Goal: Task Accomplishment & Management: Manage account settings

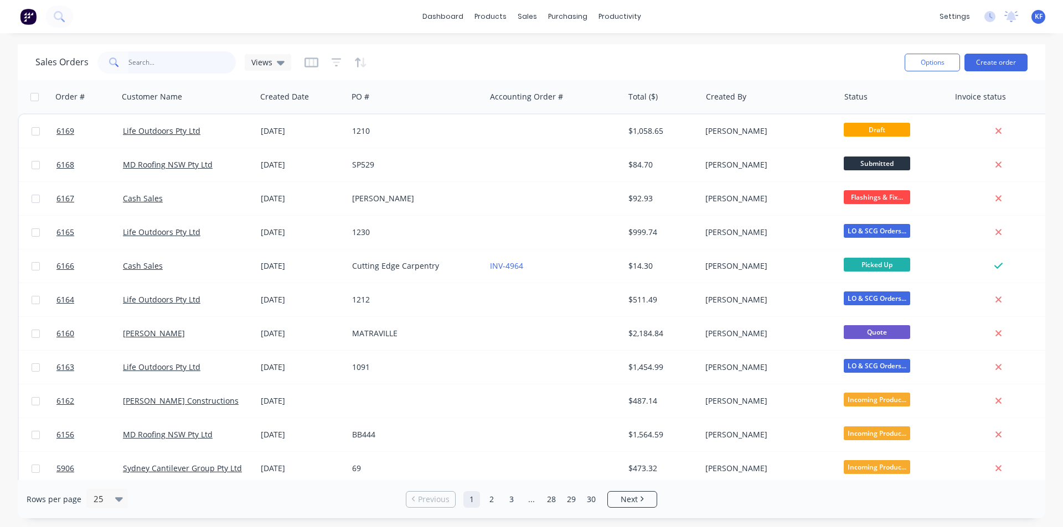
click at [147, 60] on input "text" at bounding box center [182, 62] width 108 height 22
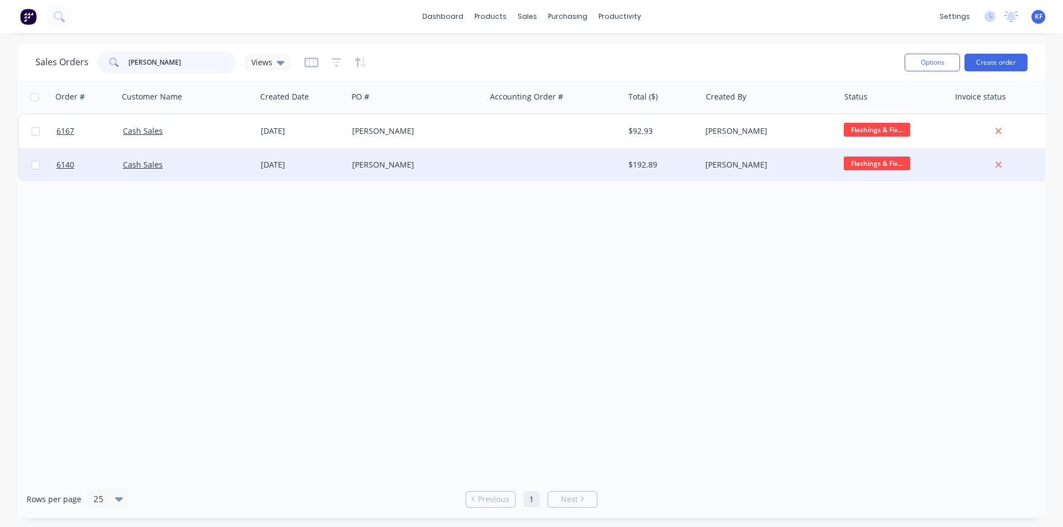
type input "[PERSON_NAME]"
click at [516, 167] on div at bounding box center [554, 164] width 138 height 33
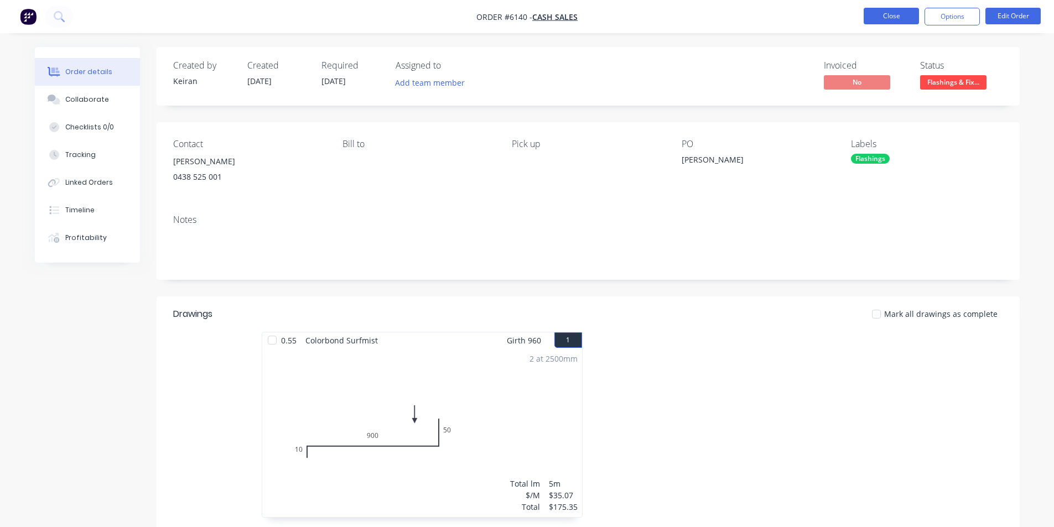
click at [883, 19] on button "Close" at bounding box center [891, 16] width 55 height 17
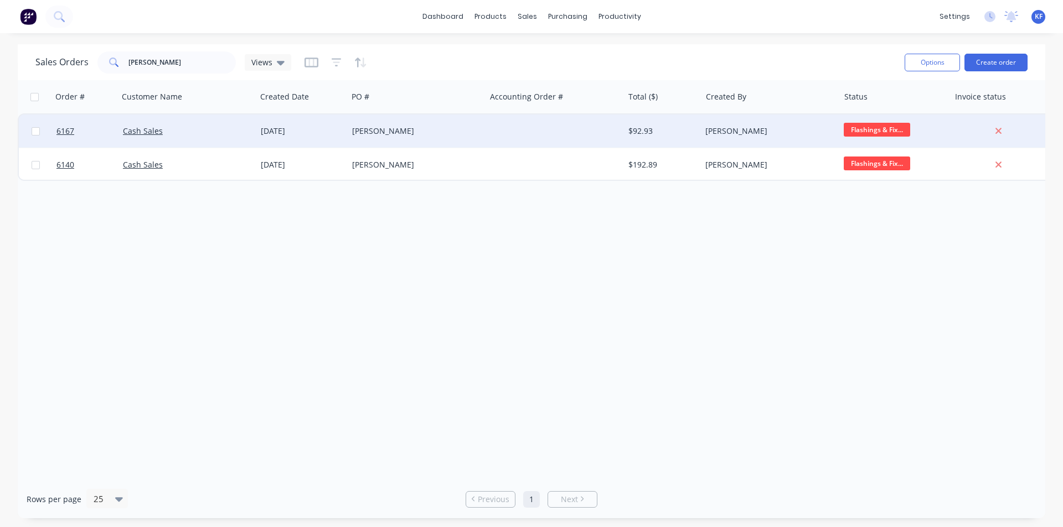
click at [468, 136] on div "[PERSON_NAME]" at bounding box center [413, 131] width 123 height 11
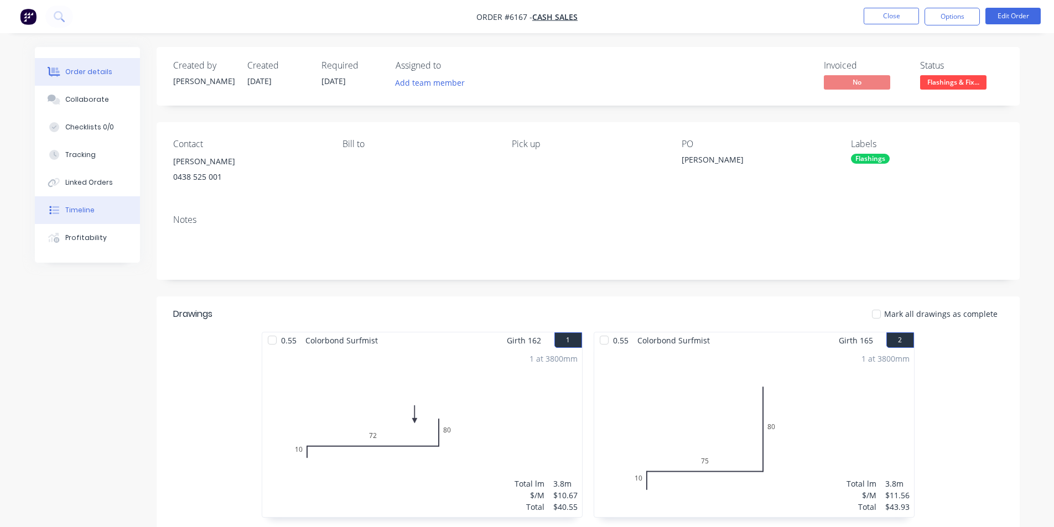
click at [87, 208] on div "Timeline" at bounding box center [79, 210] width 29 height 10
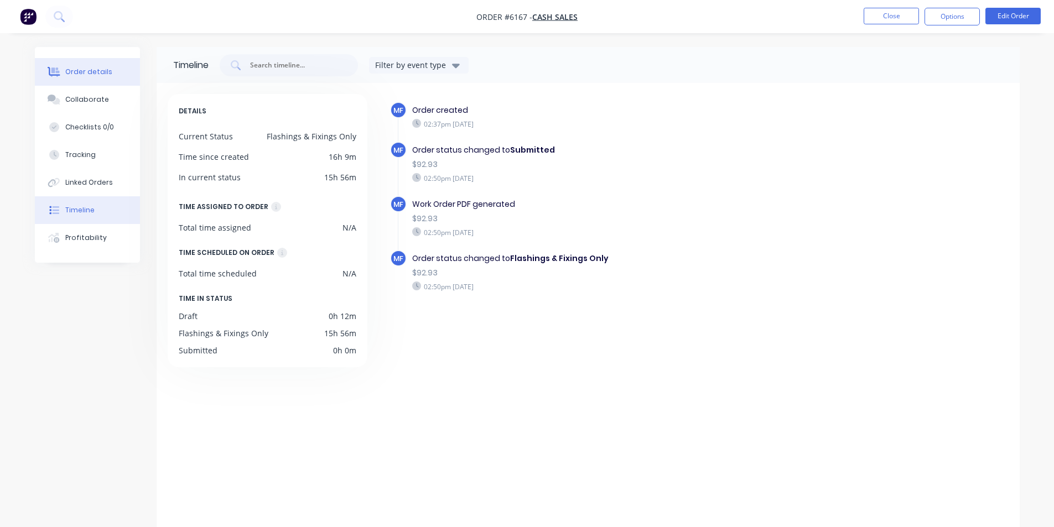
click at [79, 70] on div "Order details" at bounding box center [88, 72] width 47 height 10
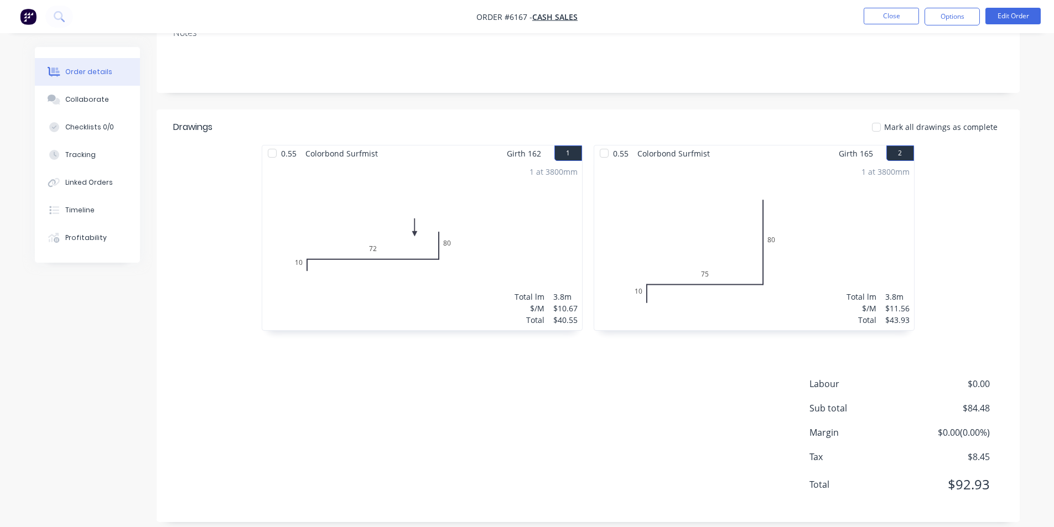
scroll to position [199, 0]
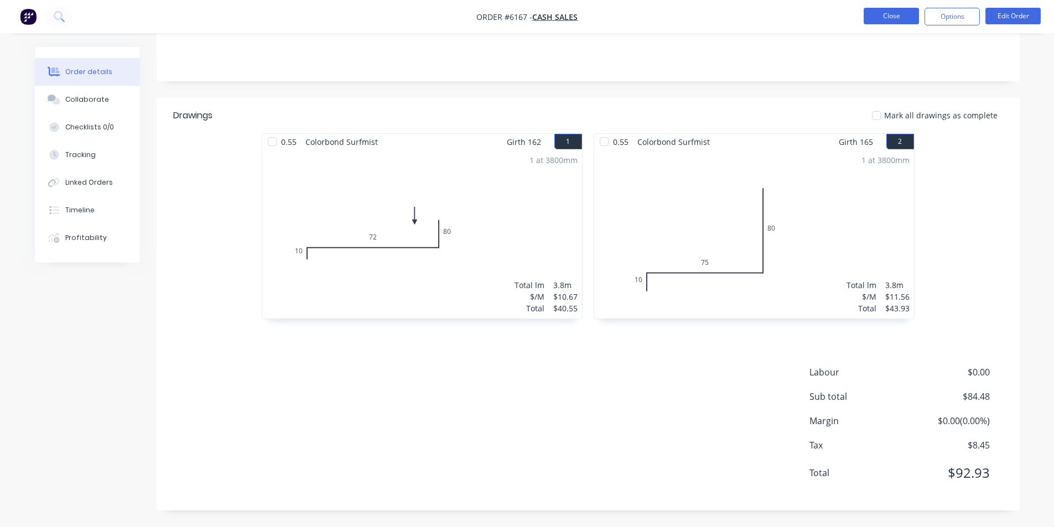
click at [905, 23] on button "Close" at bounding box center [891, 16] width 55 height 17
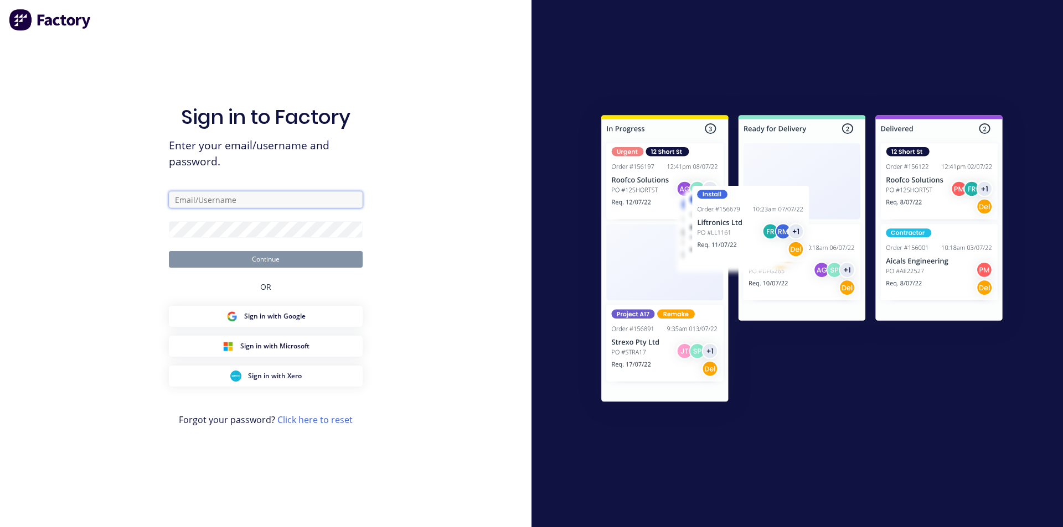
drag, startPoint x: 262, startPoint y: 199, endPoint x: 247, endPoint y: 160, distance: 41.5
click at [262, 198] on input "text" at bounding box center [266, 199] width 194 height 17
type input "[EMAIL_ADDRESS][DOMAIN_NAME]"
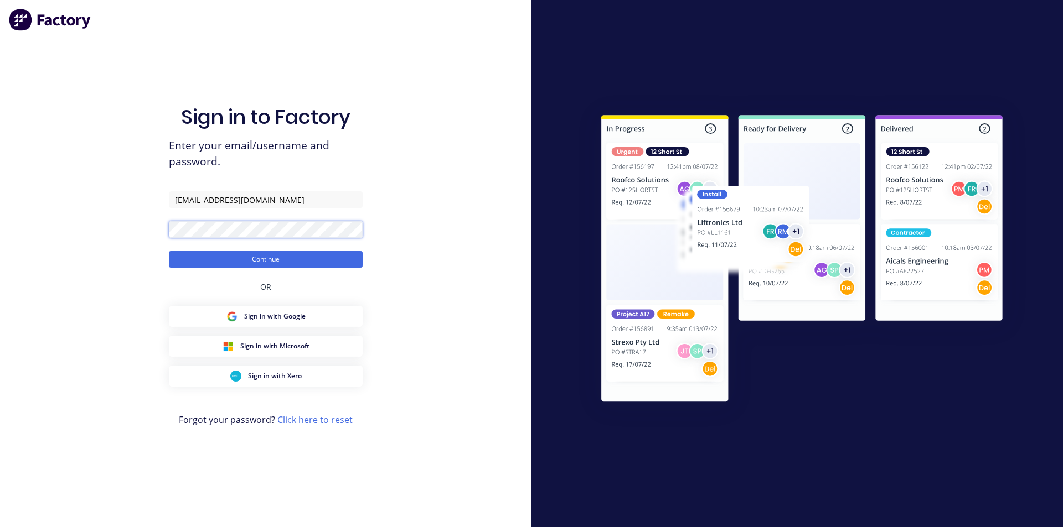
click at [169, 251] on button "Continue" at bounding box center [266, 259] width 194 height 17
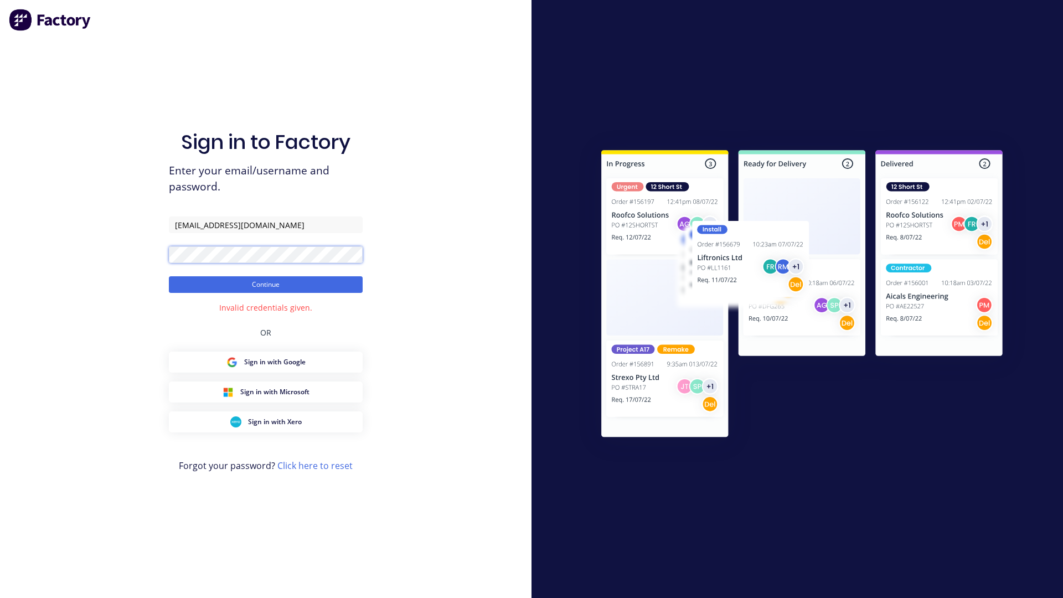
click at [0, 245] on div "Sign in to Factory Enter your email/username and password. [EMAIL_ADDRESS][DOMA…" at bounding box center [265, 299] width 531 height 598
click at [169, 276] on button "Continue" at bounding box center [266, 284] width 194 height 17
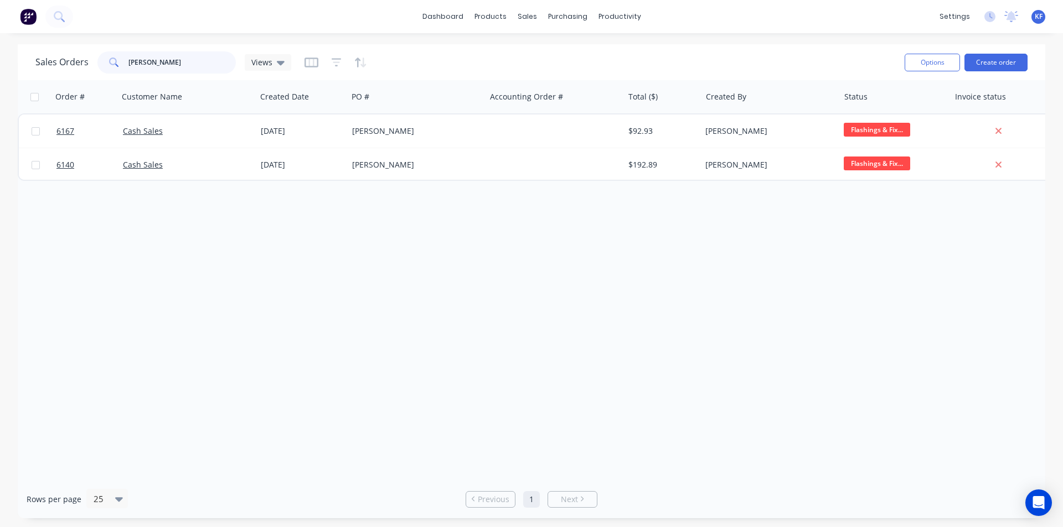
drag, startPoint x: 165, startPoint y: 64, endPoint x: 108, endPoint y: 60, distance: 57.7
click at [108, 60] on div "[PERSON_NAME]" at bounding box center [166, 62] width 138 height 22
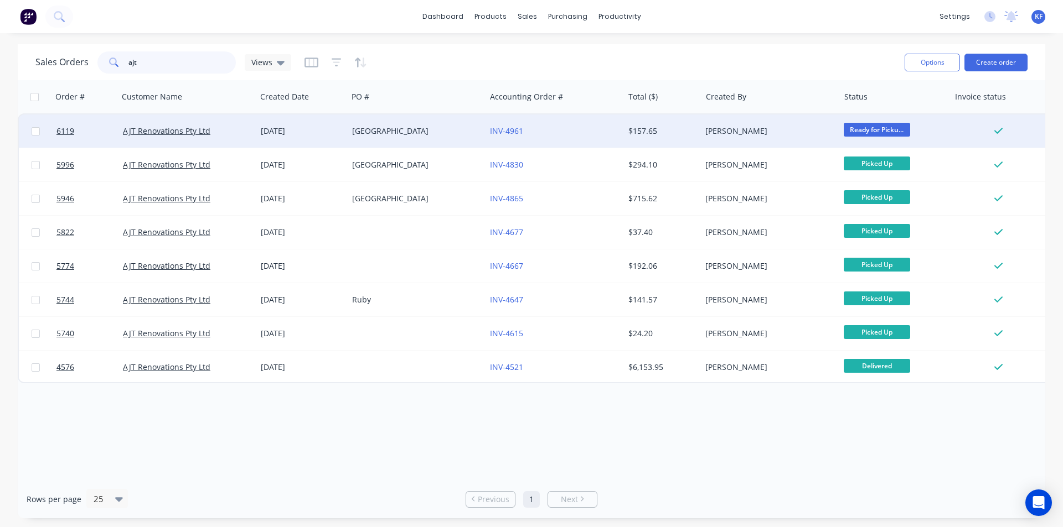
type input "ajt"
click at [574, 123] on div "INV-4961" at bounding box center [554, 131] width 138 height 33
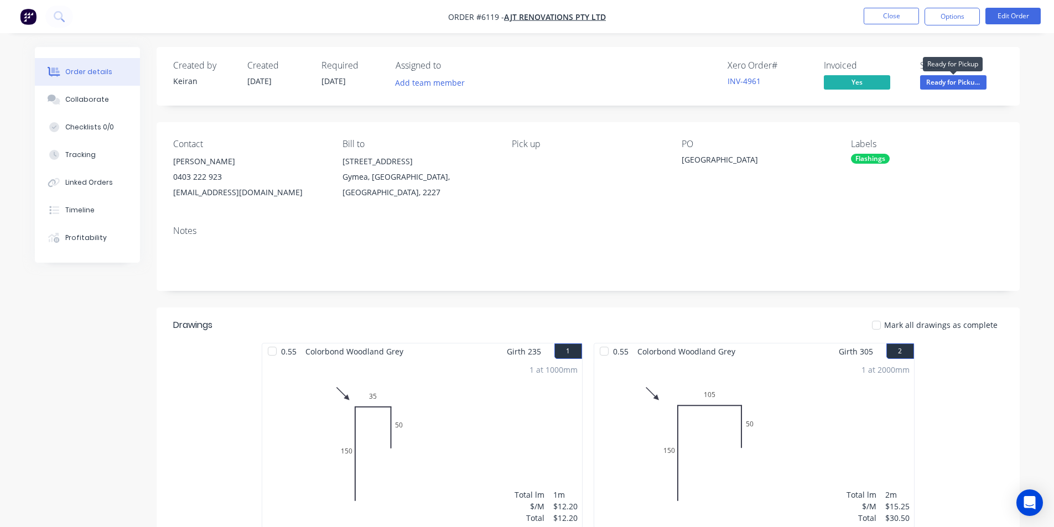
click at [954, 80] on span "Ready for Picku..." at bounding box center [953, 82] width 66 height 14
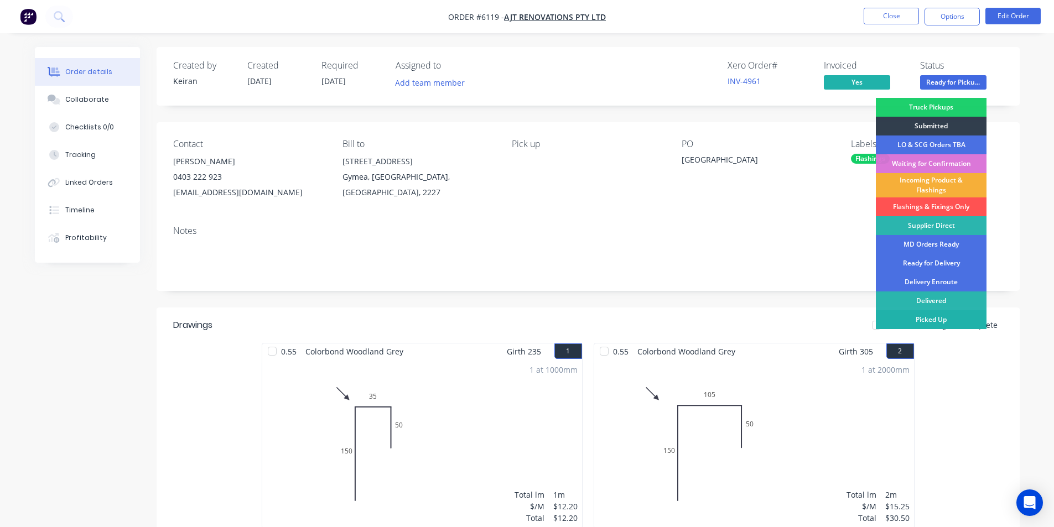
click at [950, 326] on div "Picked Up" at bounding box center [931, 319] width 111 height 19
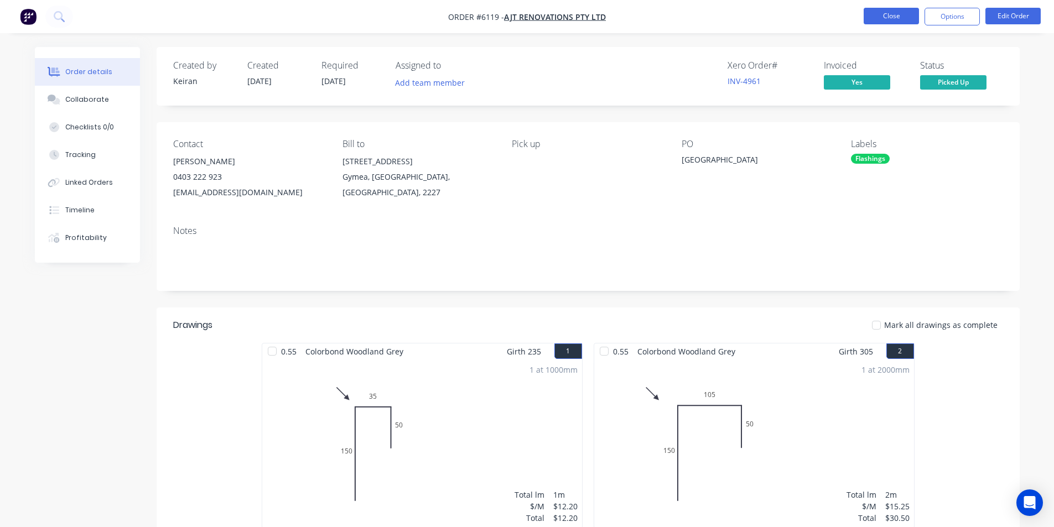
click at [891, 15] on button "Close" at bounding box center [891, 16] width 55 height 17
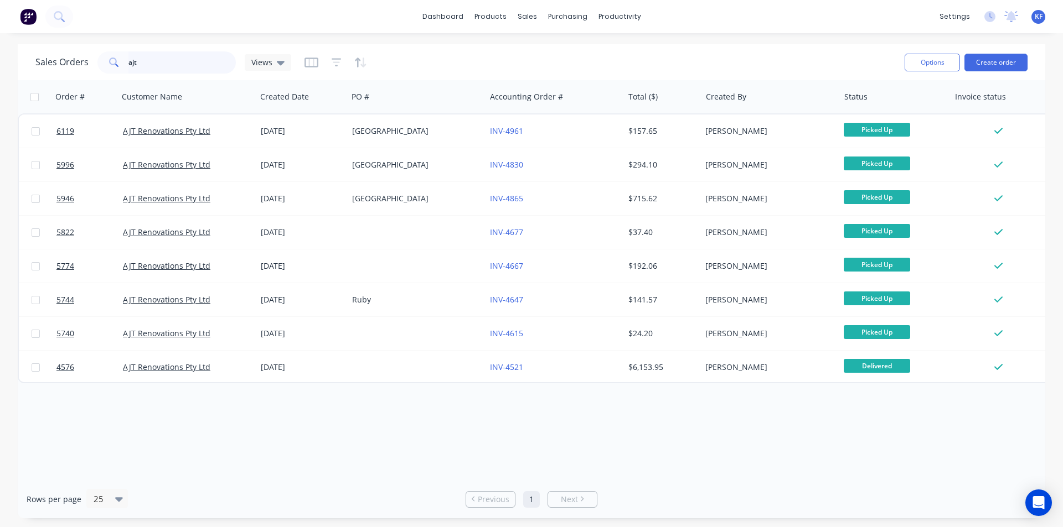
drag, startPoint x: 91, startPoint y: 64, endPoint x: 79, endPoint y: 64, distance: 11.6
click at [79, 64] on div "Sales Orders ajt Views" at bounding box center [163, 62] width 256 height 22
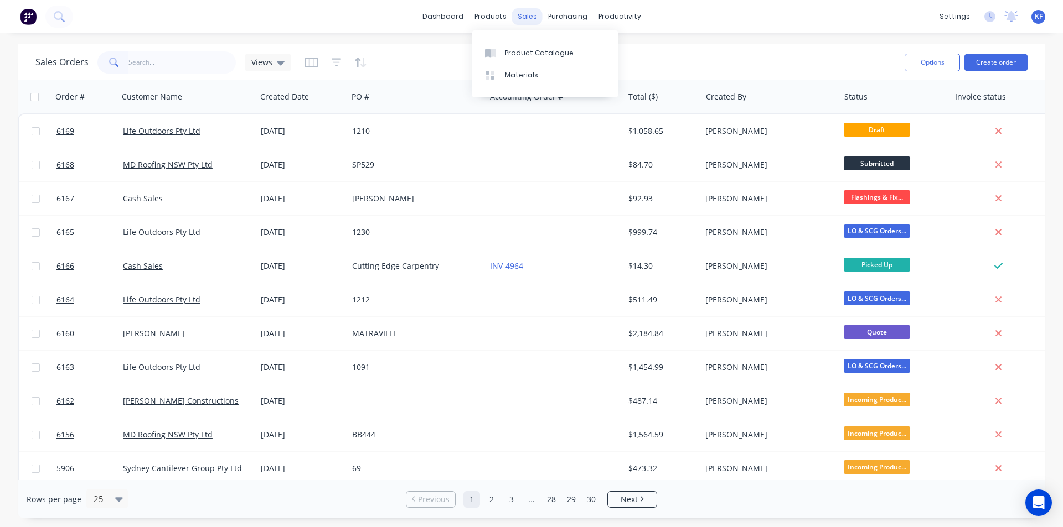
click at [532, 15] on div "sales" at bounding box center [527, 16] width 30 height 17
click at [543, 48] on link "Sales Orders" at bounding box center [585, 53] width 147 height 22
click at [519, 21] on div "sales" at bounding box center [527, 16] width 30 height 17
drag, startPoint x: 552, startPoint y: 50, endPoint x: 422, endPoint y: 81, distance: 133.2
click at [552, 50] on div "Sales Orders" at bounding box center [567, 53] width 45 height 10
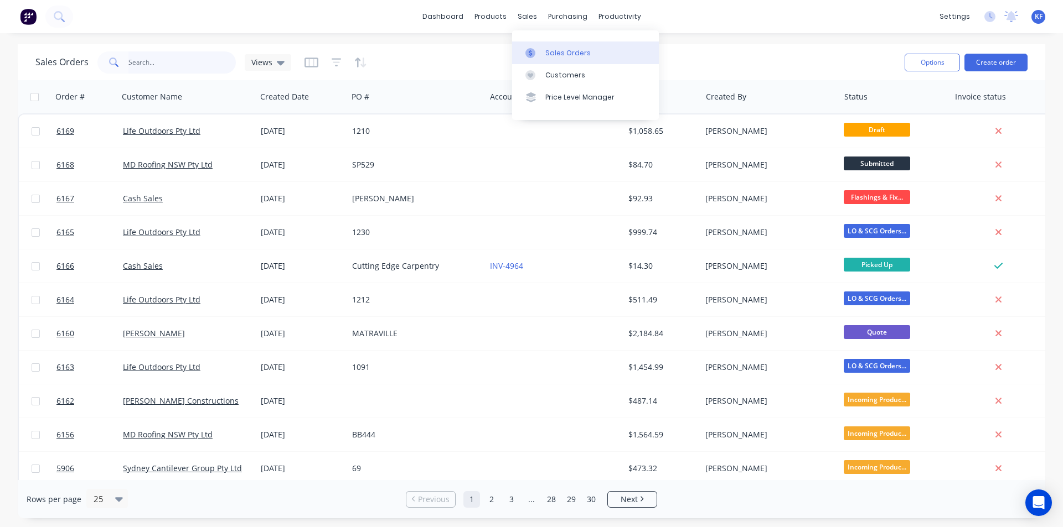
click at [174, 51] on input "text" at bounding box center [182, 62] width 108 height 22
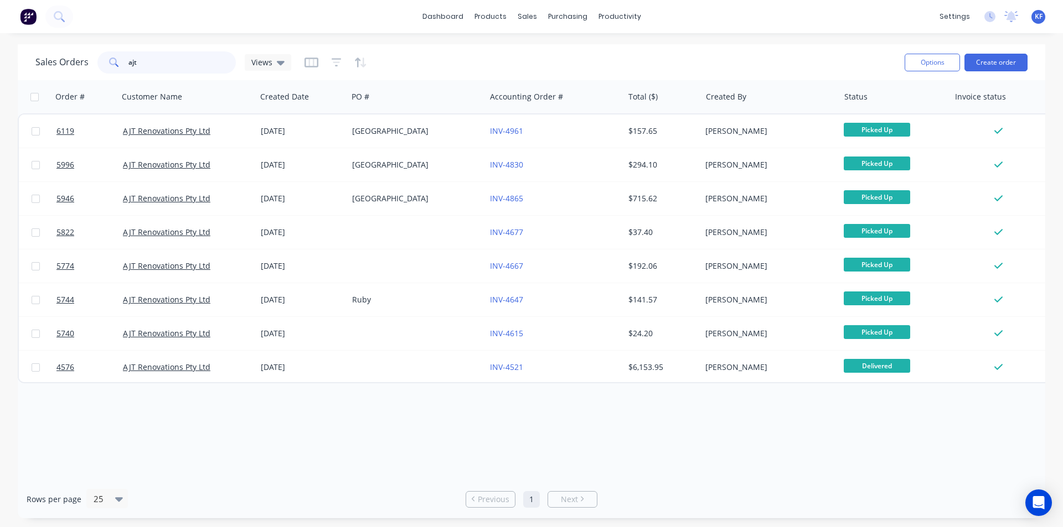
drag, startPoint x: 180, startPoint y: 66, endPoint x: 110, endPoint y: 58, distance: 70.8
click at [110, 58] on div "ajt" at bounding box center [166, 62] width 138 height 22
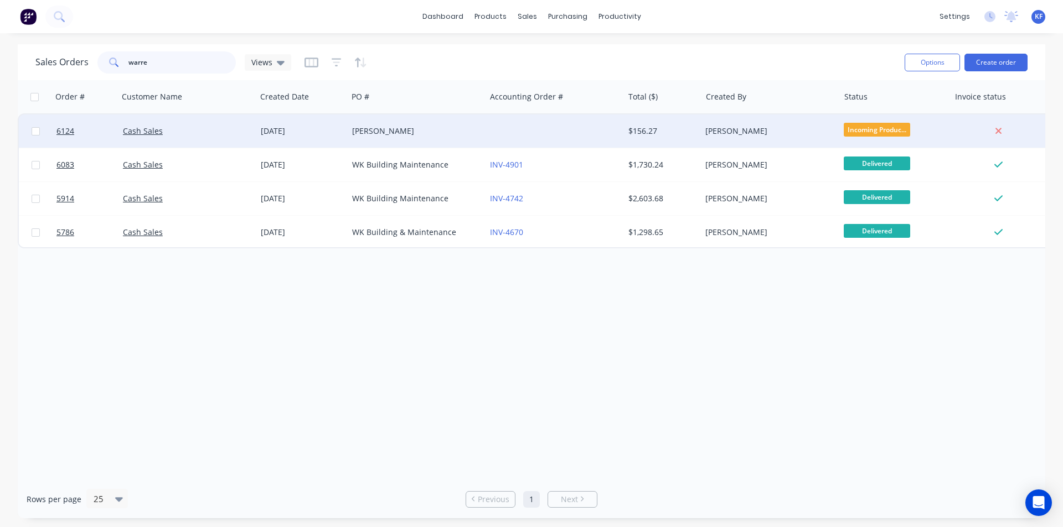
type input "warre"
click at [532, 142] on div at bounding box center [554, 131] width 138 height 33
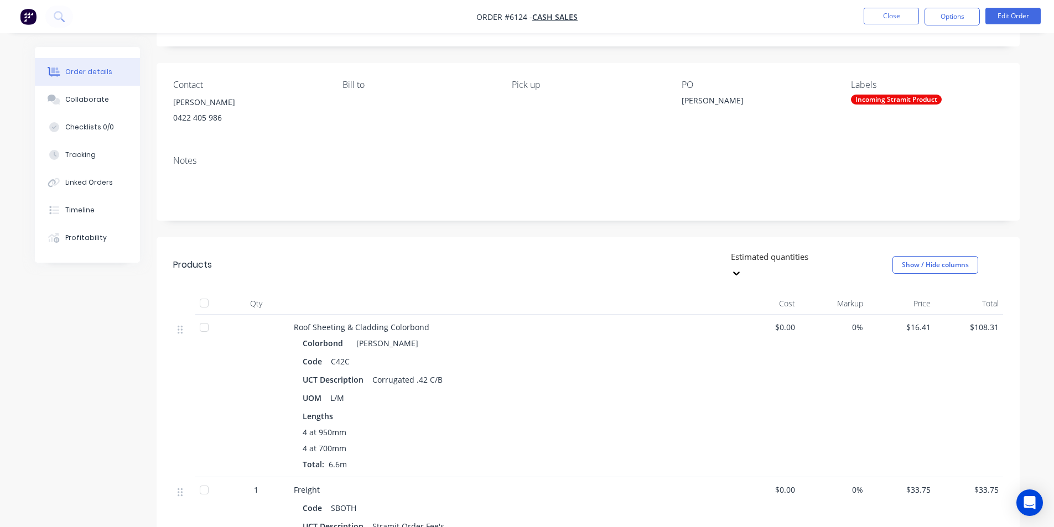
scroll to position [55, 0]
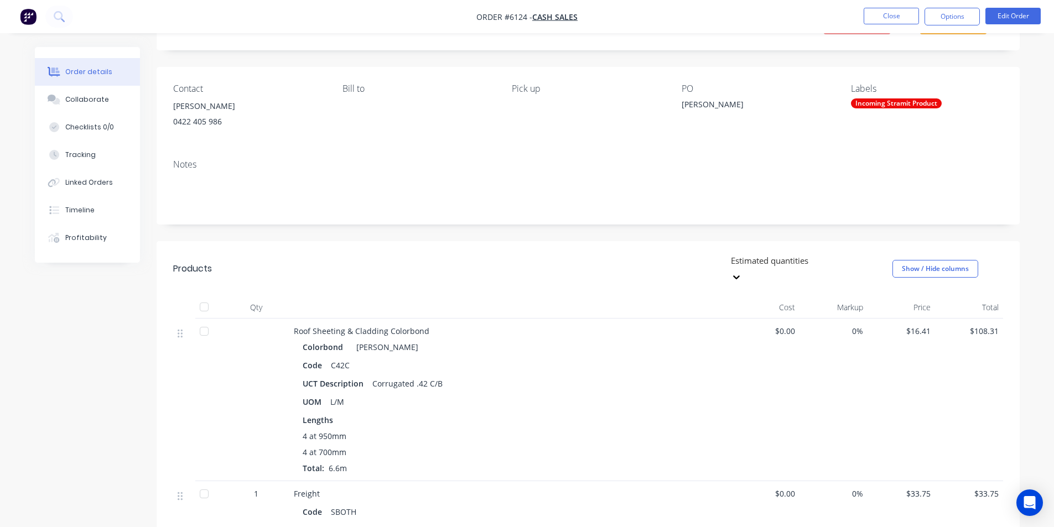
click at [964, 7] on nav "Order #6124 - Cash Sales Close Options Edit Order" at bounding box center [527, 16] width 1054 height 33
click at [949, 15] on button "Options" at bounding box center [952, 17] width 55 height 18
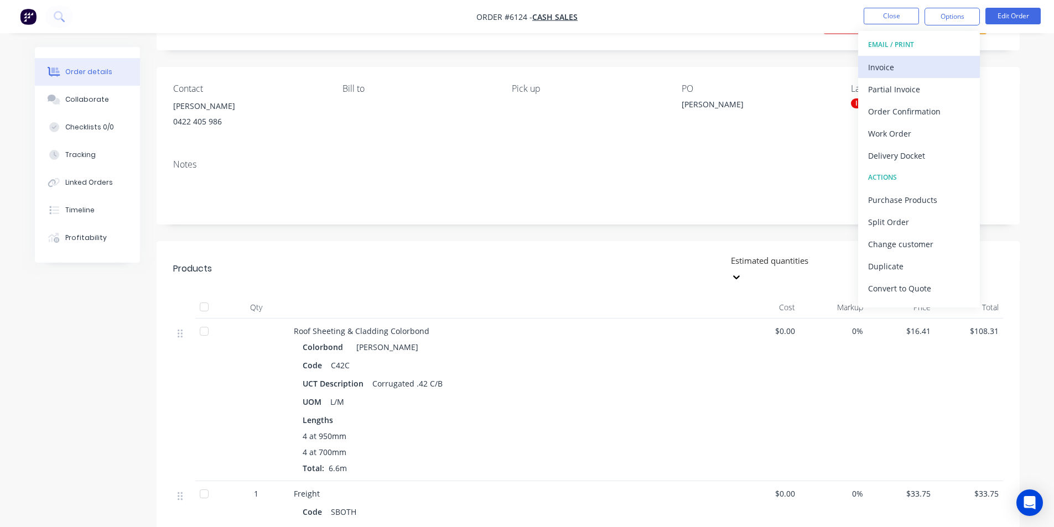
click at [918, 63] on div "Invoice" at bounding box center [919, 67] width 102 height 16
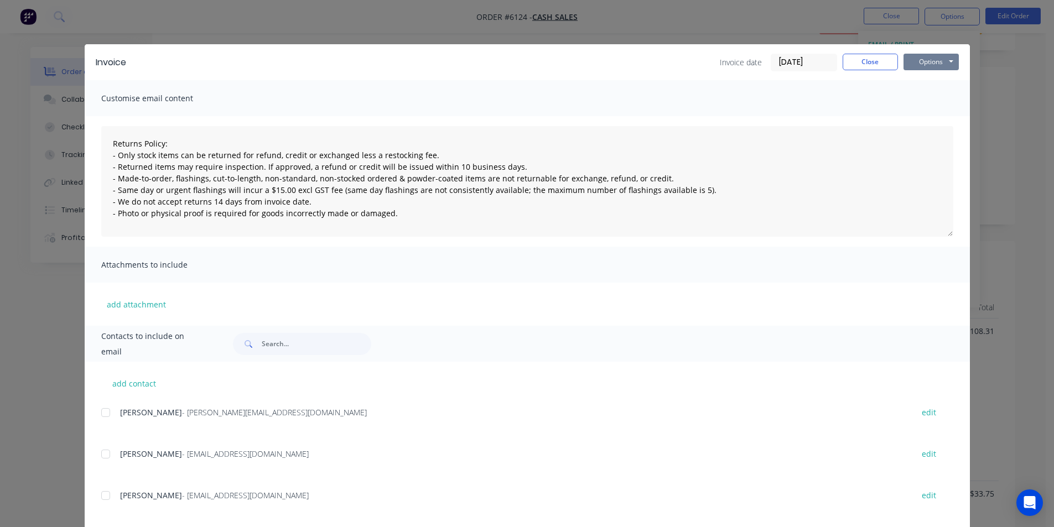
click at [928, 63] on button "Options" at bounding box center [931, 62] width 55 height 17
click at [923, 102] on button "Print" at bounding box center [939, 100] width 71 height 18
click at [873, 66] on button "Close" at bounding box center [870, 62] width 55 height 17
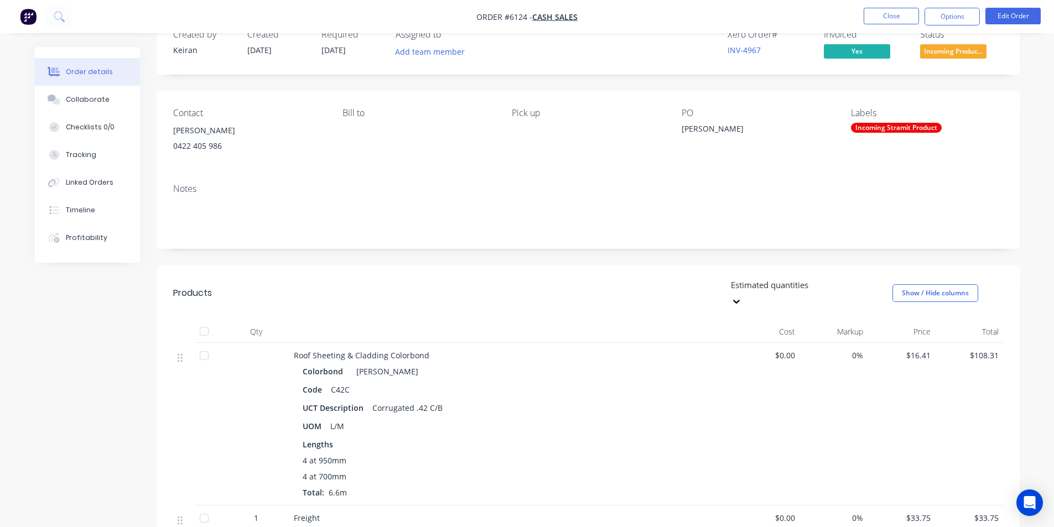
scroll to position [0, 0]
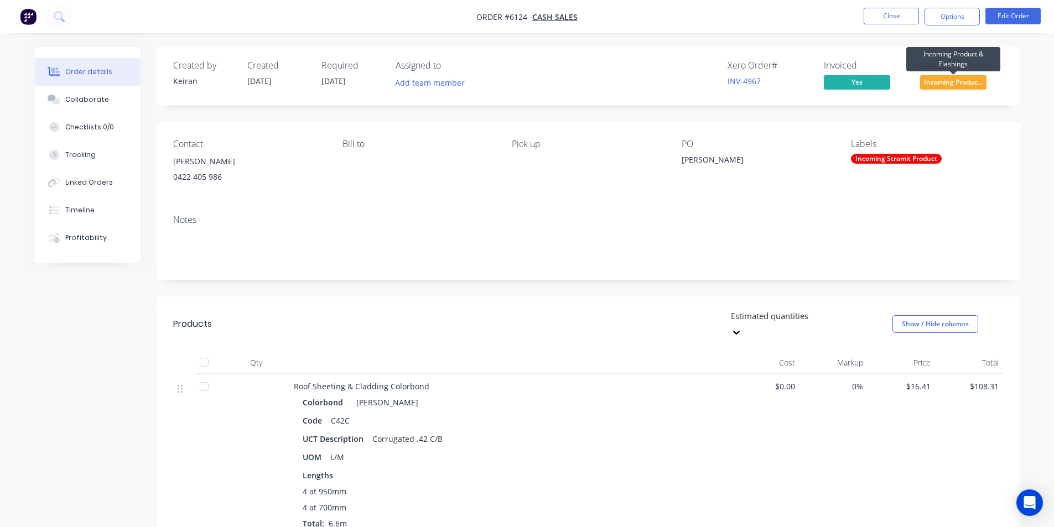
click at [955, 82] on span "Incoming Produc..." at bounding box center [953, 82] width 66 height 14
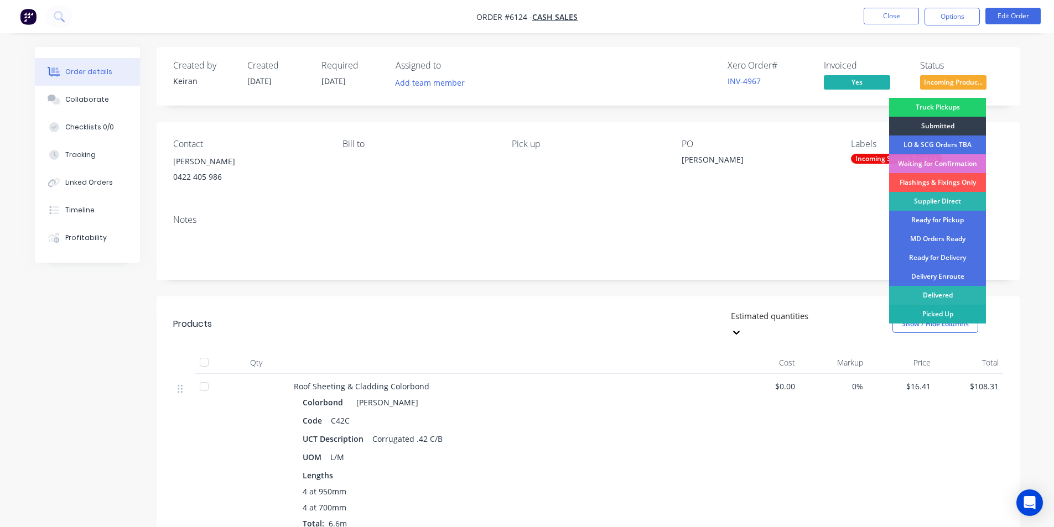
click at [957, 314] on div "Picked Up" at bounding box center [937, 314] width 97 height 19
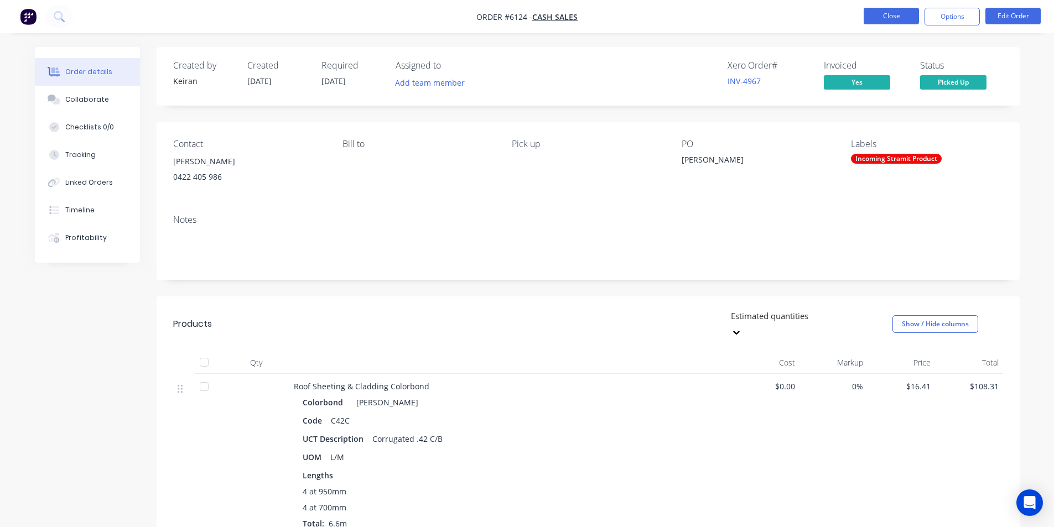
click at [877, 19] on button "Close" at bounding box center [891, 16] width 55 height 17
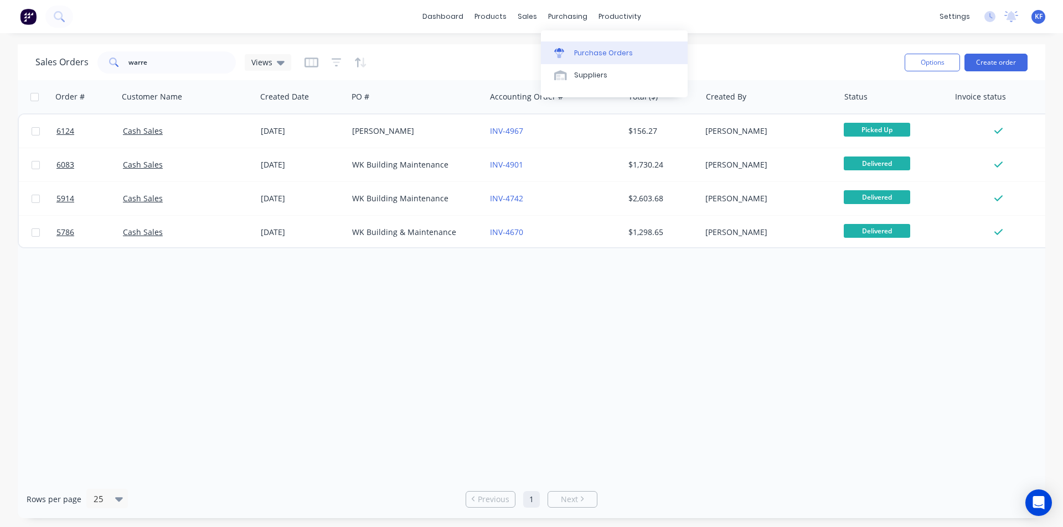
click at [590, 52] on div "Purchase Orders" at bounding box center [603, 53] width 59 height 10
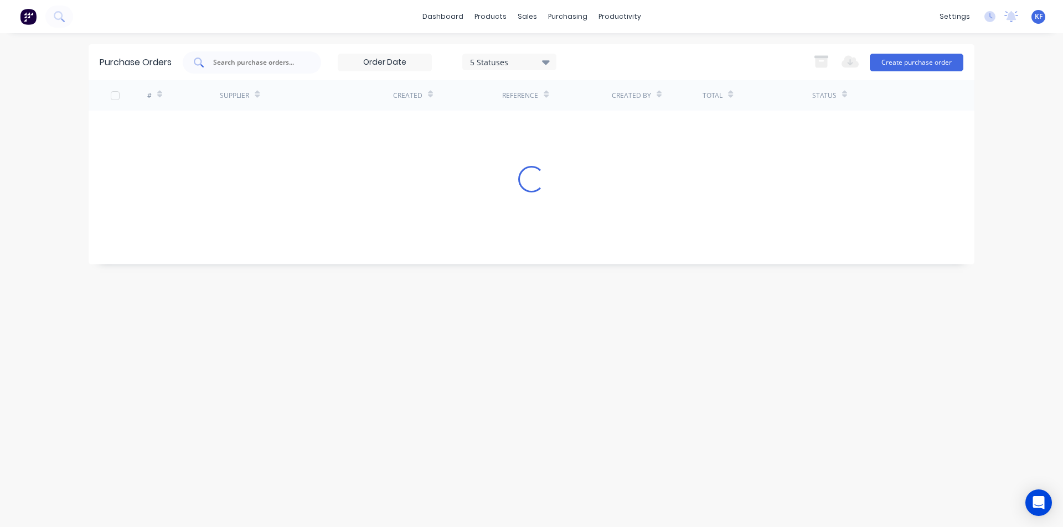
click at [233, 62] on input "text" at bounding box center [258, 62] width 92 height 11
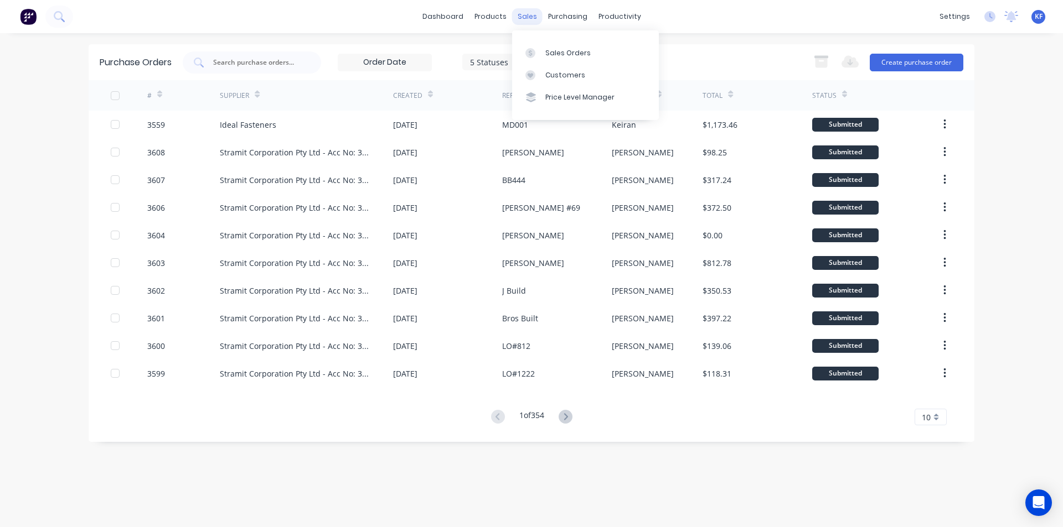
click at [518, 15] on div "sales" at bounding box center [527, 16] width 30 height 17
click at [557, 50] on div "Sales Orders" at bounding box center [567, 53] width 45 height 10
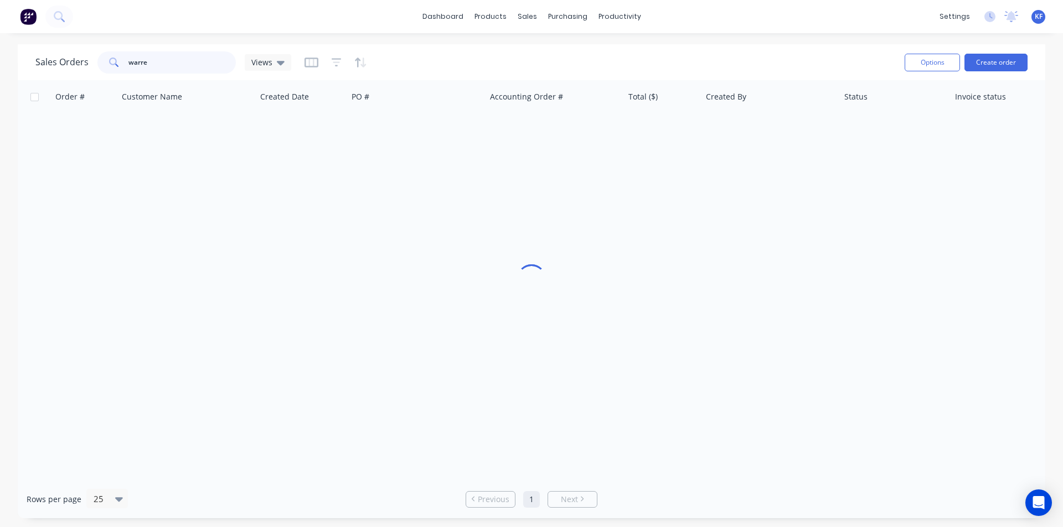
drag, startPoint x: 106, startPoint y: 56, endPoint x: 85, endPoint y: 50, distance: 22.3
click at [85, 50] on div "Sales Orders warre Views" at bounding box center [465, 62] width 860 height 27
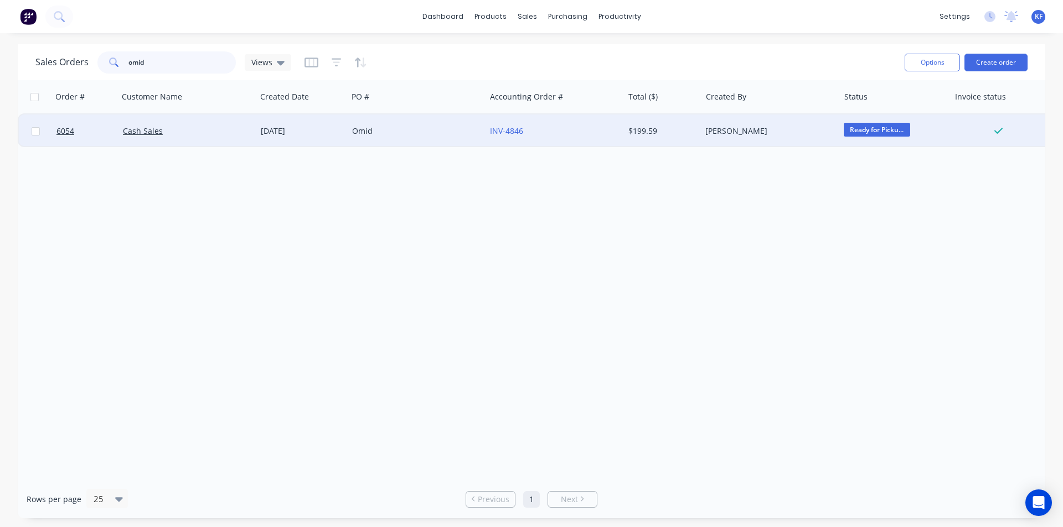
type input "omid"
click at [436, 136] on div "Omid" at bounding box center [413, 131] width 123 height 11
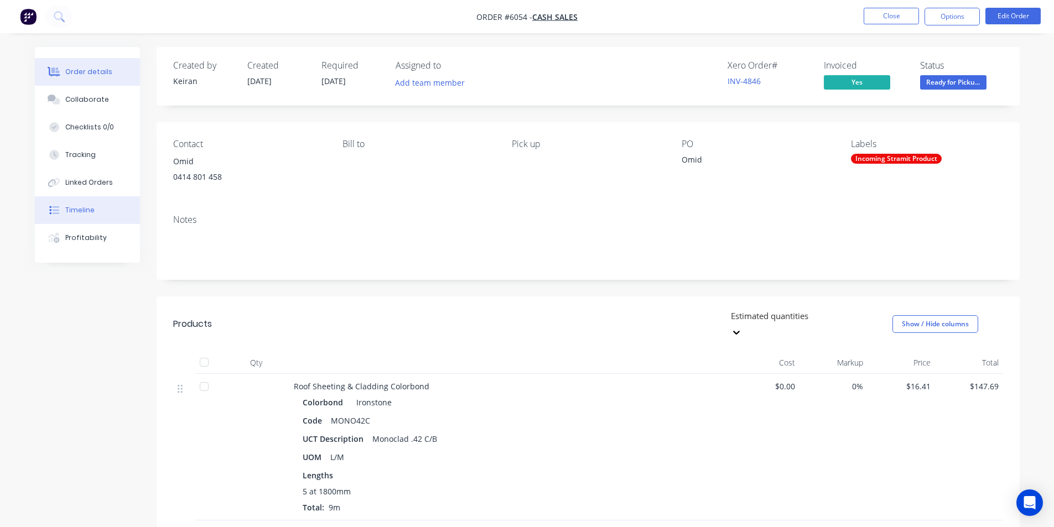
click at [83, 213] on div "Timeline" at bounding box center [79, 210] width 29 height 10
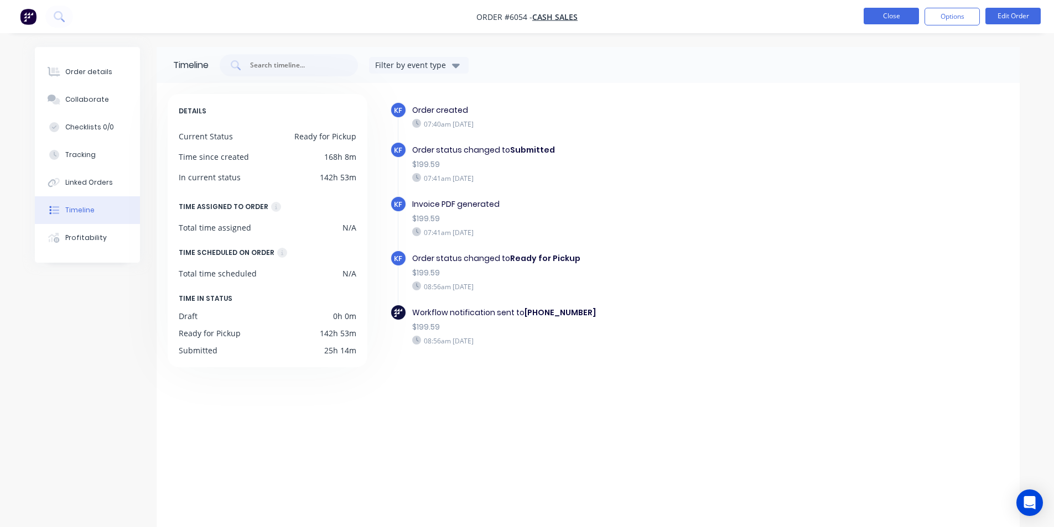
click at [907, 18] on button "Close" at bounding box center [891, 16] width 55 height 17
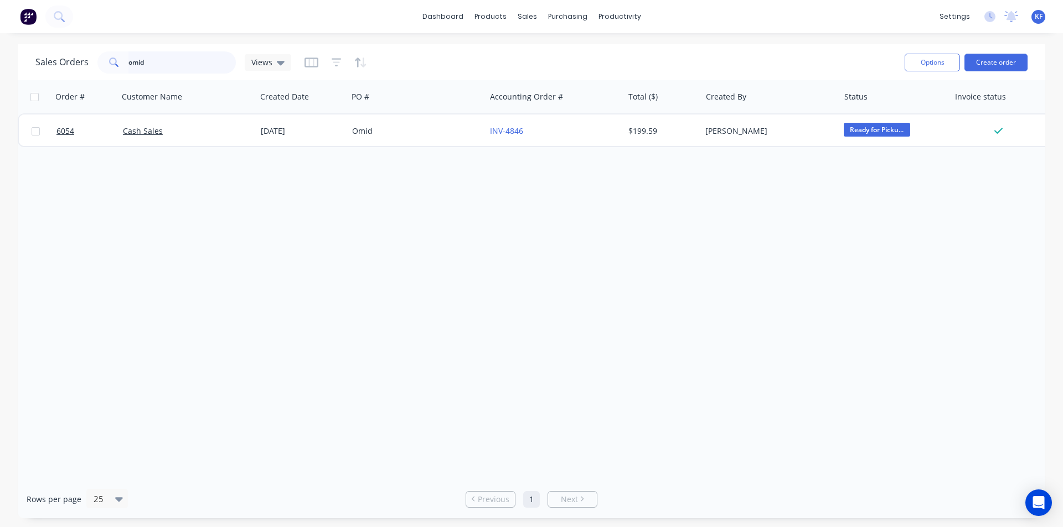
drag, startPoint x: 125, startPoint y: 53, endPoint x: 83, endPoint y: 58, distance: 42.4
click at [76, 53] on div "Sales Orders omid Views" at bounding box center [163, 62] width 256 height 22
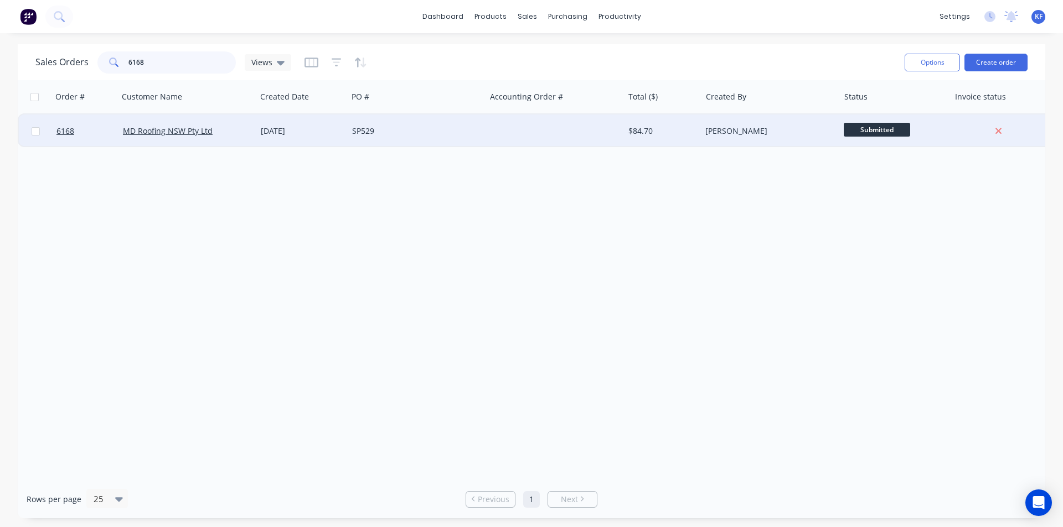
type input "6168"
click at [528, 138] on div at bounding box center [554, 131] width 138 height 33
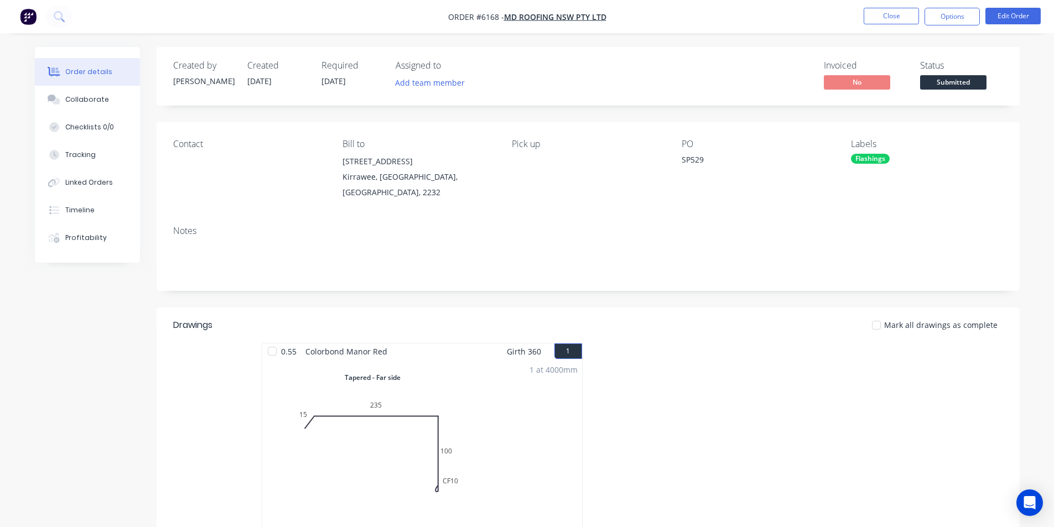
click at [952, 82] on span "Submitted" at bounding box center [953, 82] width 66 height 14
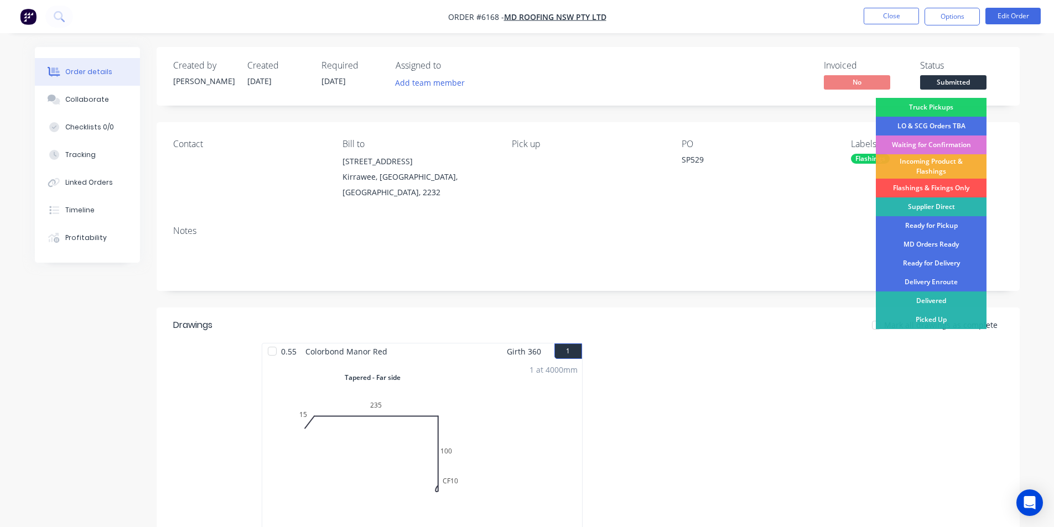
click at [948, 317] on div "Picked Up" at bounding box center [931, 319] width 111 height 19
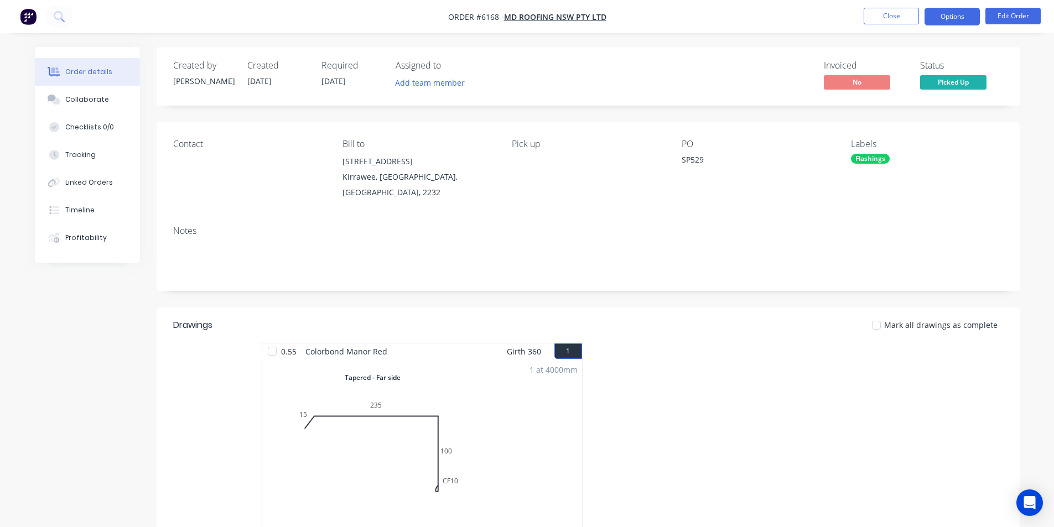
drag, startPoint x: 945, startPoint y: 20, endPoint x: 940, endPoint y: 30, distance: 10.6
click at [945, 23] on button "Options" at bounding box center [952, 17] width 55 height 18
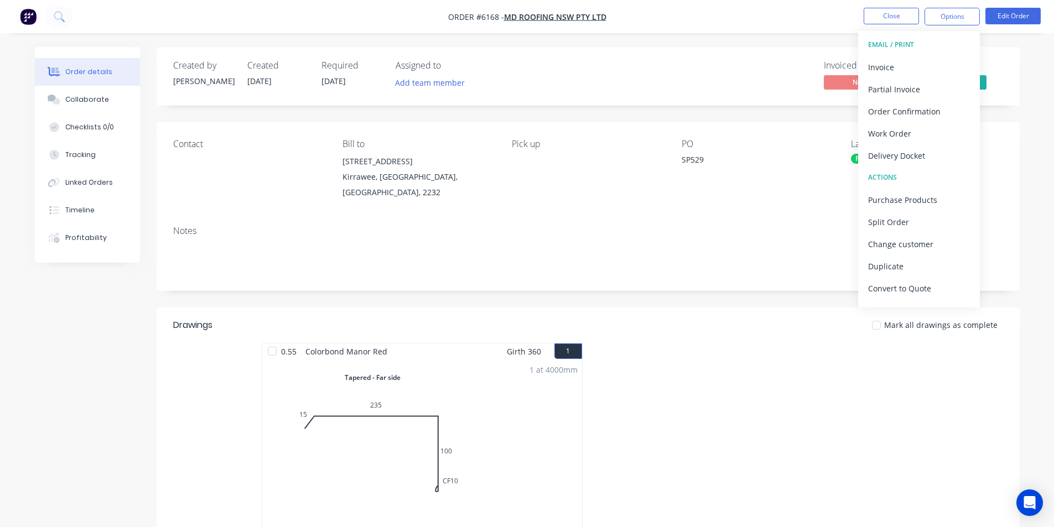
click at [912, 64] on div "Invoice" at bounding box center [919, 67] width 102 height 16
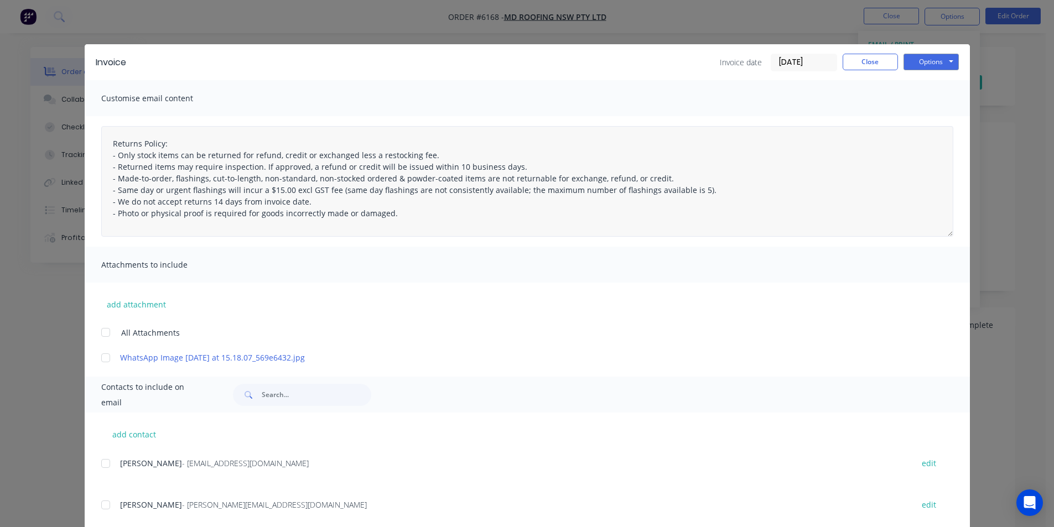
drag, startPoint x: 99, startPoint y: 465, endPoint x: 629, endPoint y: 220, distance: 584.2
click at [101, 464] on div at bounding box center [106, 464] width 22 height 22
click at [921, 62] on button "Options" at bounding box center [931, 62] width 55 height 17
click at [928, 120] on button "Email" at bounding box center [939, 118] width 71 height 18
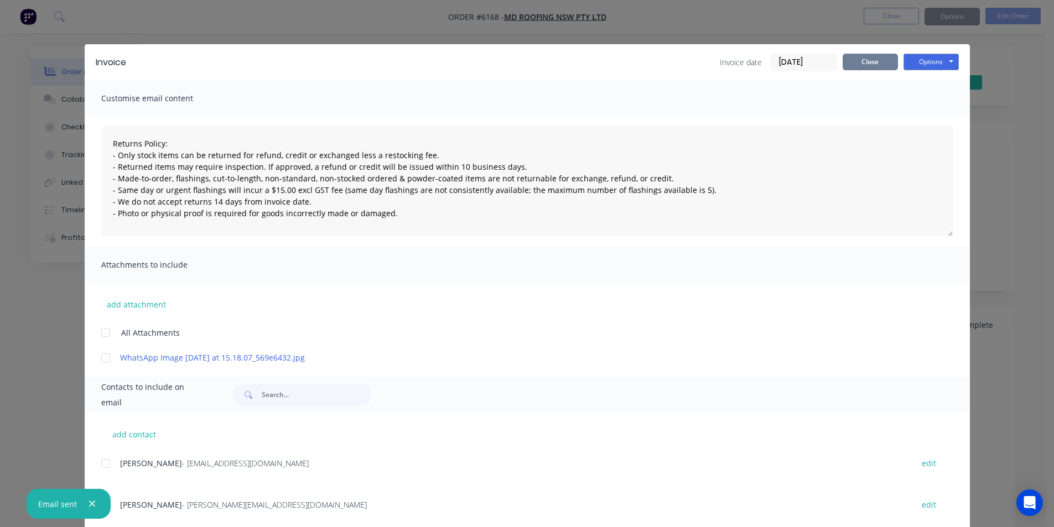
click at [875, 61] on button "Close" at bounding box center [870, 62] width 55 height 17
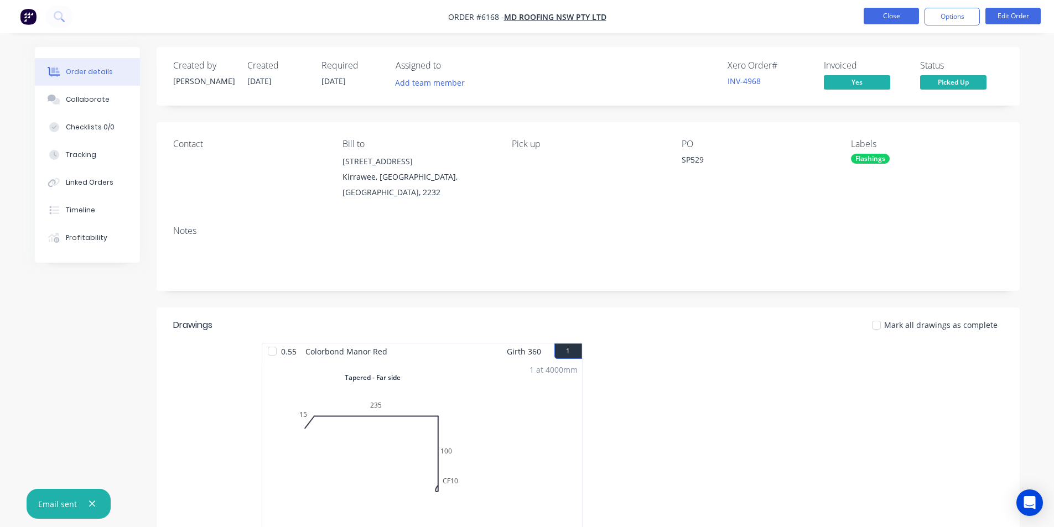
click at [901, 15] on button "Close" at bounding box center [891, 16] width 55 height 17
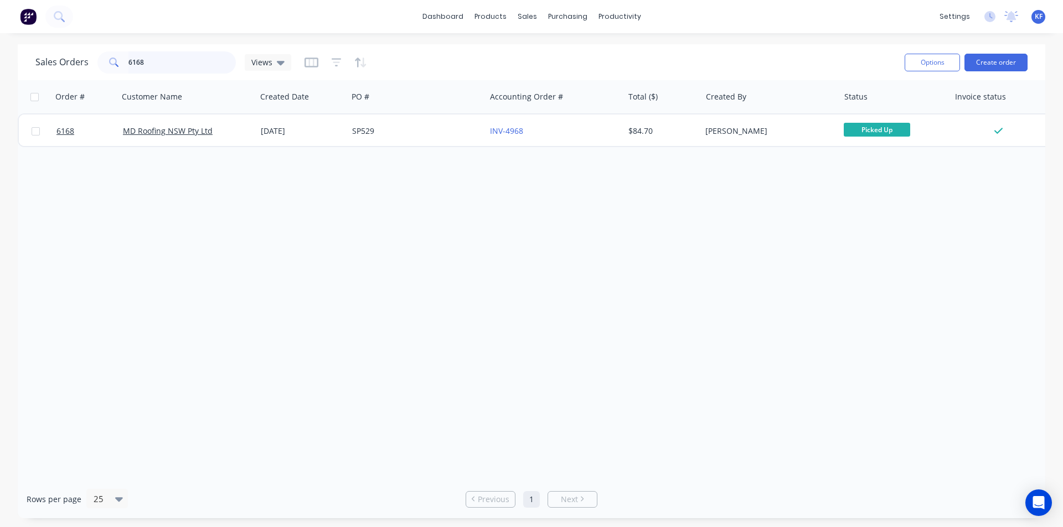
drag, startPoint x: 74, startPoint y: 75, endPoint x: 0, endPoint y: 56, distance: 75.8
click at [0, 75] on div "Sales Orders 6168 Views Options Create order Order # Customer Name Created Date…" at bounding box center [531, 281] width 1063 height 474
type input "5"
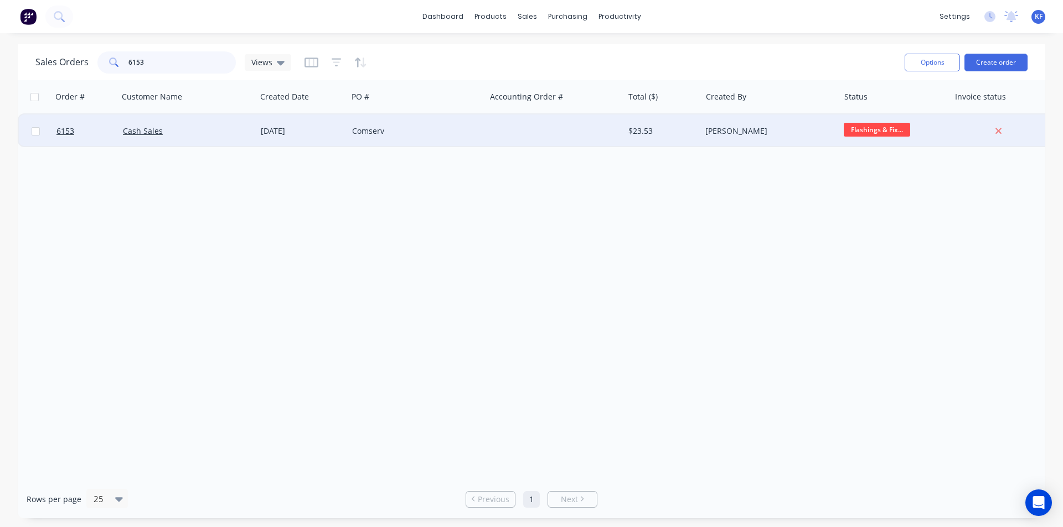
type input "6153"
click at [455, 132] on div "Comserv" at bounding box center [413, 131] width 123 height 11
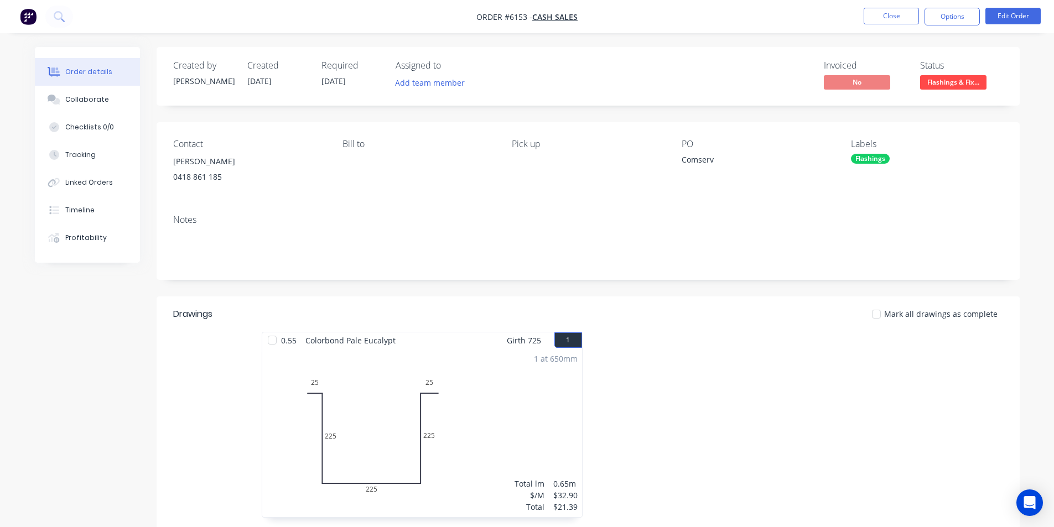
click at [933, 79] on span "Flashings & Fix..." at bounding box center [953, 82] width 66 height 14
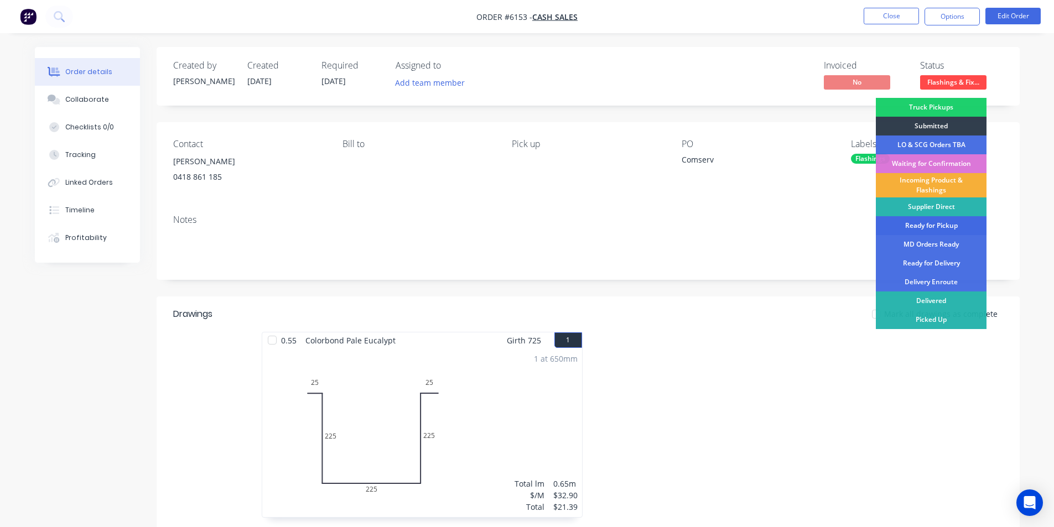
click at [949, 225] on div "Ready for Pickup" at bounding box center [931, 225] width 111 height 19
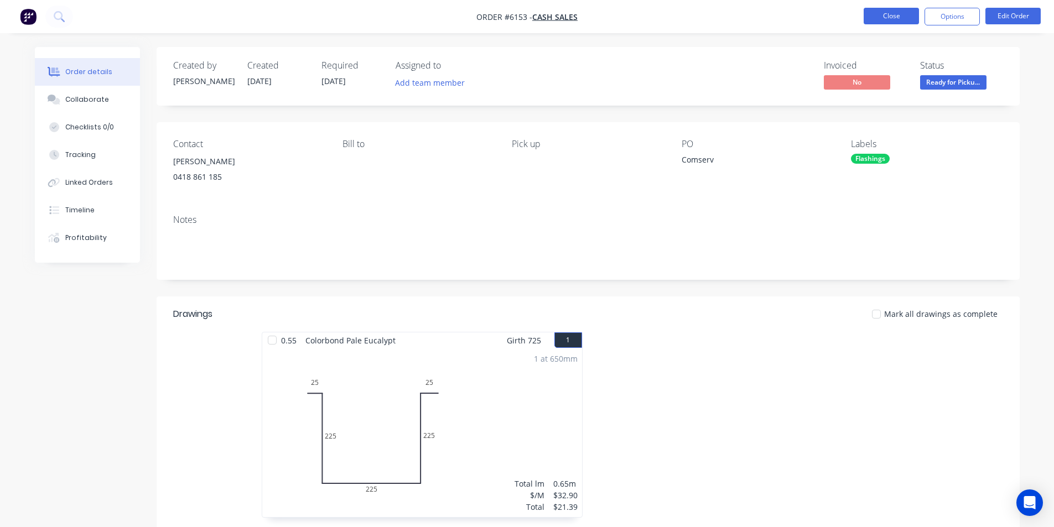
click at [886, 15] on button "Close" at bounding box center [891, 16] width 55 height 17
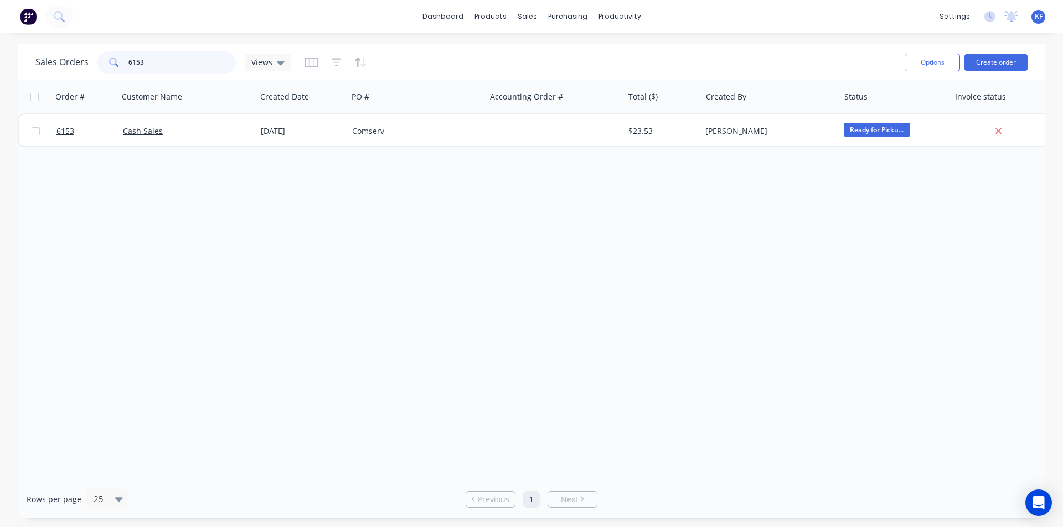
drag, startPoint x: 154, startPoint y: 65, endPoint x: 31, endPoint y: 40, distance: 125.5
click at [70, 53] on div "Sales Orders 6153 Views" at bounding box center [163, 62] width 256 height 22
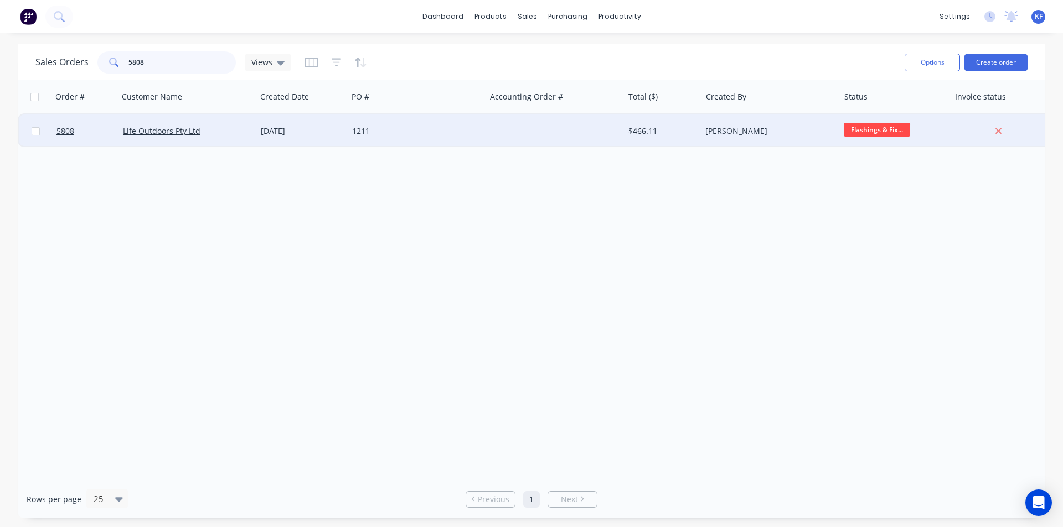
type input "5808"
click at [456, 143] on div "1211" at bounding box center [417, 131] width 138 height 33
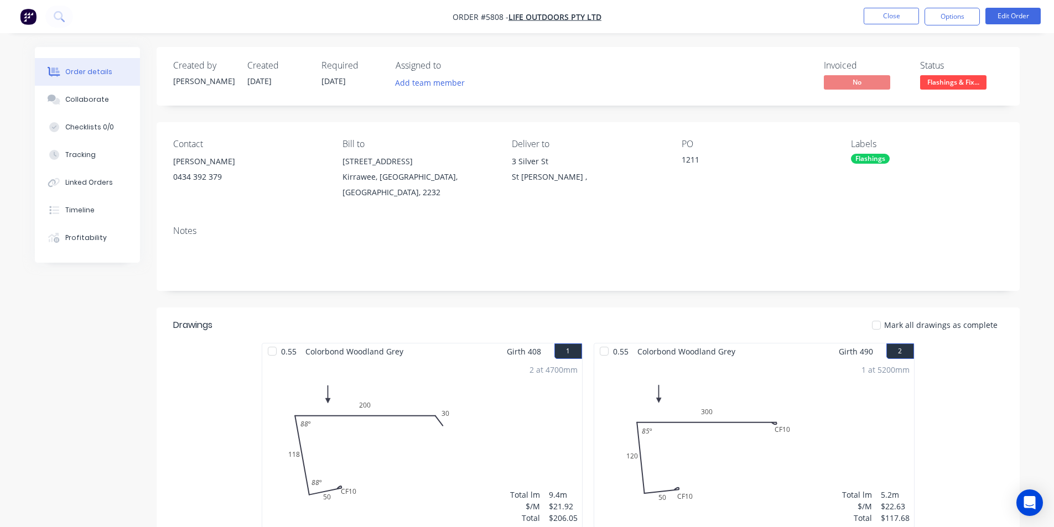
click at [950, 80] on span "Flashings & Fix..." at bounding box center [953, 82] width 66 height 14
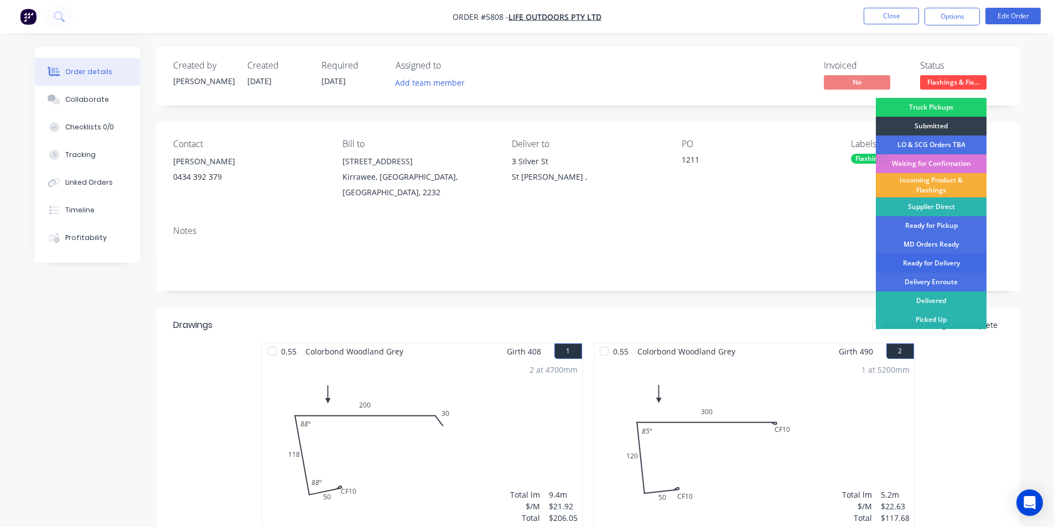
click at [948, 267] on div "Ready for Delivery" at bounding box center [931, 263] width 111 height 19
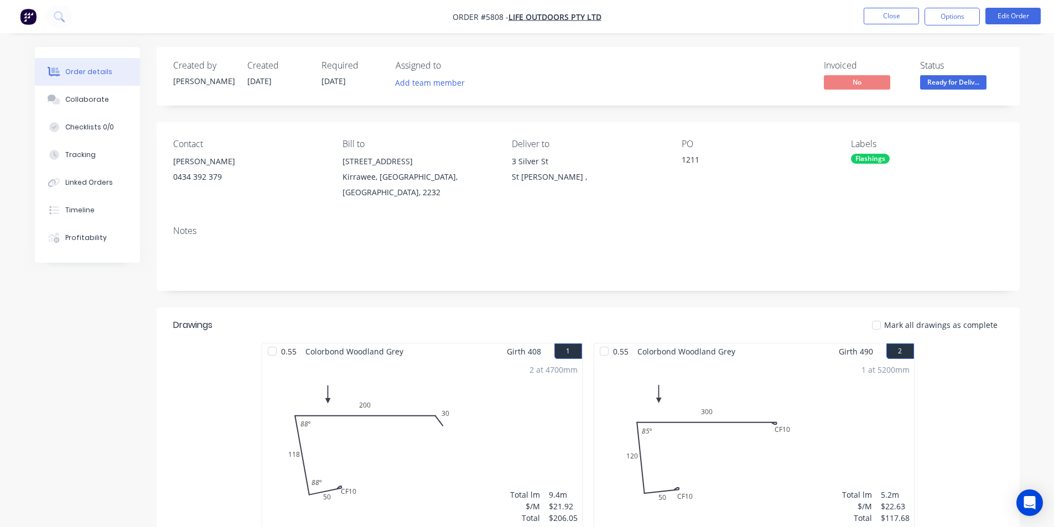
click at [944, 26] on nav "Order #5808 - Life Outdoors Pty Ltd Close Options Edit Order" at bounding box center [527, 16] width 1054 height 33
click at [947, 17] on button "Options" at bounding box center [952, 17] width 55 height 18
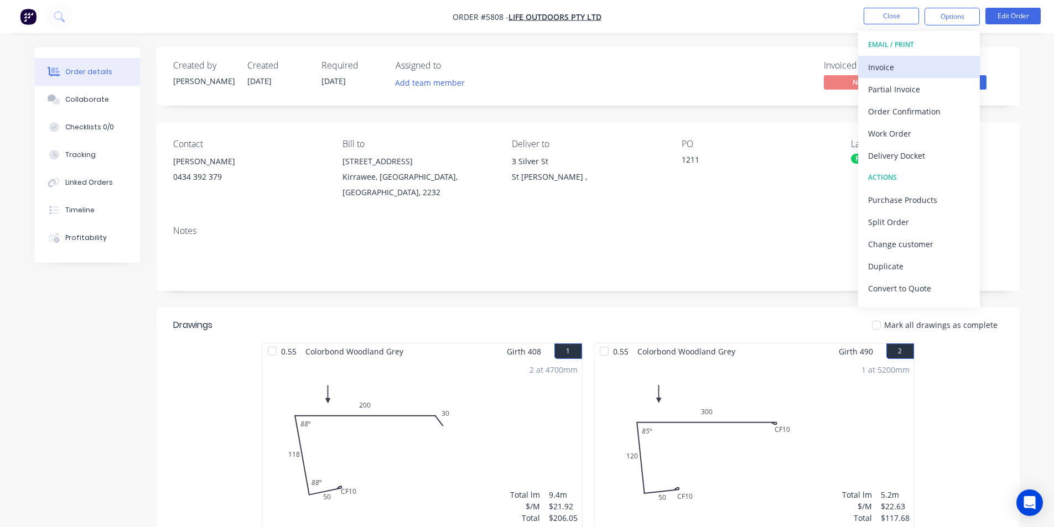
click at [900, 71] on div "Invoice" at bounding box center [919, 67] width 102 height 16
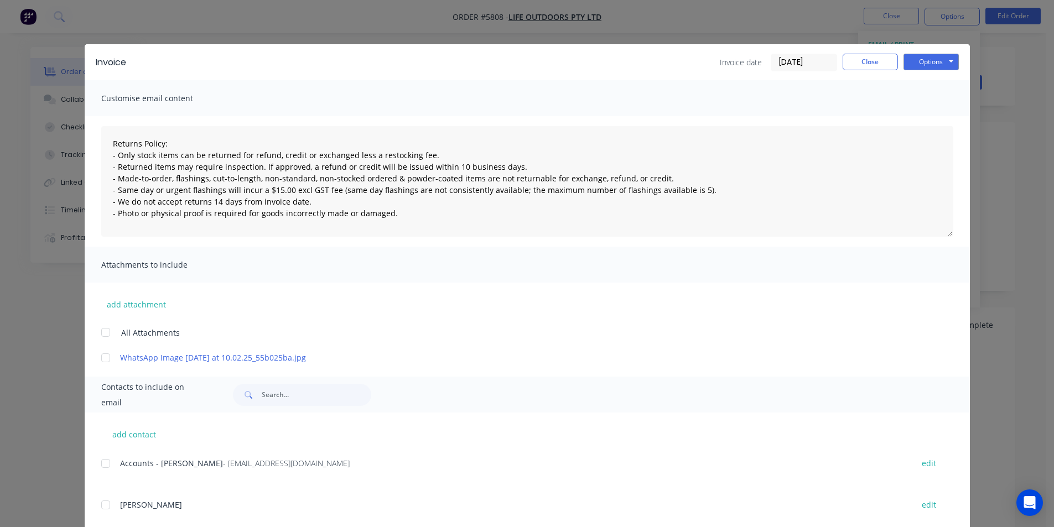
click at [107, 462] on div at bounding box center [106, 464] width 22 height 22
click at [923, 63] on button "Options" at bounding box center [931, 62] width 55 height 17
click at [928, 122] on button "Email" at bounding box center [939, 118] width 71 height 18
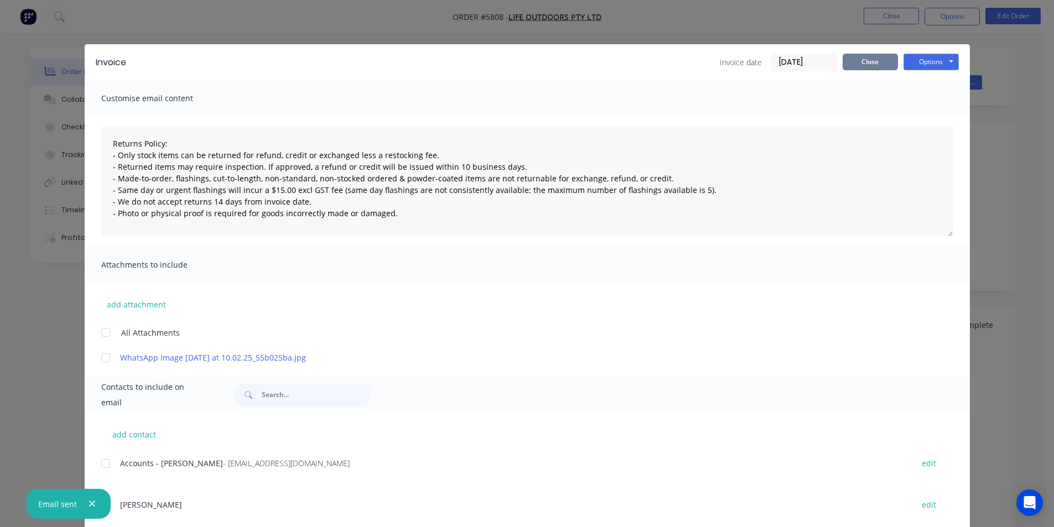
click at [871, 70] on button "Close" at bounding box center [870, 62] width 55 height 17
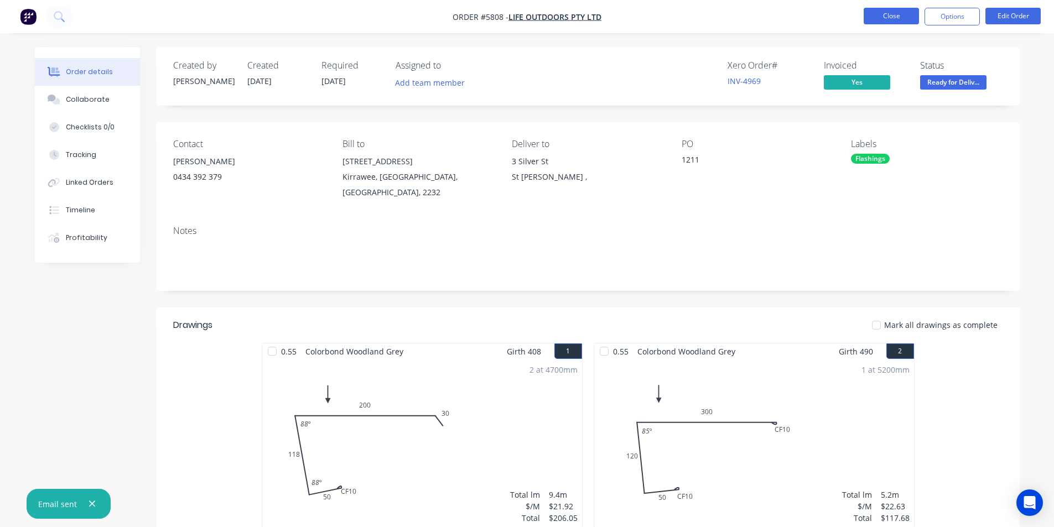
click at [885, 23] on button "Close" at bounding box center [891, 16] width 55 height 17
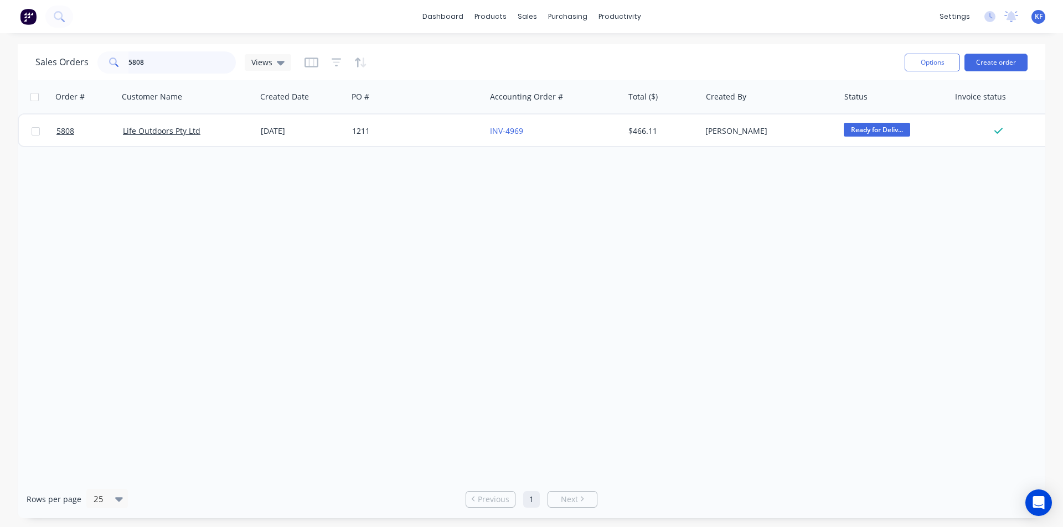
drag, startPoint x: 152, startPoint y: 66, endPoint x: 54, endPoint y: 37, distance: 102.1
click at [69, 49] on div "Sales Orders 5808 Views" at bounding box center [465, 62] width 860 height 27
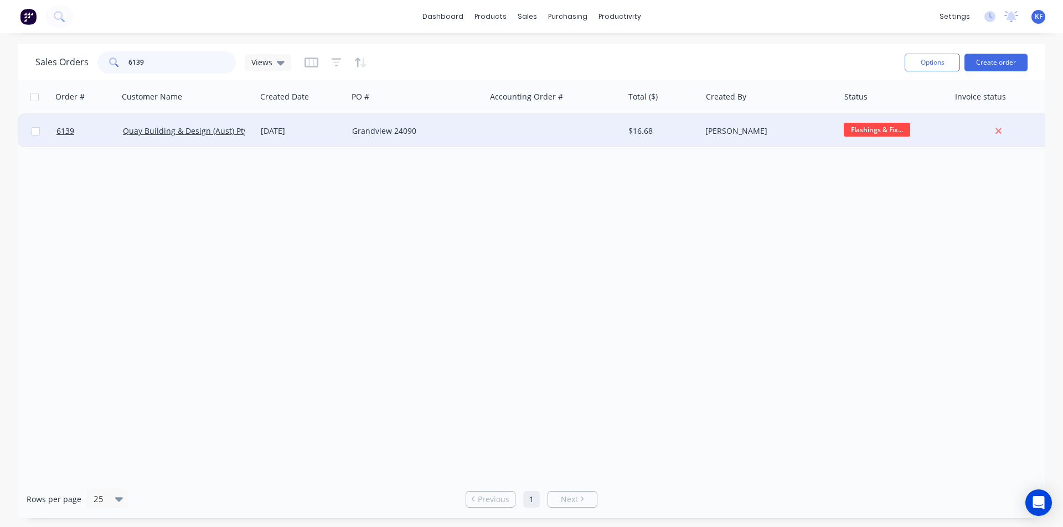
type input "6139"
click at [511, 139] on div at bounding box center [554, 131] width 138 height 33
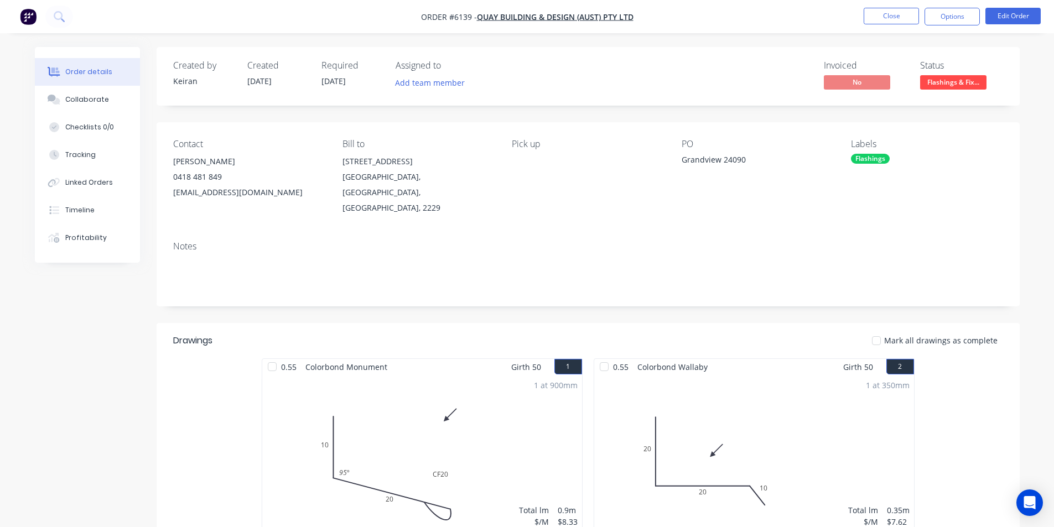
click at [946, 84] on span "Flashings & Fix..." at bounding box center [953, 82] width 66 height 14
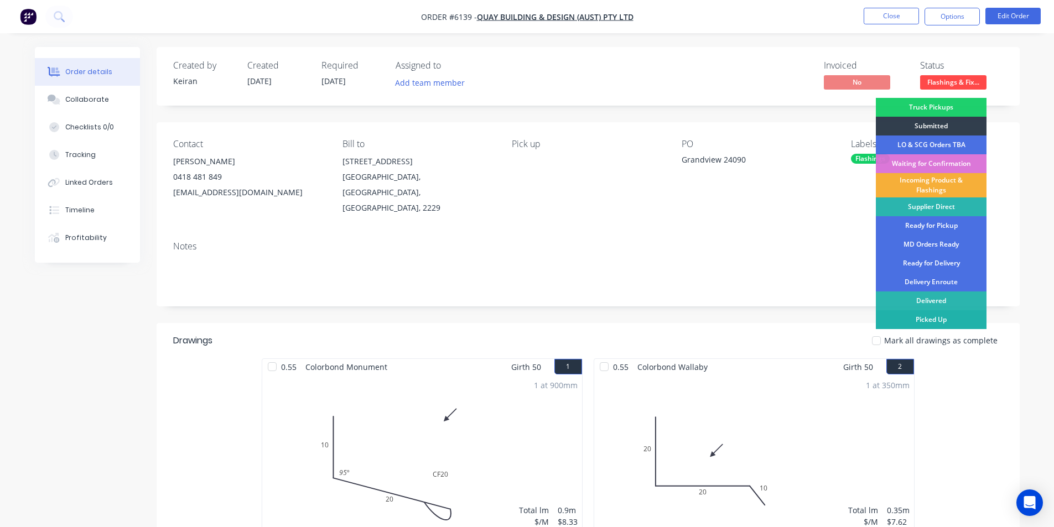
click at [942, 318] on div "Picked Up" at bounding box center [931, 319] width 111 height 19
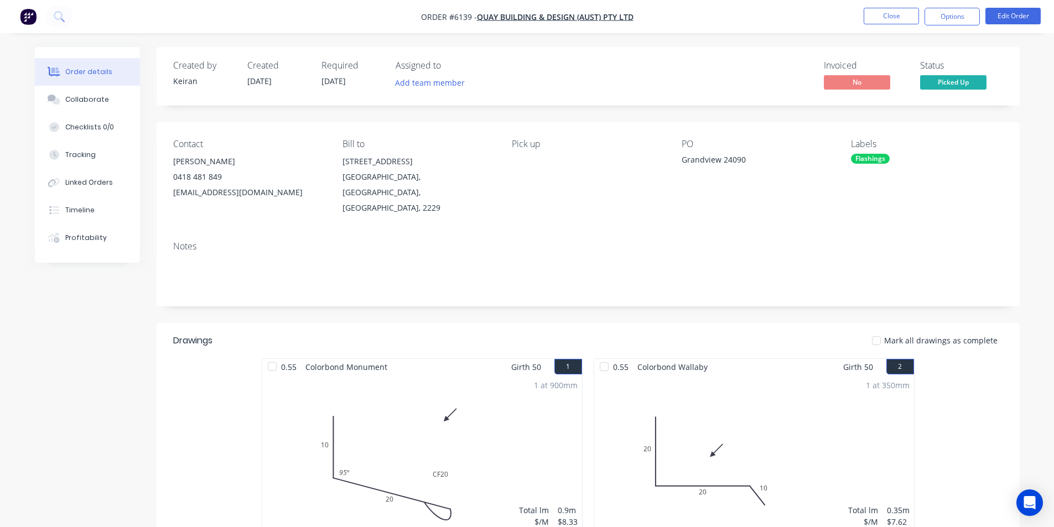
click at [950, 25] on nav "Order #6139 - Quay Building & Design (Aust) Pty Ltd Close Options Edit Order" at bounding box center [527, 16] width 1054 height 33
drag, startPoint x: 949, startPoint y: 19, endPoint x: 945, endPoint y: 29, distance: 10.7
click at [949, 19] on button "Options" at bounding box center [952, 17] width 55 height 18
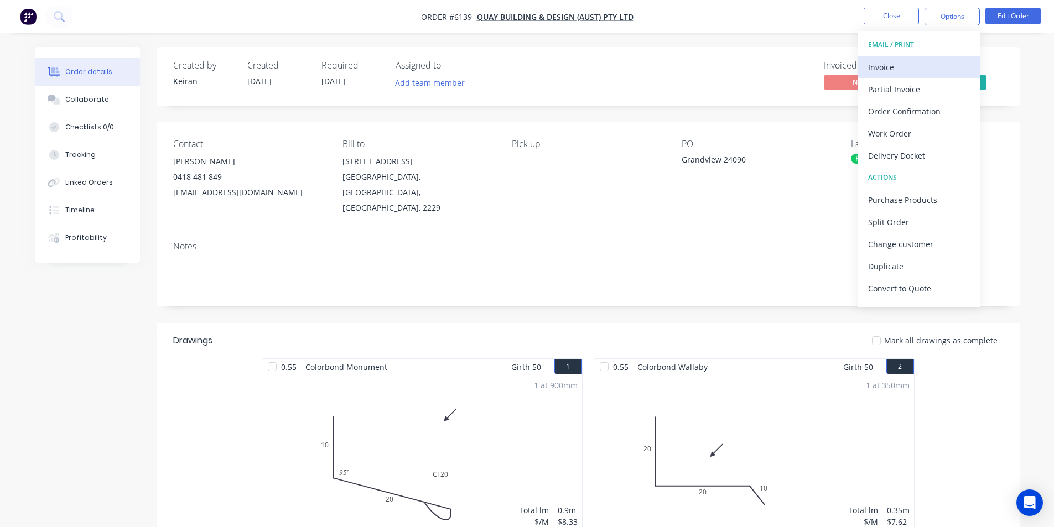
click at [919, 69] on div "Invoice" at bounding box center [919, 67] width 102 height 16
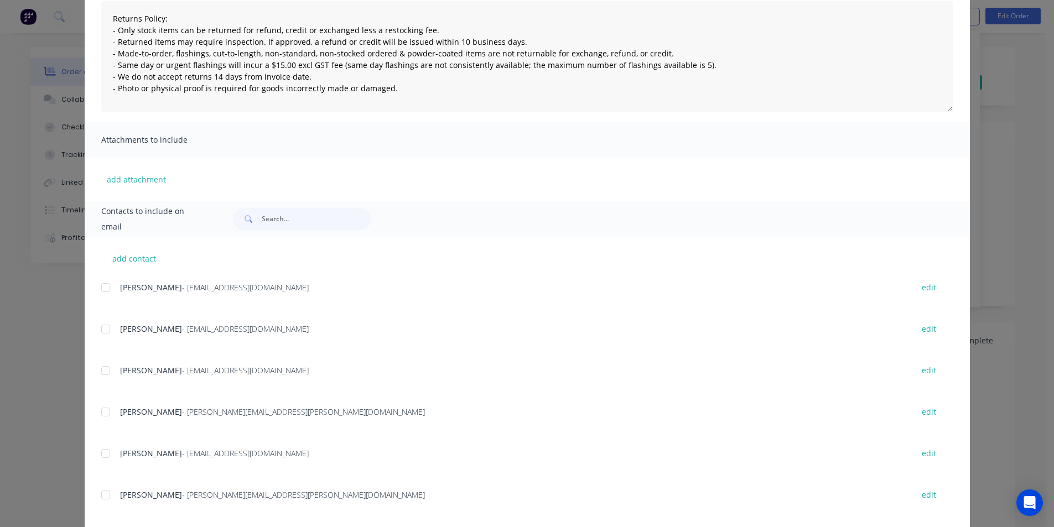
scroll to position [142, 0]
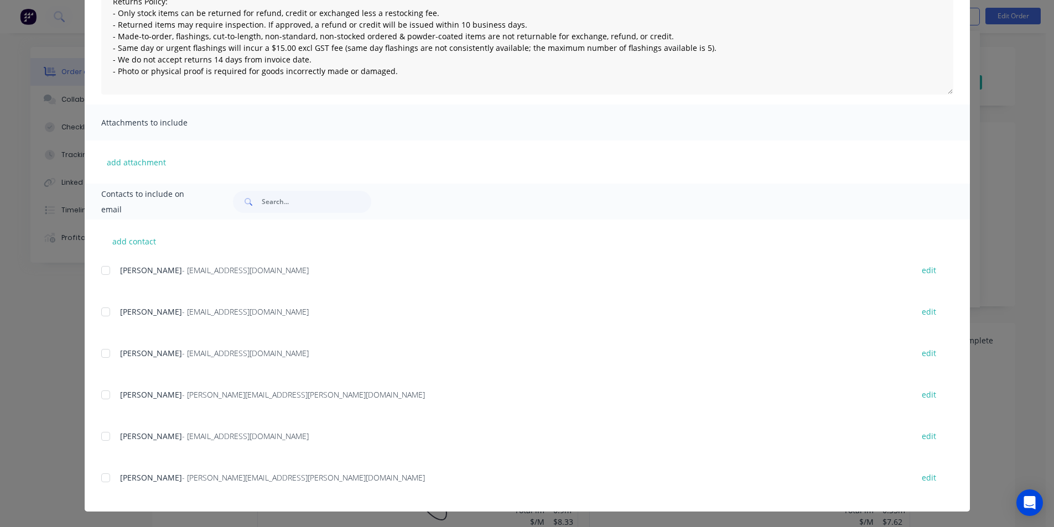
click at [98, 272] on div at bounding box center [106, 271] width 22 height 22
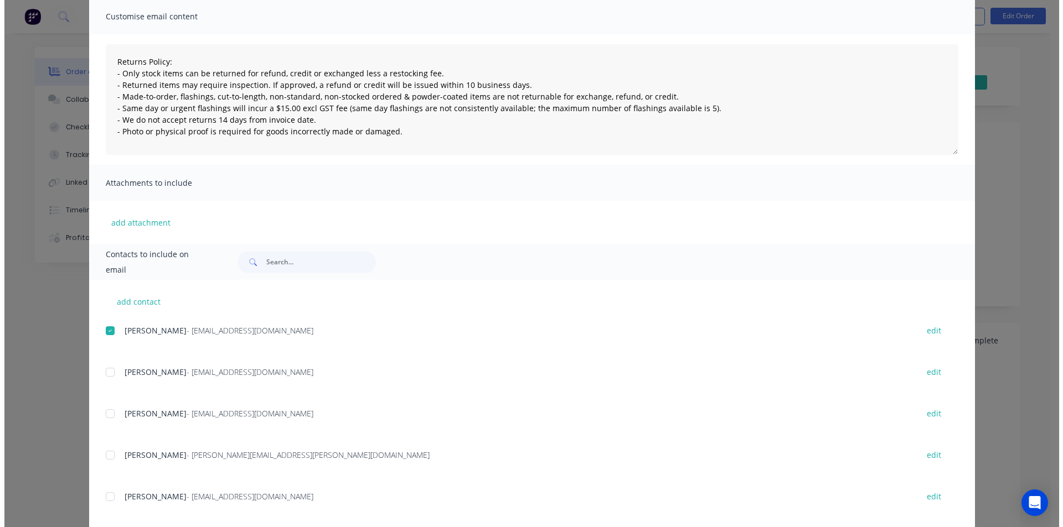
scroll to position [0, 0]
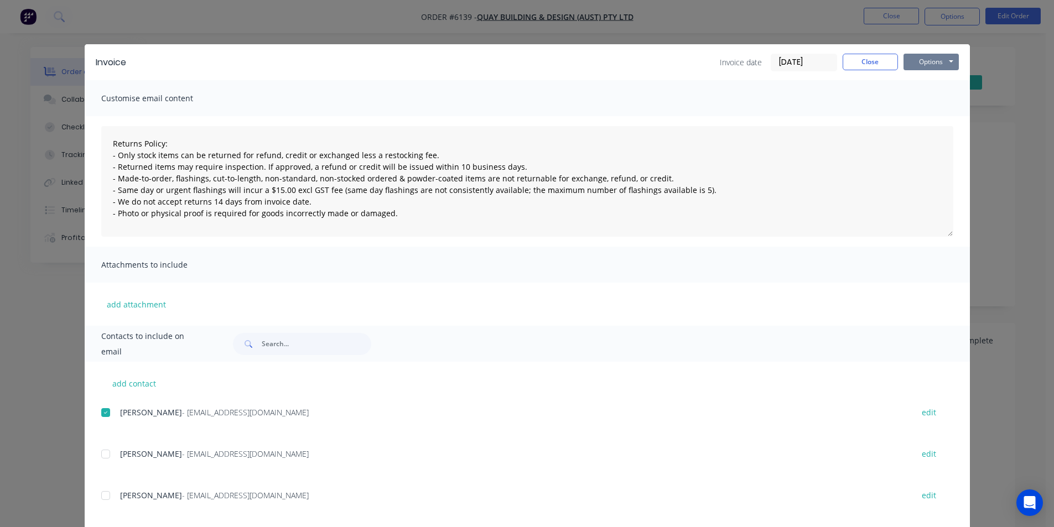
click at [934, 63] on button "Options" at bounding box center [931, 62] width 55 height 17
click at [930, 121] on button "Email" at bounding box center [939, 118] width 71 height 18
click at [884, 63] on button "Close" at bounding box center [870, 62] width 55 height 17
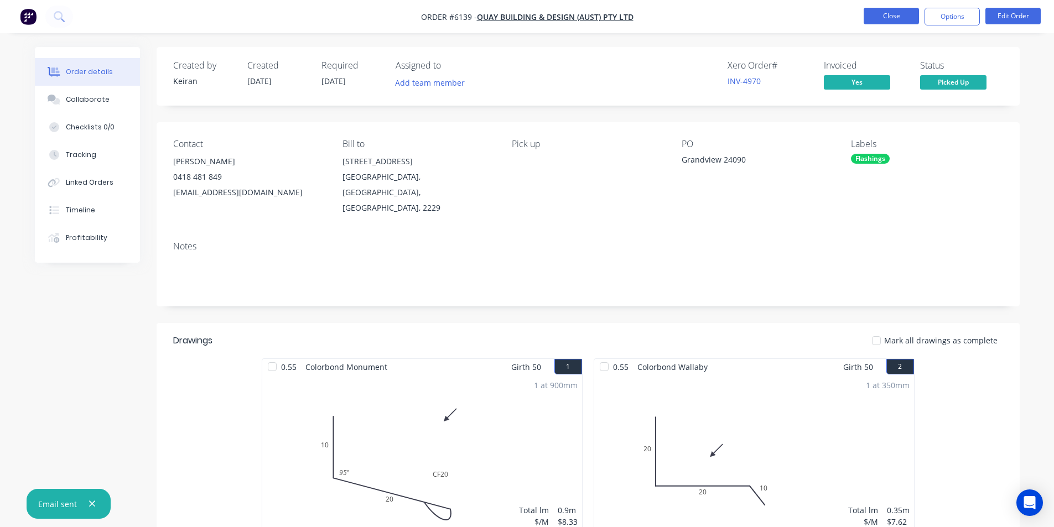
click at [881, 19] on button "Close" at bounding box center [891, 16] width 55 height 17
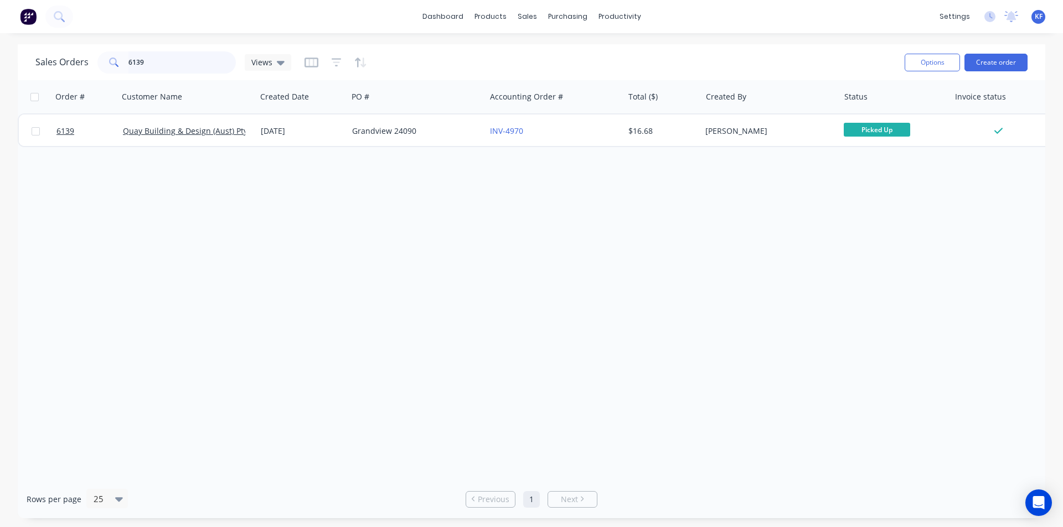
drag, startPoint x: 107, startPoint y: 59, endPoint x: 77, endPoint y: 59, distance: 30.4
click at [90, 59] on div "Sales Orders 6139 Views" at bounding box center [163, 62] width 256 height 22
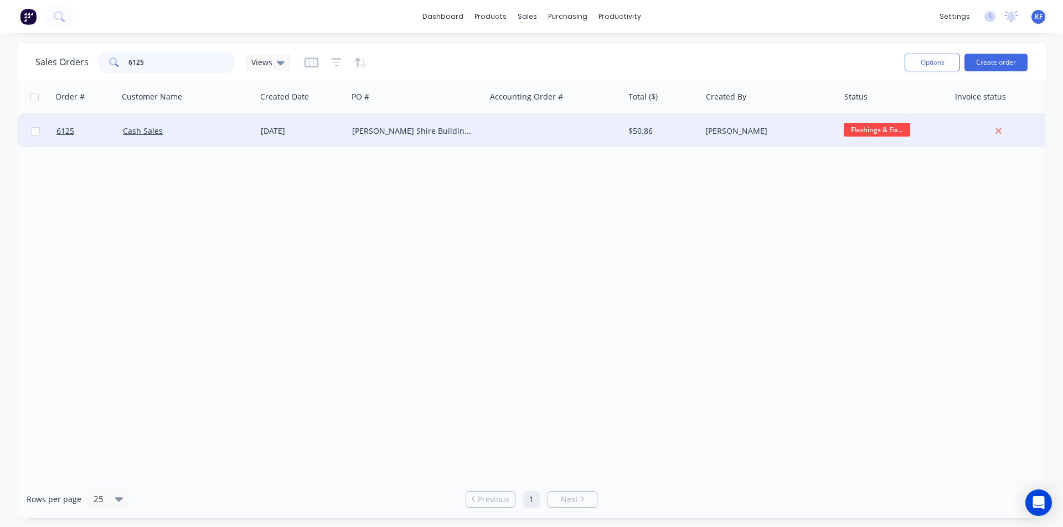
type input "6125"
click at [431, 137] on div "[PERSON_NAME] Shire Building Services" at bounding box center [417, 131] width 138 height 33
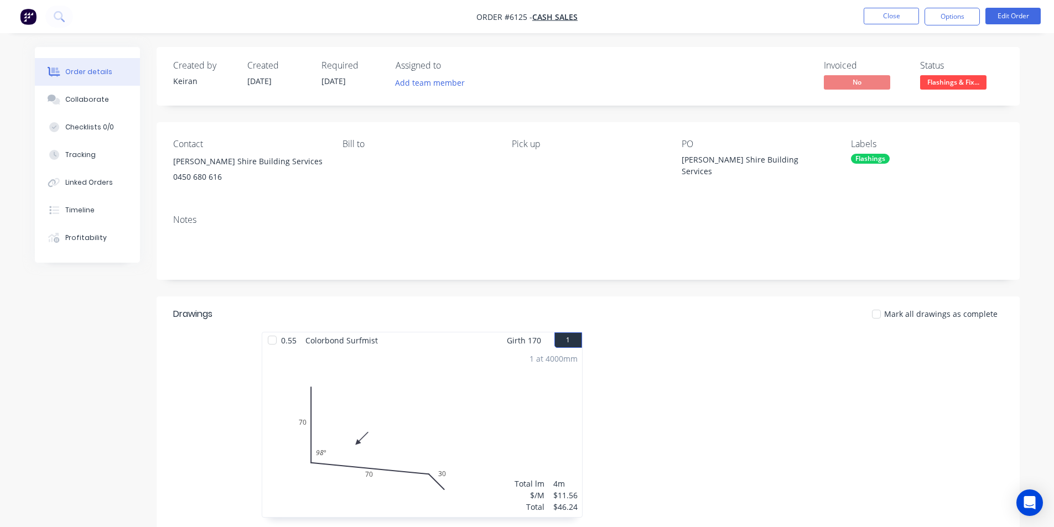
click at [938, 90] on button "Flashings & Fix..." at bounding box center [953, 83] width 66 height 17
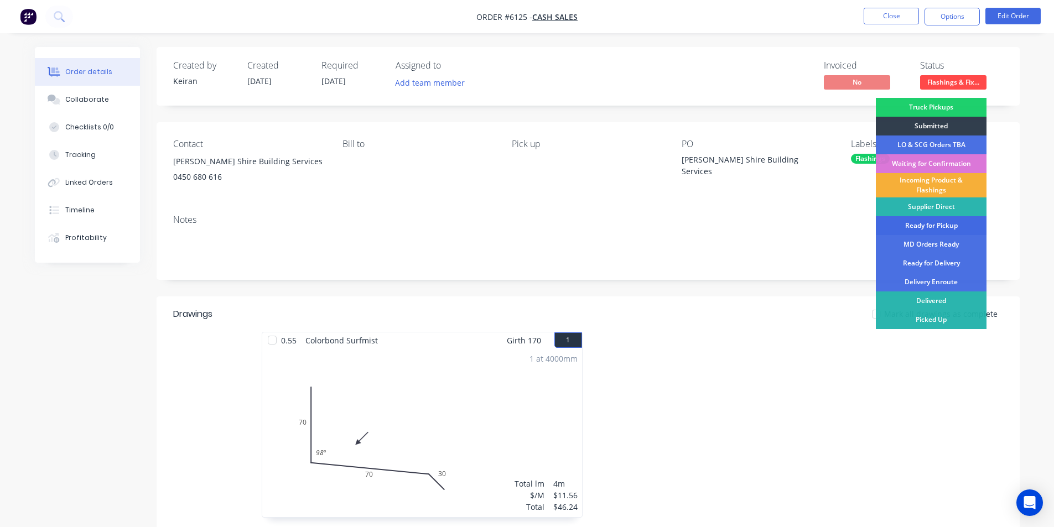
click at [930, 225] on div "Ready for Pickup" at bounding box center [931, 225] width 111 height 19
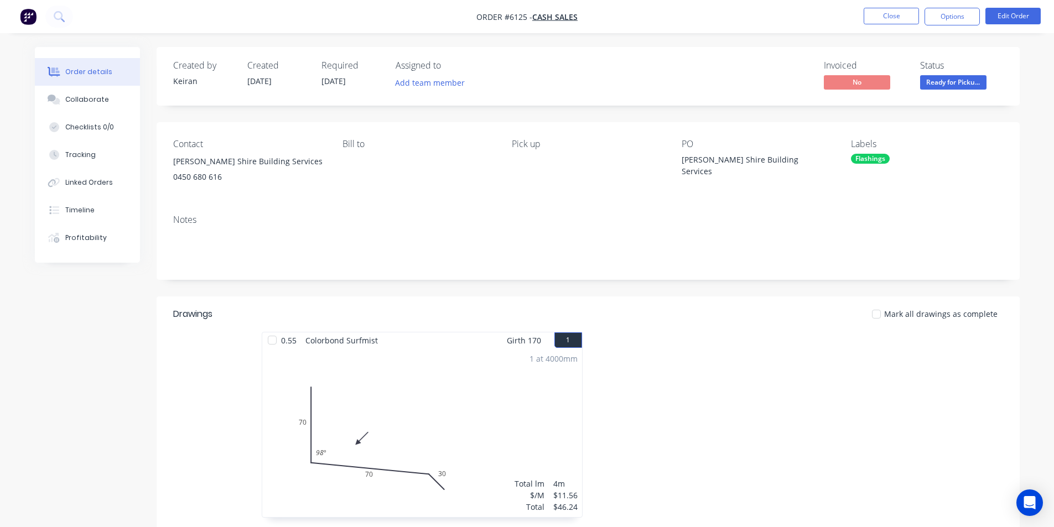
click at [900, 24] on li "Close" at bounding box center [891, 17] width 55 height 18
click at [889, 17] on button "Close" at bounding box center [891, 16] width 55 height 17
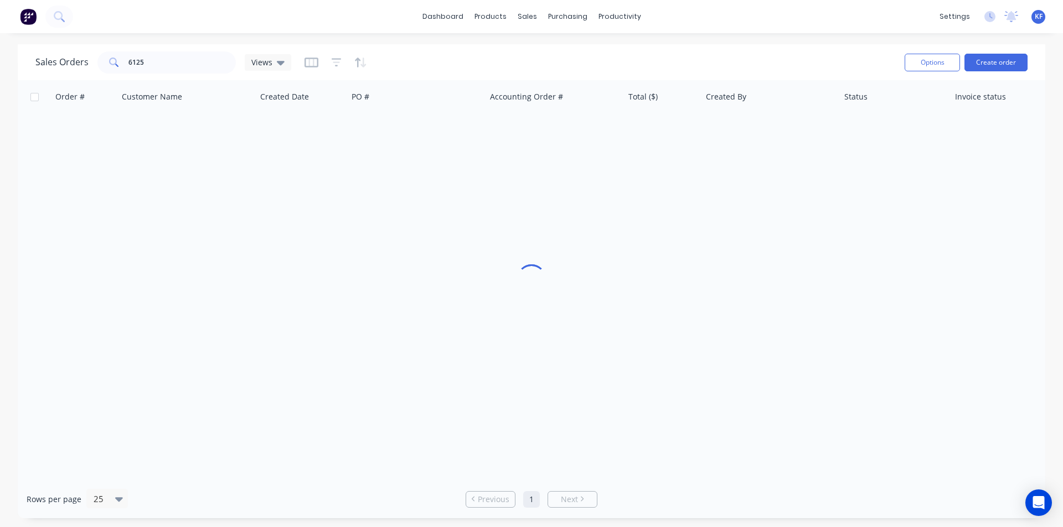
click at [97, 67] on div at bounding box center [113, 62] width 32 height 22
click at [0, 49] on div "Sales Orders 6125 Views Options Create order Order # Customer Name Created Date…" at bounding box center [531, 281] width 1063 height 474
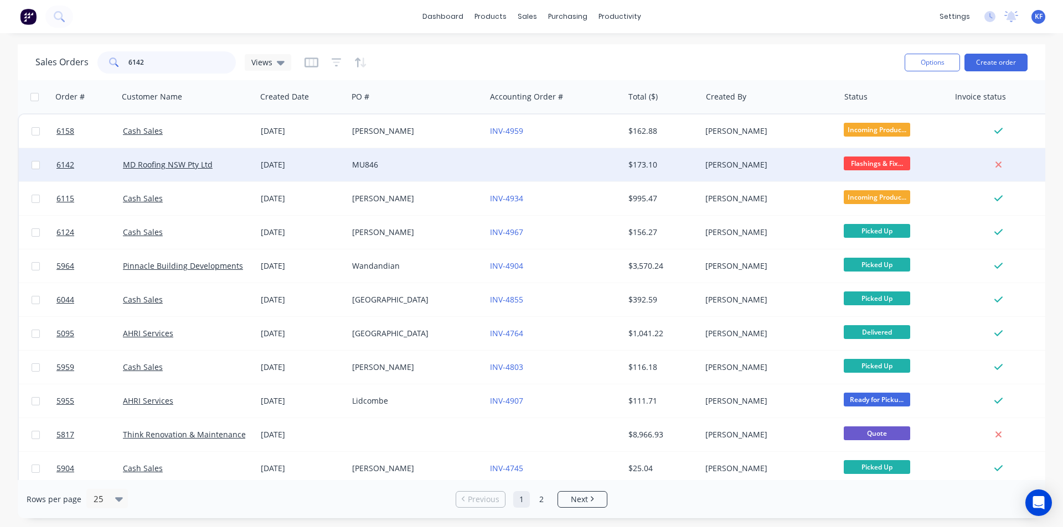
type input "6142"
click at [359, 167] on div "MU846" at bounding box center [413, 164] width 123 height 11
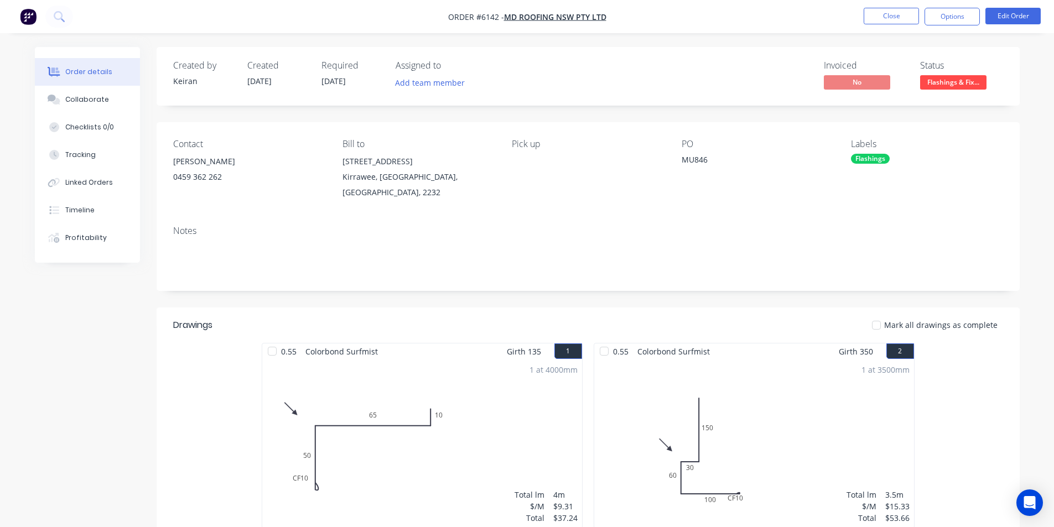
click at [976, 85] on span "Flashings & Fix..." at bounding box center [953, 82] width 66 height 14
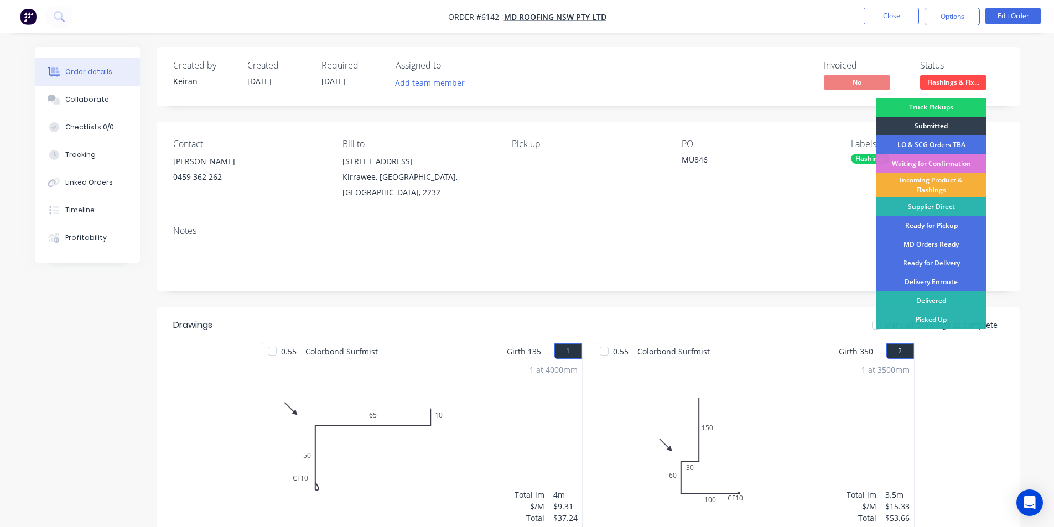
click at [942, 318] on div "Picked Up" at bounding box center [931, 319] width 111 height 19
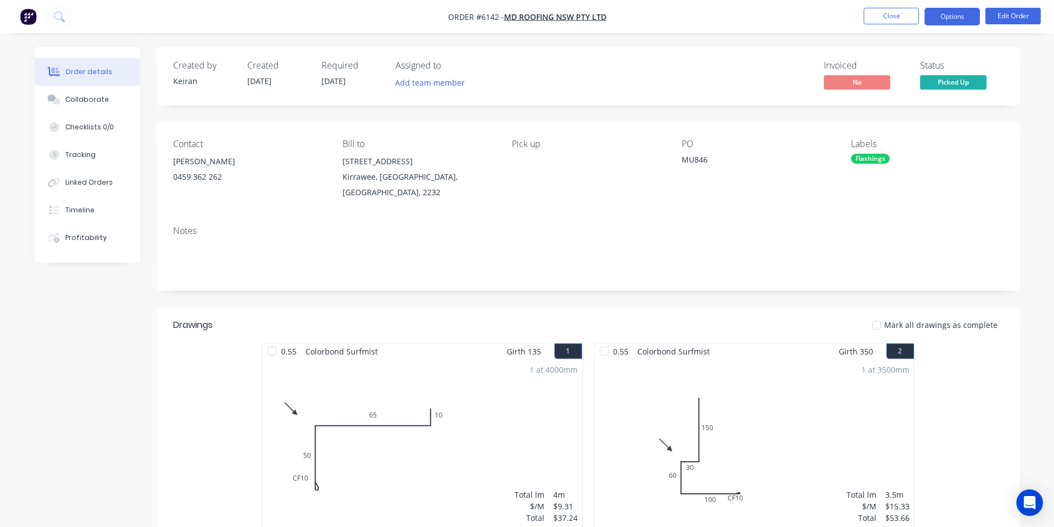
drag, startPoint x: 959, startPoint y: 17, endPoint x: 950, endPoint y: 30, distance: 16.3
click at [959, 18] on button "Options" at bounding box center [952, 17] width 55 height 18
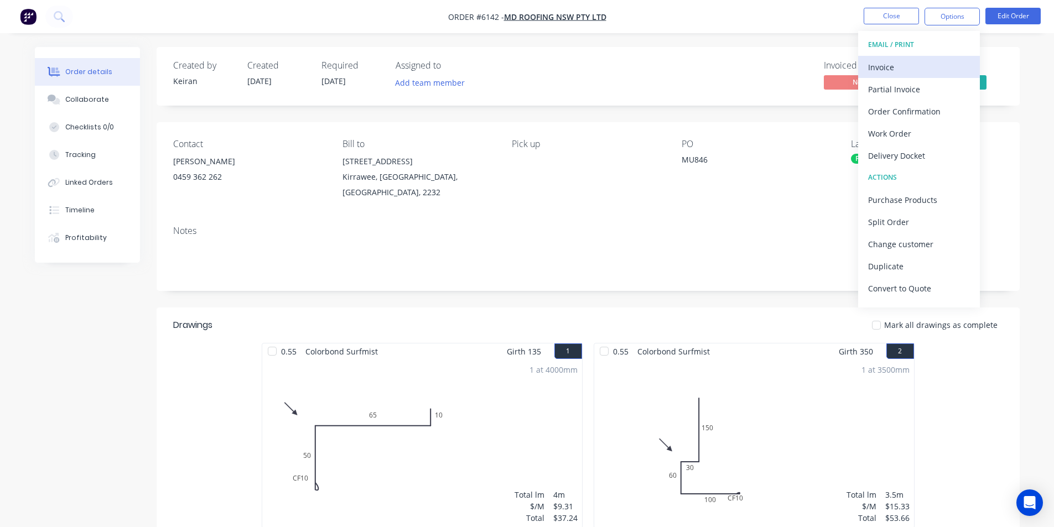
drag, startPoint x: 907, startPoint y: 80, endPoint x: 907, endPoint y: 67, distance: 12.7
click at [907, 67] on div "EMAIL / PRINT Invoice Partial Invoice Order Confirmation Work Order Delivery Do…" at bounding box center [919, 169] width 122 height 277
click at [907, 67] on div "Invoice" at bounding box center [919, 67] width 102 height 16
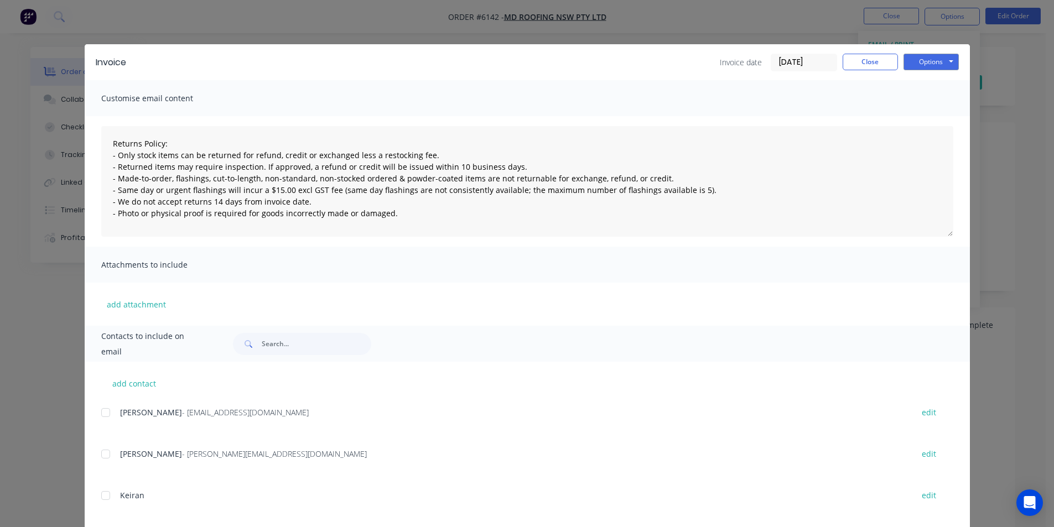
drag, startPoint x: 106, startPoint y: 416, endPoint x: 123, endPoint y: 406, distance: 20.1
click at [105, 416] on div at bounding box center [106, 413] width 22 height 22
drag, startPoint x: 910, startPoint y: 63, endPoint x: 911, endPoint y: 72, distance: 9.4
click at [911, 63] on button "Options" at bounding box center [931, 62] width 55 height 17
click at [923, 120] on button "Email" at bounding box center [939, 118] width 71 height 18
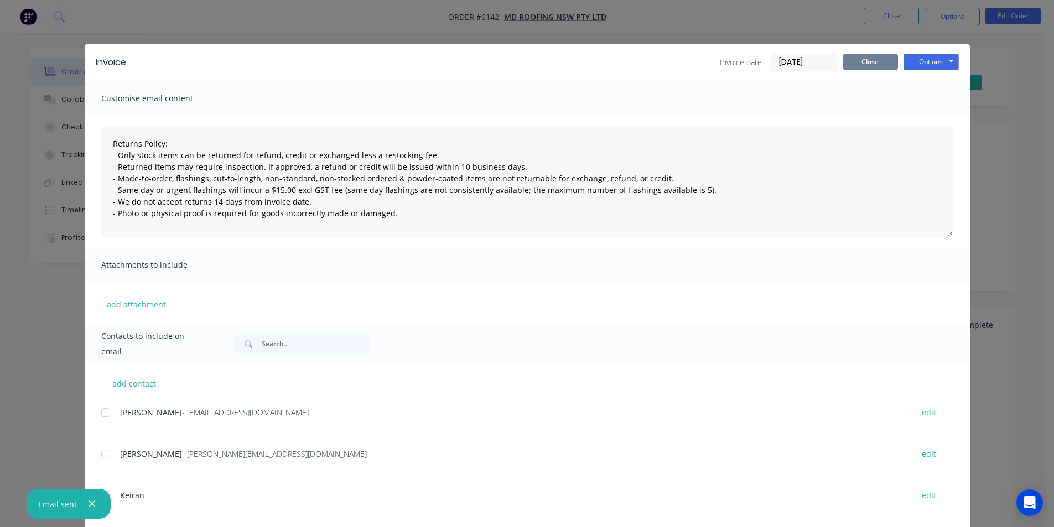
click at [869, 59] on button "Close" at bounding box center [870, 62] width 55 height 17
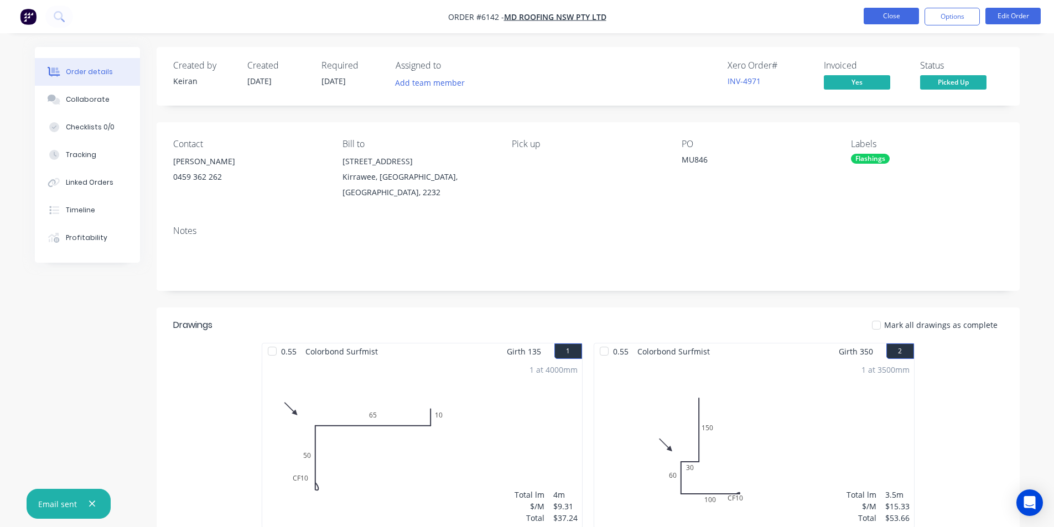
click at [887, 16] on button "Close" at bounding box center [891, 16] width 55 height 17
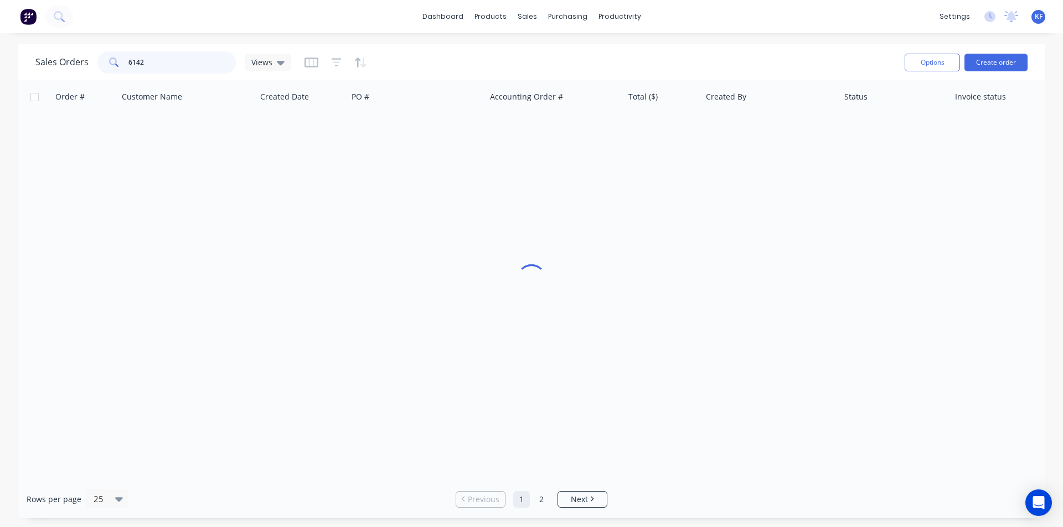
drag, startPoint x: 70, startPoint y: 43, endPoint x: 0, endPoint y: 2, distance: 81.6
click at [50, 35] on div "dashboard products sales purchasing productivity dashboard products Product Cat…" at bounding box center [531, 263] width 1063 height 527
type input "6113"
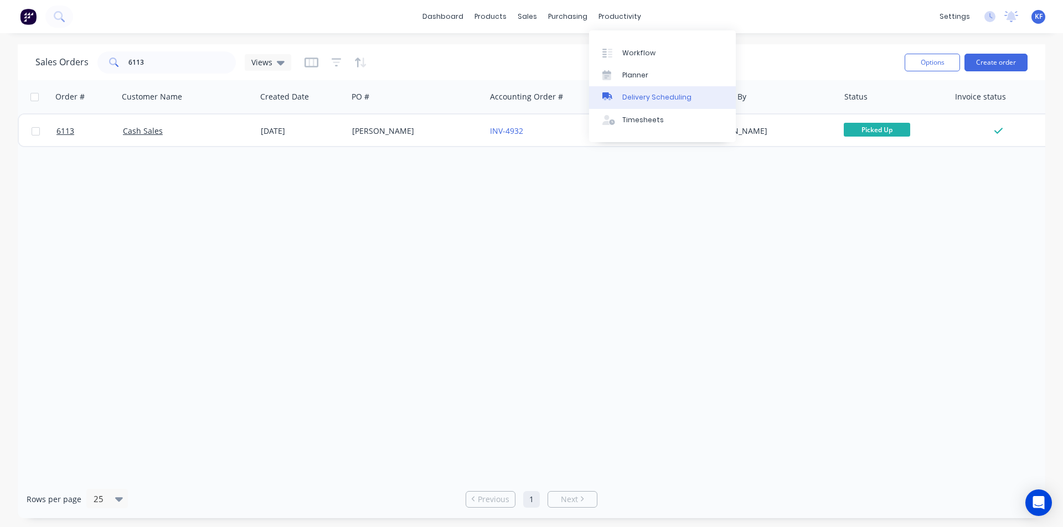
click at [659, 100] on div "Delivery Scheduling" at bounding box center [656, 97] width 69 height 10
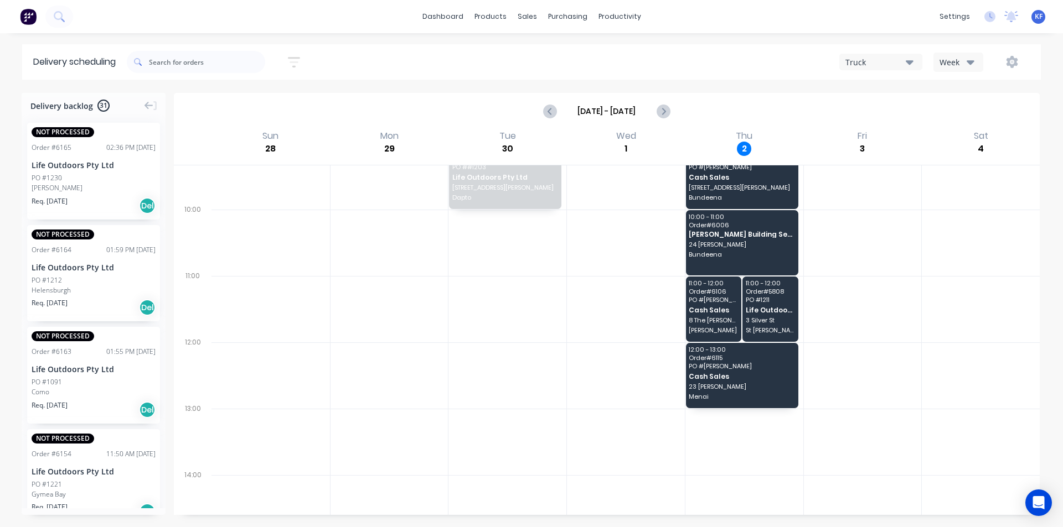
scroll to position [166, 0]
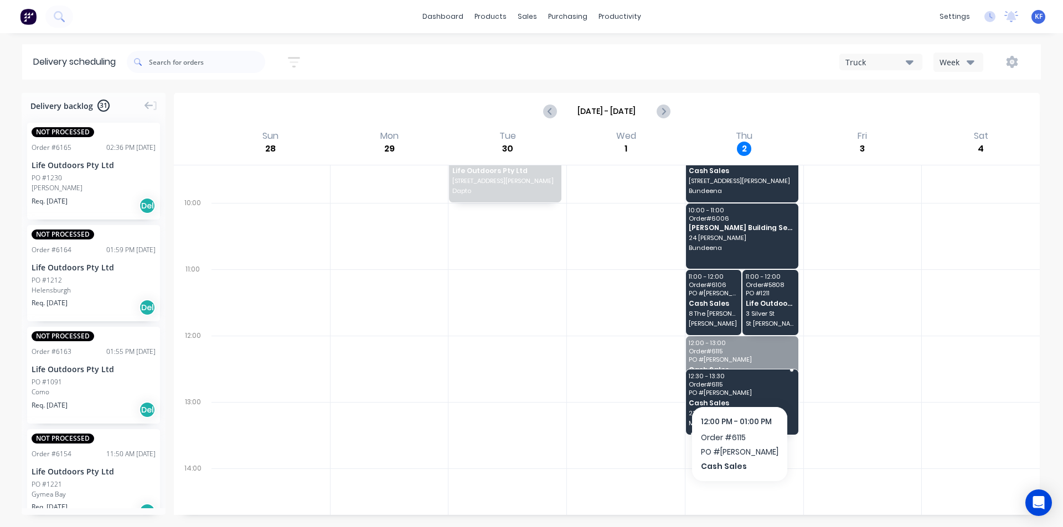
drag, startPoint x: 733, startPoint y: 389, endPoint x: 732, endPoint y: 426, distance: 37.1
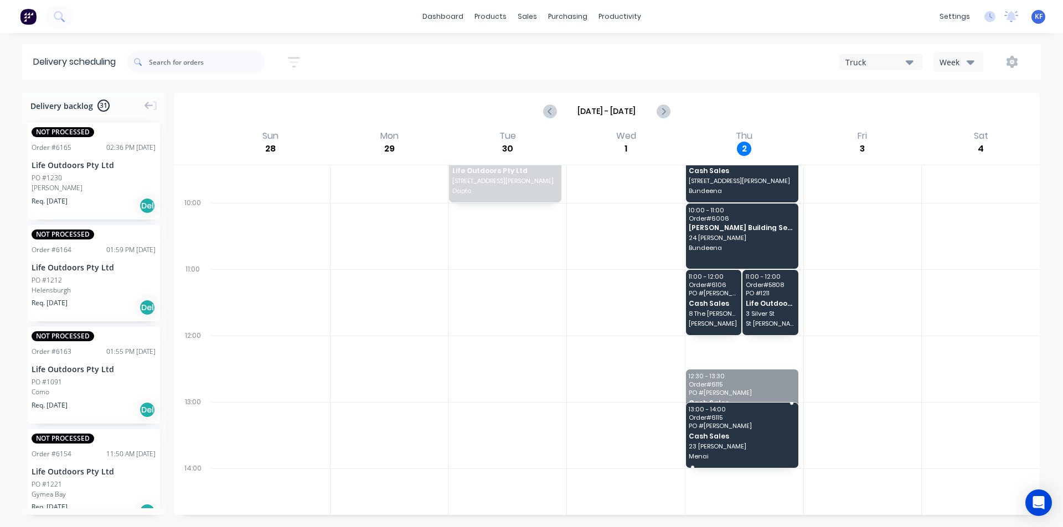
drag, startPoint x: 746, startPoint y: 406, endPoint x: 746, endPoint y: 433, distance: 27.7
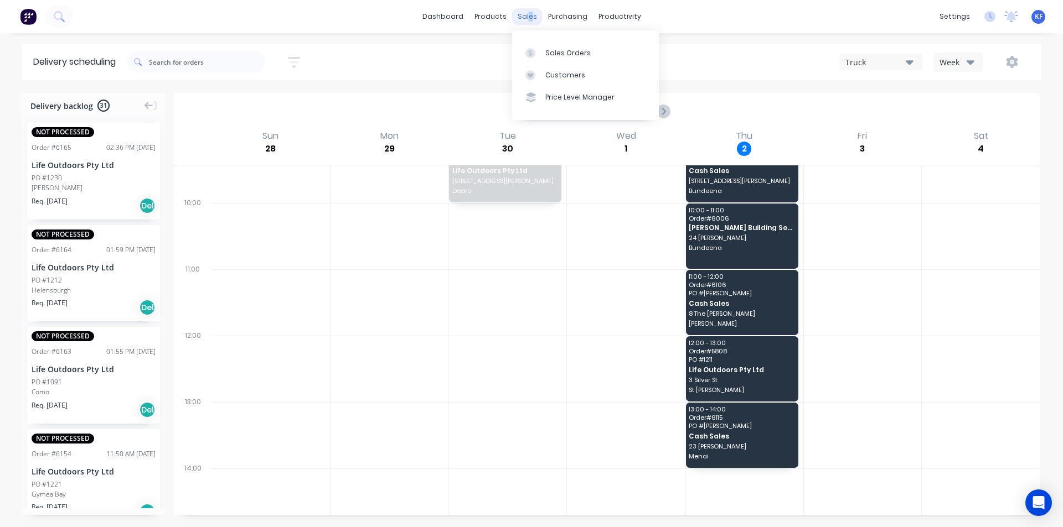
click at [530, 15] on div "sales" at bounding box center [527, 16] width 30 height 17
click at [552, 58] on div "Sales Orders" at bounding box center [567, 53] width 45 height 10
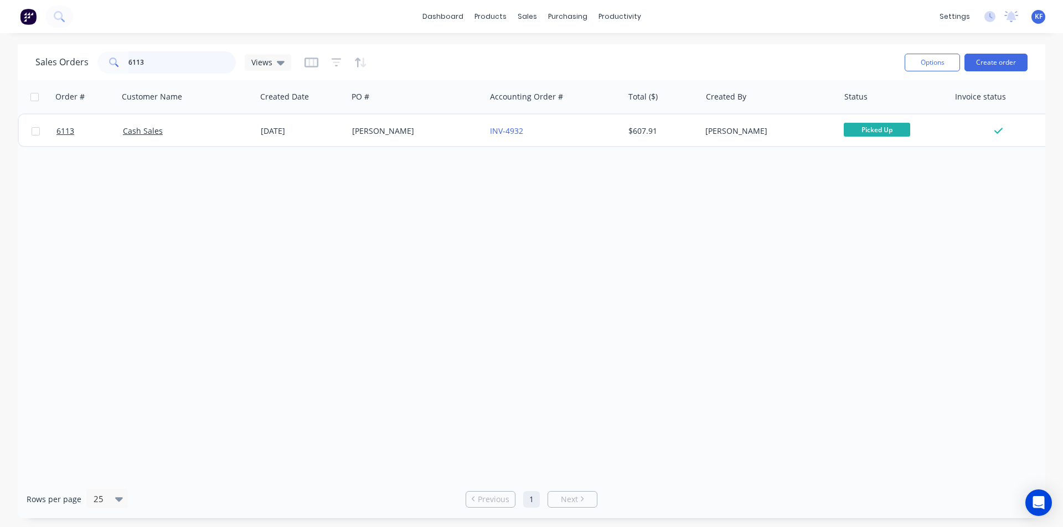
click at [184, 70] on input "6113" at bounding box center [182, 62] width 108 height 22
click at [8, 46] on div "Sales Orders 6113 Views Options Create order Order # Customer Name Created Date…" at bounding box center [531, 281] width 1063 height 474
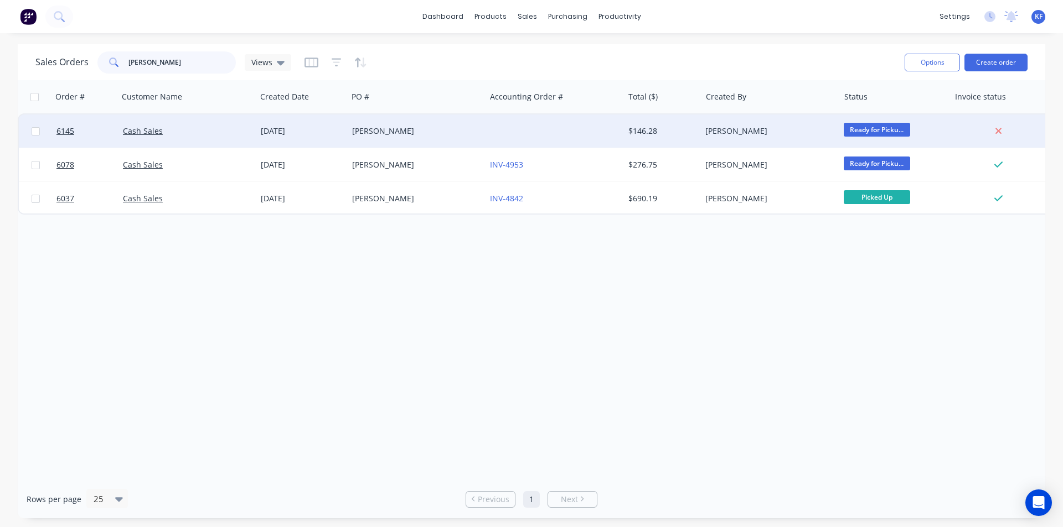
type input "[PERSON_NAME]"
click at [527, 132] on div at bounding box center [554, 131] width 138 height 33
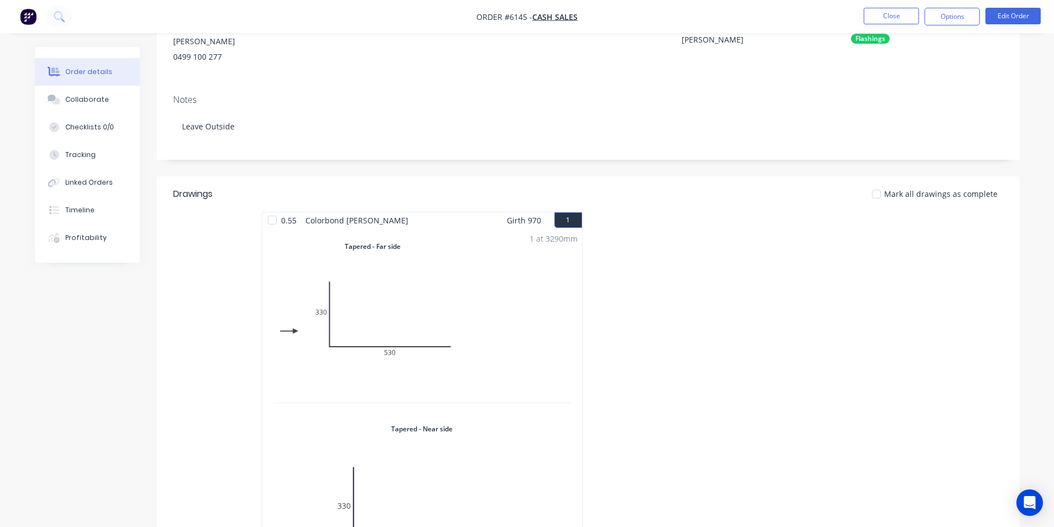
scroll to position [118, 0]
click at [964, 15] on button "Options" at bounding box center [952, 17] width 55 height 18
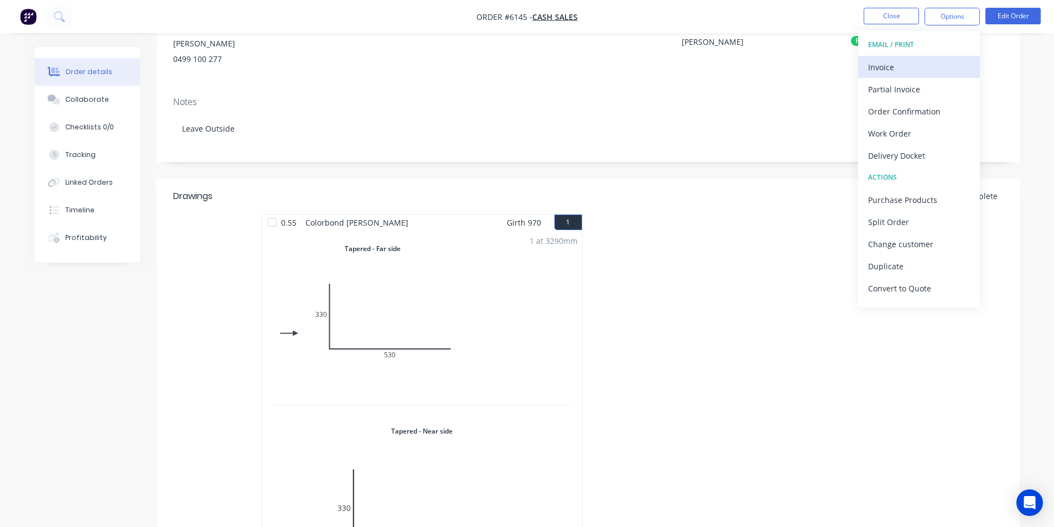
click at [933, 65] on div "Invoice" at bounding box center [919, 67] width 102 height 16
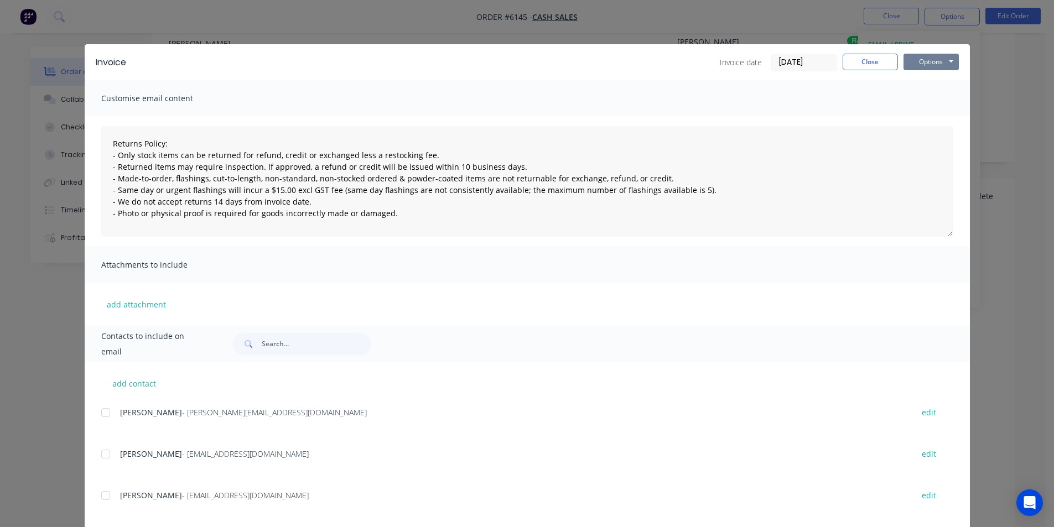
click at [934, 61] on button "Options" at bounding box center [931, 62] width 55 height 17
click at [925, 97] on button "Print" at bounding box center [939, 100] width 71 height 18
click at [878, 66] on button "Close" at bounding box center [870, 62] width 55 height 17
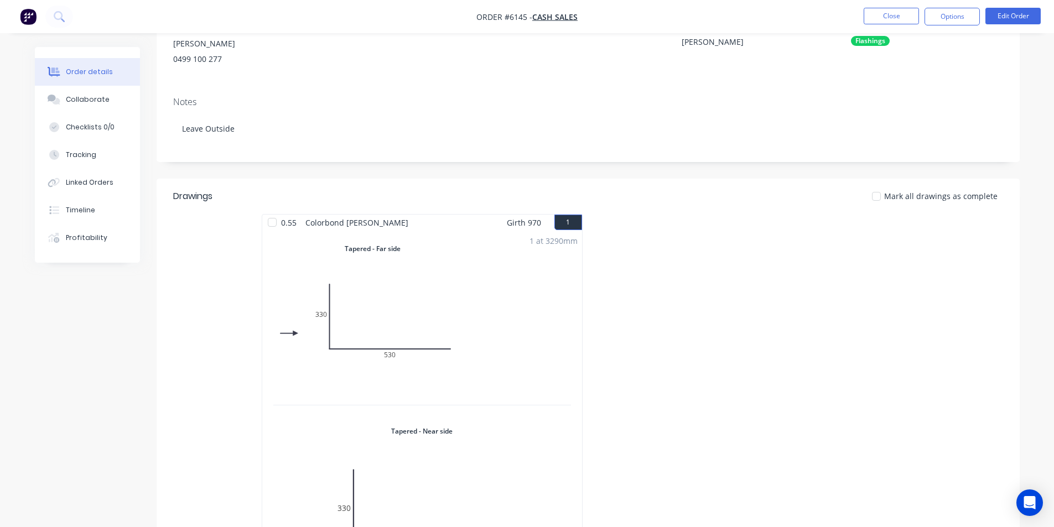
click at [897, 4] on nav "Order #6145 - Cash Sales Close Options Edit Order" at bounding box center [527, 16] width 1054 height 33
click at [896, 17] on button "Close" at bounding box center [891, 16] width 55 height 17
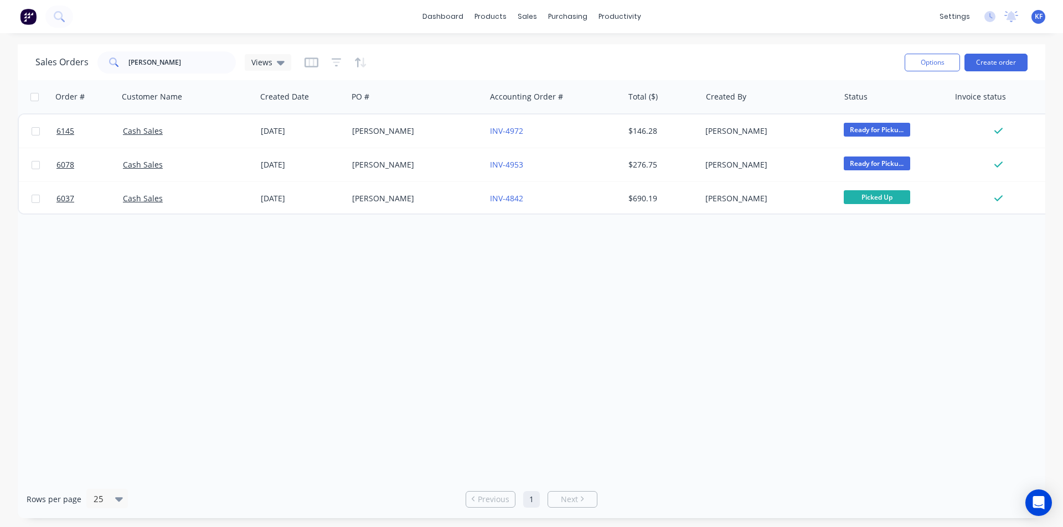
click at [997, 52] on div "Options Create order" at bounding box center [963, 62] width 127 height 27
click at [996, 58] on button "Create order" at bounding box center [995, 63] width 63 height 18
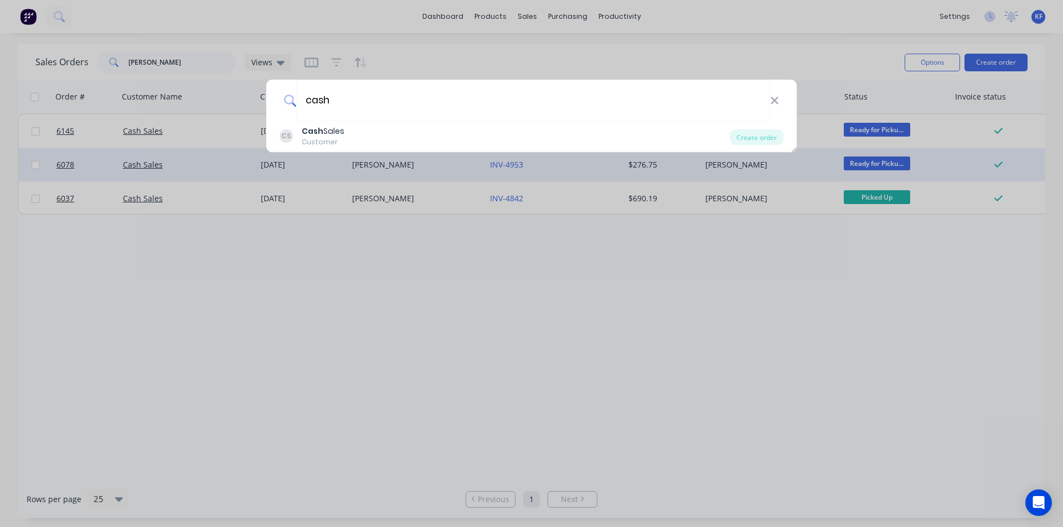
type input "cash"
click at [757, 141] on div "Create order" at bounding box center [756, 137] width 54 height 15
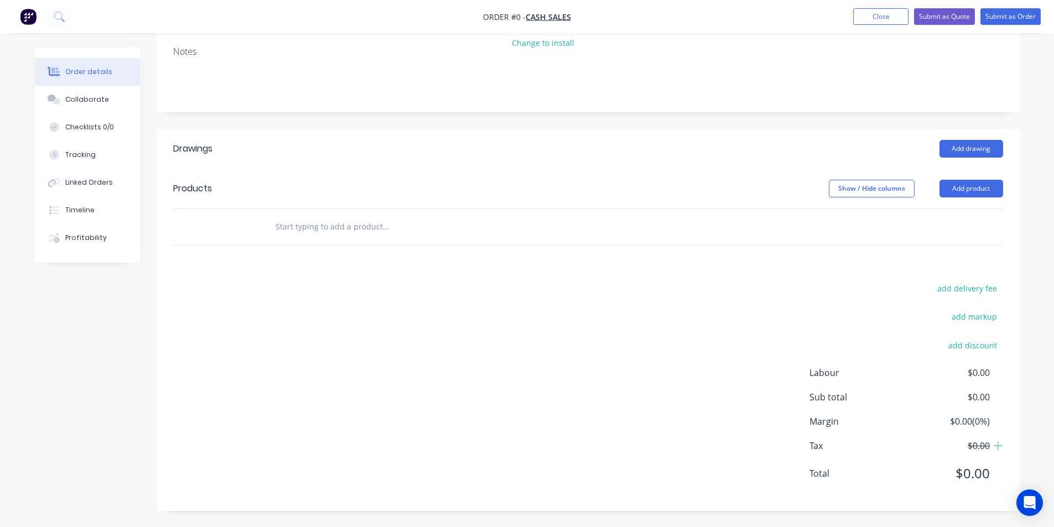
scroll to position [150, 0]
click at [360, 234] on input "text" at bounding box center [385, 226] width 221 height 22
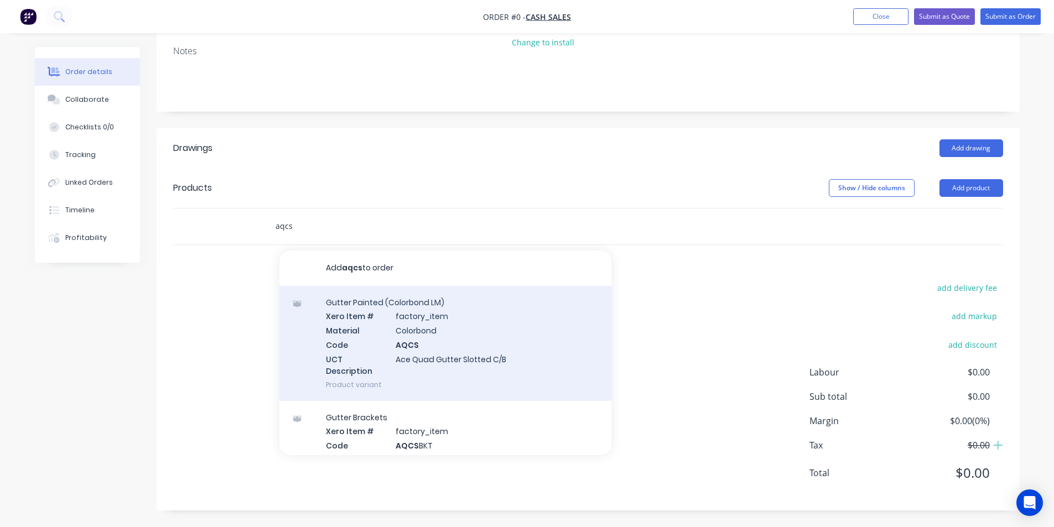
type input "aqcs"
click at [411, 329] on div "Gutter Painted (Colorbond LM) Xero Item # factory_item Material Colorbond Code …" at bounding box center [445, 343] width 332 height 115
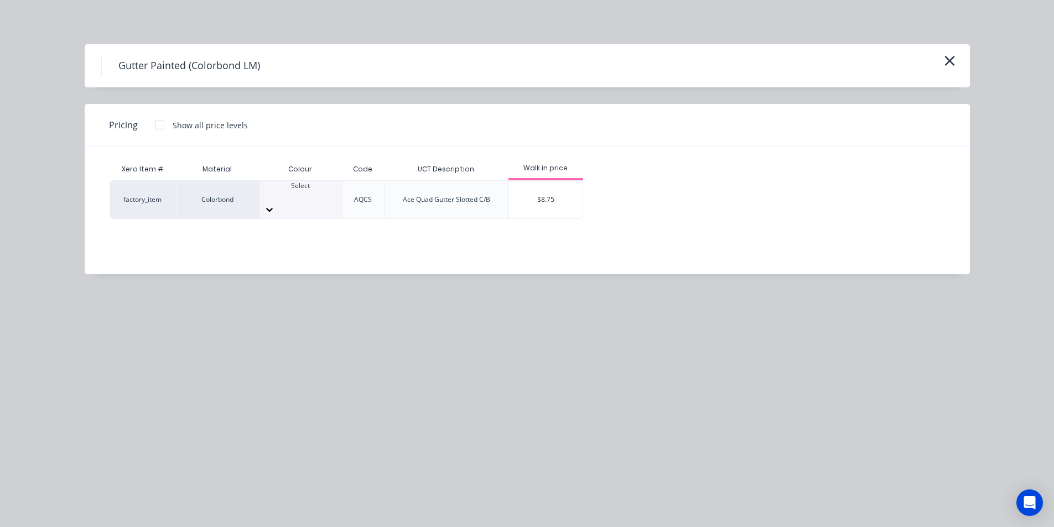
click at [275, 204] on icon at bounding box center [269, 209] width 11 height 11
drag, startPoint x: 317, startPoint y: 256, endPoint x: 461, endPoint y: 210, distance: 151.1
click at [524, 195] on div "$8.75" at bounding box center [546, 200] width 74 height 38
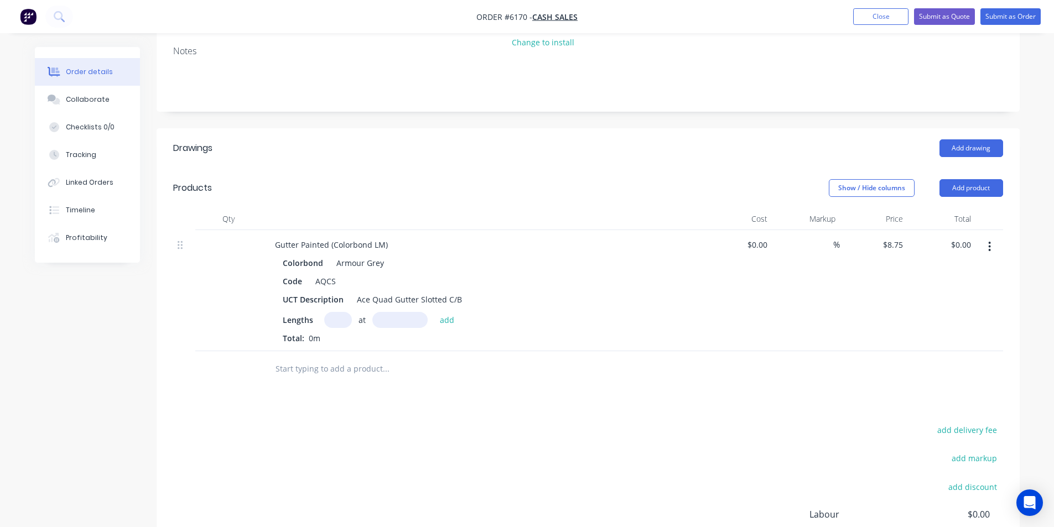
click at [341, 365] on input "text" at bounding box center [385, 369] width 221 height 22
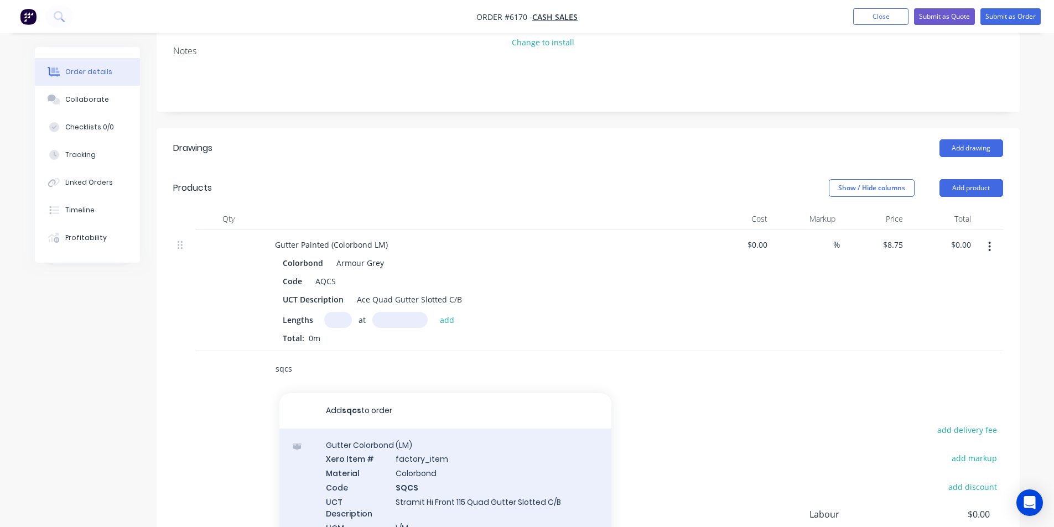
scroll to position [6, 0]
type input "sqcs"
click at [427, 461] on div "Gutter Colorbond (LM) Xero Item # factory_item Material Colorbond Code SQCS UCT…" at bounding box center [445, 488] width 332 height 130
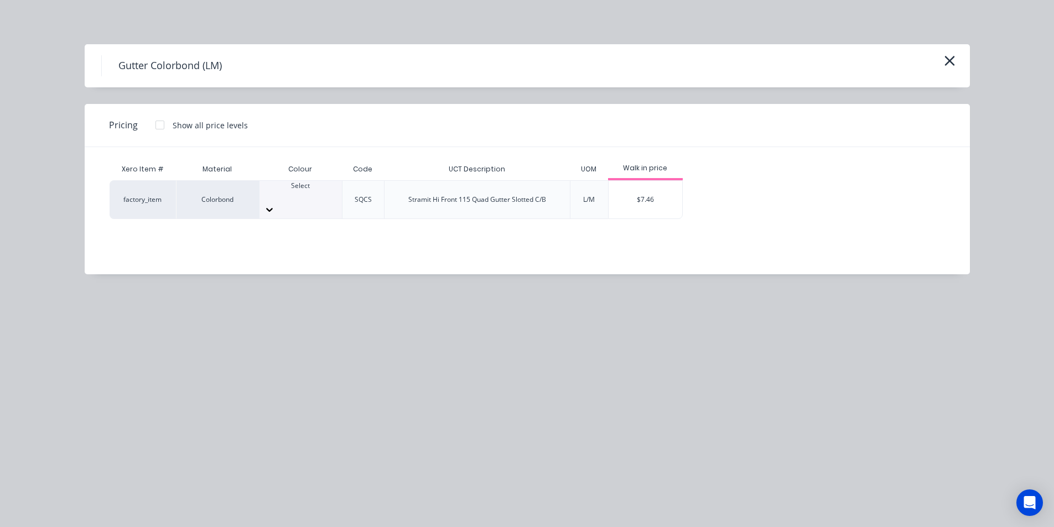
click at [289, 201] on div at bounding box center [301, 196] width 82 height 10
click at [658, 196] on div "$7.46" at bounding box center [646, 200] width 74 height 38
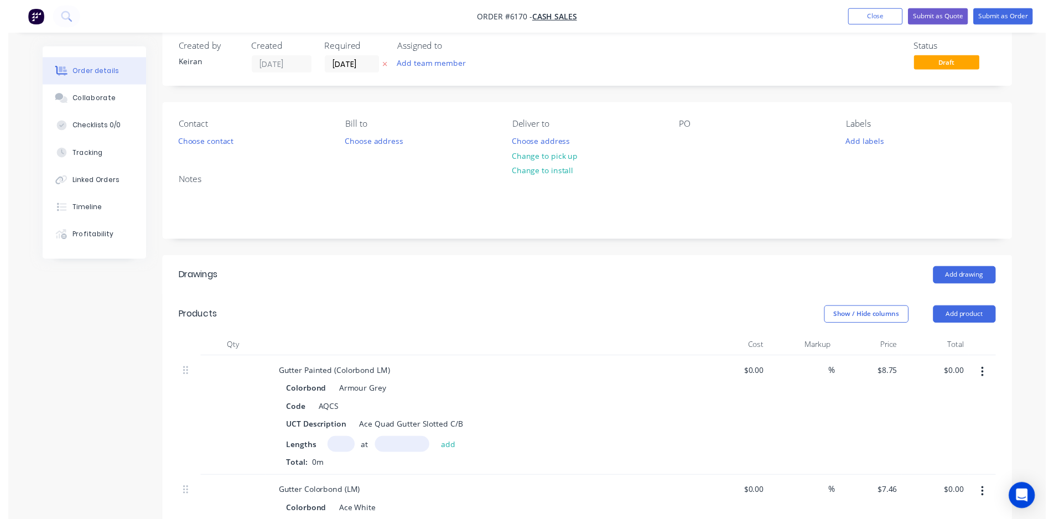
scroll to position [0, 0]
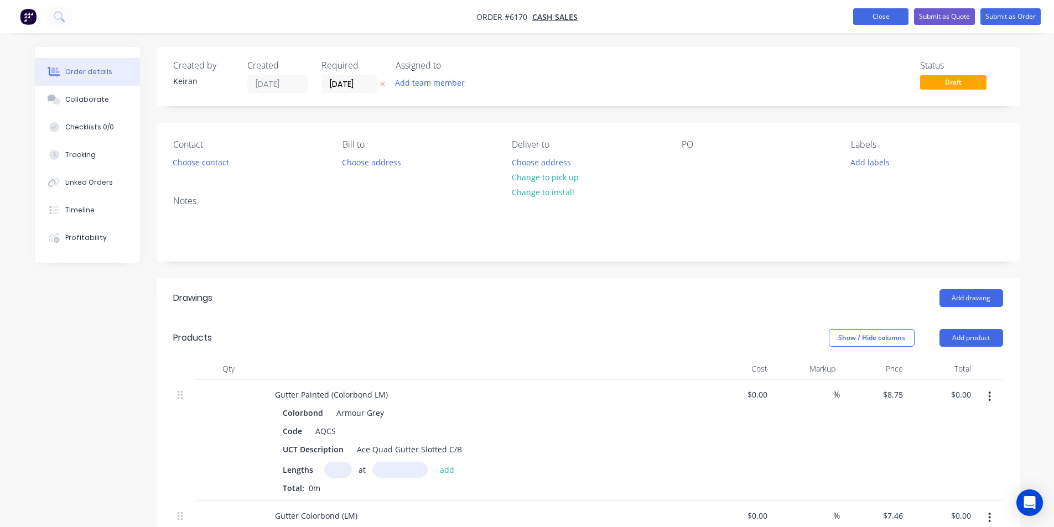
click at [888, 10] on button "Close" at bounding box center [880, 16] width 55 height 17
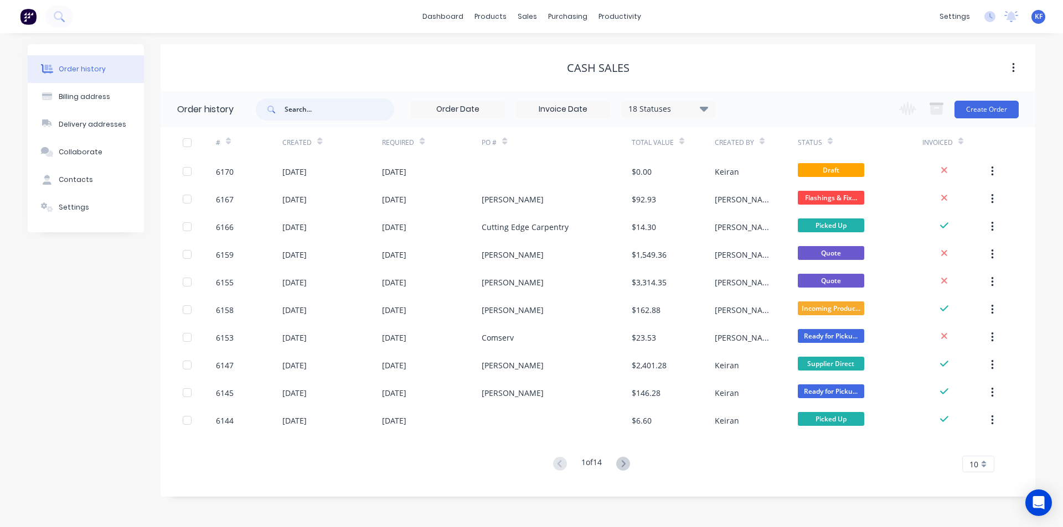
drag, startPoint x: 272, startPoint y: 98, endPoint x: 108, endPoint y: 63, distance: 168.0
click at [125, 70] on div "Order history Billing address Delivery addresses Collaborate Contacts Settings …" at bounding box center [531, 270] width 1007 height 453
type input "omi"
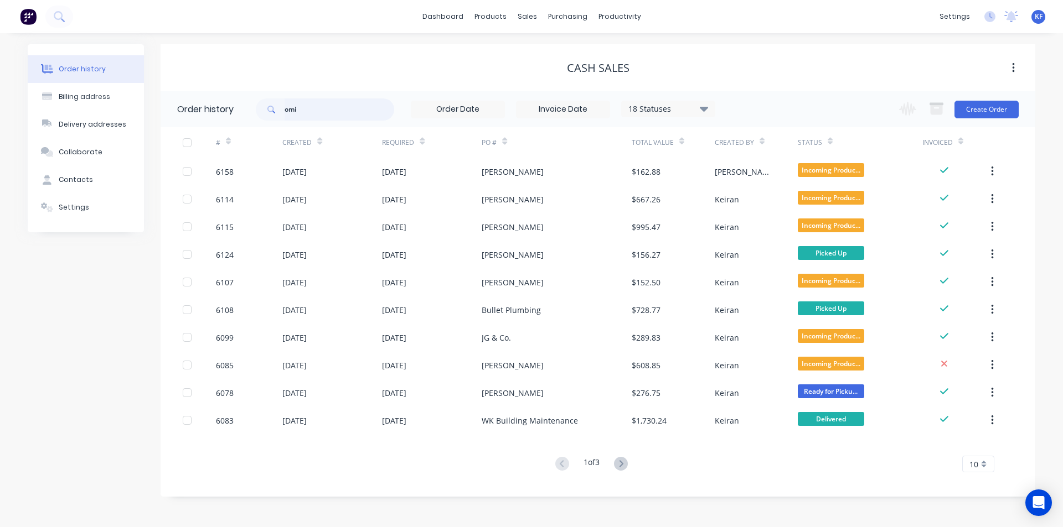
drag, startPoint x: 312, startPoint y: 115, endPoint x: 242, endPoint y: 89, distance: 74.2
click at [256, 96] on header "Order history omi 18 Statuses Invoice Status Invoiced Not Invoiced Partial Orde…" at bounding box center [598, 109] width 874 height 36
type input "obid"
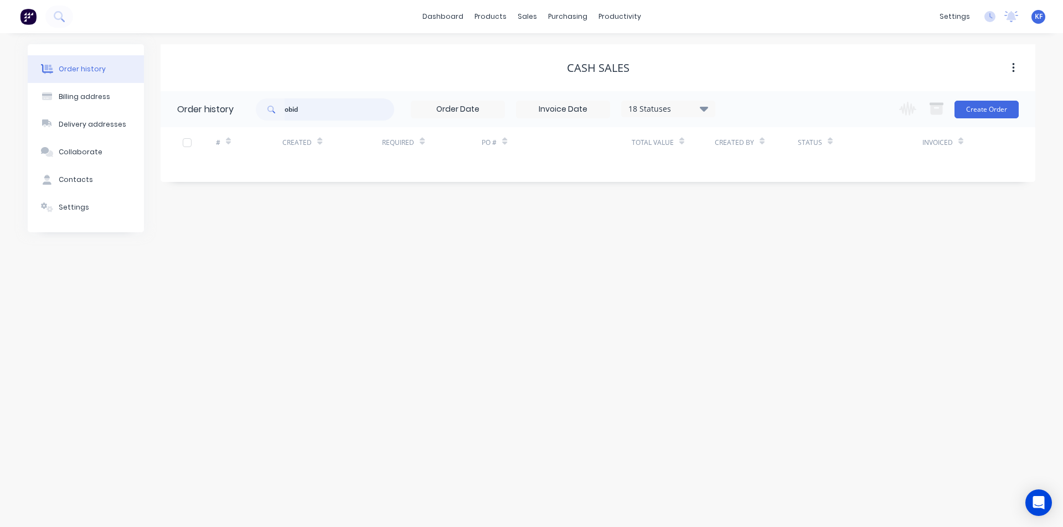
drag, startPoint x: 313, startPoint y: 108, endPoint x: 228, endPoint y: 88, distance: 87.1
click at [247, 90] on div "Cash Sales Order history obid 18 Statuses Invoice Status Invoiced Not Invoiced …" at bounding box center [598, 138] width 874 height 188
click at [528, 20] on div "sales" at bounding box center [527, 16] width 30 height 17
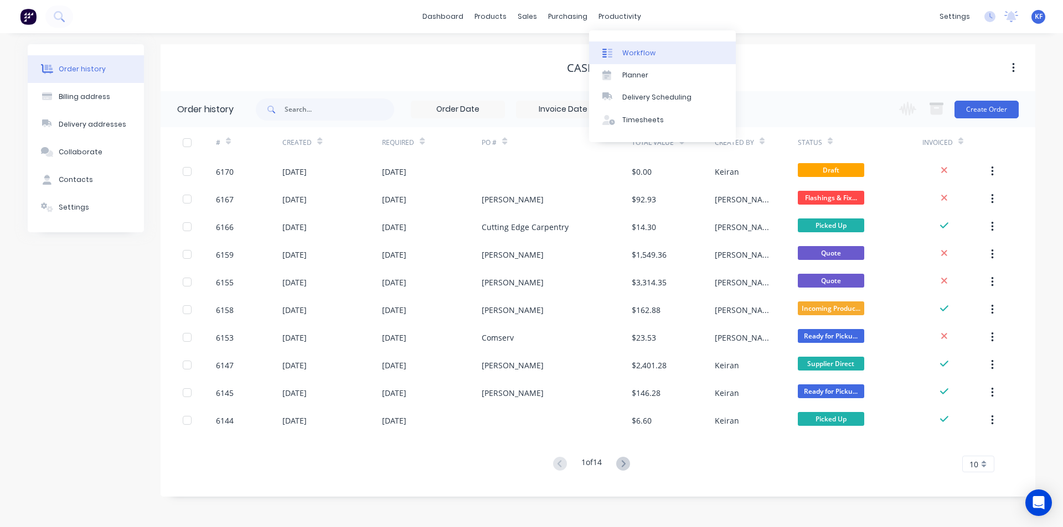
click at [639, 56] on div "Workflow" at bounding box center [638, 53] width 33 height 10
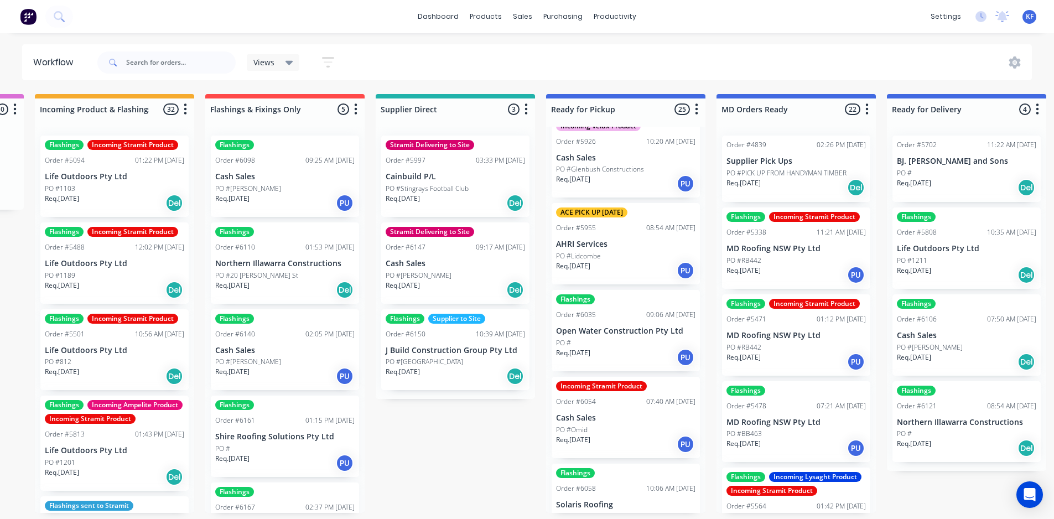
scroll to position [664, 0]
click at [591, 437] on p "Req. [DATE]" at bounding box center [573, 438] width 34 height 10
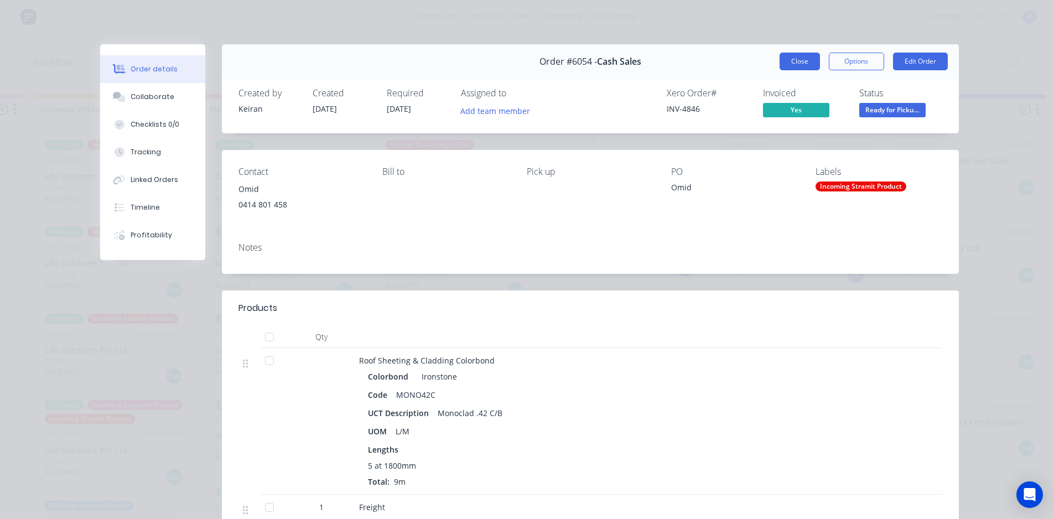
click at [788, 61] on button "Close" at bounding box center [800, 62] width 40 height 18
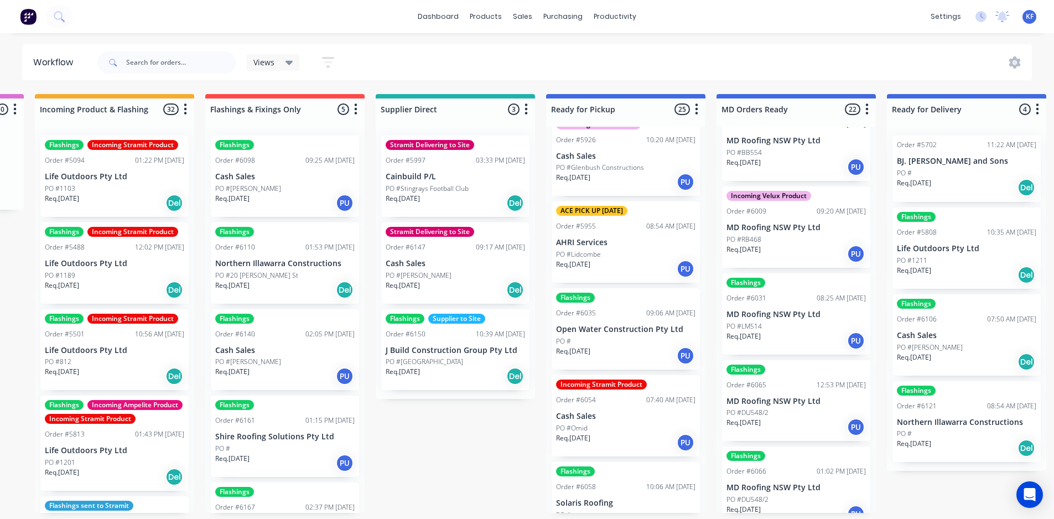
scroll to position [1496, 0]
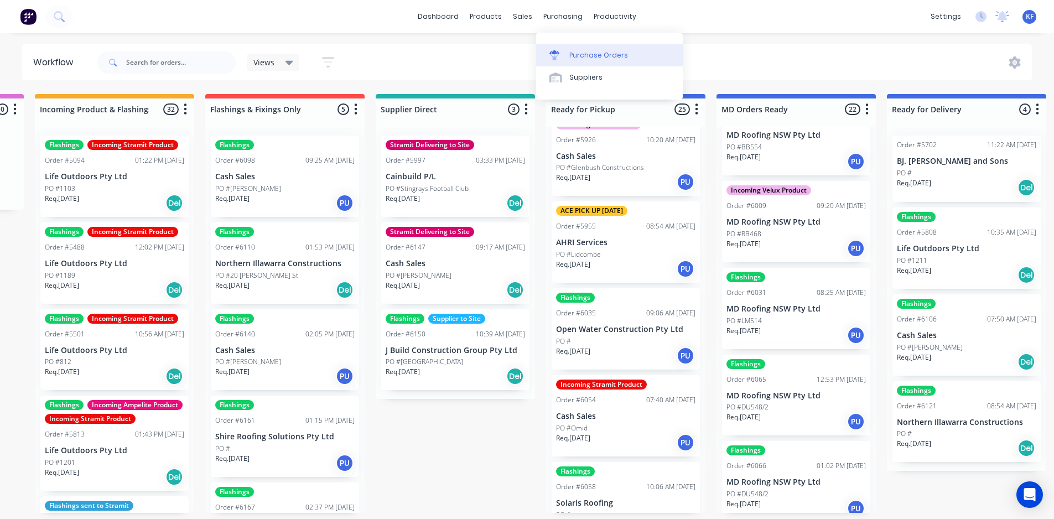
click at [579, 50] on div "Purchase Orders" at bounding box center [599, 55] width 59 height 10
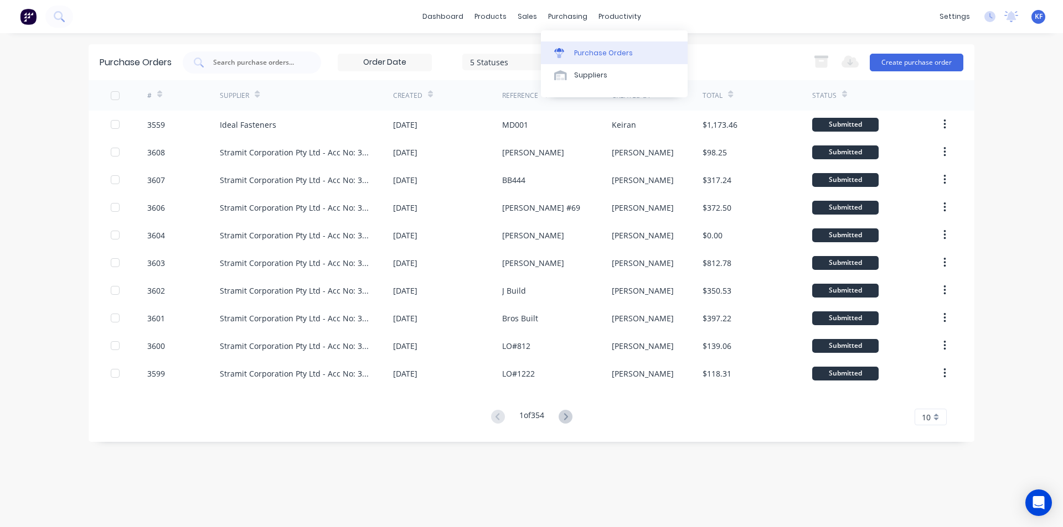
click at [568, 59] on link "Purchase Orders" at bounding box center [614, 53] width 147 height 22
click at [599, 59] on link "Purchase Orders" at bounding box center [614, 53] width 147 height 22
click at [278, 58] on input "text" at bounding box center [258, 62] width 92 height 11
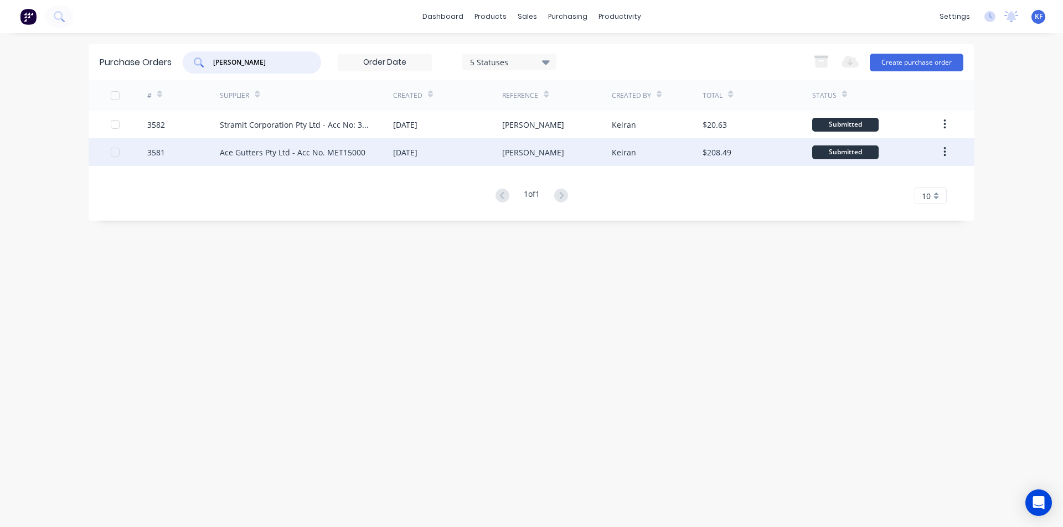
type input "[PERSON_NAME]"
click at [529, 161] on div "[PERSON_NAME]" at bounding box center [556, 152] width 109 height 28
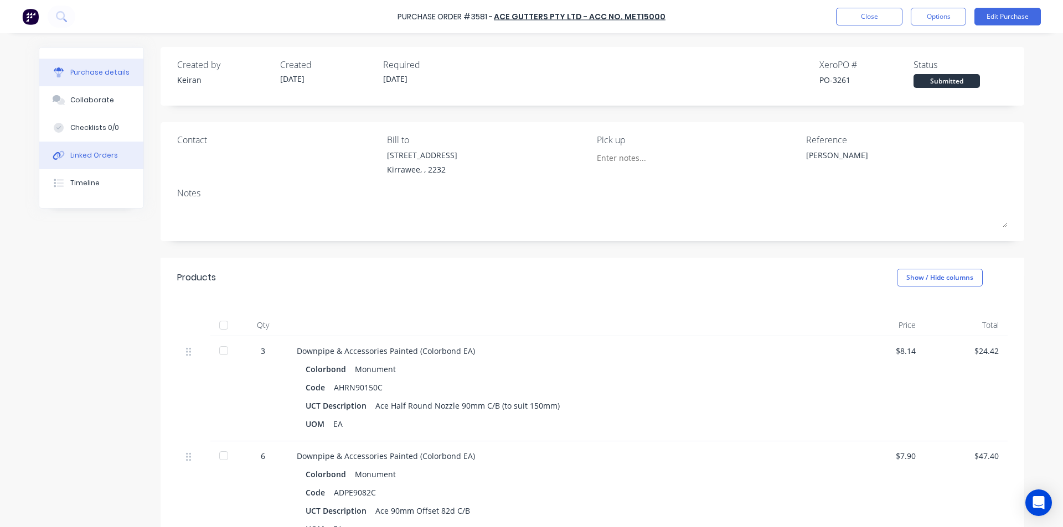
click at [112, 161] on button "Linked Orders" at bounding box center [91, 156] width 104 height 28
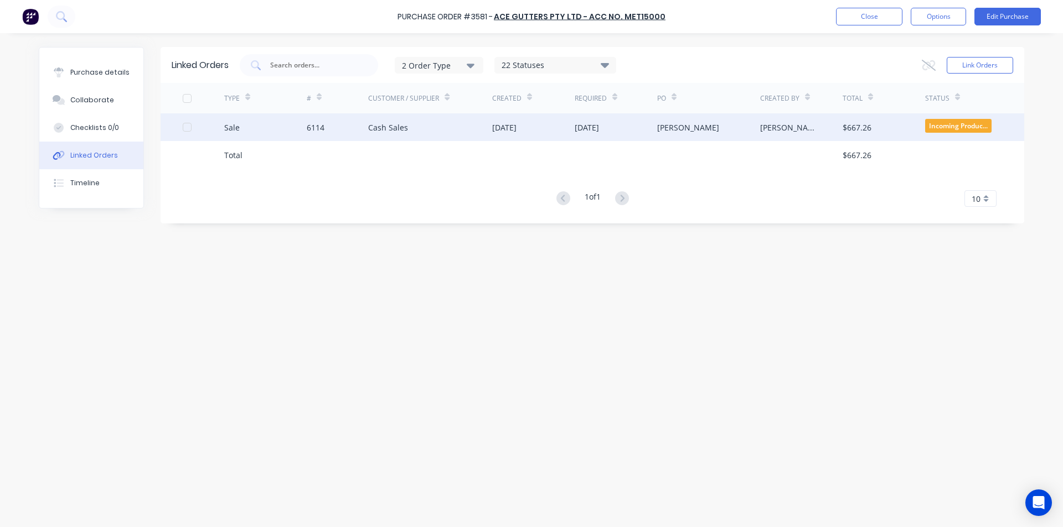
click at [577, 133] on div "[DATE]" at bounding box center [615, 127] width 82 height 28
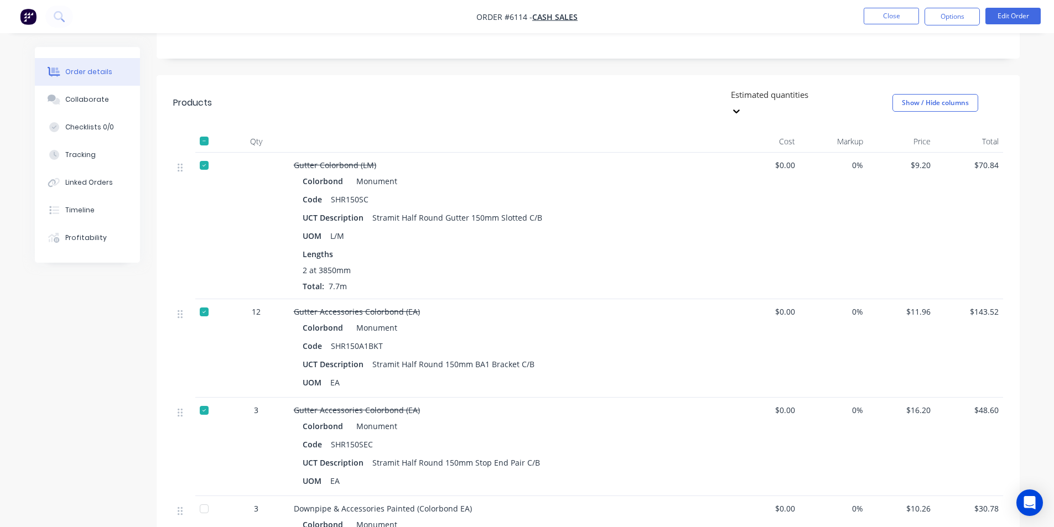
scroll to position [498, 0]
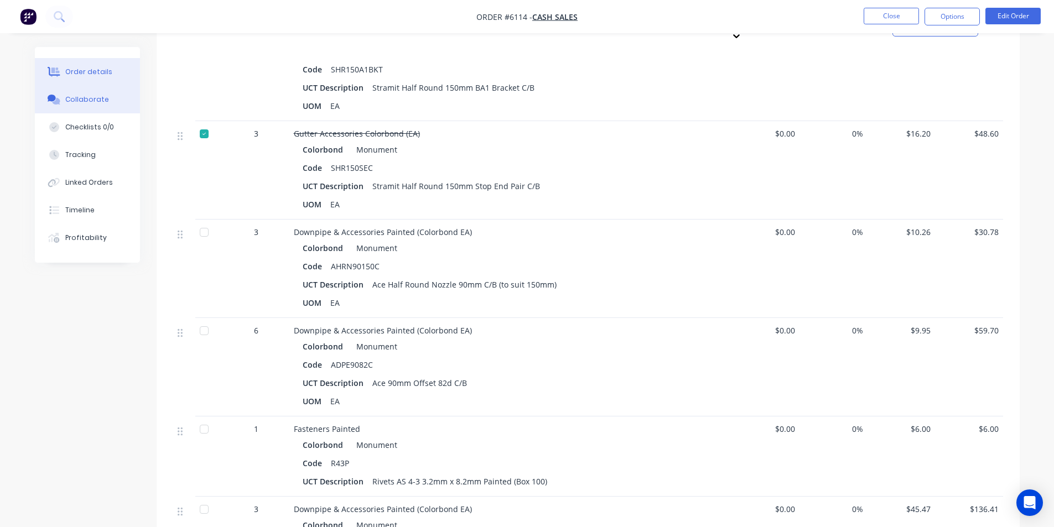
click at [81, 106] on button "Collaborate" at bounding box center [87, 100] width 105 height 28
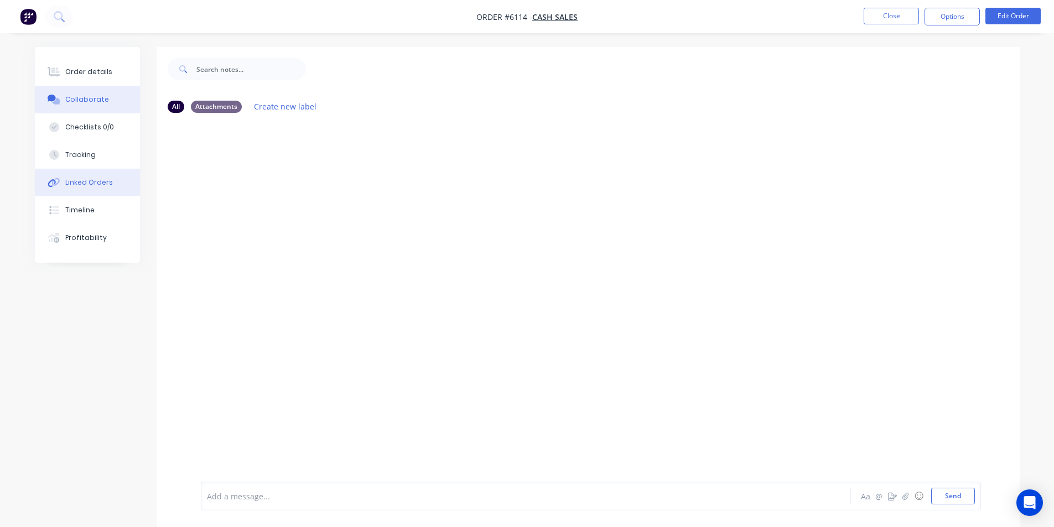
click at [95, 177] on button "Linked Orders" at bounding box center [87, 183] width 105 height 28
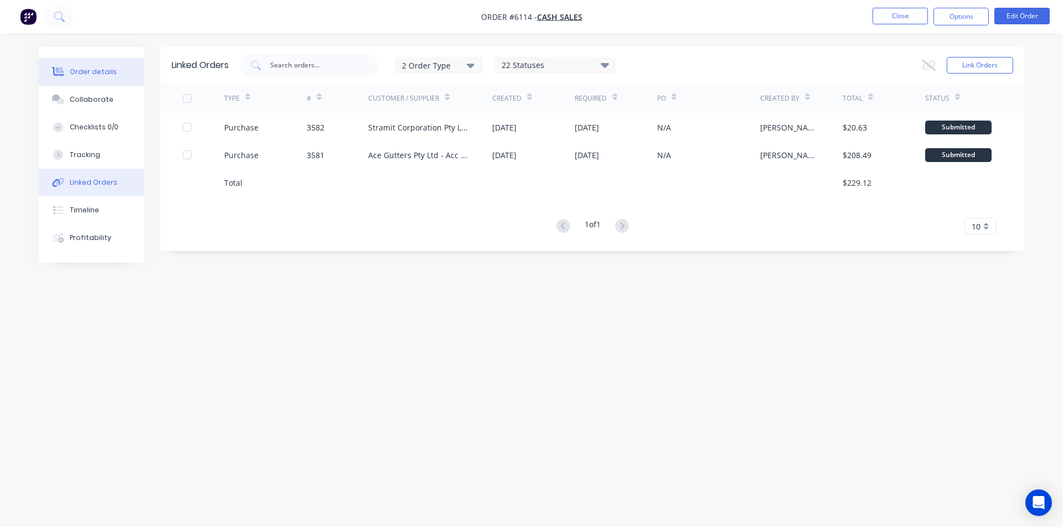
click at [95, 71] on div "Order details" at bounding box center [93, 72] width 47 height 10
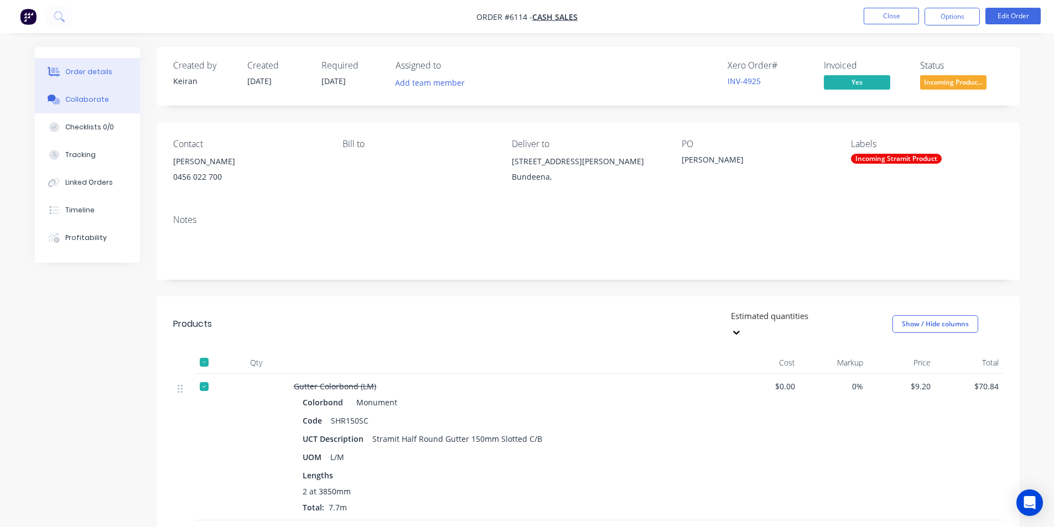
click at [87, 100] on div "Collaborate" at bounding box center [87, 100] width 44 height 10
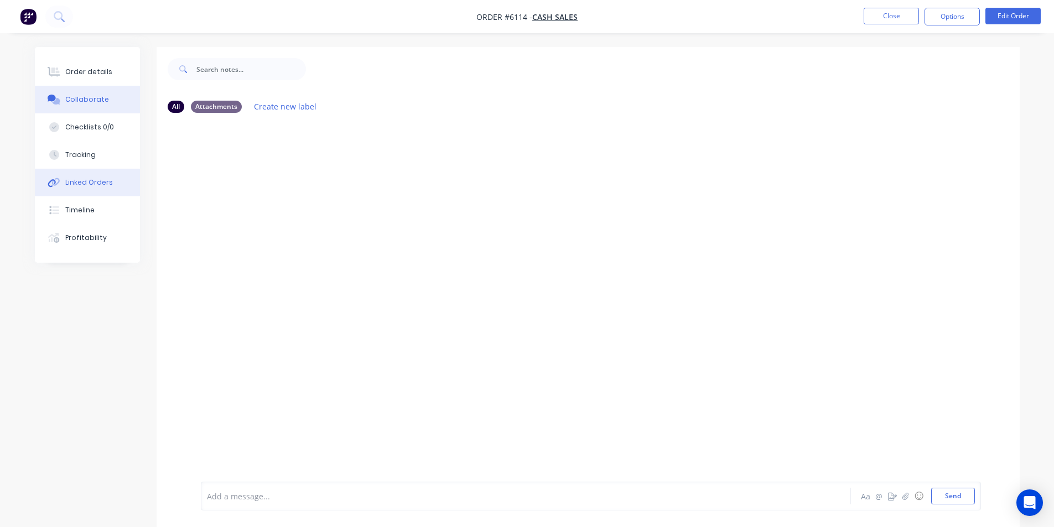
click at [107, 185] on div "Linked Orders" at bounding box center [89, 183] width 48 height 10
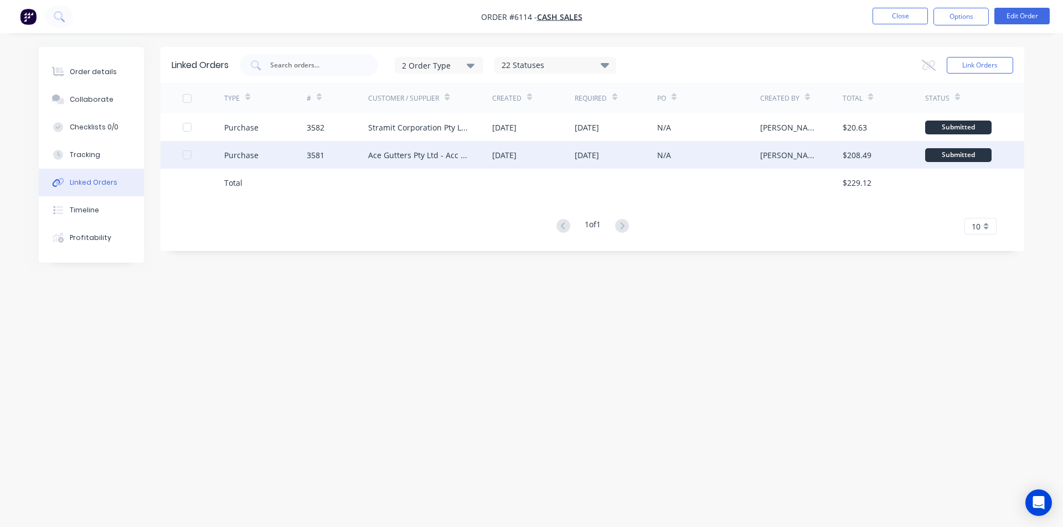
click at [437, 161] on div "Ace Gutters Pty Ltd - Acc No. MET15000" at bounding box center [430, 155] width 124 height 28
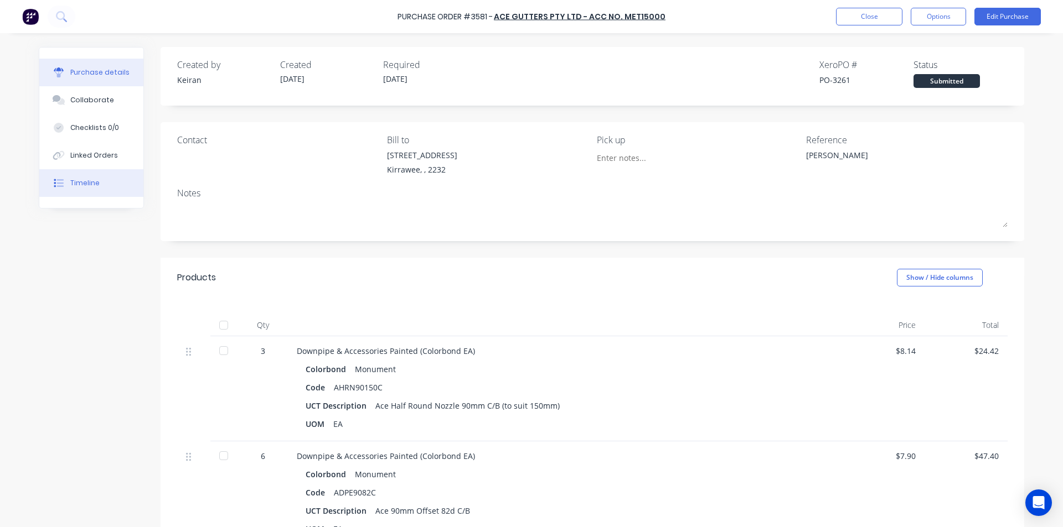
click at [93, 185] on div "Timeline" at bounding box center [84, 183] width 29 height 10
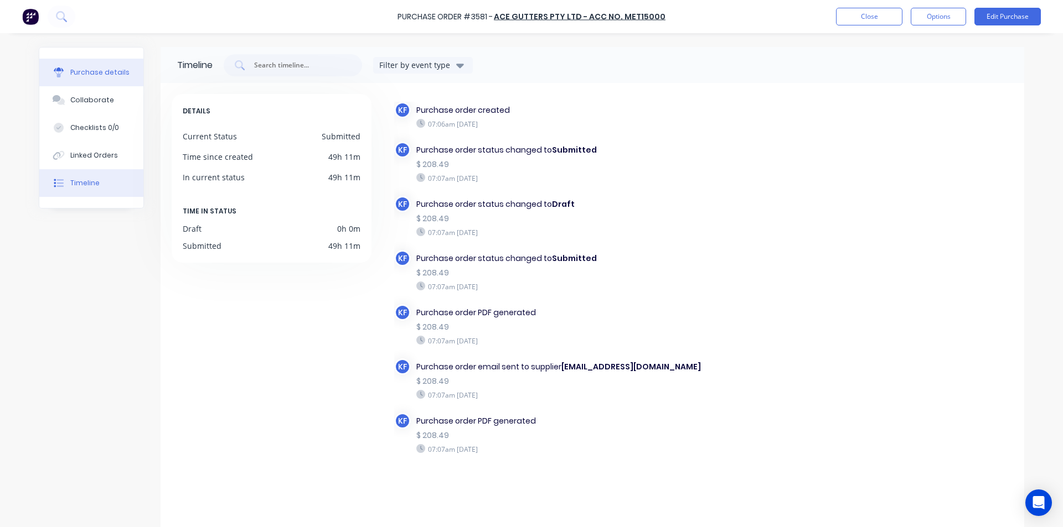
click at [131, 77] on button "Purchase details" at bounding box center [91, 73] width 104 height 28
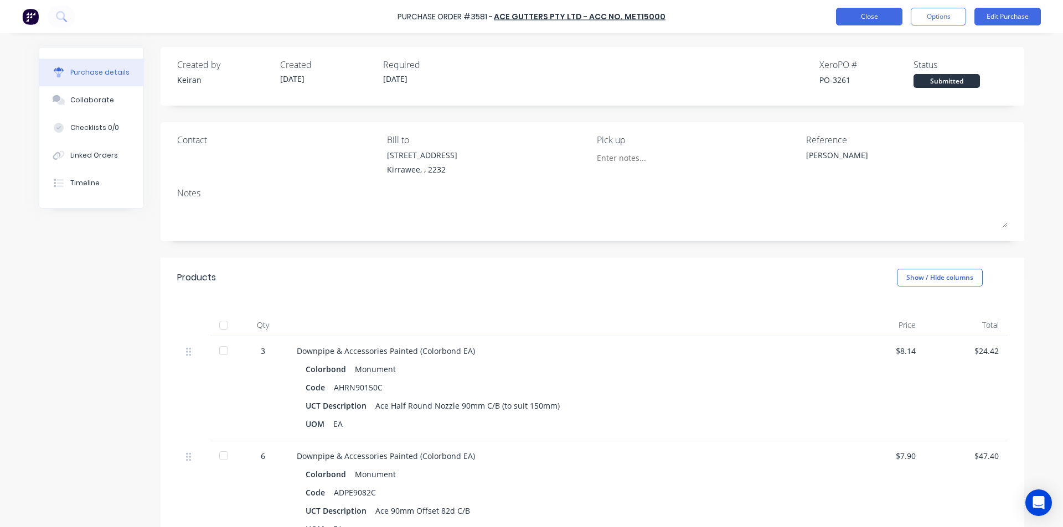
click at [877, 16] on button "Close" at bounding box center [869, 17] width 66 height 18
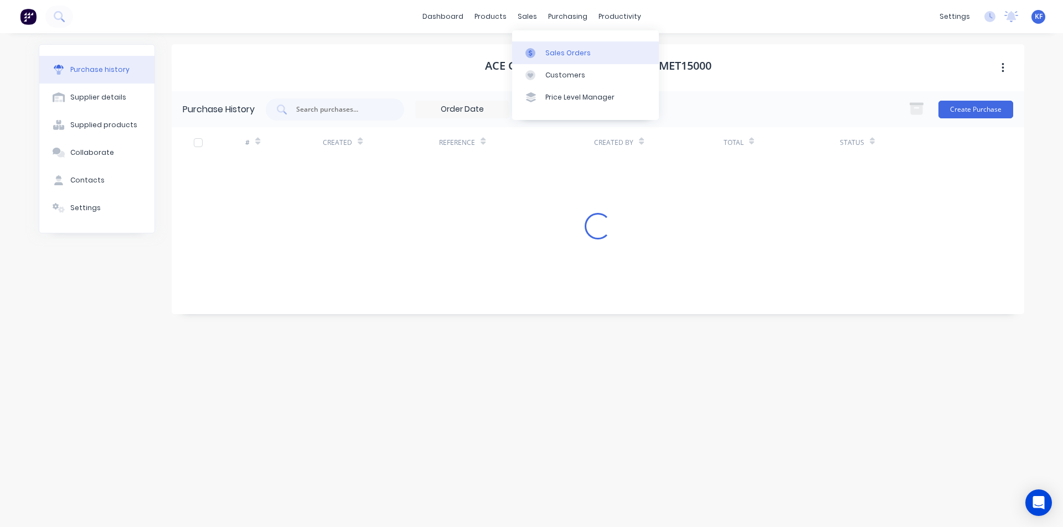
click at [526, 18] on div "sales" at bounding box center [527, 16] width 30 height 17
click at [543, 55] on link "Sales Orders" at bounding box center [585, 53] width 147 height 22
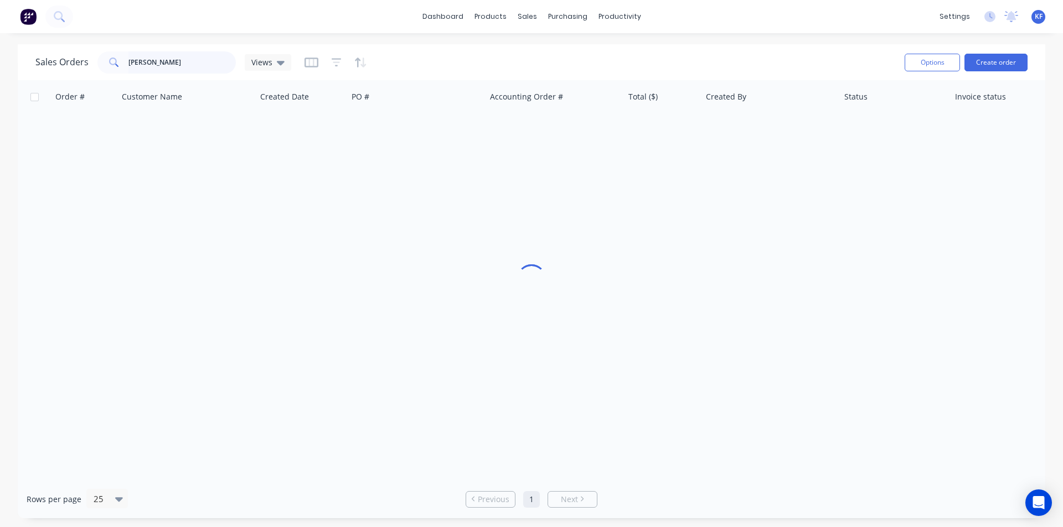
click at [117, 57] on div "[PERSON_NAME]" at bounding box center [166, 62] width 138 height 22
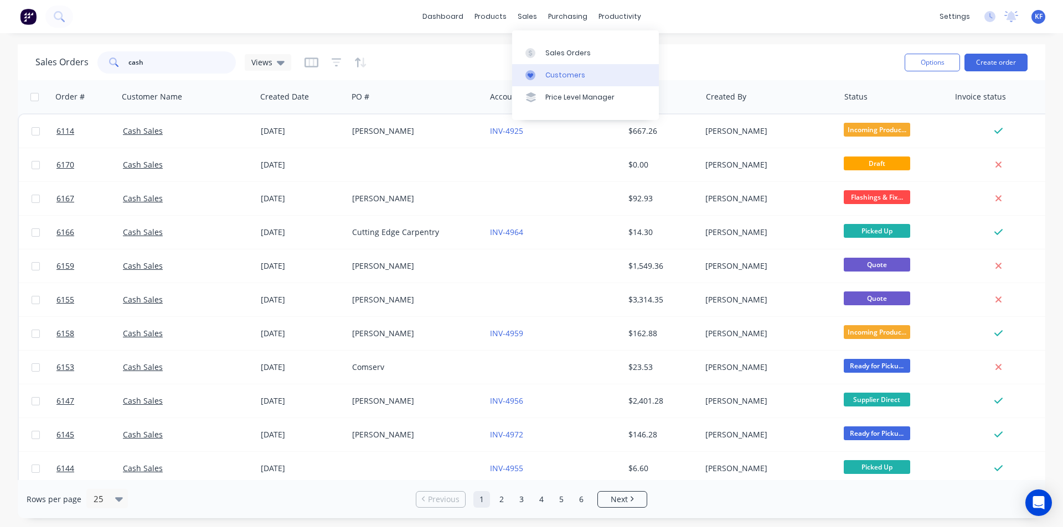
type input "cash"
click at [556, 75] on div "Customers" at bounding box center [565, 75] width 40 height 10
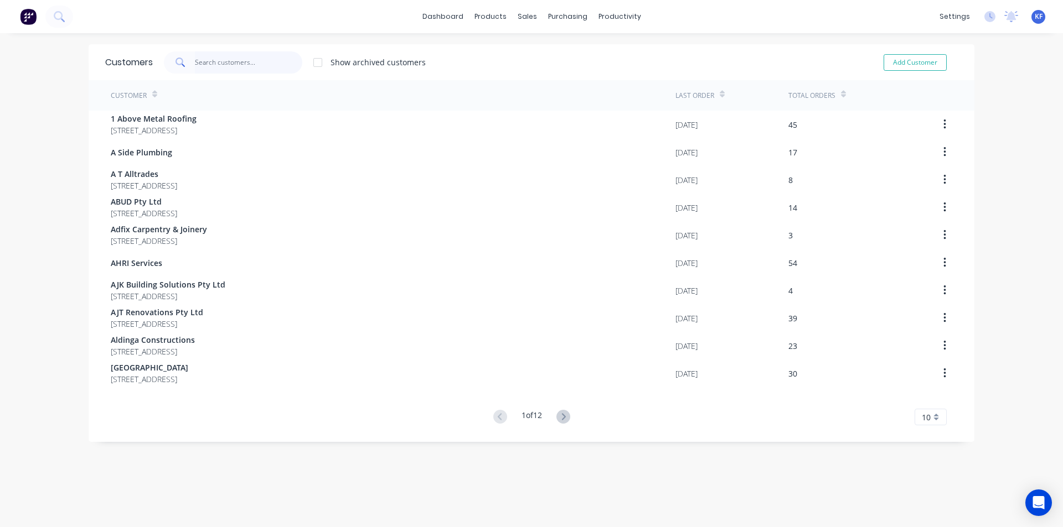
click at [253, 67] on input "text" at bounding box center [249, 62] width 108 height 22
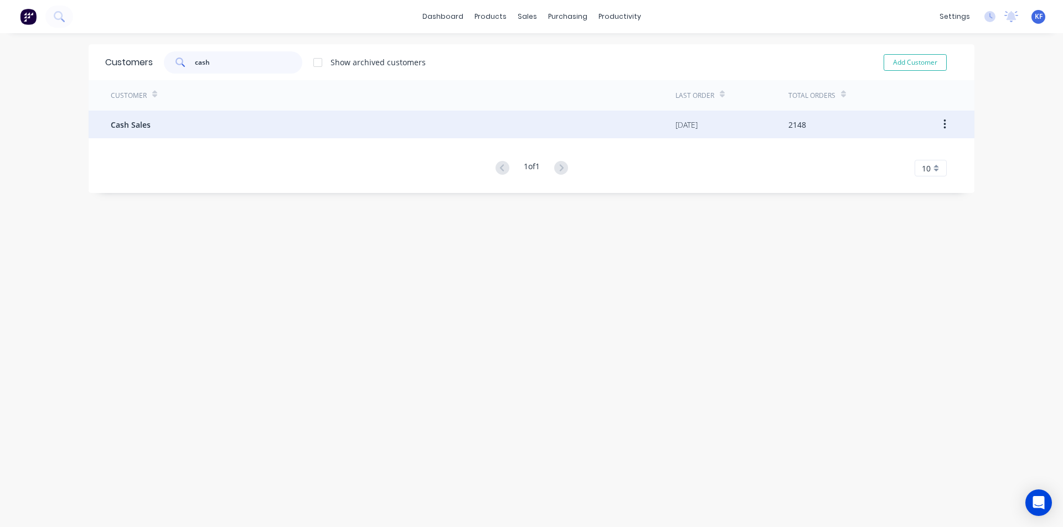
type input "cash"
click at [312, 122] on div "Cash Sales" at bounding box center [393, 125] width 565 height 28
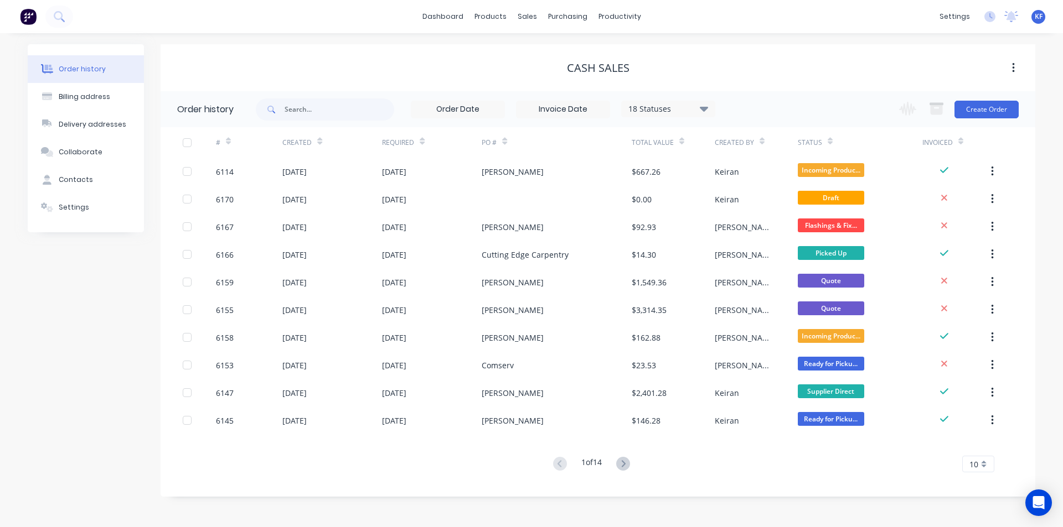
click at [706, 111] on icon at bounding box center [704, 108] width 8 height 5
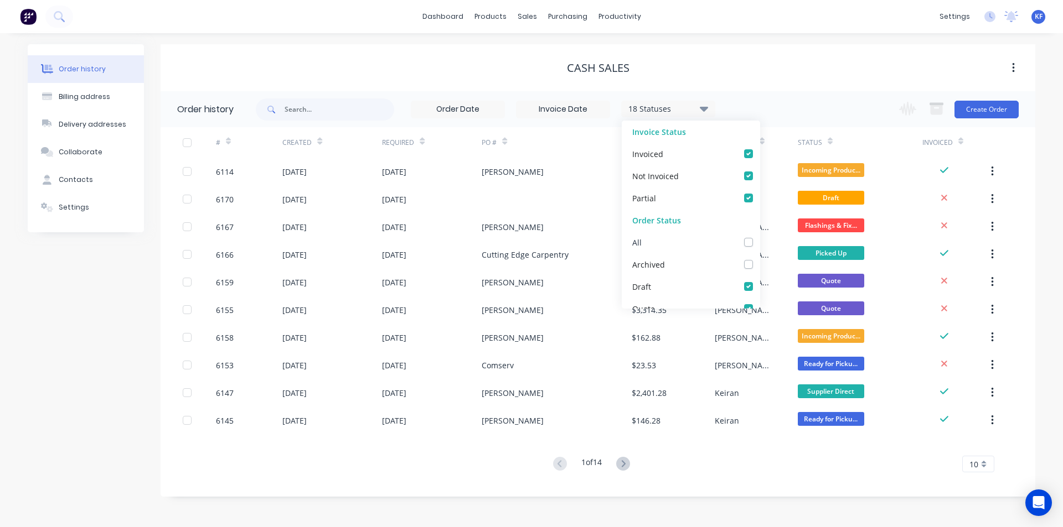
click at [742, 240] on div "All" at bounding box center [691, 242] width 138 height 22
click at [759, 236] on label at bounding box center [759, 236] width 0 height 0
click at [759, 238] on input "checkbox" at bounding box center [763, 241] width 9 height 11
checkbox input "true"
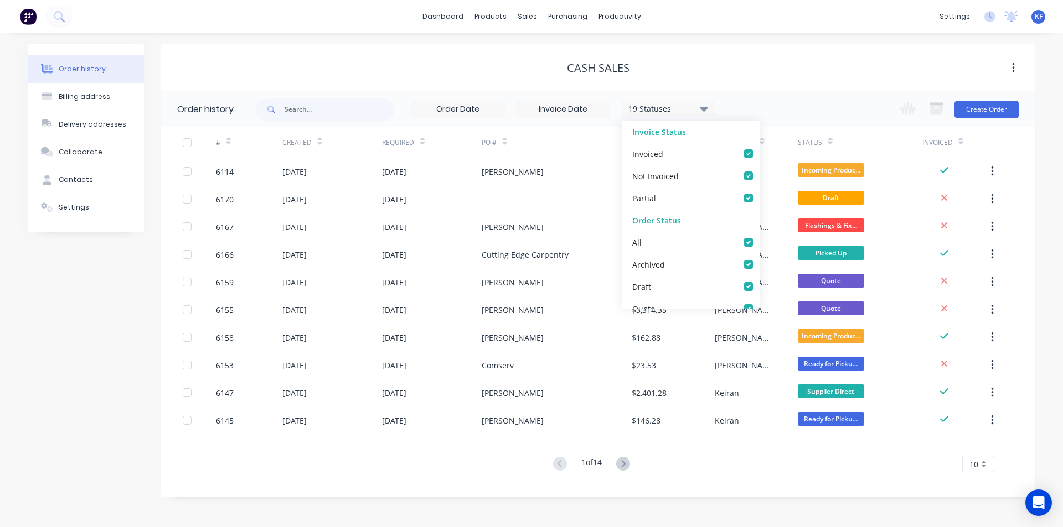
click at [766, 76] on div "Cash Sales" at bounding box center [598, 68] width 874 height 20
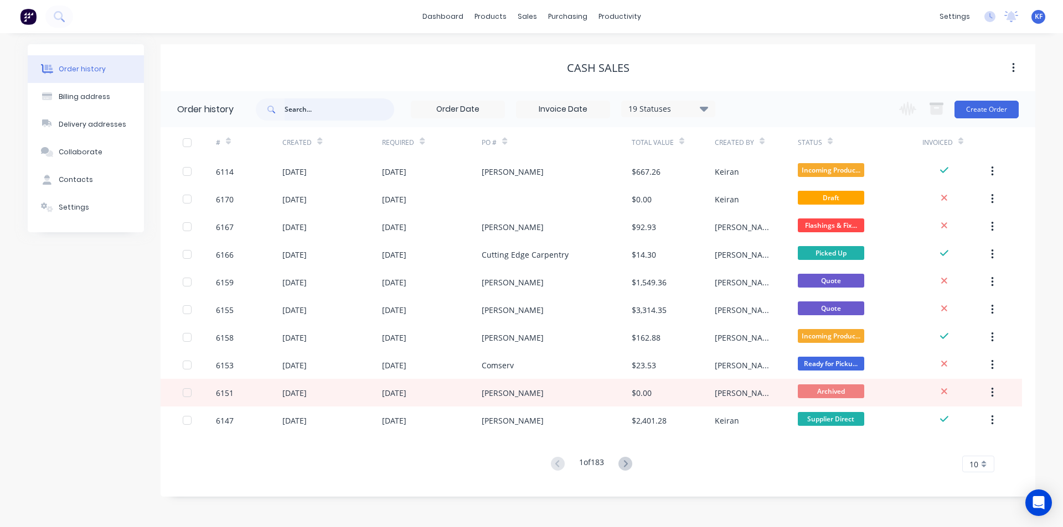
click at [323, 113] on input "text" at bounding box center [339, 110] width 110 height 22
type input "[PERSON_NAME]"
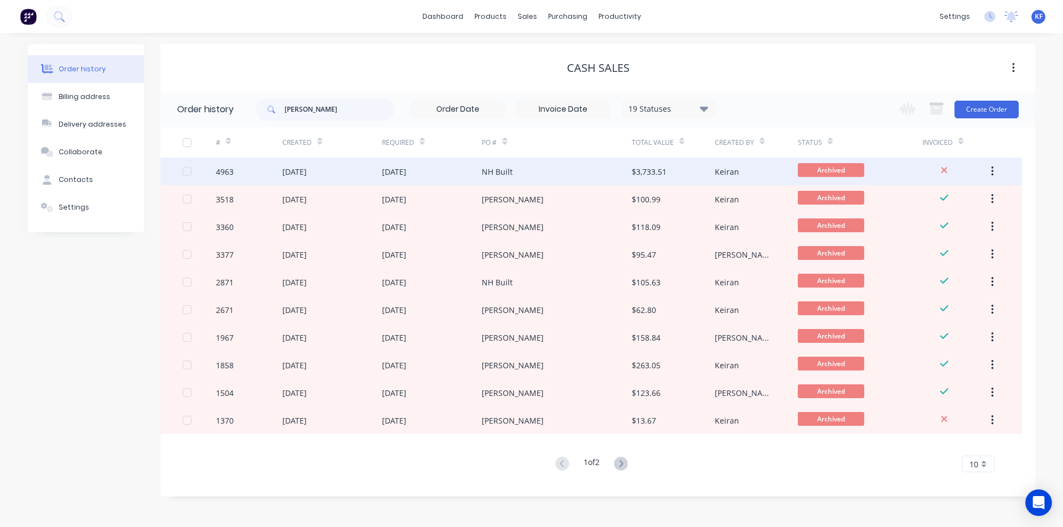
click at [525, 174] on div "NH Built" at bounding box center [556, 172] width 149 height 28
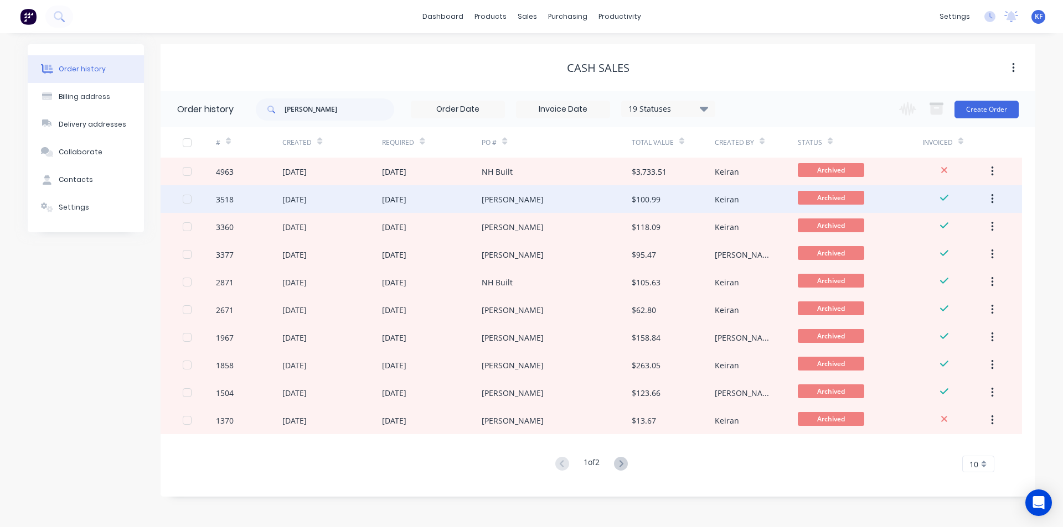
click at [377, 201] on div "[DATE]" at bounding box center [332, 199] width 100 height 28
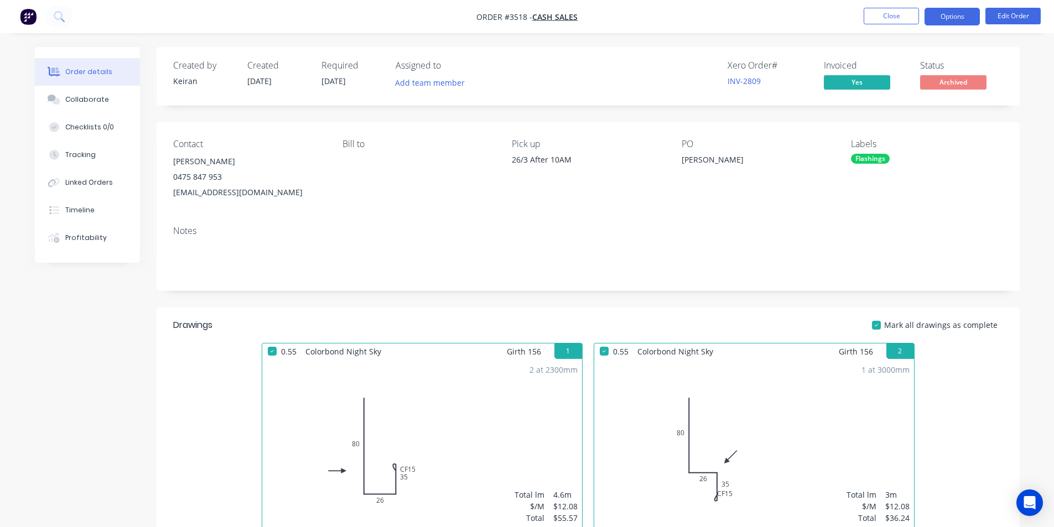
click at [946, 19] on button "Options" at bounding box center [952, 17] width 55 height 18
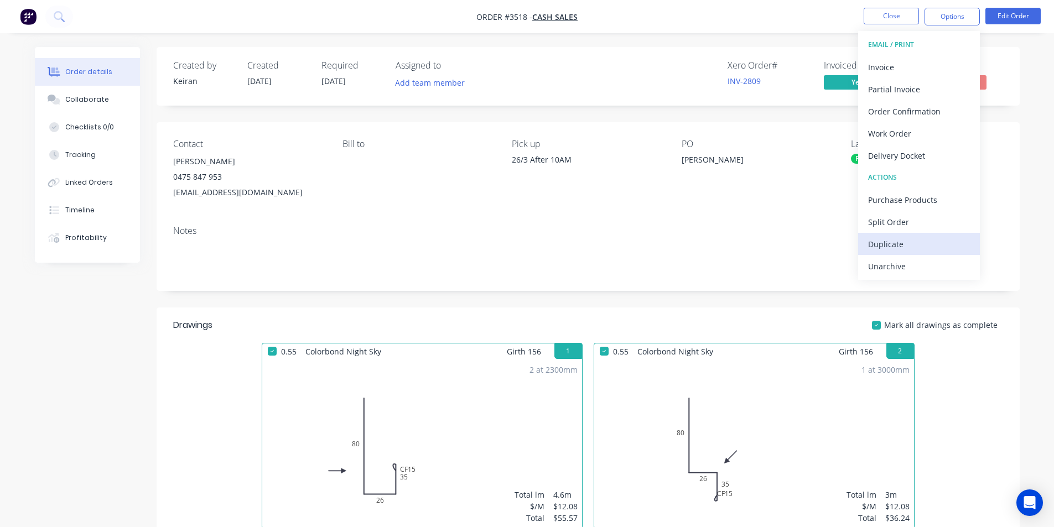
click at [905, 246] on div "Duplicate" at bounding box center [919, 244] width 102 height 16
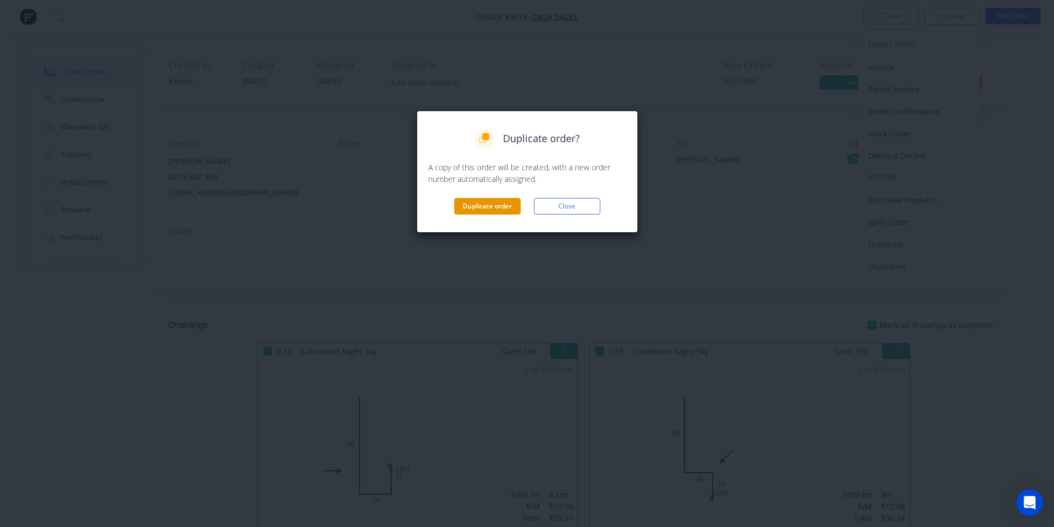
click at [499, 205] on button "Duplicate order" at bounding box center [487, 206] width 66 height 17
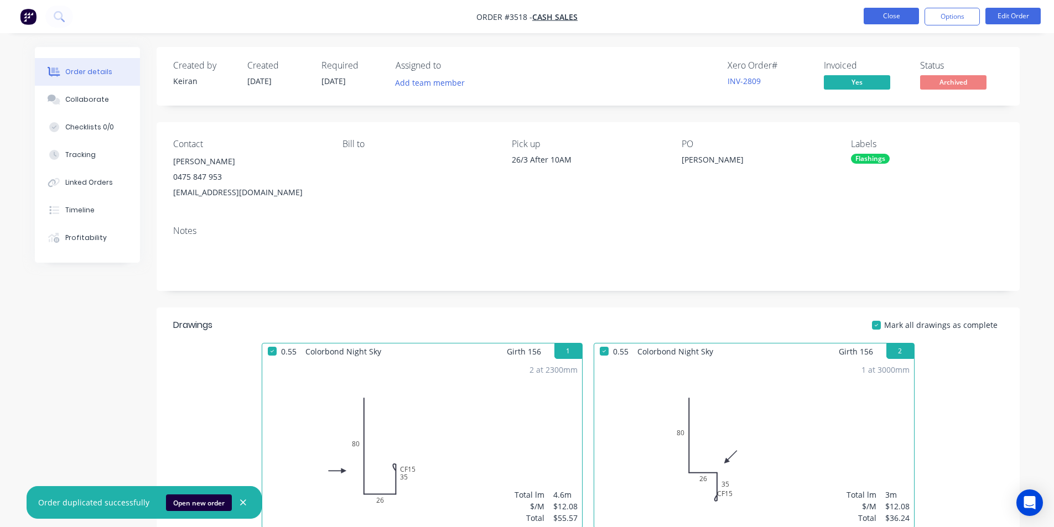
click at [904, 14] on button "Close" at bounding box center [891, 16] width 55 height 17
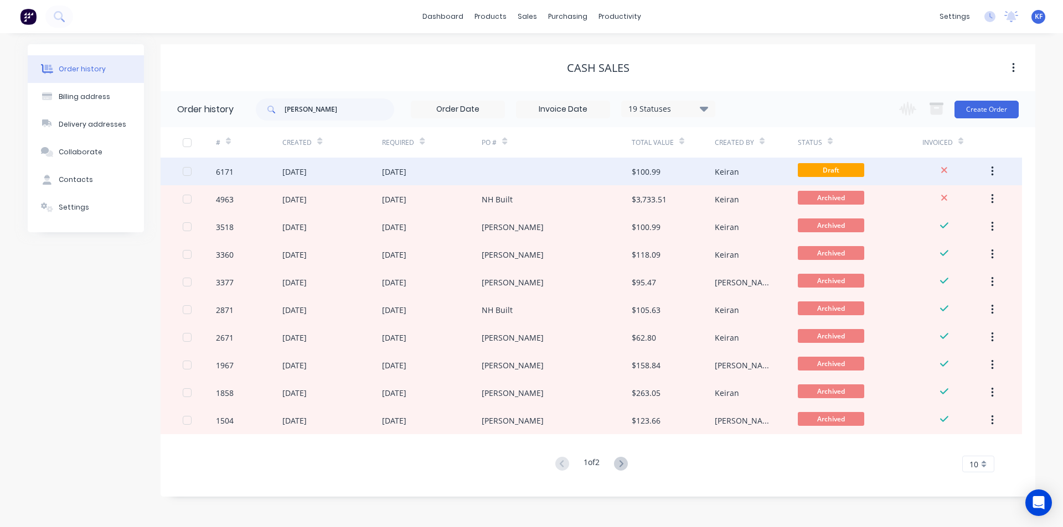
click at [470, 173] on div "[DATE]" at bounding box center [432, 172] width 100 height 28
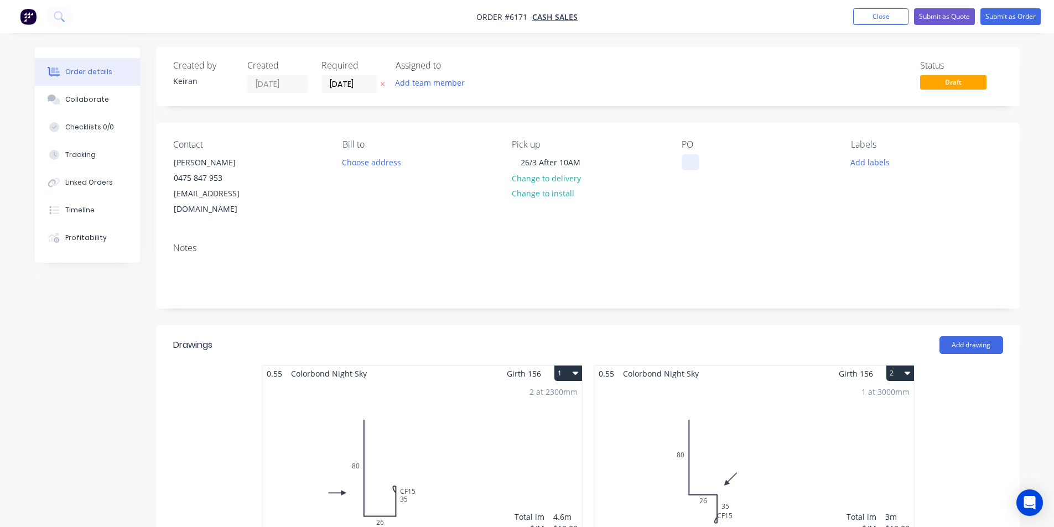
click at [693, 158] on div at bounding box center [691, 162] width 18 height 16
drag, startPoint x: 578, startPoint y: 161, endPoint x: 465, endPoint y: 160, distance: 112.4
click at [465, 160] on div "Contact [PERSON_NAME] [PHONE_NUMBER] [EMAIL_ADDRESS][DOMAIN_NAME] [PERSON_NAME]…" at bounding box center [588, 178] width 863 height 111
click at [350, 87] on input "[DATE]" at bounding box center [349, 84] width 54 height 17
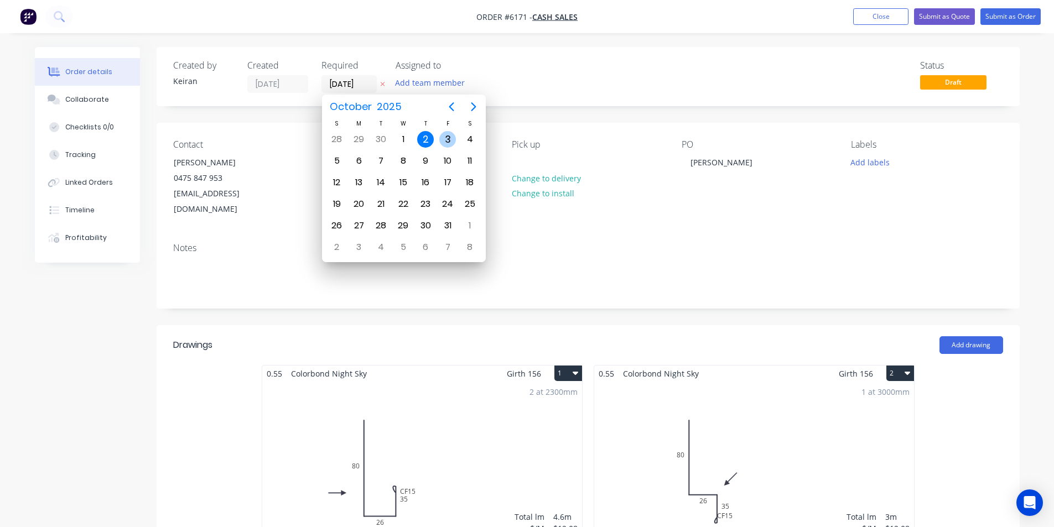
click at [449, 141] on div "3" at bounding box center [447, 139] width 17 height 17
type input "[DATE]"
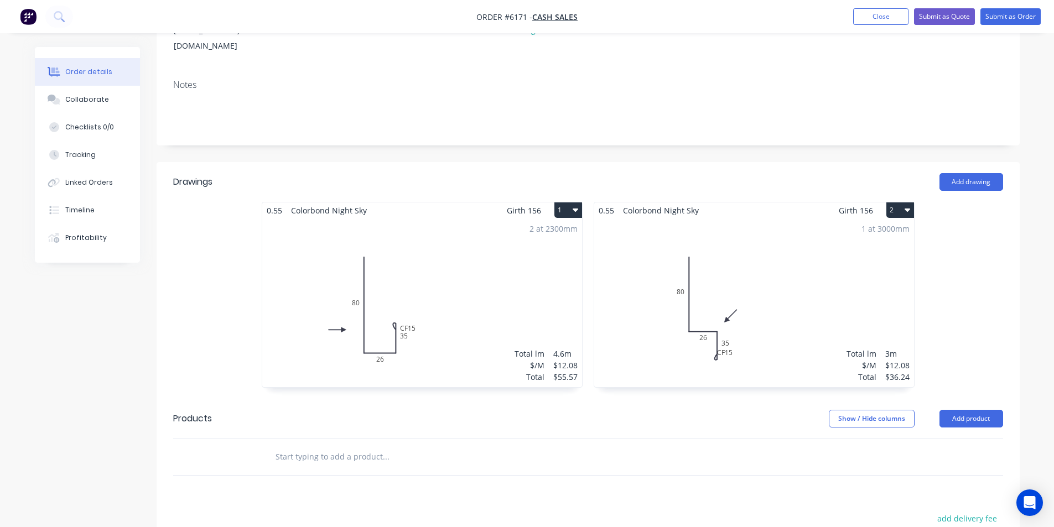
scroll to position [166, 0]
drag, startPoint x: 573, startPoint y: 188, endPoint x: 570, endPoint y: 196, distance: 8.4
click at [573, 203] on icon "button" at bounding box center [576, 207] width 6 height 9
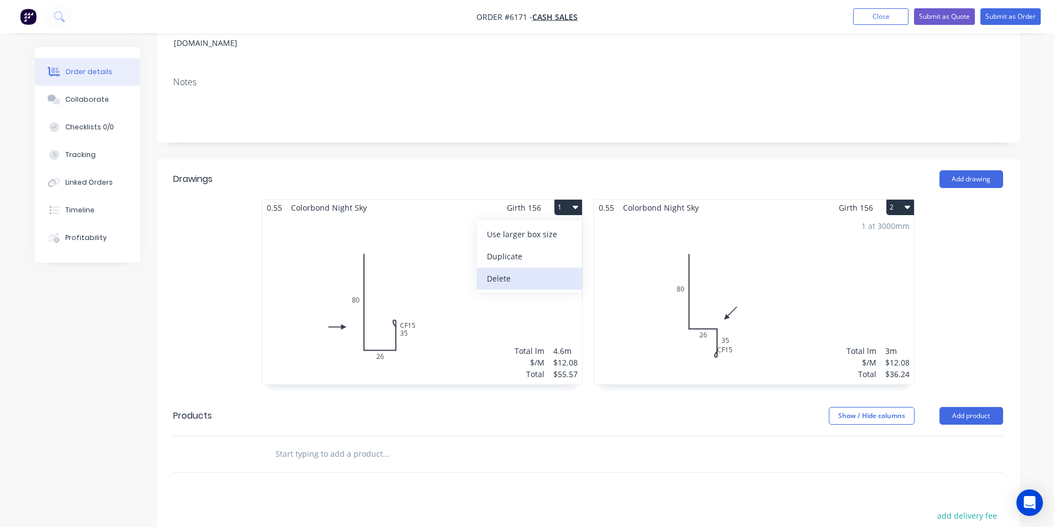
click at [541, 271] on div "Delete" at bounding box center [529, 279] width 85 height 16
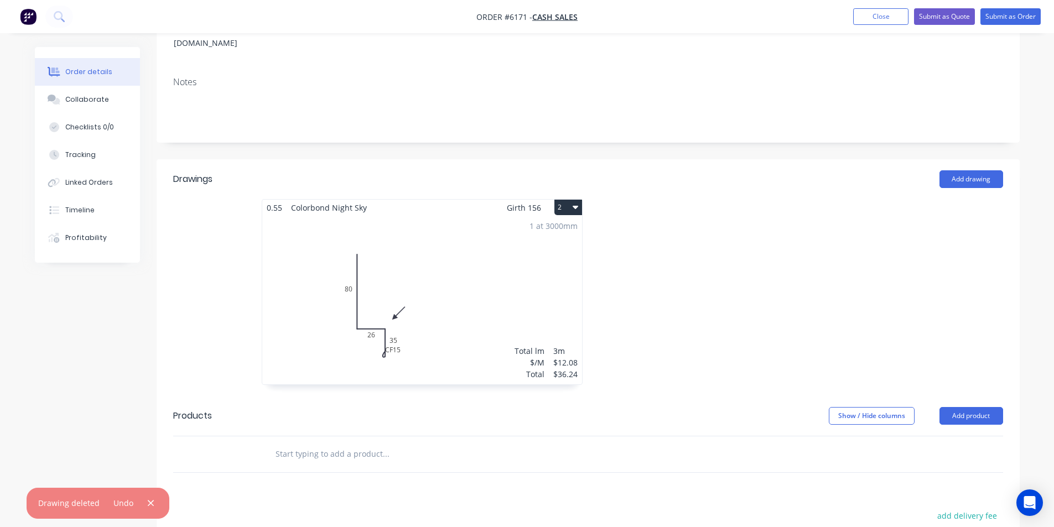
click at [573, 203] on icon "button" at bounding box center [576, 207] width 6 height 9
click at [557, 271] on div "Delete" at bounding box center [529, 279] width 85 height 16
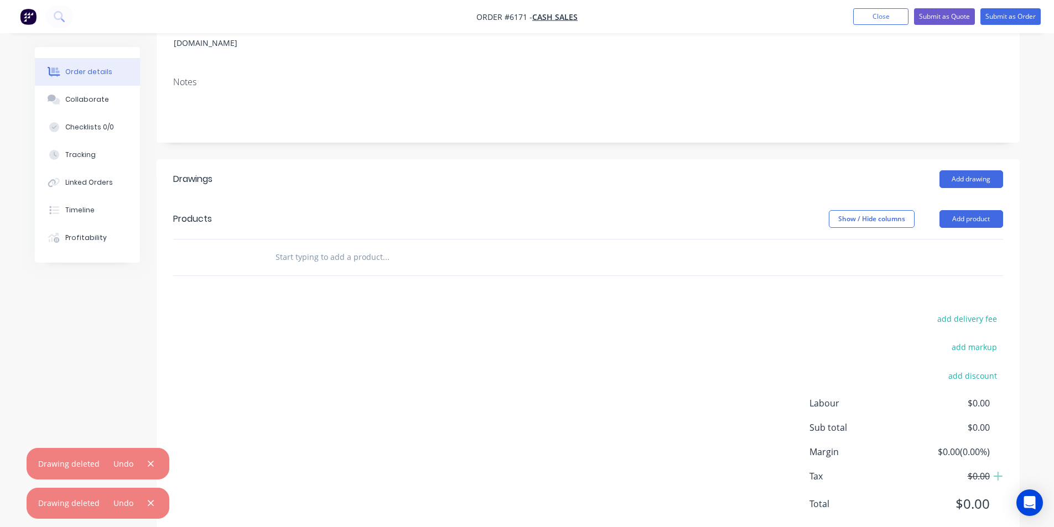
scroll to position [182, 0]
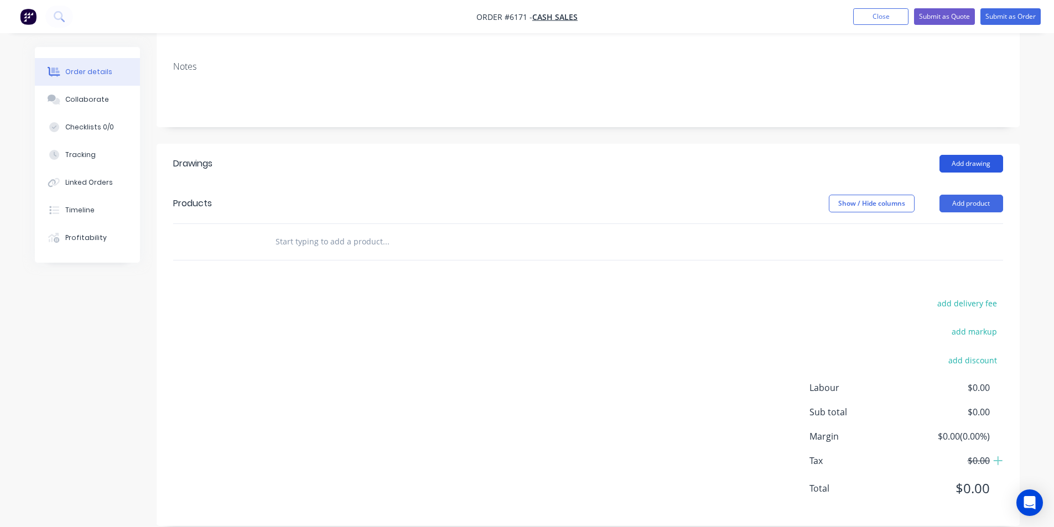
click at [971, 155] on button "Add drawing" at bounding box center [972, 164] width 64 height 18
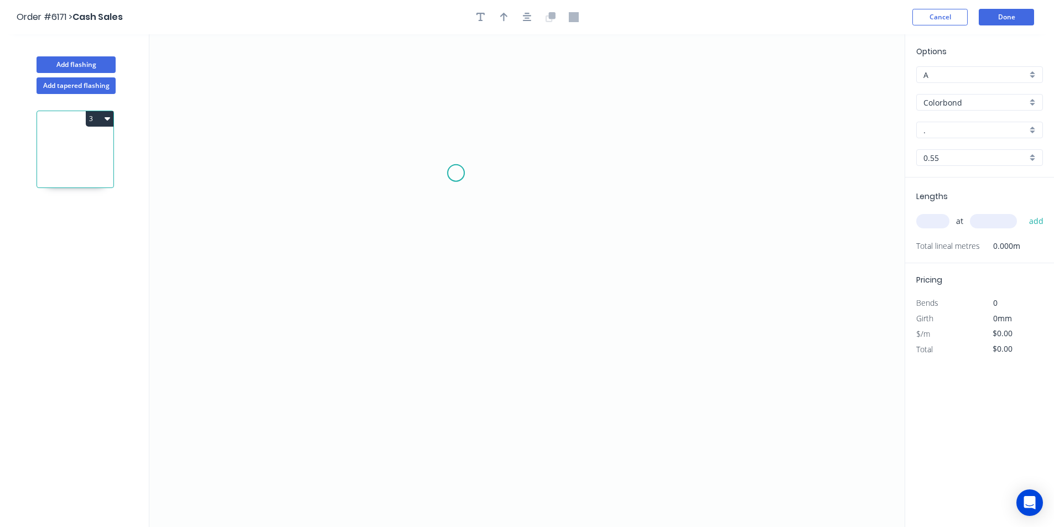
click at [415, 156] on icon "0" at bounding box center [526, 280] width 755 height 493
click at [425, 314] on icon "0" at bounding box center [526, 280] width 755 height 493
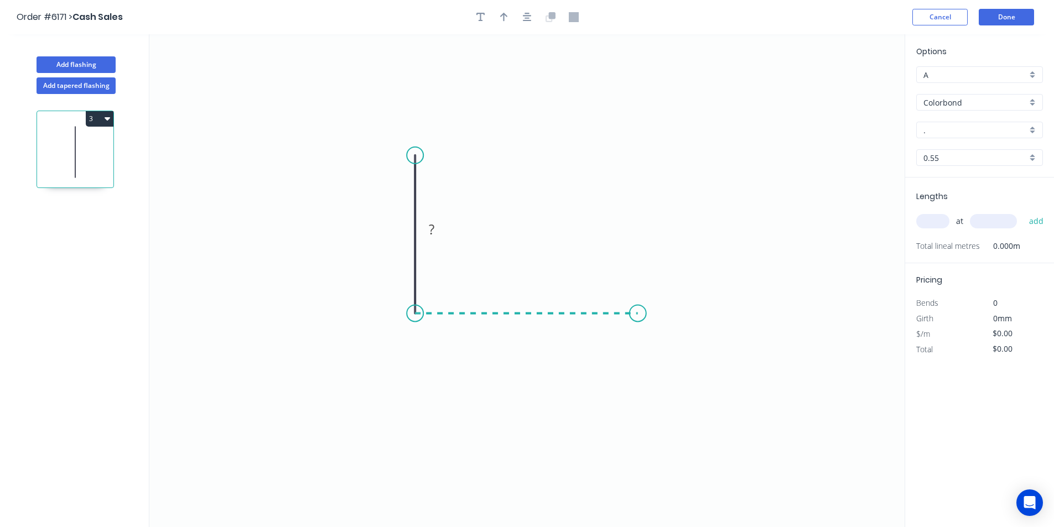
drag, startPoint x: 638, startPoint y: 333, endPoint x: 634, endPoint y: 324, distance: 9.9
click at [637, 333] on icon "0 ?" at bounding box center [526, 280] width 755 height 493
click at [636, 226] on icon "0 ? ?" at bounding box center [526, 280] width 755 height 493
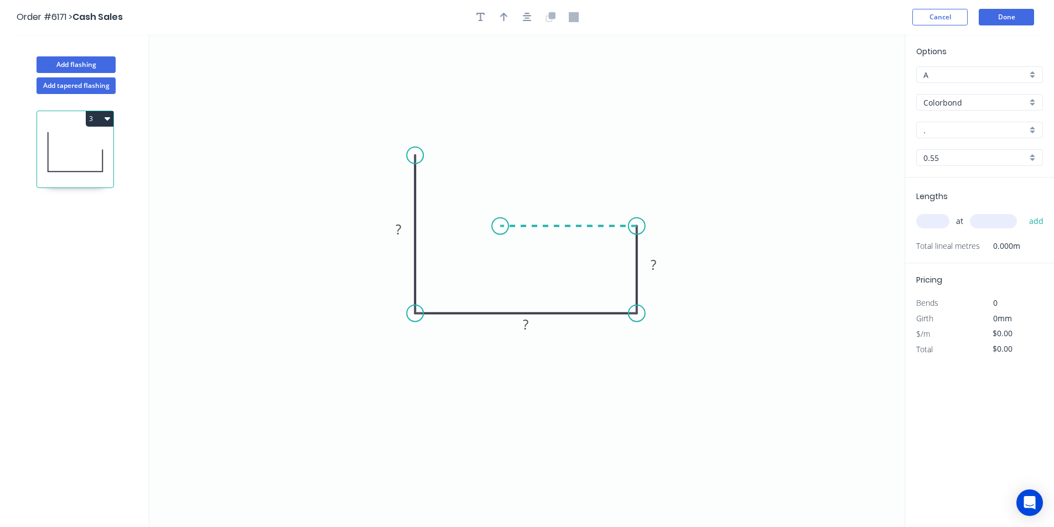
click at [500, 216] on icon "0 ? ? ?" at bounding box center [526, 280] width 755 height 493
click at [500, 216] on icon "0 ? ? ? ?" at bounding box center [526, 280] width 755 height 493
click at [404, 229] on rect at bounding box center [398, 229] width 22 height 15
click at [512, 17] on div at bounding box center [527, 17] width 116 height 17
type input "$15.61"
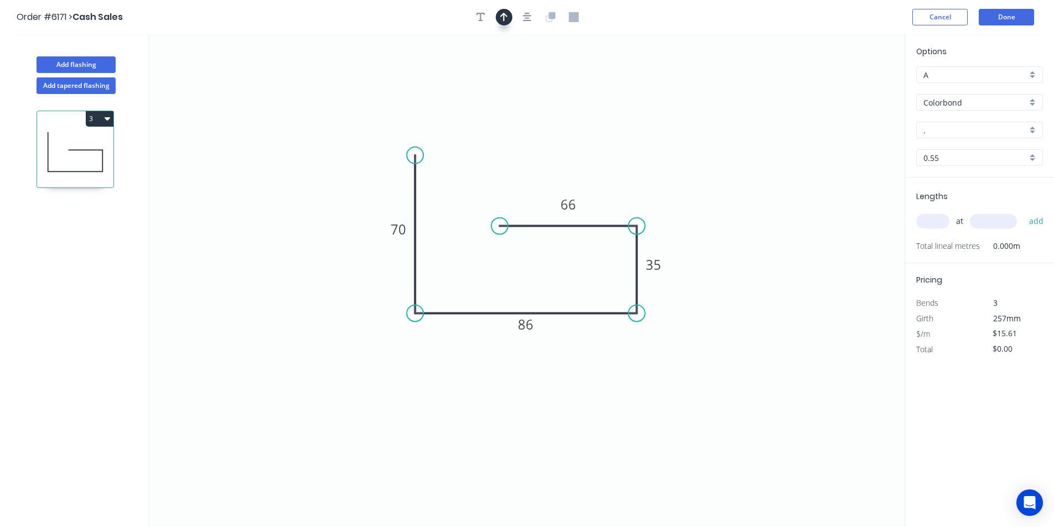
click at [510, 16] on button "button" at bounding box center [504, 17] width 17 height 17
click at [851, 88] on icon at bounding box center [849, 76] width 10 height 35
click at [847, 89] on icon at bounding box center [849, 76] width 10 height 35
drag, startPoint x: 850, startPoint y: 89, endPoint x: 665, endPoint y: 184, distance: 207.4
click at [665, 184] on icon at bounding box center [674, 174] width 32 height 32
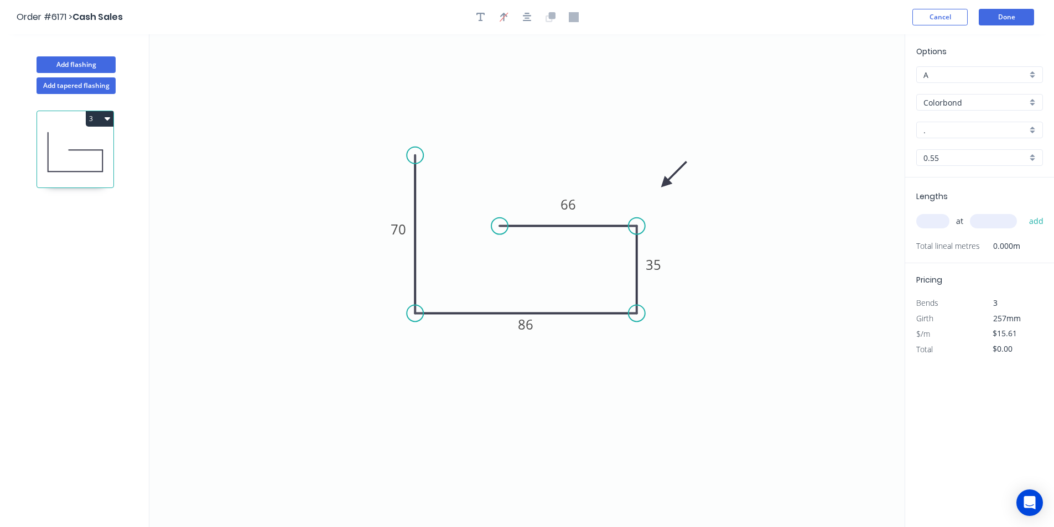
click at [1011, 81] on div "A" at bounding box center [980, 74] width 127 height 17
click at [957, 108] on div "B" at bounding box center [980, 115] width 126 height 19
type input "B"
type input "$14.42"
click at [946, 129] on input "." at bounding box center [975, 131] width 103 height 12
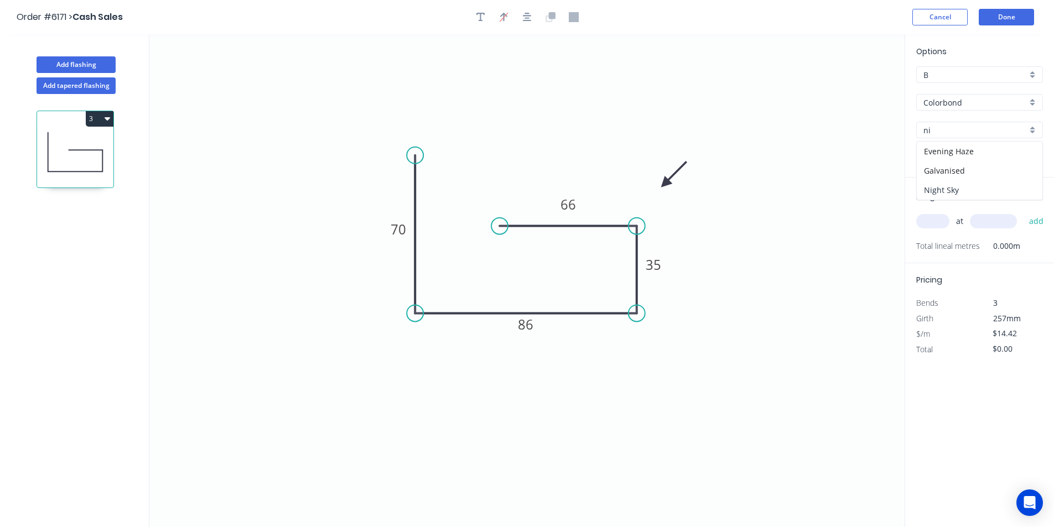
click at [961, 187] on div "Night Sky" at bounding box center [980, 189] width 126 height 19
type input "Night Sky"
click at [935, 221] on input "text" at bounding box center [933, 221] width 33 height 14
type input "2"
type input "2200"
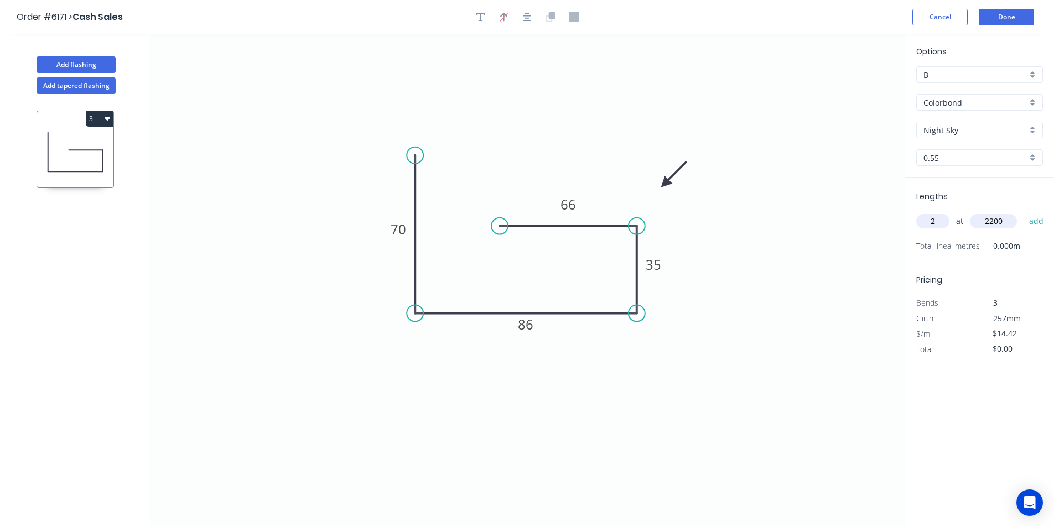
click at [1024, 212] on button "add" at bounding box center [1037, 221] width 26 height 19
type input "$63.45"
click at [82, 62] on button "Add flashing" at bounding box center [76, 64] width 79 height 17
type input "A"
type input "$0.00"
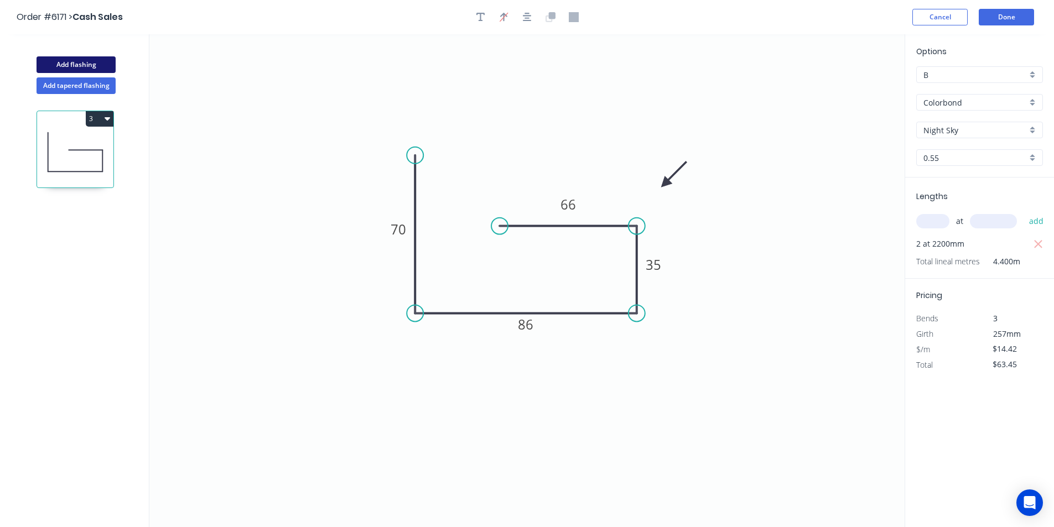
type input "$0.00"
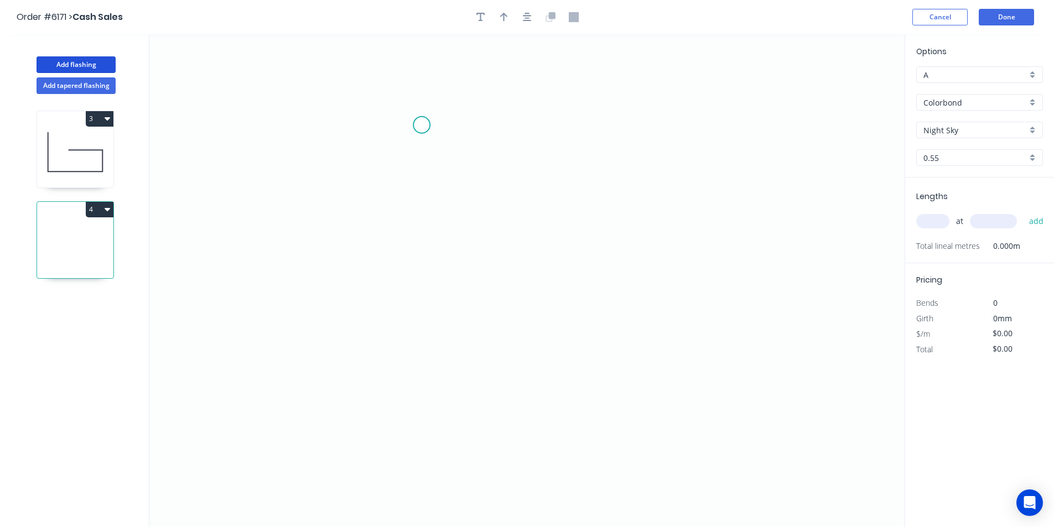
click at [422, 125] on icon "0" at bounding box center [526, 280] width 755 height 493
click at [412, 268] on icon "0" at bounding box center [526, 280] width 755 height 493
click at [604, 273] on icon "0 ?" at bounding box center [526, 280] width 755 height 493
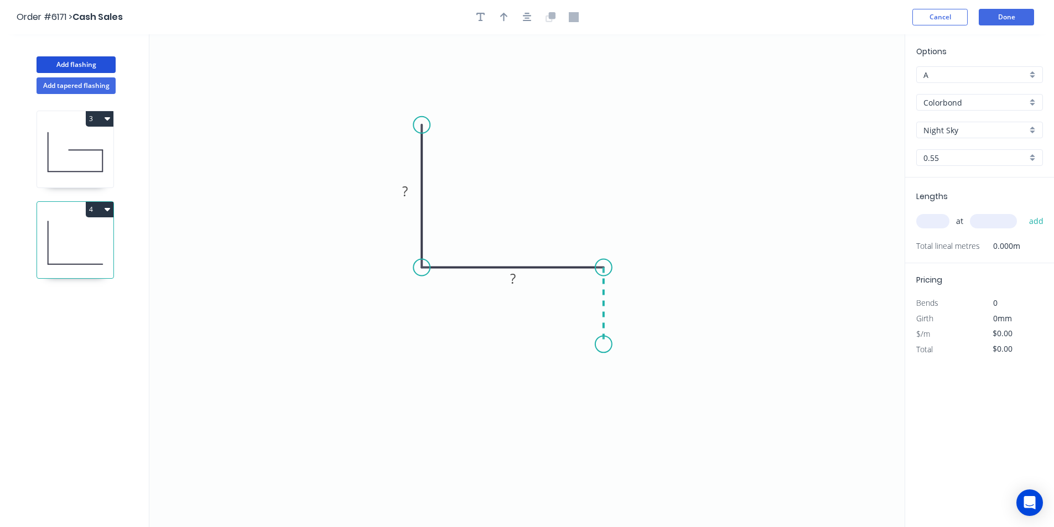
click at [599, 344] on icon "0 ? ?" at bounding box center [526, 280] width 755 height 493
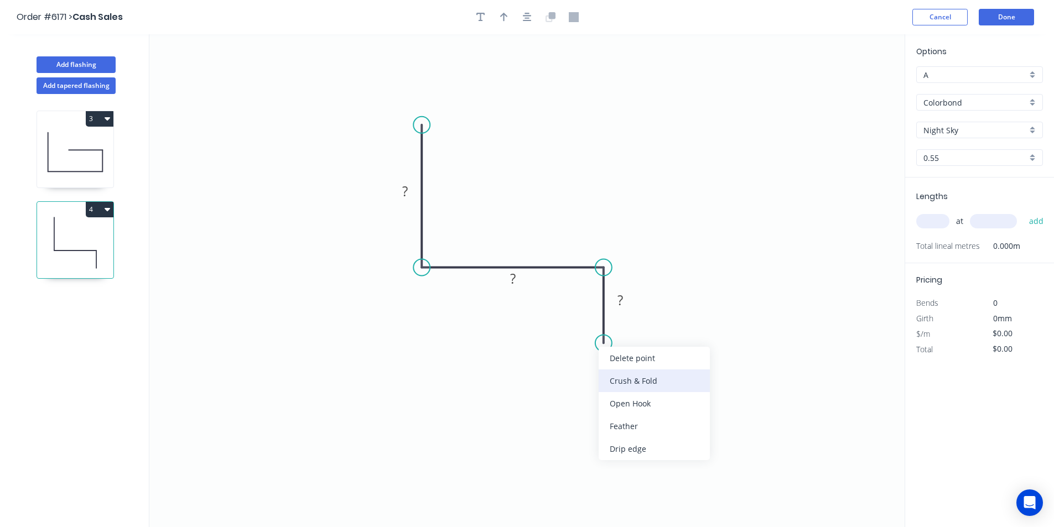
click at [625, 387] on div "Crush & Fold" at bounding box center [654, 381] width 111 height 23
click at [623, 377] on div "Flip bend" at bounding box center [654, 378] width 111 height 23
click at [409, 195] on g "?" at bounding box center [405, 191] width 22 height 18
type input "$13.07"
click at [631, 330] on tspan "10" at bounding box center [634, 323] width 15 height 18
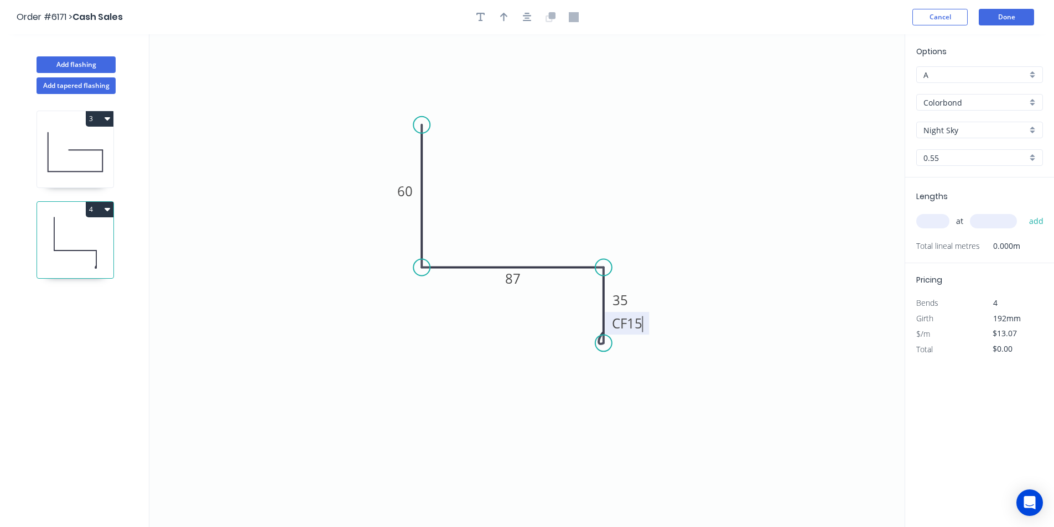
click at [724, 263] on icon "0 60 87 CF 15 35" at bounding box center [526, 280] width 755 height 493
click at [519, 19] on button "button" at bounding box center [527, 17] width 17 height 17
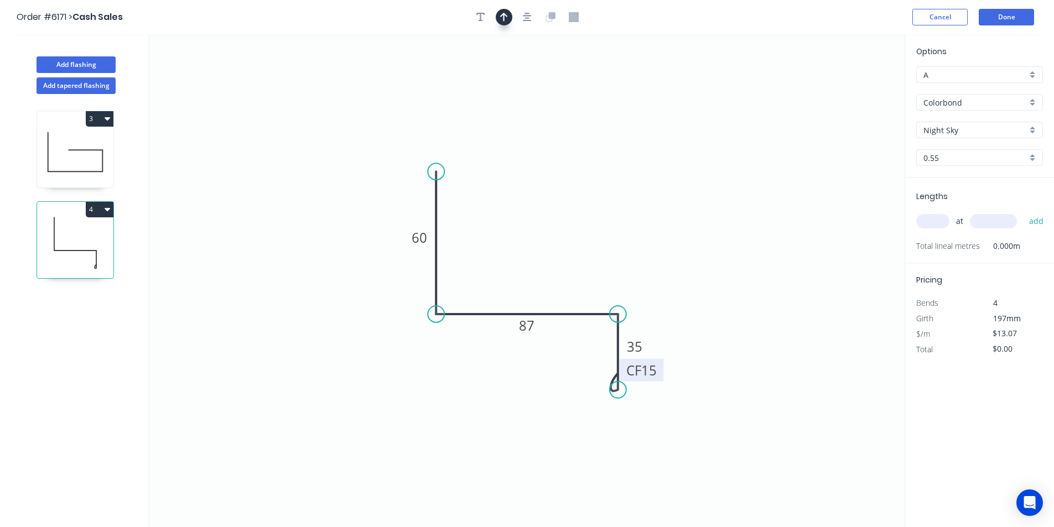
click at [509, 17] on button "button" at bounding box center [504, 17] width 17 height 17
click at [845, 90] on icon "0 60 87 CF 15 35" at bounding box center [526, 280] width 755 height 493
click at [848, 89] on icon at bounding box center [849, 76] width 10 height 35
click at [848, 86] on icon at bounding box center [847, 75] width 10 height 35
drag, startPoint x: 848, startPoint y: 86, endPoint x: 643, endPoint y: 275, distance: 278.1
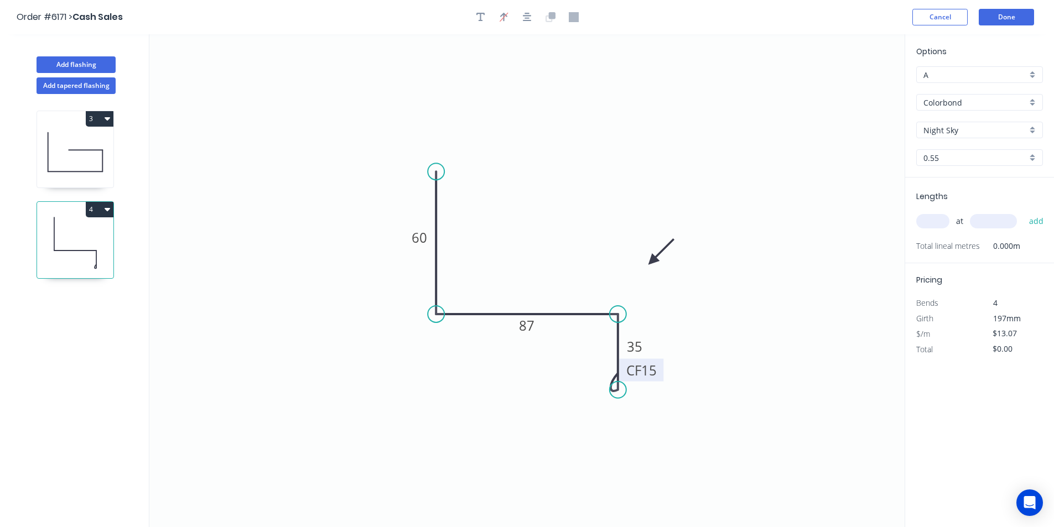
click at [645, 268] on icon at bounding box center [661, 252] width 32 height 32
click at [985, 78] on input "A" at bounding box center [975, 75] width 103 height 12
click at [962, 114] on div "B" at bounding box center [980, 115] width 126 height 19
type input "B"
type input "$12.08"
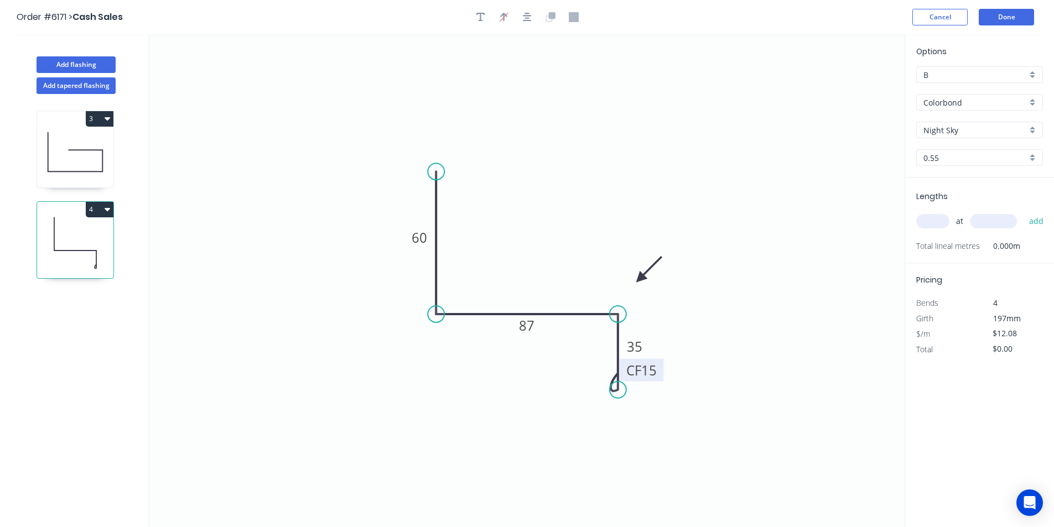
click at [943, 228] on input "text" at bounding box center [933, 221] width 33 height 14
type input "1"
type input "2900"
click at [1024, 212] on button "add" at bounding box center [1037, 221] width 26 height 19
type input "$35.03"
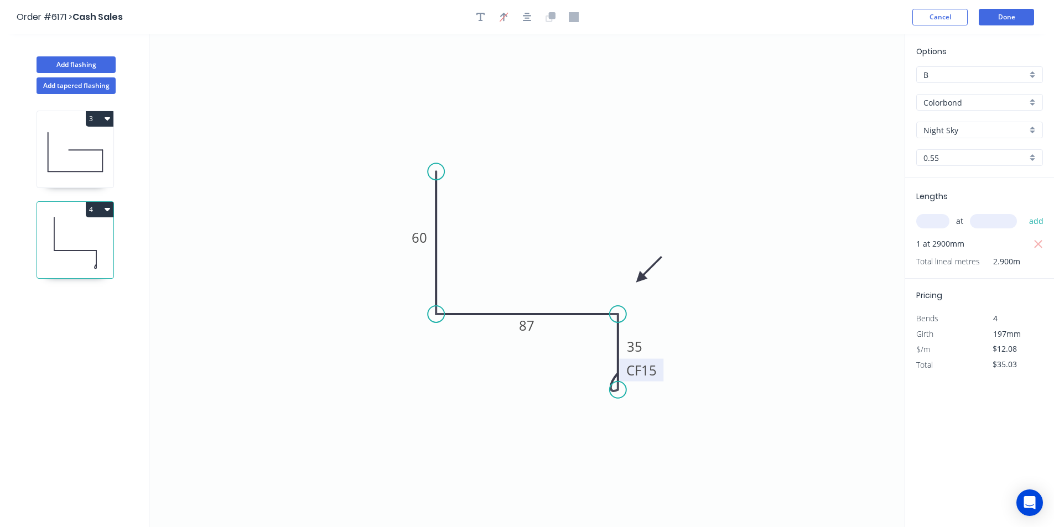
click at [1008, 28] on header "Order #6171 > Cash Sales Cancel Done" at bounding box center [527, 17] width 1054 height 34
click at [1008, 21] on button "Done" at bounding box center [1006, 17] width 55 height 17
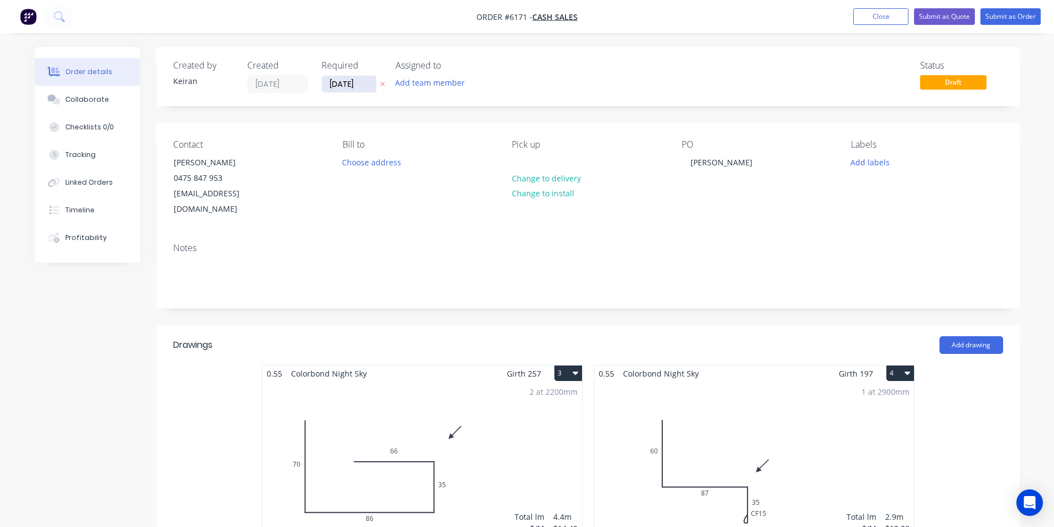
click at [364, 88] on input "[DATE]" at bounding box center [349, 84] width 54 height 17
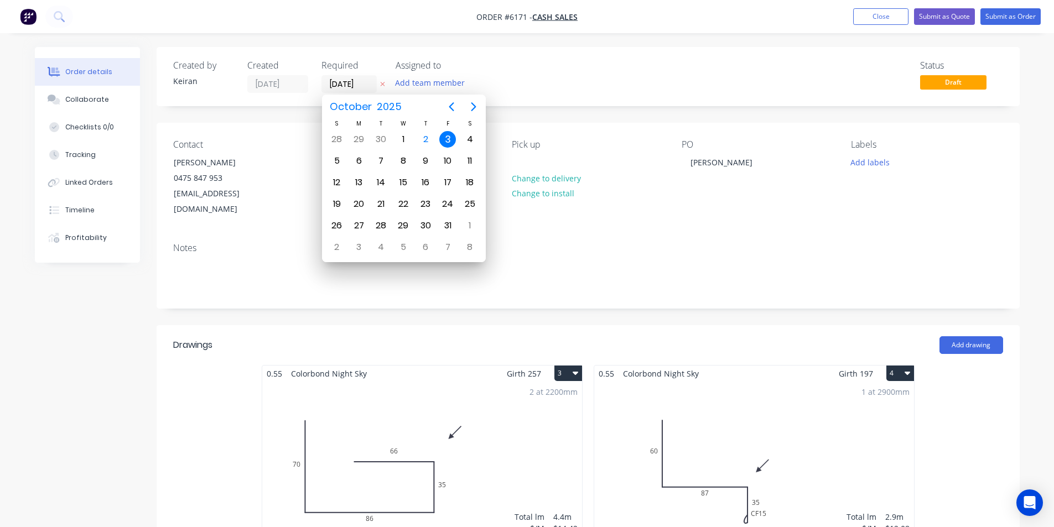
drag, startPoint x: 814, startPoint y: 50, endPoint x: 926, endPoint y: 101, distance: 123.4
click at [815, 49] on div "Created by [PERSON_NAME] Created [DATE] Required [DATE] Assigned to Add team me…" at bounding box center [588, 76] width 863 height 59
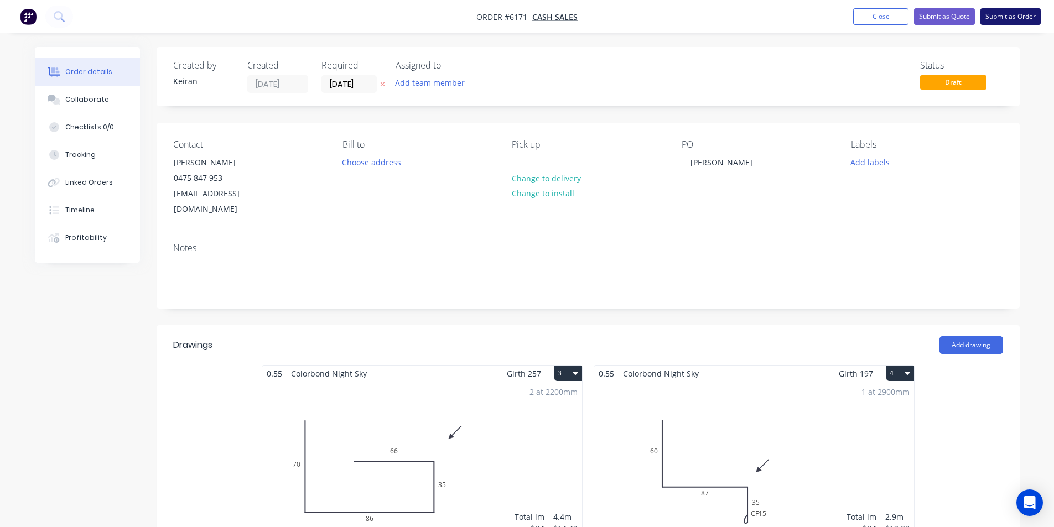
click at [997, 21] on button "Submit as Order" at bounding box center [1011, 16] width 60 height 17
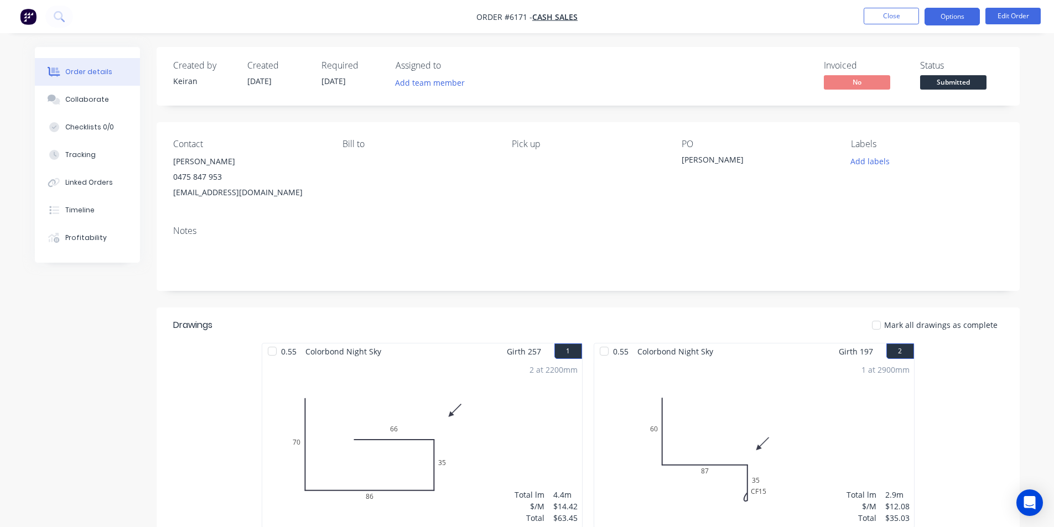
click at [962, 17] on button "Options" at bounding box center [952, 17] width 55 height 18
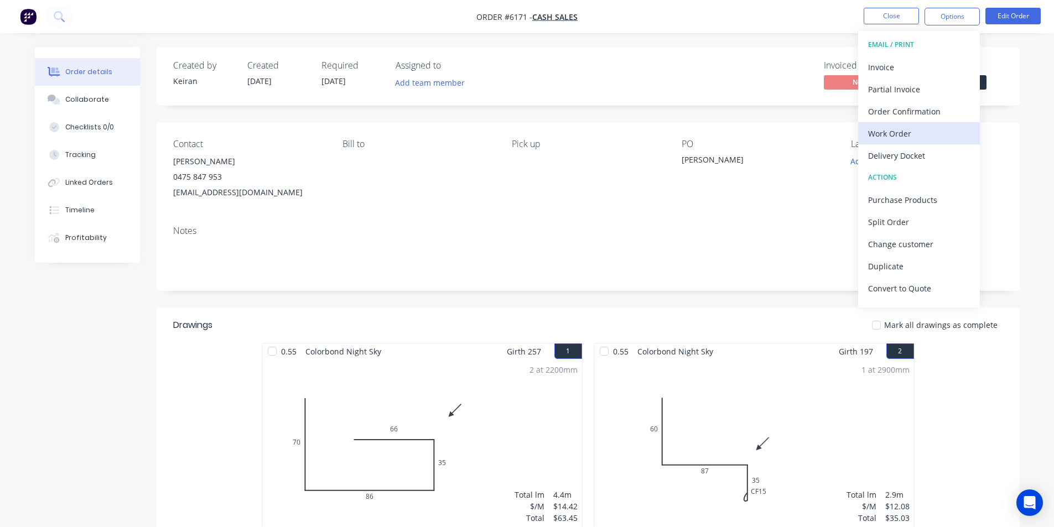
click at [919, 137] on div "Work Order" at bounding box center [919, 134] width 102 height 16
click at [918, 137] on div "Custom" at bounding box center [919, 134] width 102 height 16
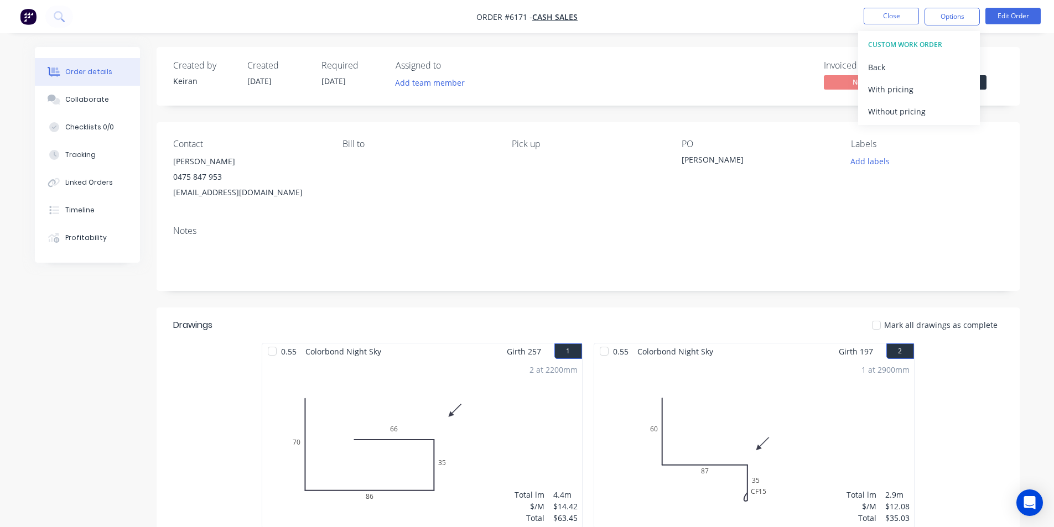
click at [917, 122] on div "CUSTOM WORK ORDER Back With pricing Without pricing" at bounding box center [919, 78] width 122 height 94
click at [915, 118] on div "Without pricing" at bounding box center [919, 111] width 102 height 16
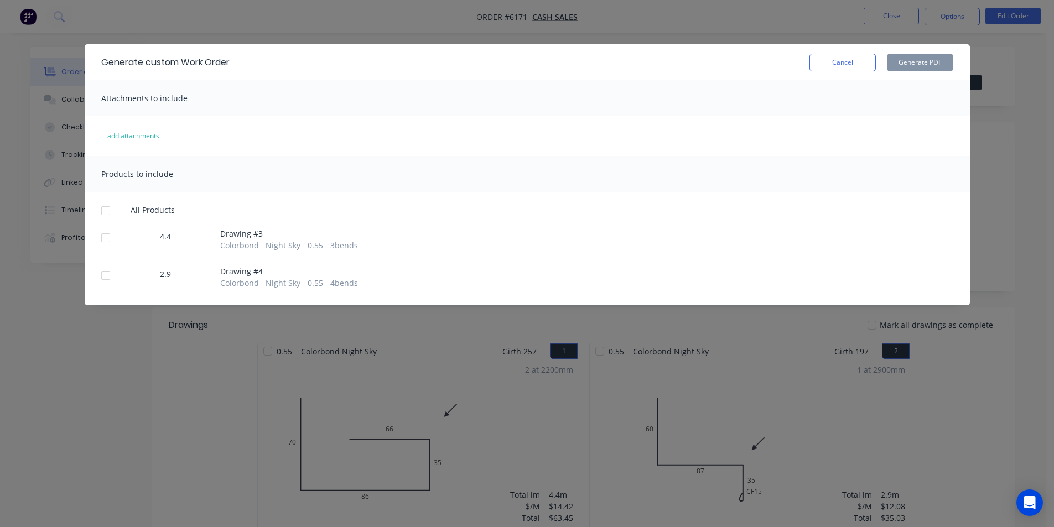
click at [106, 204] on div at bounding box center [106, 211] width 22 height 22
click at [943, 62] on button "Generate PDF" at bounding box center [920, 63] width 66 height 18
click at [829, 67] on button "Cancel" at bounding box center [843, 63] width 66 height 18
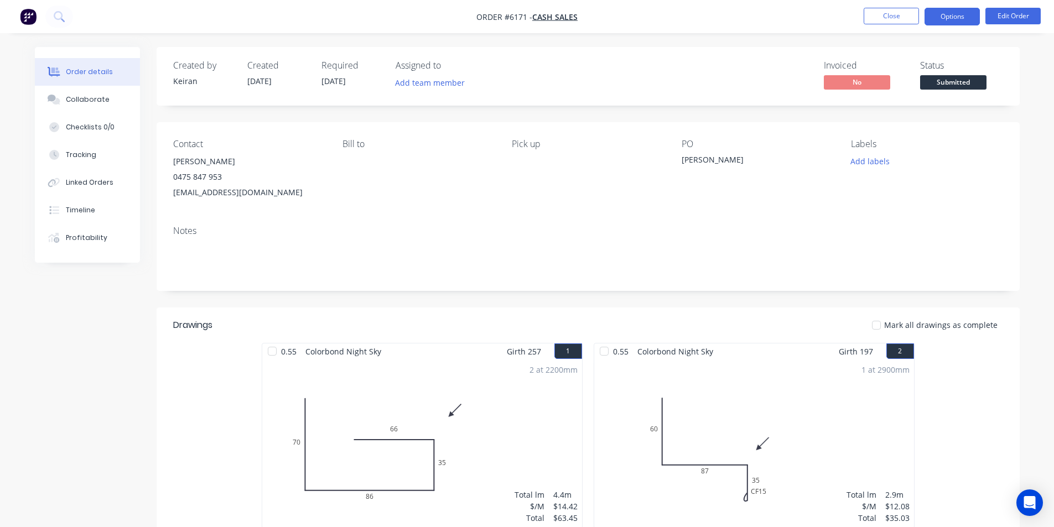
click at [952, 15] on button "Options" at bounding box center [952, 17] width 55 height 18
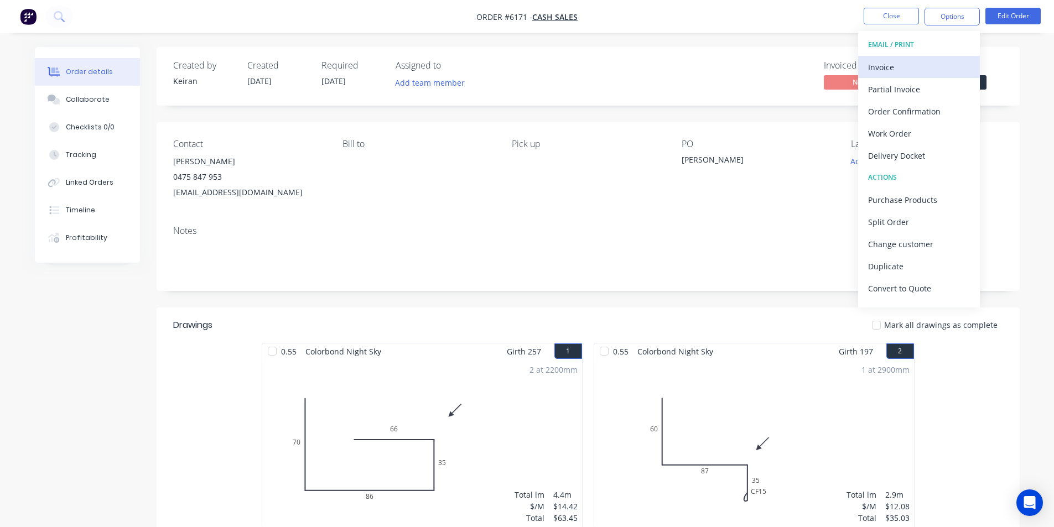
click at [881, 65] on div "Invoice" at bounding box center [919, 67] width 102 height 16
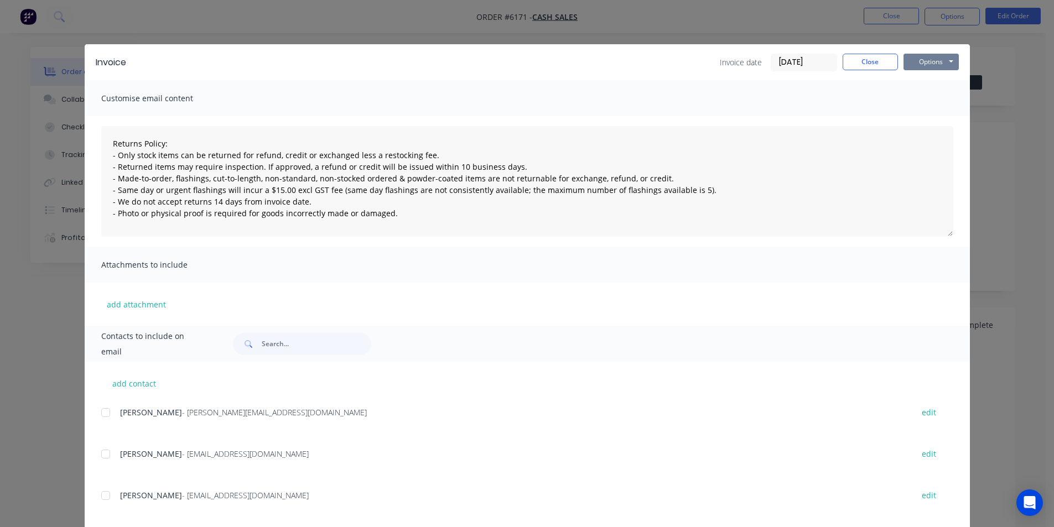
click at [937, 58] on button "Options" at bounding box center [931, 62] width 55 height 17
click at [928, 98] on button "Print" at bounding box center [939, 100] width 71 height 18
click at [853, 64] on button "Close" at bounding box center [870, 62] width 55 height 17
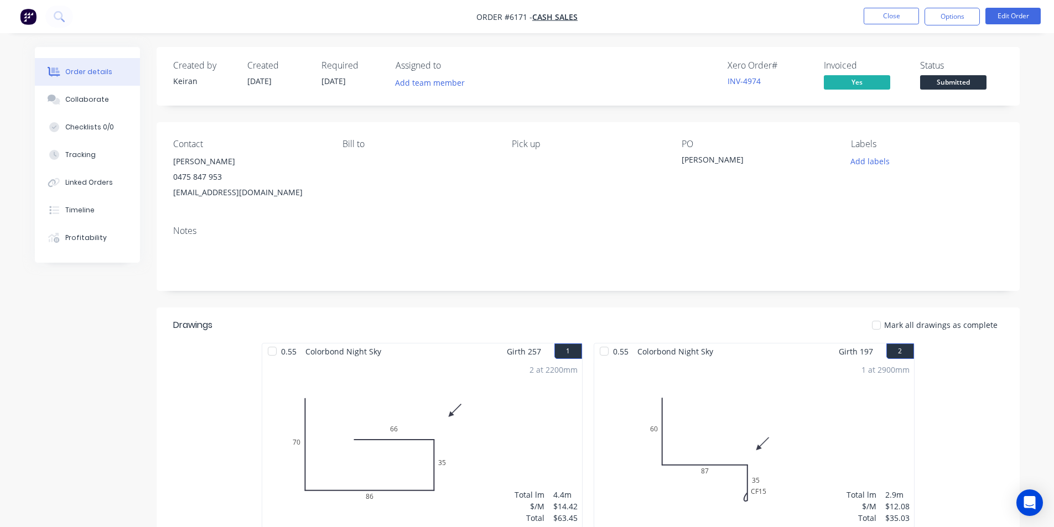
click at [956, 92] on button "Submitted" at bounding box center [953, 83] width 66 height 17
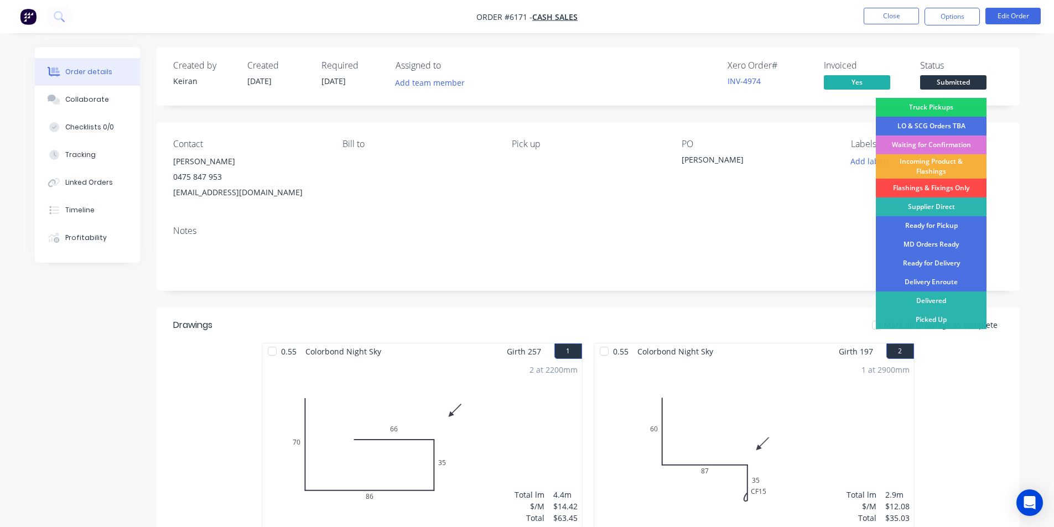
click at [950, 186] on div "Flashings & Fixings Only" at bounding box center [931, 188] width 111 height 19
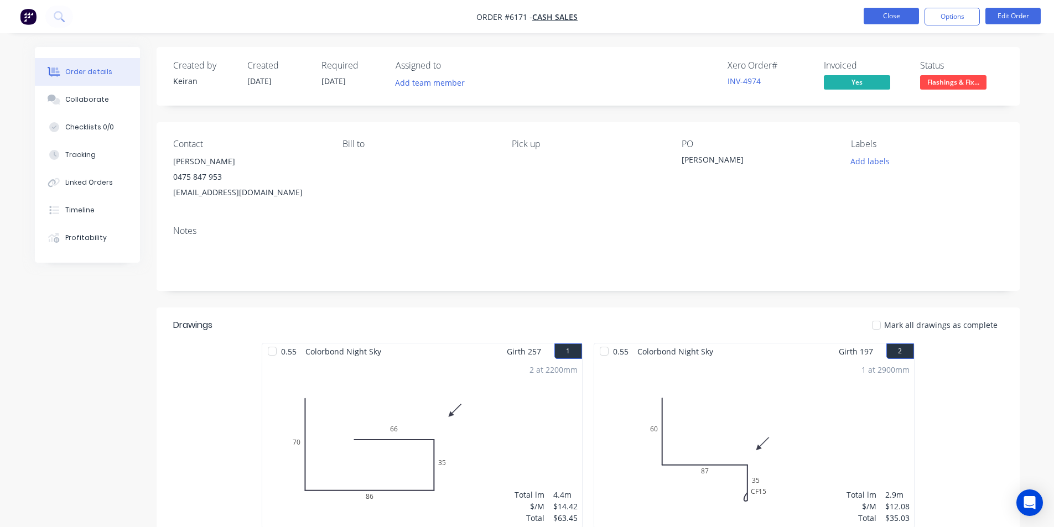
click at [894, 18] on button "Close" at bounding box center [891, 16] width 55 height 17
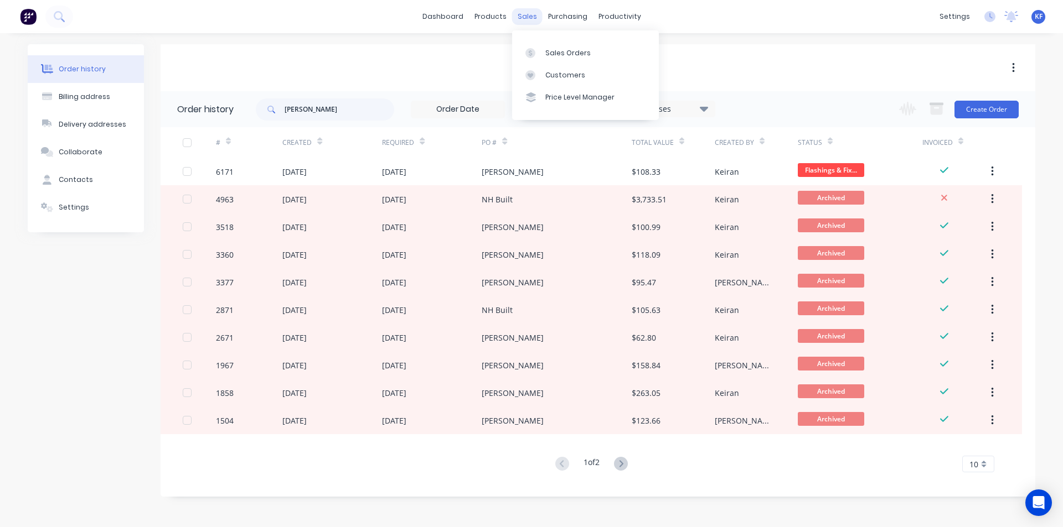
click at [534, 17] on div "sales" at bounding box center [527, 16] width 30 height 17
click at [542, 54] on link "Sales Orders" at bounding box center [585, 53] width 147 height 22
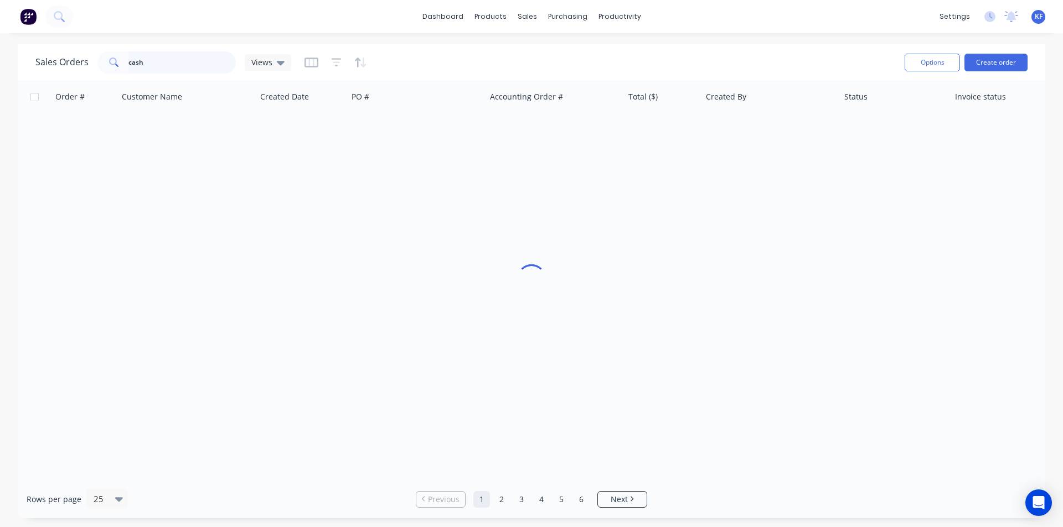
click at [46, 67] on div "Sales Orders cash Views" at bounding box center [163, 62] width 256 height 22
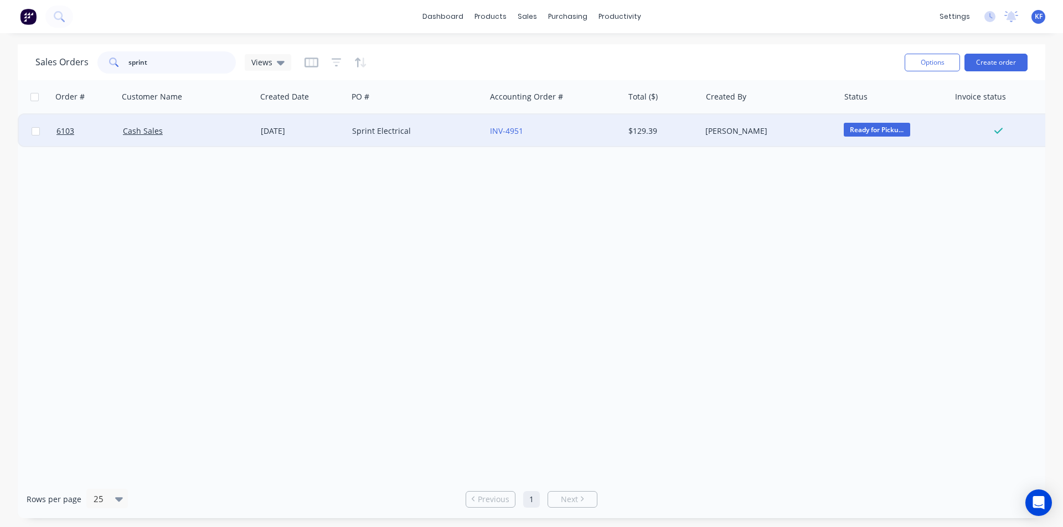
type input "sprint"
click at [768, 137] on div "[PERSON_NAME]" at bounding box center [770, 131] width 138 height 33
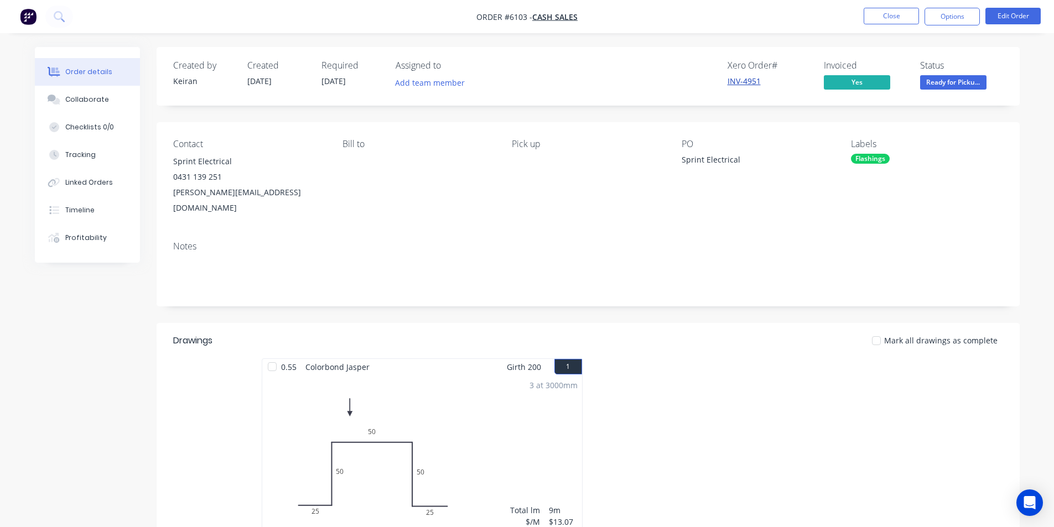
click at [741, 79] on link "INV-4951" at bounding box center [744, 81] width 33 height 11
click at [902, 20] on button "Close" at bounding box center [891, 16] width 55 height 17
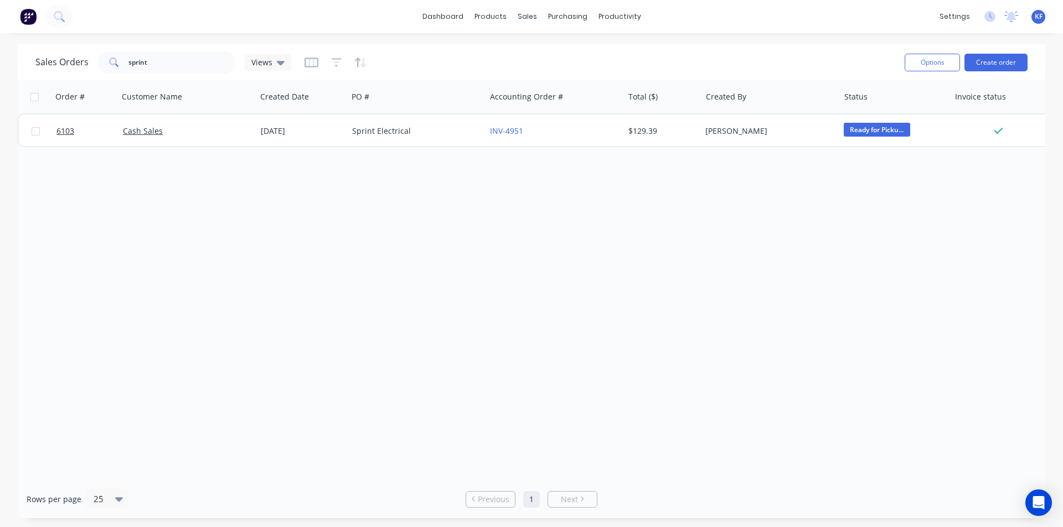
click at [710, 153] on div "Order # Customer Name Created Date PO # Accounting Order # Total ($) Created By…" at bounding box center [531, 280] width 1027 height 400
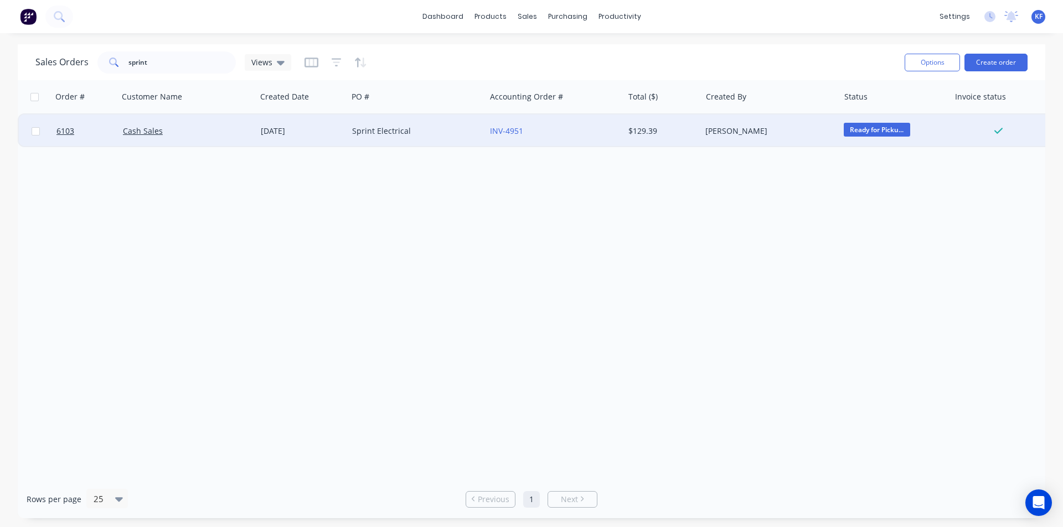
click at [677, 130] on div "$129.39" at bounding box center [660, 131] width 65 height 11
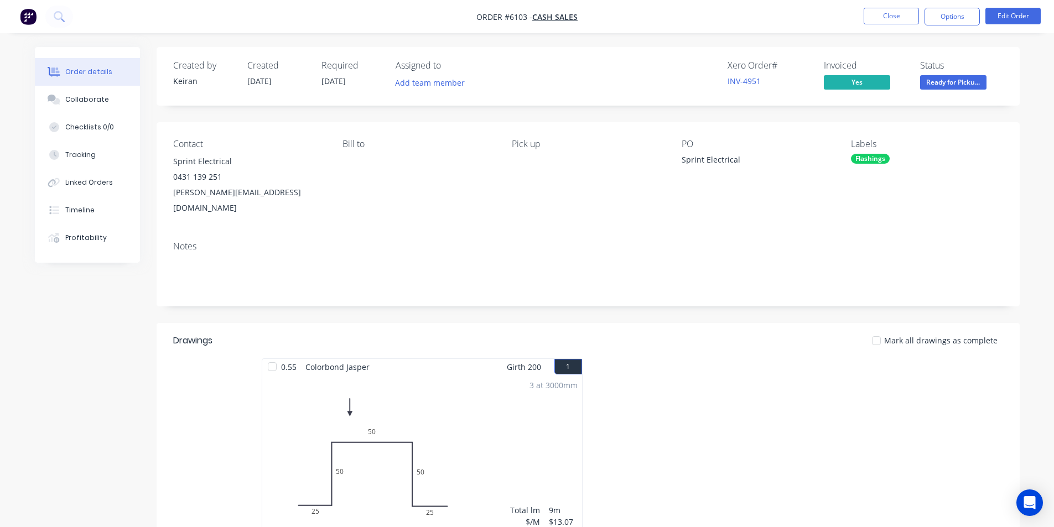
click at [965, 87] on span "Ready for Picku..." at bounding box center [953, 82] width 66 height 14
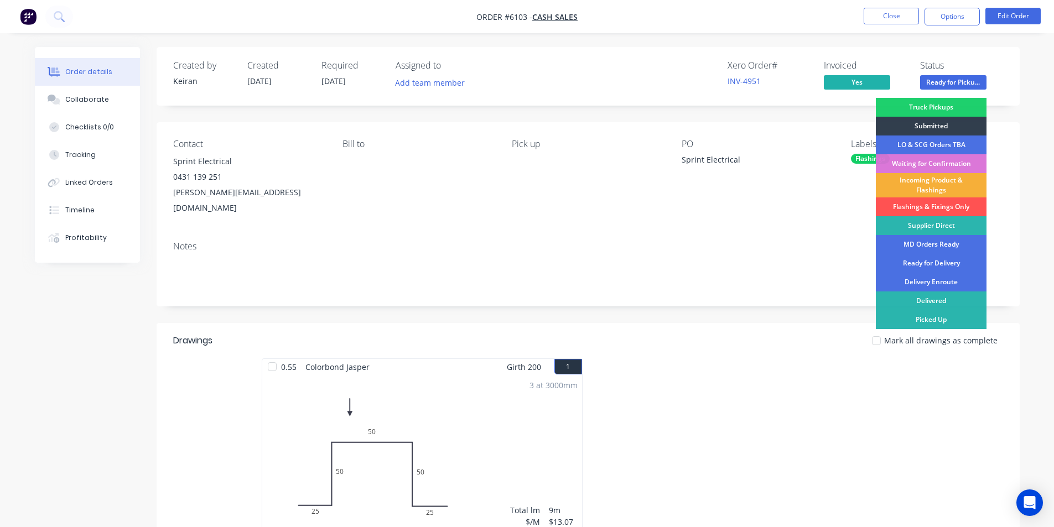
click at [958, 321] on div "Picked Up" at bounding box center [931, 319] width 111 height 19
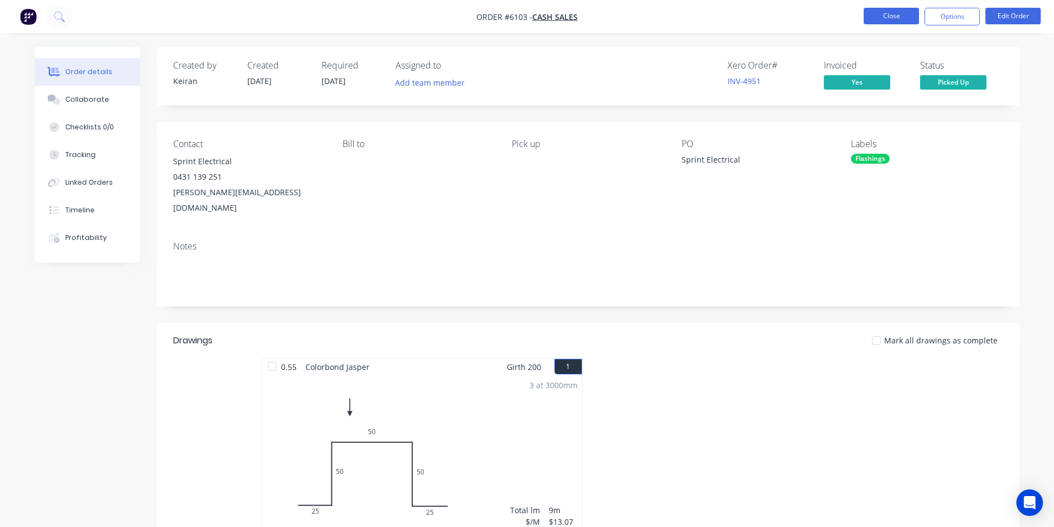
click at [879, 16] on button "Close" at bounding box center [891, 16] width 55 height 17
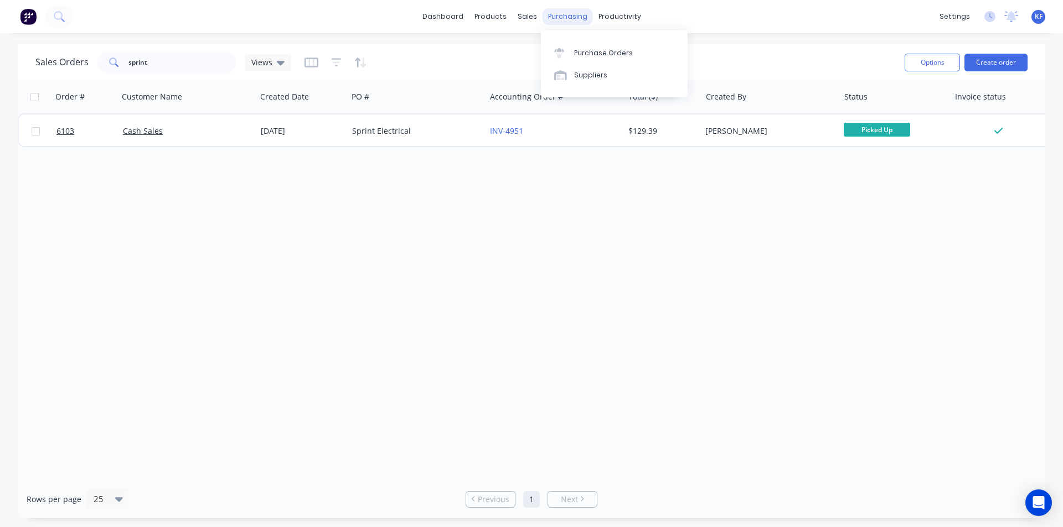
click at [583, 13] on div "purchasing" at bounding box center [567, 16] width 50 height 17
click at [528, 22] on div "sales" at bounding box center [527, 16] width 30 height 17
click at [546, 45] on link "Sales Orders" at bounding box center [585, 53] width 147 height 22
drag, startPoint x: 115, startPoint y: 55, endPoint x: 0, endPoint y: 14, distance: 122.2
click at [0, 28] on div "dashboard products sales purchasing productivity dashboard products Product Cat…" at bounding box center [531, 263] width 1063 height 527
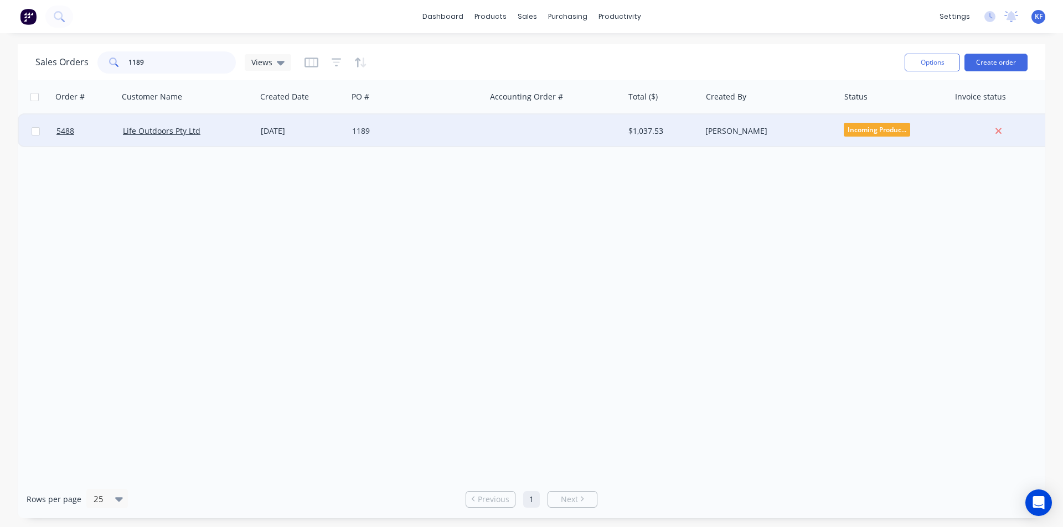
type input "1189"
click at [485, 138] on div "1189" at bounding box center [417, 131] width 138 height 33
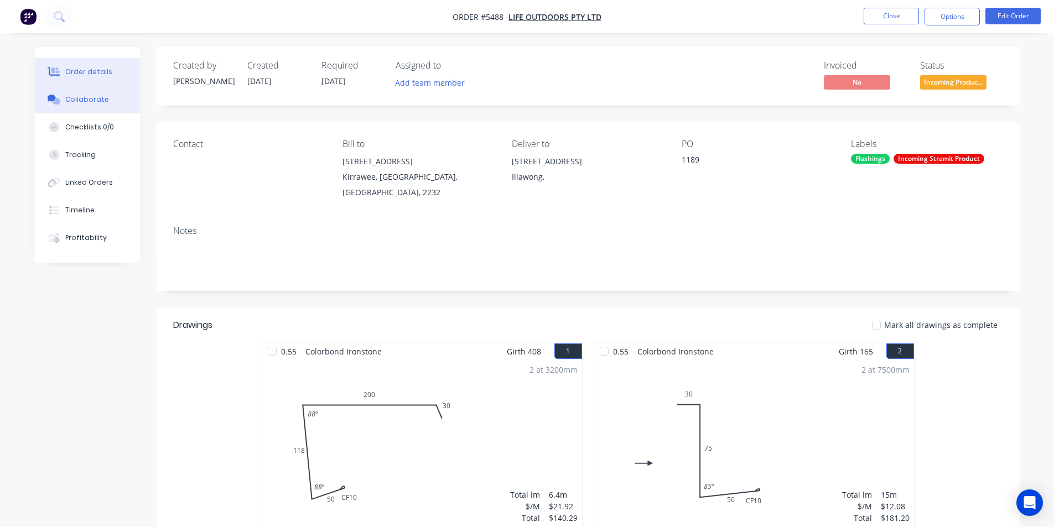
click at [97, 95] on div "Collaborate" at bounding box center [87, 100] width 44 height 10
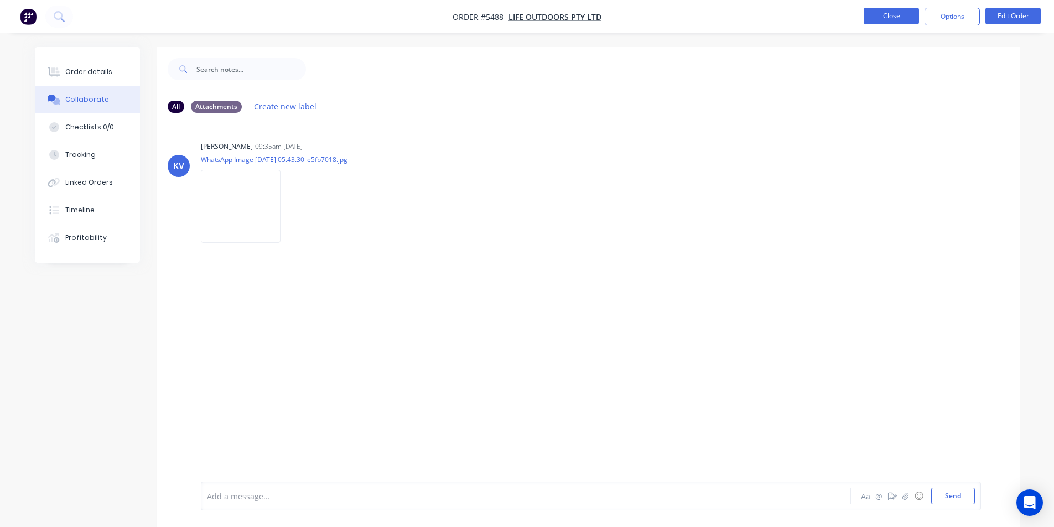
click at [891, 13] on button "Close" at bounding box center [891, 16] width 55 height 17
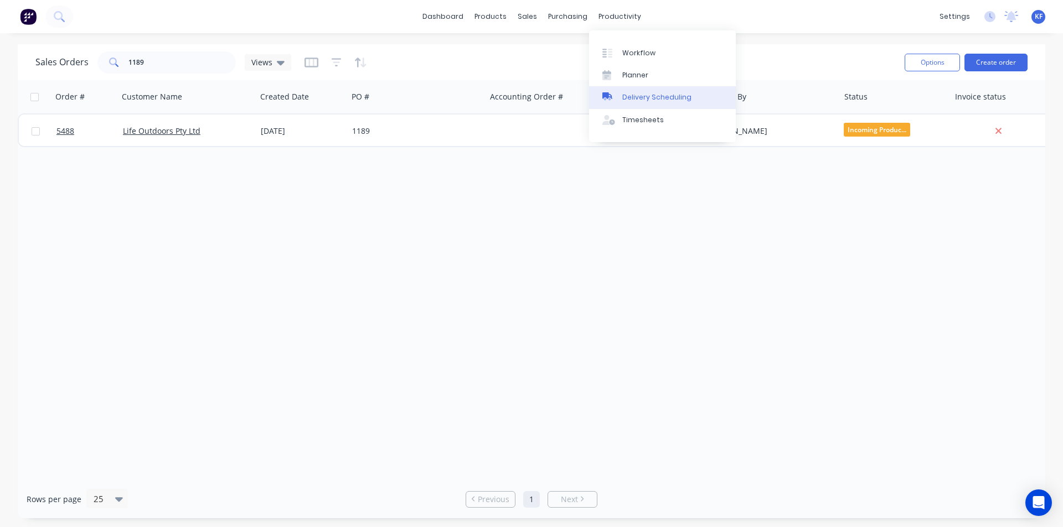
click at [641, 106] on link "Delivery Scheduling" at bounding box center [662, 97] width 147 height 22
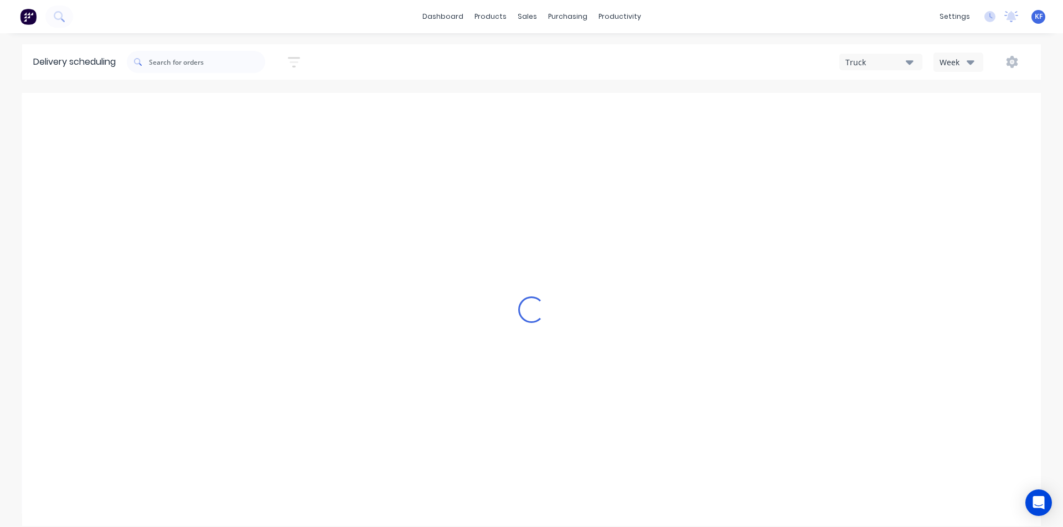
type input "[DATE] - [DATE]"
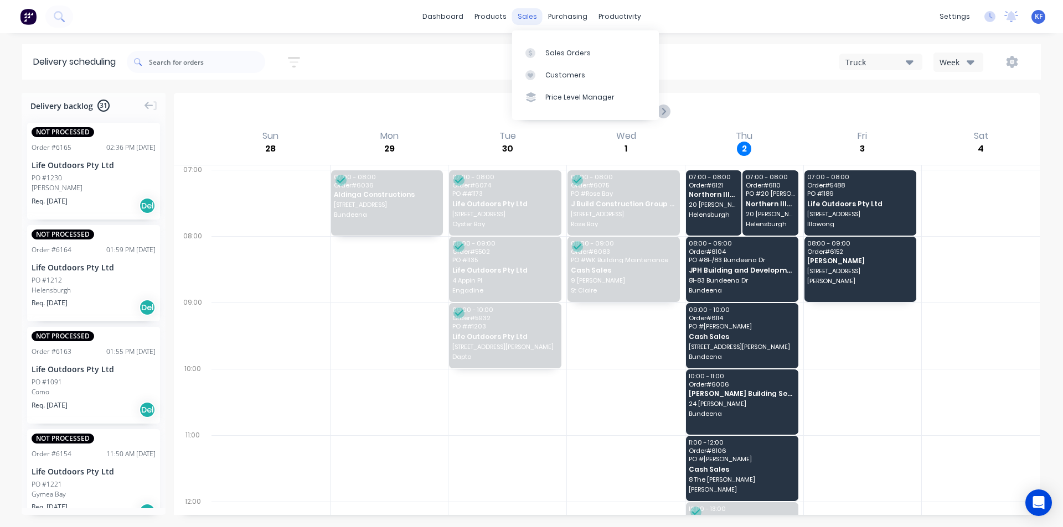
click at [527, 20] on div "sales" at bounding box center [527, 16] width 30 height 17
click at [540, 44] on link "Sales Orders" at bounding box center [585, 53] width 147 height 22
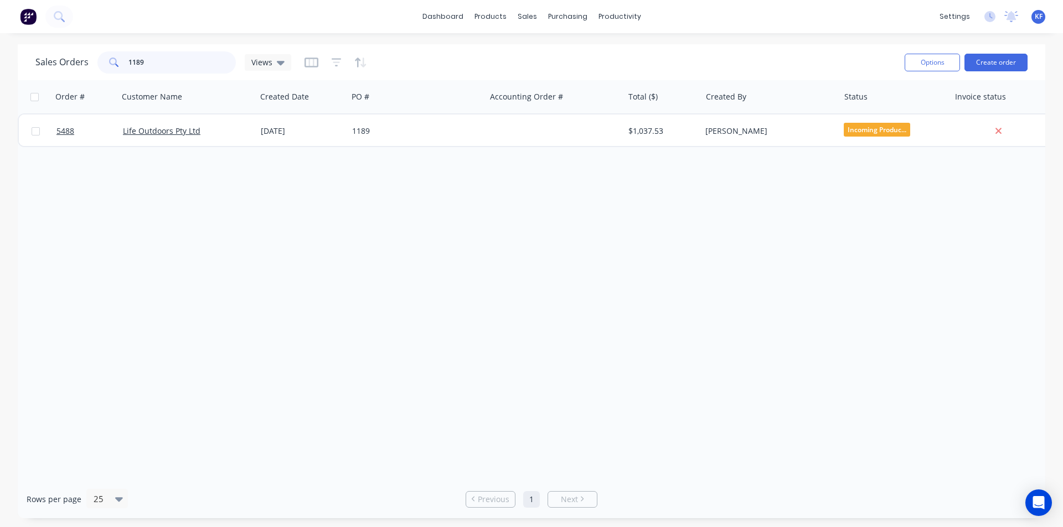
drag, startPoint x: 142, startPoint y: 54, endPoint x: 113, endPoint y: 38, distance: 33.2
click at [119, 42] on div "dashboard products sales purchasing productivity dashboard products Product Cat…" at bounding box center [531, 263] width 1063 height 527
click at [509, 13] on div "products" at bounding box center [490, 16] width 43 height 17
click at [521, 12] on div "sales" at bounding box center [527, 16] width 30 height 17
click at [548, 49] on div "Sales Orders" at bounding box center [567, 53] width 45 height 10
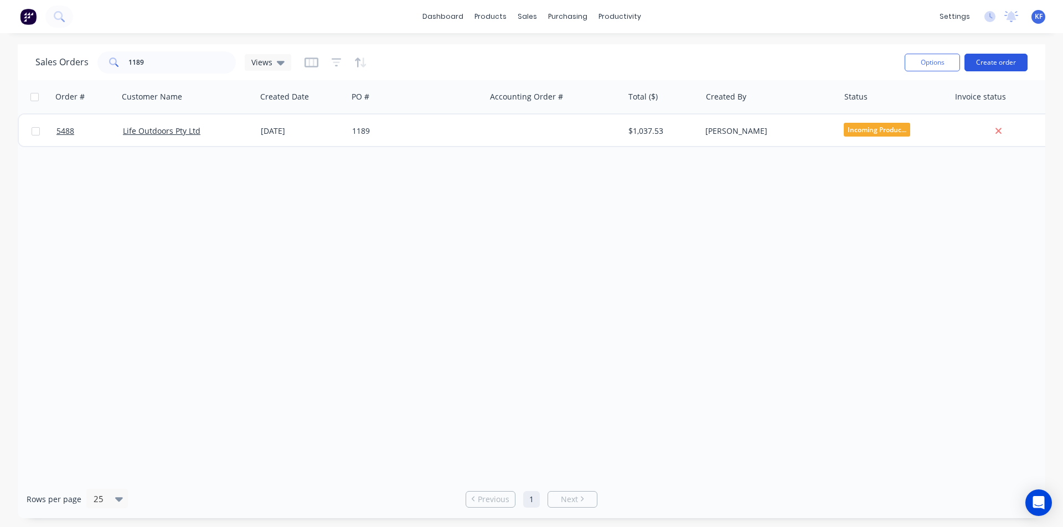
click at [1017, 65] on button "Create order" at bounding box center [995, 63] width 63 height 18
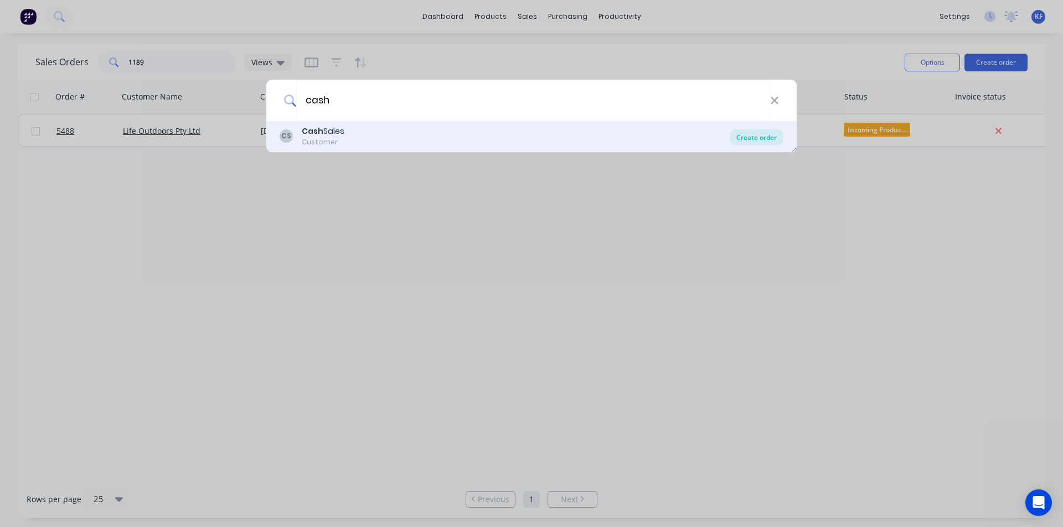
type input "cash"
click at [746, 135] on div "Create order" at bounding box center [756, 137] width 54 height 15
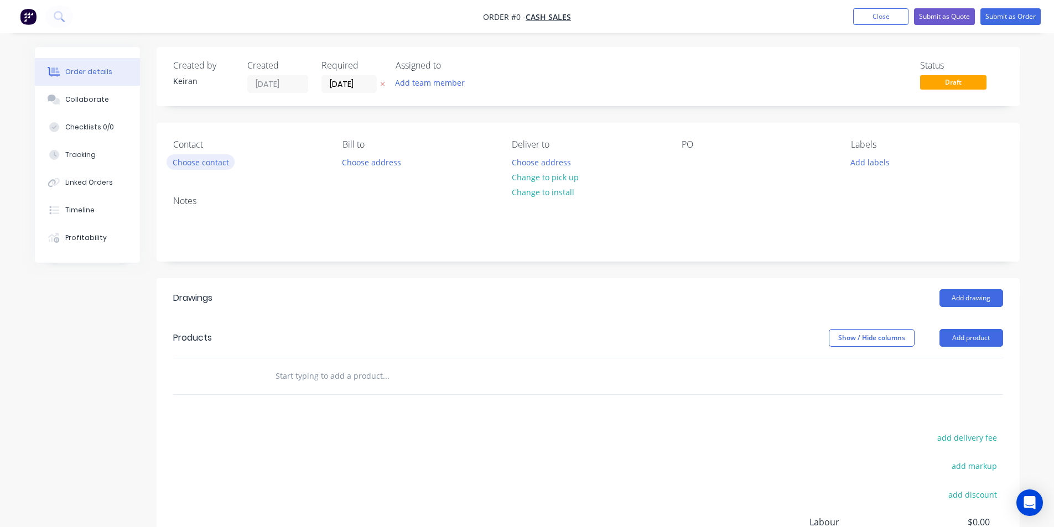
click at [221, 167] on button "Choose contact" at bounding box center [201, 161] width 68 height 15
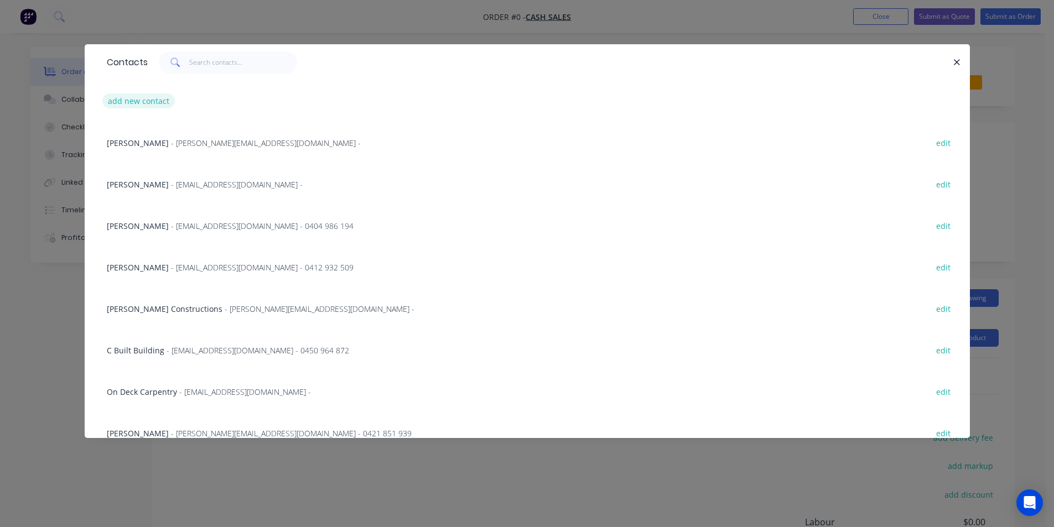
click at [155, 101] on button "add new contact" at bounding box center [138, 101] width 73 height 15
select select "AU"
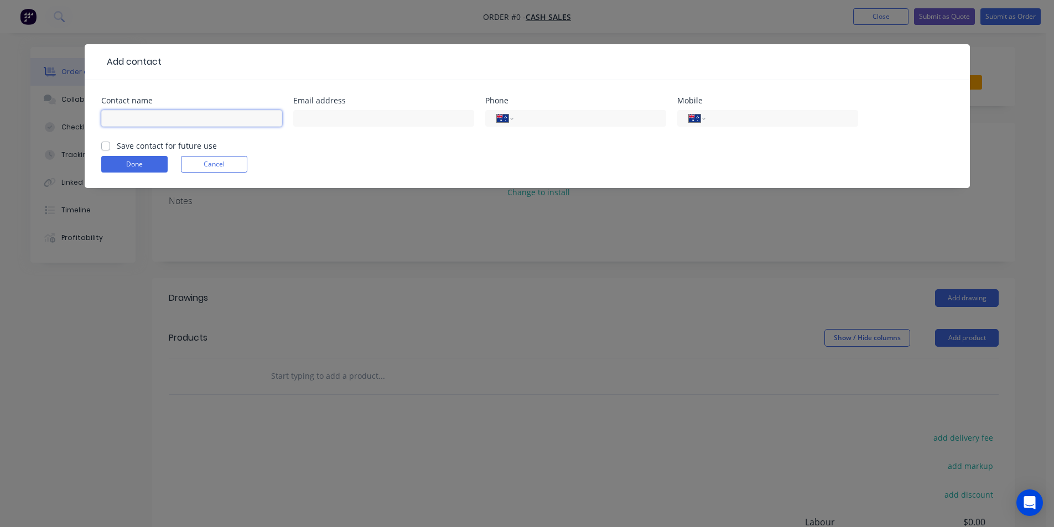
click at [163, 115] on input "text" at bounding box center [191, 118] width 181 height 17
type input "Sparks Carpentry"
drag, startPoint x: 804, startPoint y: 110, endPoint x: 805, endPoint y: 116, distance: 6.7
click at [804, 110] on div "International [GEOGRAPHIC_DATA] [GEOGRAPHIC_DATA] [GEOGRAPHIC_DATA] [GEOGRAPHIC…" at bounding box center [767, 123] width 181 height 33
click at [805, 118] on input "tel" at bounding box center [779, 118] width 133 height 13
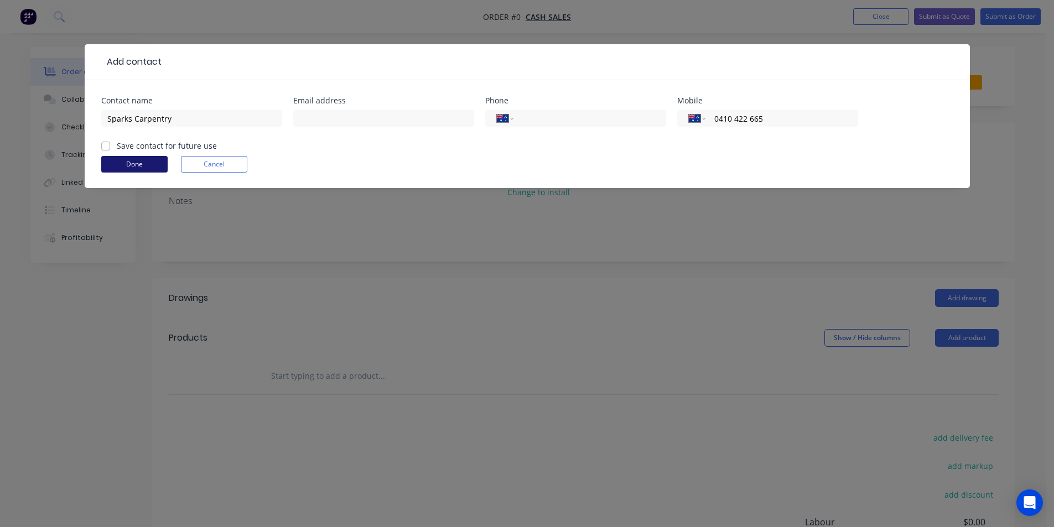
type input "0410 422 665"
drag, startPoint x: 128, startPoint y: 164, endPoint x: 137, endPoint y: 168, distance: 9.2
click at [129, 165] on button "Done" at bounding box center [134, 164] width 66 height 17
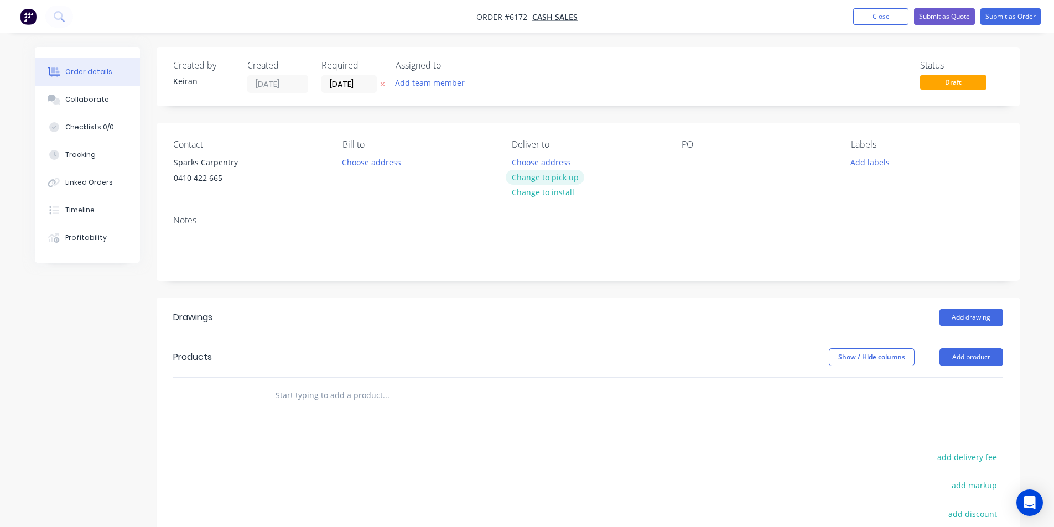
click at [550, 176] on button "Change to pick up" at bounding box center [545, 177] width 79 height 15
click at [691, 160] on div at bounding box center [691, 162] width 18 height 16
click at [962, 318] on button "Add drawing" at bounding box center [972, 318] width 64 height 18
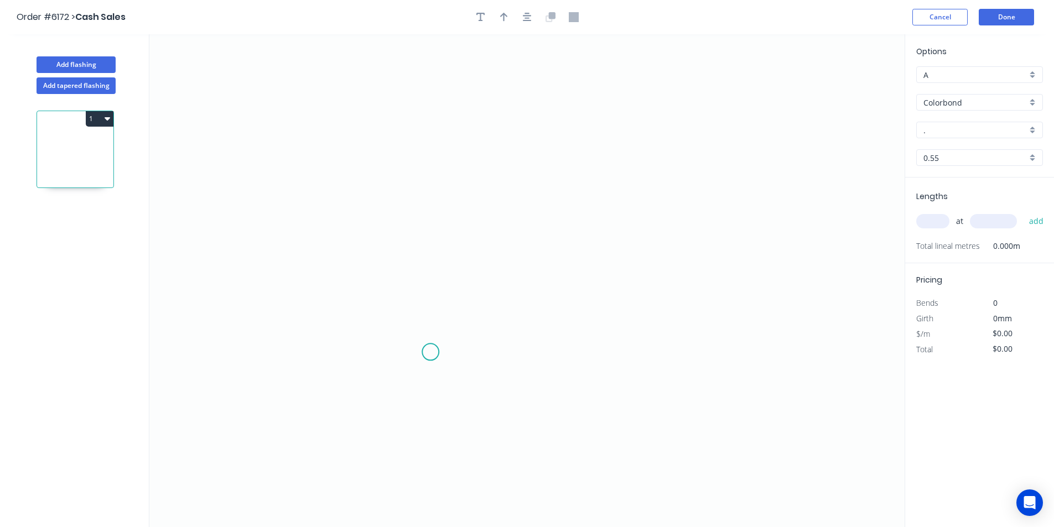
click at [387, 350] on icon "0" at bounding box center [526, 280] width 755 height 493
click at [412, 370] on div "Delete point" at bounding box center [446, 368] width 111 height 23
click at [379, 351] on icon "0" at bounding box center [526, 280] width 755 height 493
click at [377, 173] on icon "0" at bounding box center [526, 280] width 755 height 493
click at [579, 176] on icon "0 ?" at bounding box center [526, 280] width 755 height 493
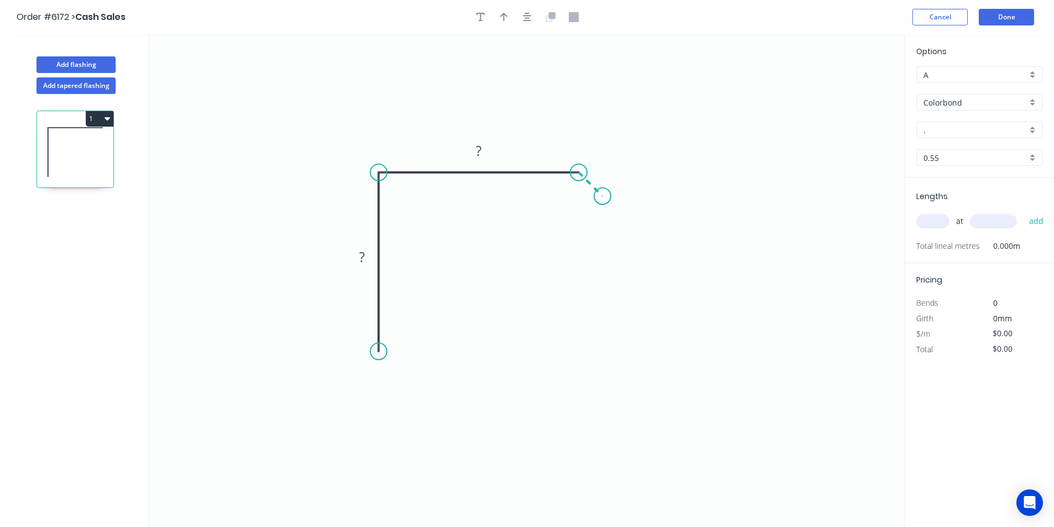
click at [603, 195] on icon "0 ? ?" at bounding box center [526, 280] width 755 height 493
click at [407, 378] on div "Crush & Fold" at bounding box center [437, 387] width 111 height 23
click at [361, 251] on tspan "?" at bounding box center [362, 257] width 6 height 18
click at [996, 131] on input "." at bounding box center [975, 131] width 103 height 12
type input "$16.38"
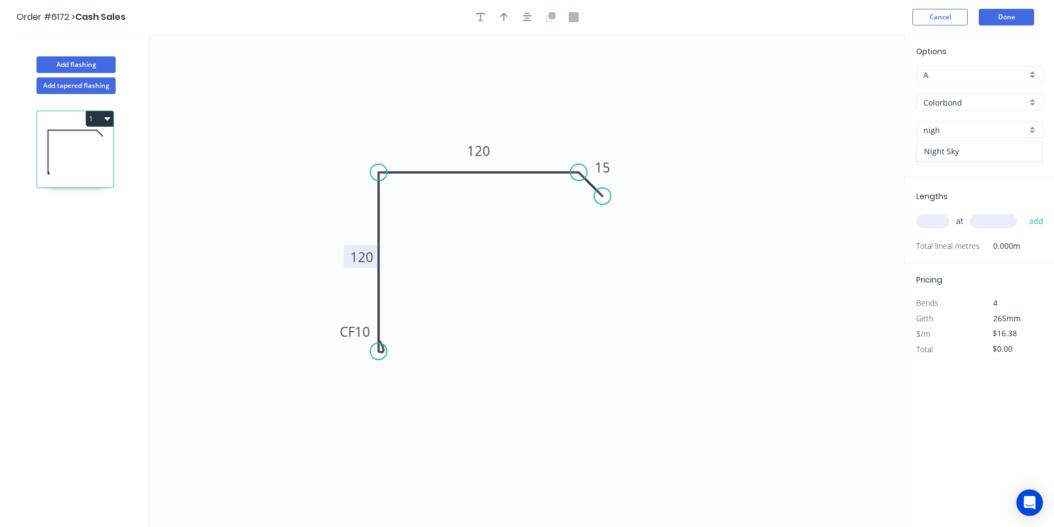
click at [966, 153] on div "Night Sky" at bounding box center [980, 151] width 126 height 19
type input "Night Sky"
click at [939, 222] on input "text" at bounding box center [933, 221] width 33 height 14
type input "1"
type input "2800"
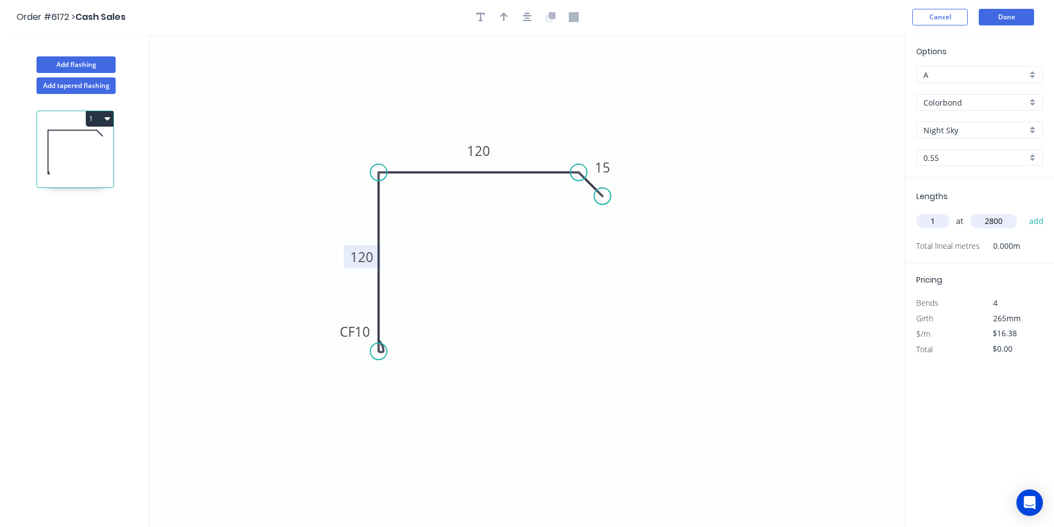
click at [1024, 212] on button "add" at bounding box center [1037, 221] width 26 height 19
type input "$45.86"
click at [98, 89] on button "Add tapered flashing" at bounding box center [76, 85] width 79 height 17
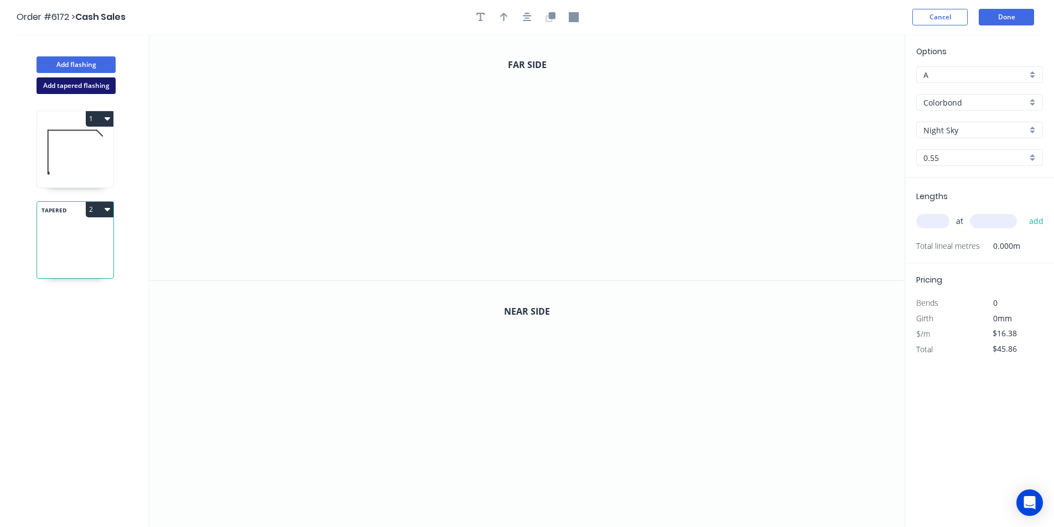
type input "$0.00"
click at [108, 204] on button "2" at bounding box center [100, 209] width 28 height 15
click at [107, 260] on button "Delete" at bounding box center [60, 259] width 105 height 22
type input "$16.38"
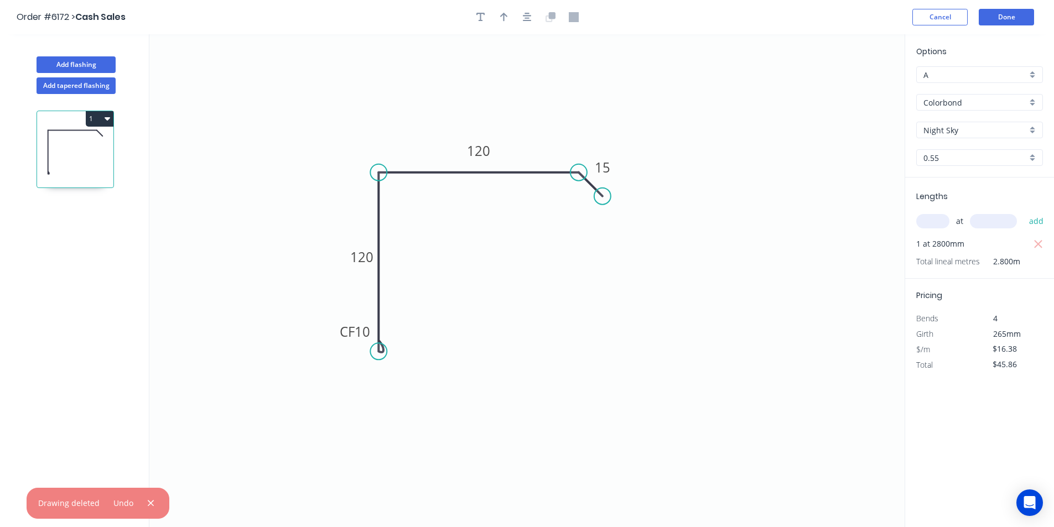
click at [100, 121] on button "1" at bounding box center [100, 118] width 28 height 15
click at [73, 146] on div "Duplicate" at bounding box center [60, 146] width 85 height 16
type input "$0.00"
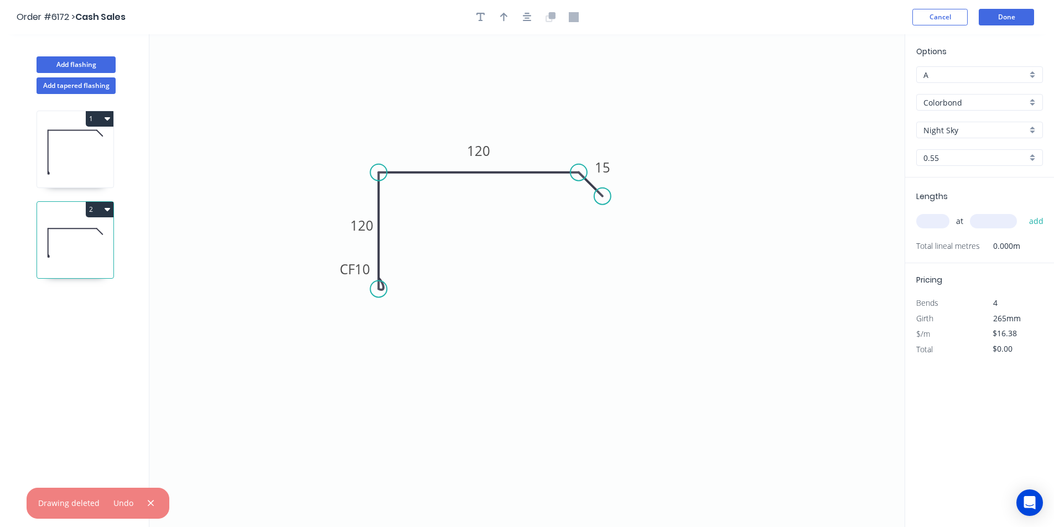
drag, startPoint x: 380, startPoint y: 323, endPoint x: 382, endPoint y: 283, distance: 39.9
click at [382, 283] on circle at bounding box center [378, 289] width 17 height 17
click at [367, 216] on tspan "120" at bounding box center [361, 222] width 23 height 18
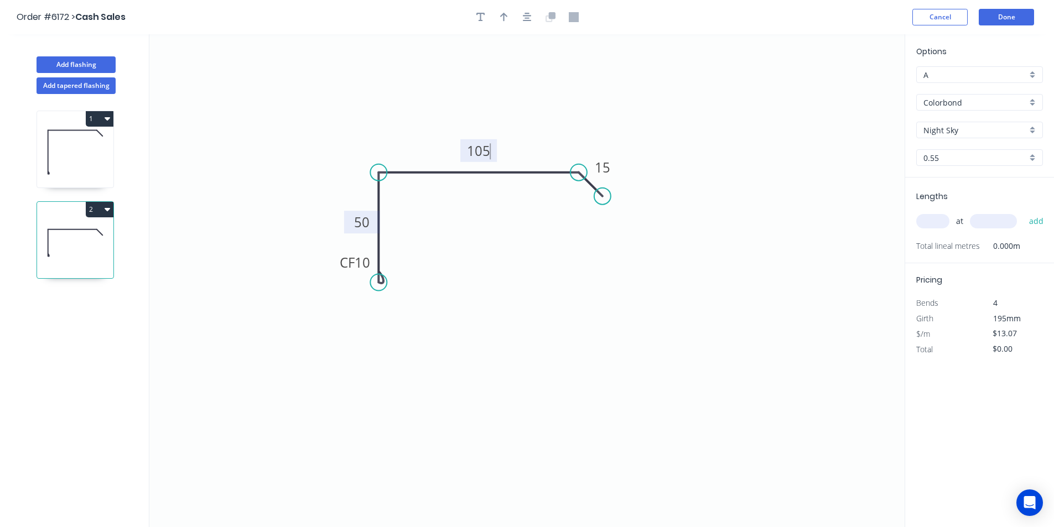
click at [111, 154] on icon at bounding box center [75, 152] width 76 height 71
type input "$16.38"
type input "$45.86"
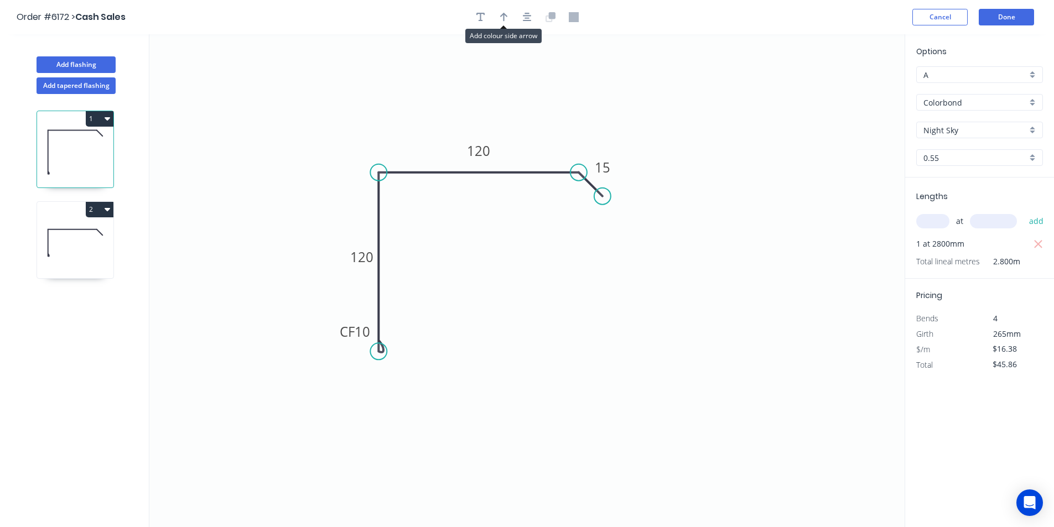
drag, startPoint x: 504, startPoint y: 15, endPoint x: 819, endPoint y: 108, distance: 328.2
click at [505, 15] on icon "button" at bounding box center [504, 17] width 8 height 10
click at [107, 244] on icon at bounding box center [75, 243] width 76 height 71
type input "$13.07"
type input "$0.00"
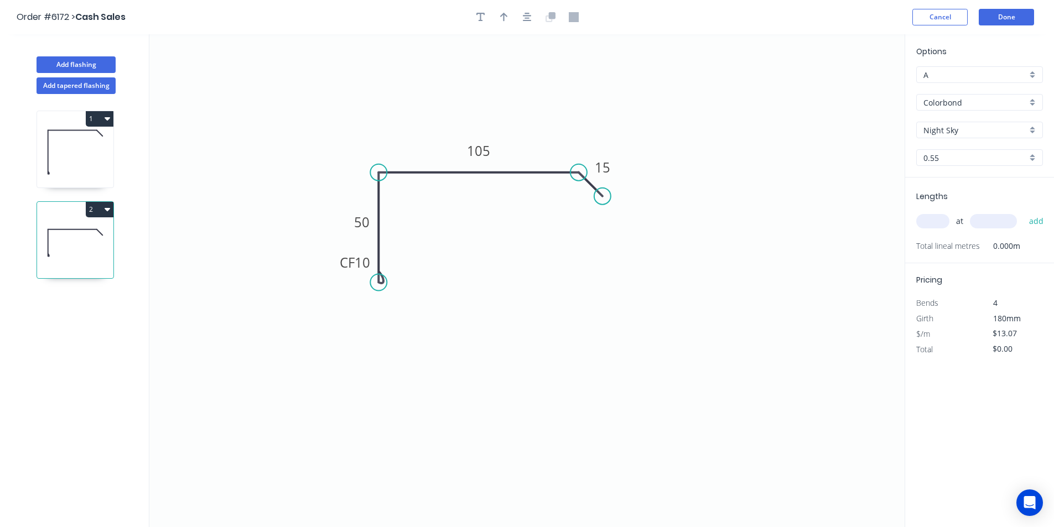
click at [508, 23] on button "button" at bounding box center [504, 17] width 17 height 17
click at [342, 155] on icon at bounding box center [344, 142] width 10 height 35
click at [937, 218] on input "text" at bounding box center [933, 221] width 33 height 14
type input "2"
type input "2800"
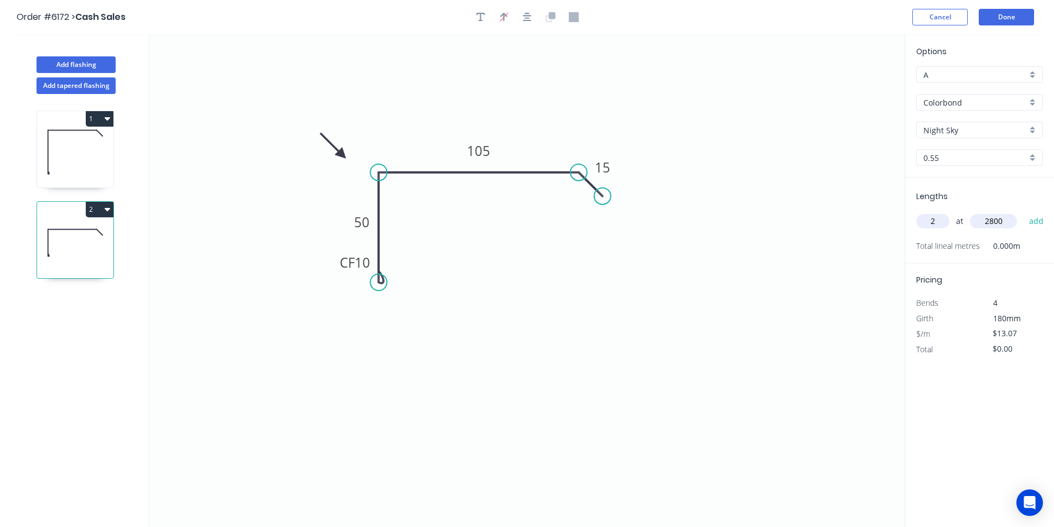
click at [1024, 212] on button "add" at bounding box center [1037, 221] width 26 height 19
type input "$73.19"
click at [998, 18] on button "Done" at bounding box center [1006, 17] width 55 height 17
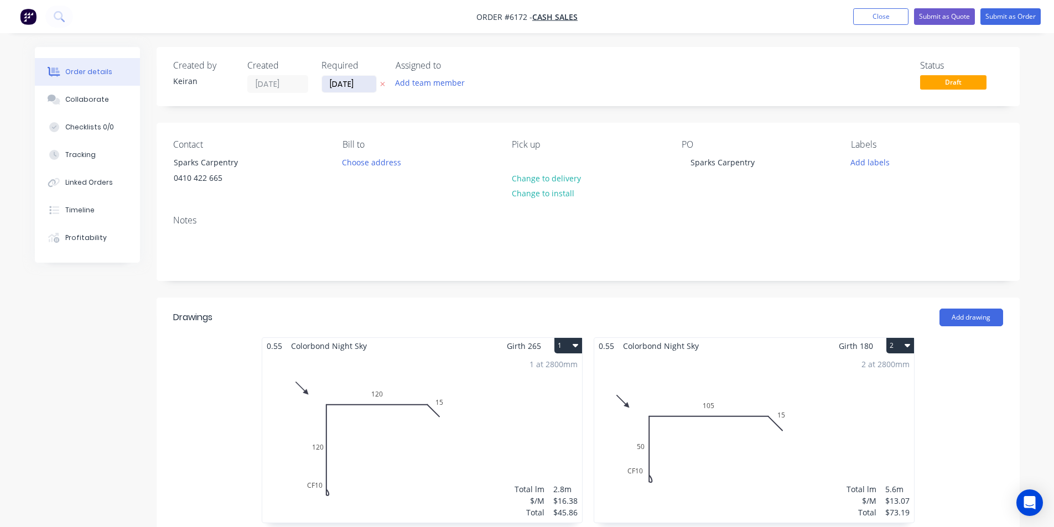
click at [336, 82] on input "[DATE]" at bounding box center [349, 84] width 54 height 17
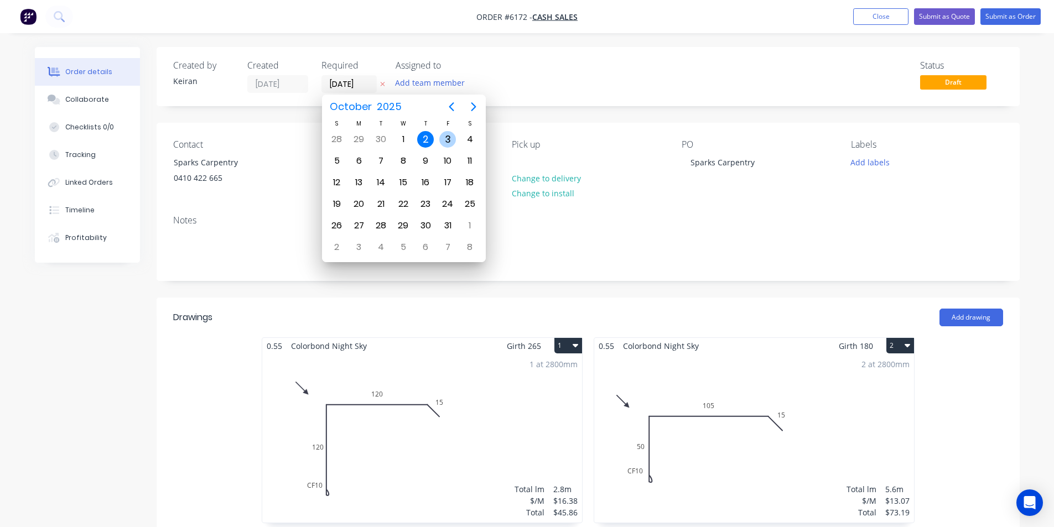
click at [452, 137] on div "3" at bounding box center [447, 139] width 17 height 17
type input "[DATE]"
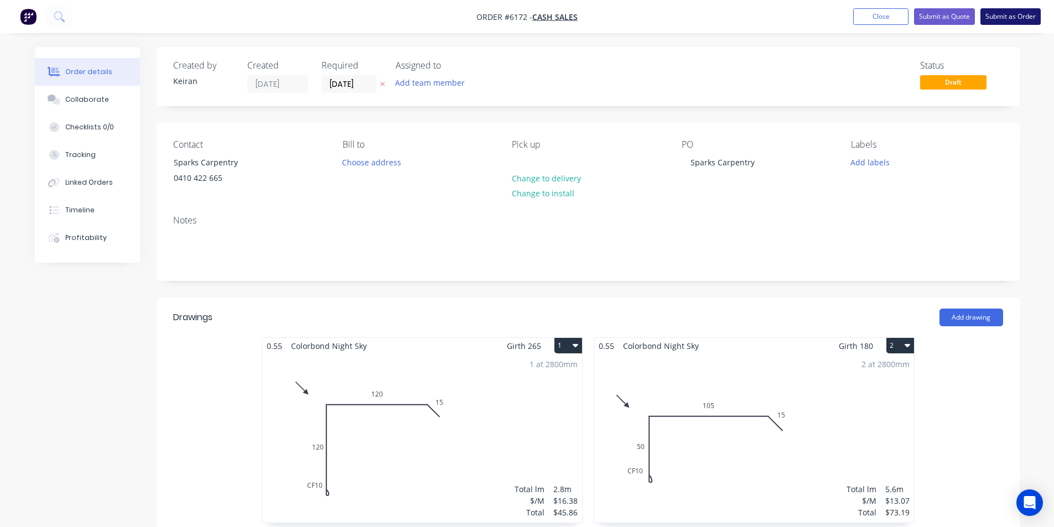
click at [997, 15] on button "Submit as Order" at bounding box center [1011, 16] width 60 height 17
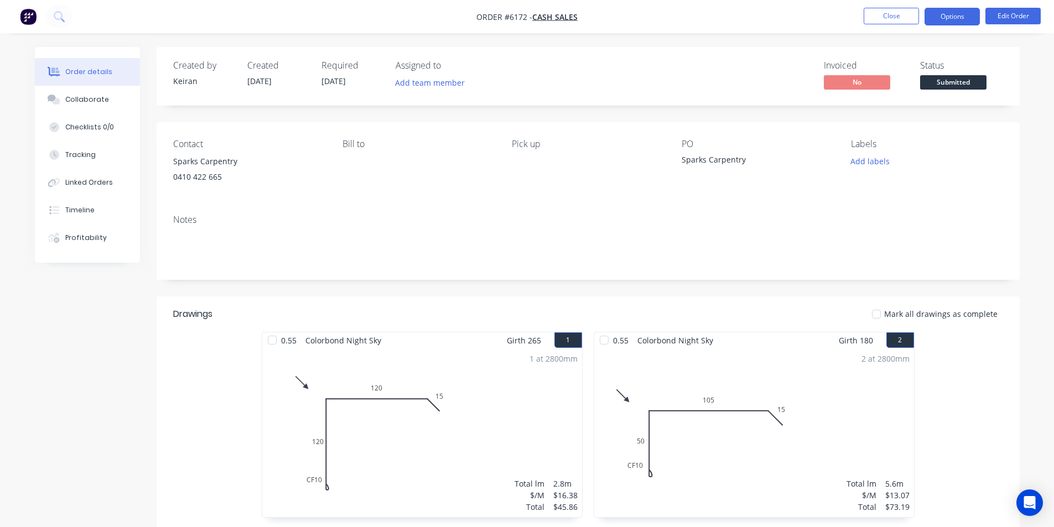
click at [962, 18] on button "Options" at bounding box center [952, 17] width 55 height 18
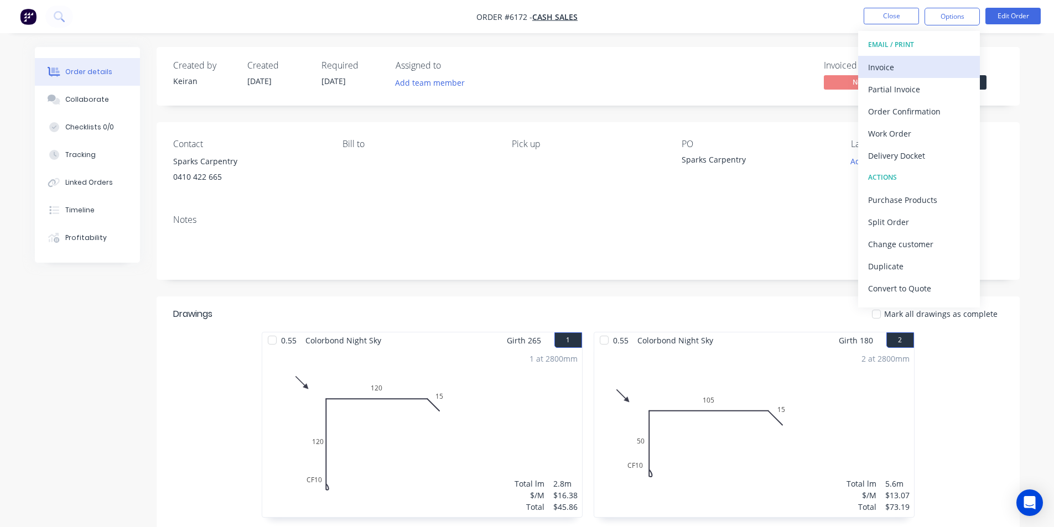
click at [913, 70] on div "Invoice" at bounding box center [919, 67] width 102 height 16
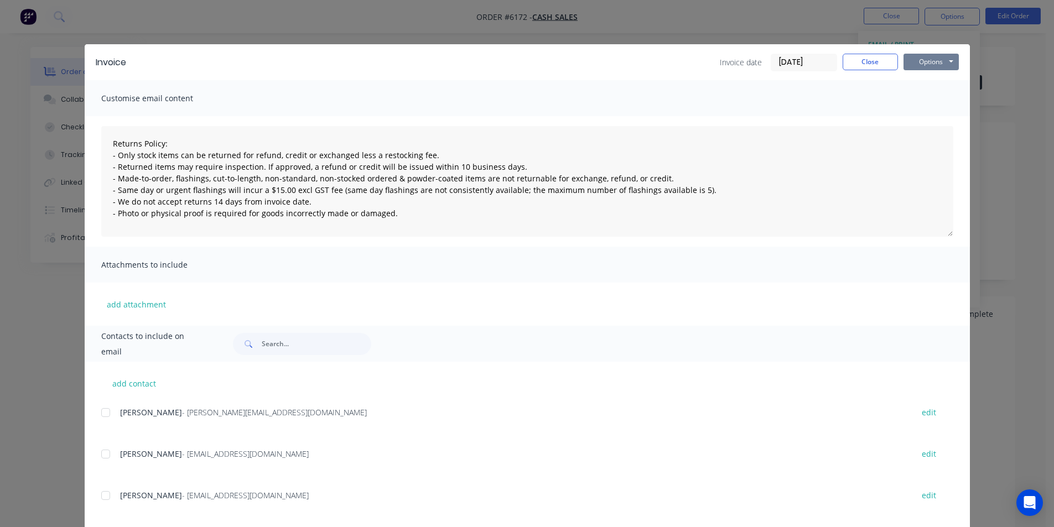
click at [925, 69] on button "Options" at bounding box center [931, 62] width 55 height 17
click at [915, 107] on button "Print" at bounding box center [939, 100] width 71 height 18
click at [876, 66] on button "Close" at bounding box center [870, 62] width 55 height 17
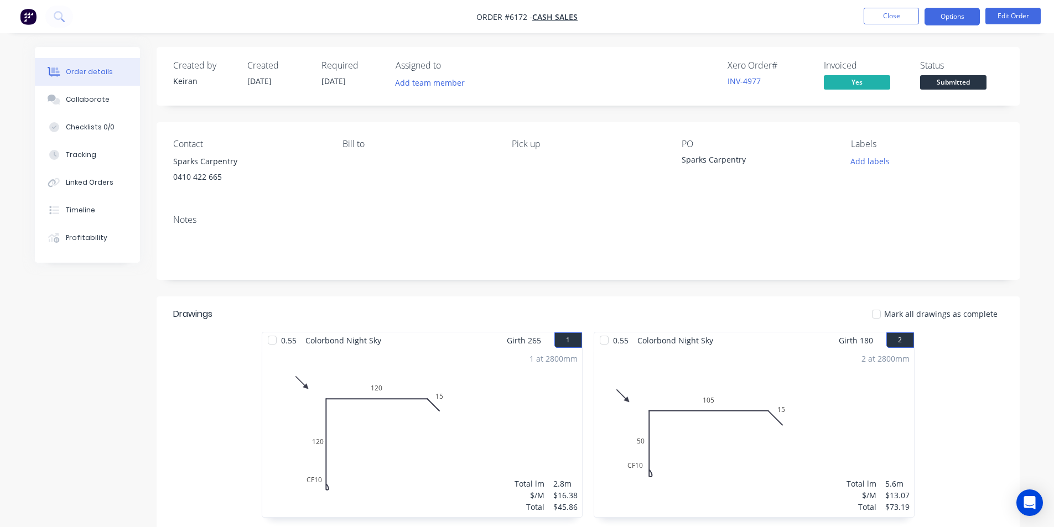
click at [947, 24] on button "Options" at bounding box center [952, 17] width 55 height 18
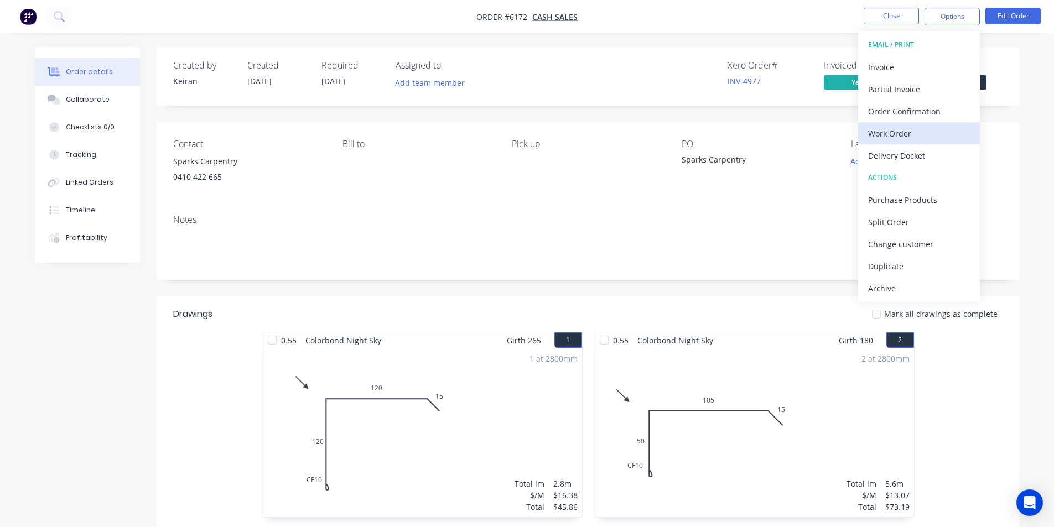
click at [916, 126] on div "Work Order" at bounding box center [919, 134] width 102 height 16
click at [916, 126] on div "Custom" at bounding box center [919, 134] width 102 height 16
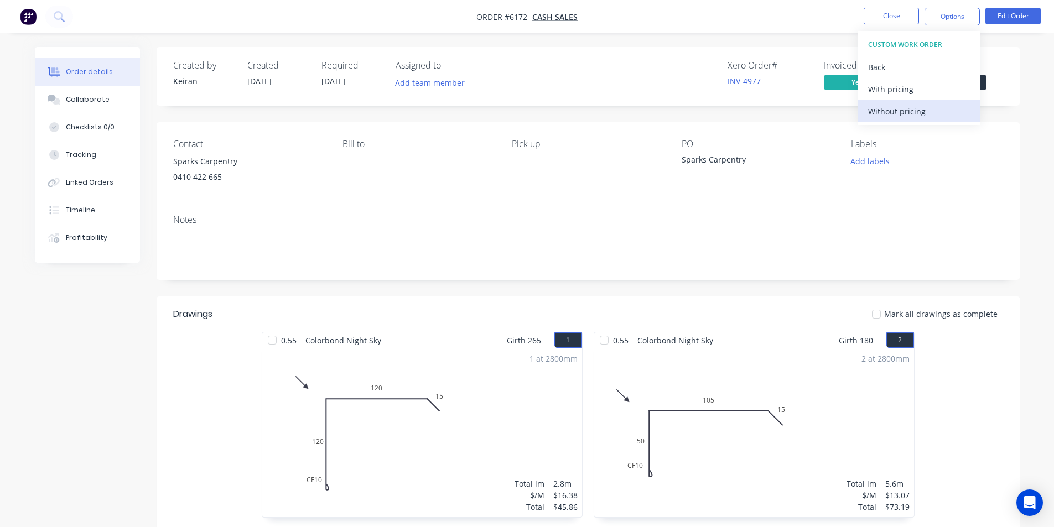
click at [915, 111] on div "Without pricing" at bounding box center [919, 111] width 102 height 16
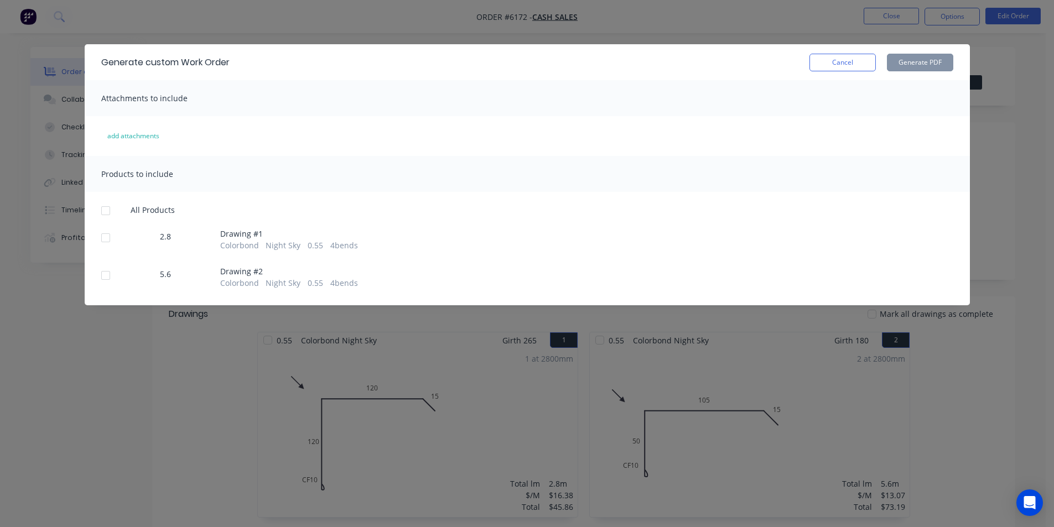
click at [101, 215] on div at bounding box center [106, 211] width 22 height 22
click at [948, 56] on button "Generate PDF" at bounding box center [920, 63] width 66 height 18
click at [838, 71] on div "Generate custom Work Order Cancel Generate PDF" at bounding box center [528, 62] width 886 height 36
drag, startPoint x: 838, startPoint y: 63, endPoint x: 847, endPoint y: 64, distance: 8.9
click at [838, 62] on button "Cancel" at bounding box center [843, 63] width 66 height 18
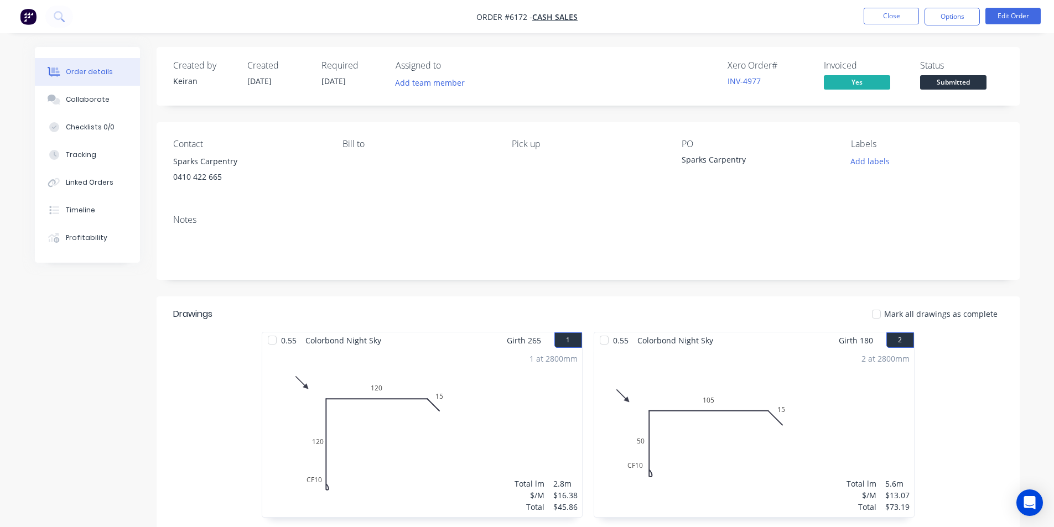
click at [972, 87] on span "Submitted" at bounding box center [953, 82] width 66 height 14
click at [945, 97] on div "Created by [PERSON_NAME] Created [DATE] Required [DATE] Assigned to Add team me…" at bounding box center [588, 76] width 863 height 59
click at [945, 89] on span "Submitted" at bounding box center [953, 82] width 66 height 14
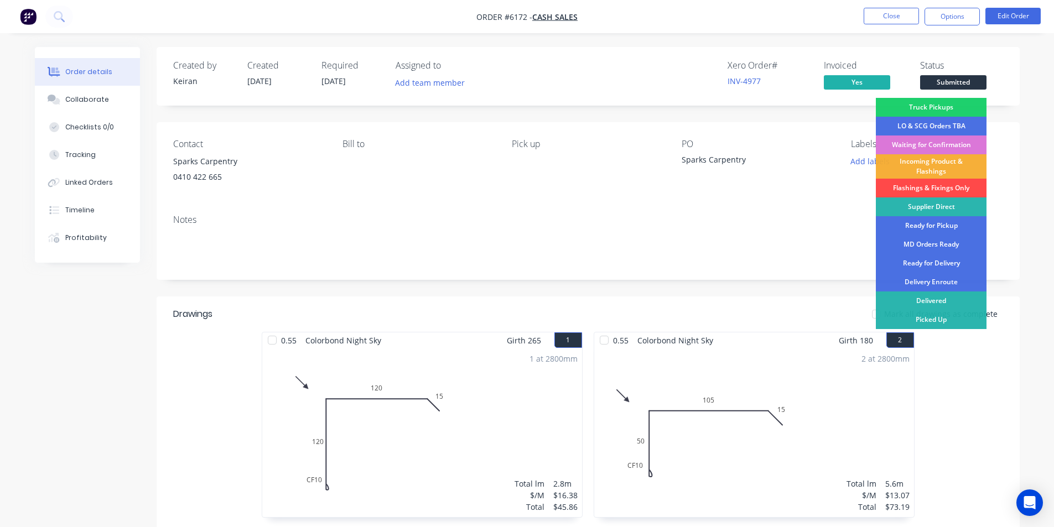
click at [939, 189] on div "Flashings & Fixings Only" at bounding box center [931, 188] width 111 height 19
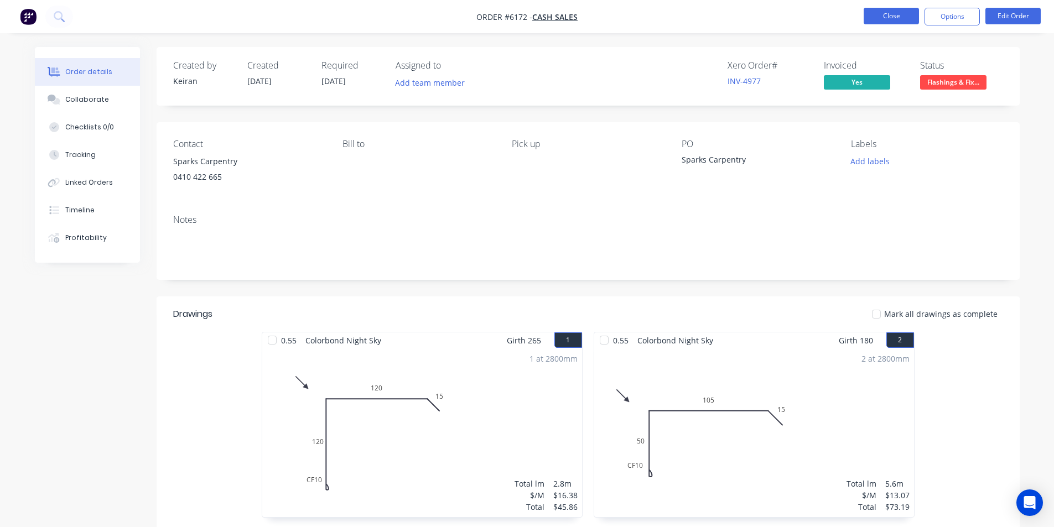
click at [886, 16] on button "Close" at bounding box center [891, 16] width 55 height 17
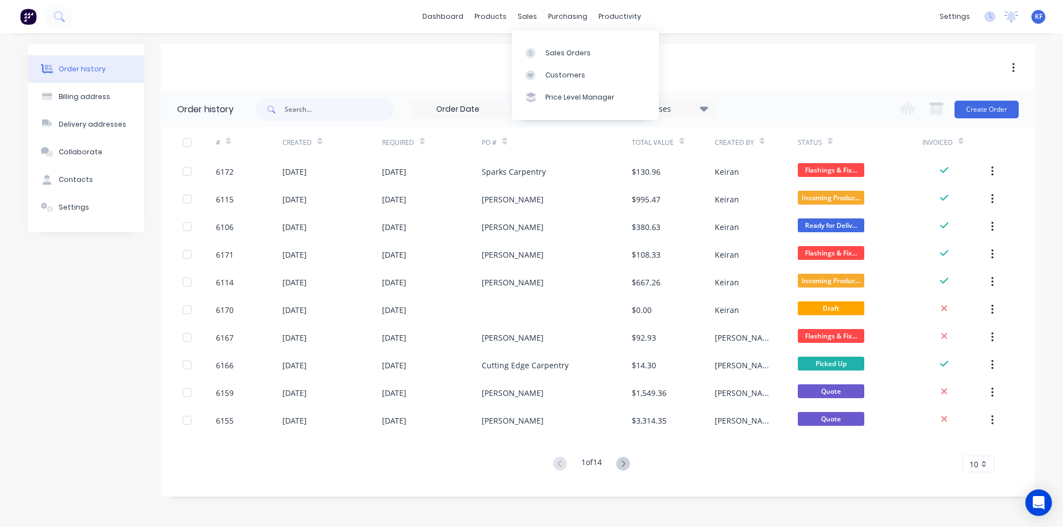
click at [520, 25] on div "sales" at bounding box center [527, 16] width 30 height 17
drag, startPoint x: 525, startPoint y: 17, endPoint x: 542, endPoint y: 42, distance: 29.5
click at [525, 18] on div "sales" at bounding box center [527, 16] width 30 height 17
click at [545, 49] on div "Sales Orders" at bounding box center [567, 53] width 45 height 10
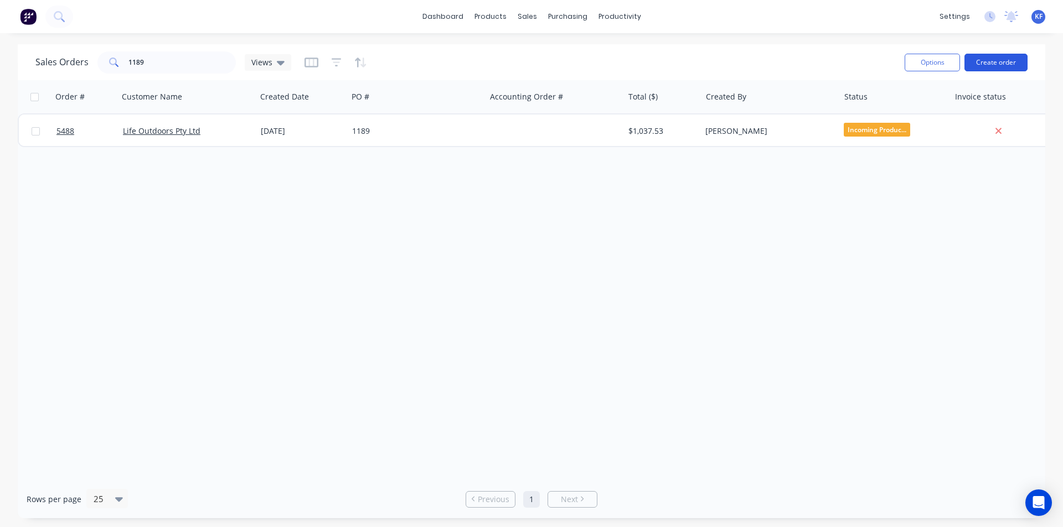
click at [998, 64] on button "Create order" at bounding box center [995, 63] width 63 height 18
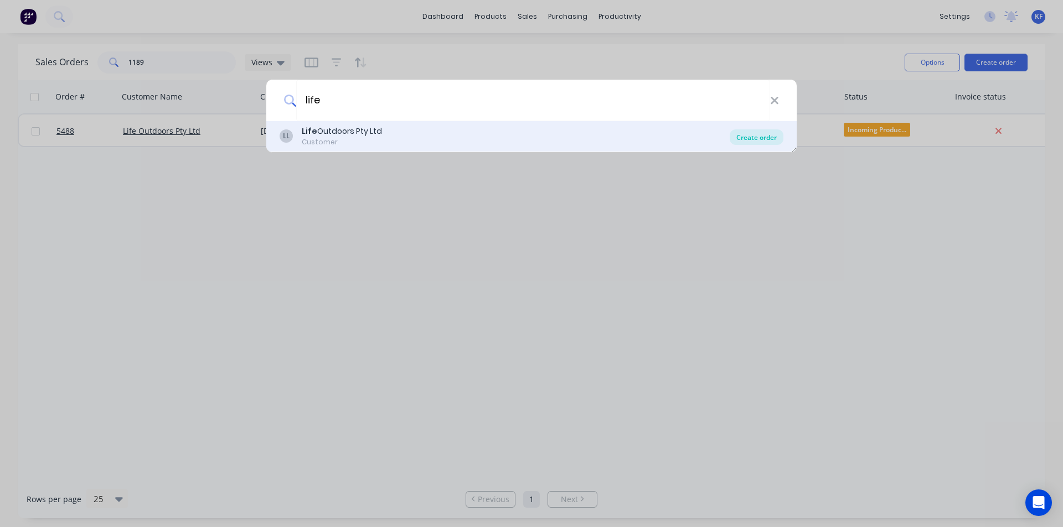
type input "life"
click at [736, 138] on div "Create order" at bounding box center [756, 137] width 54 height 15
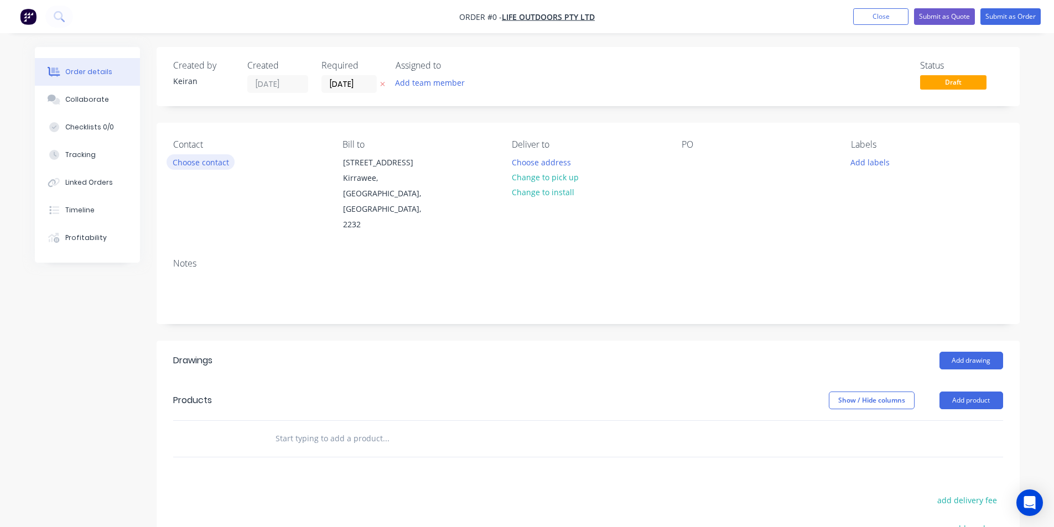
click at [179, 168] on button "Choose contact" at bounding box center [201, 161] width 68 height 15
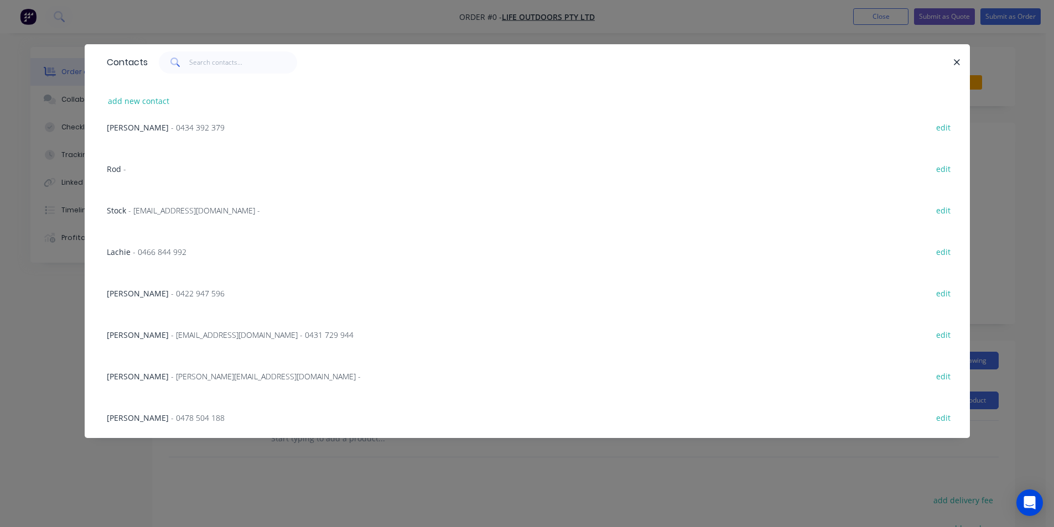
scroll to position [85, 0]
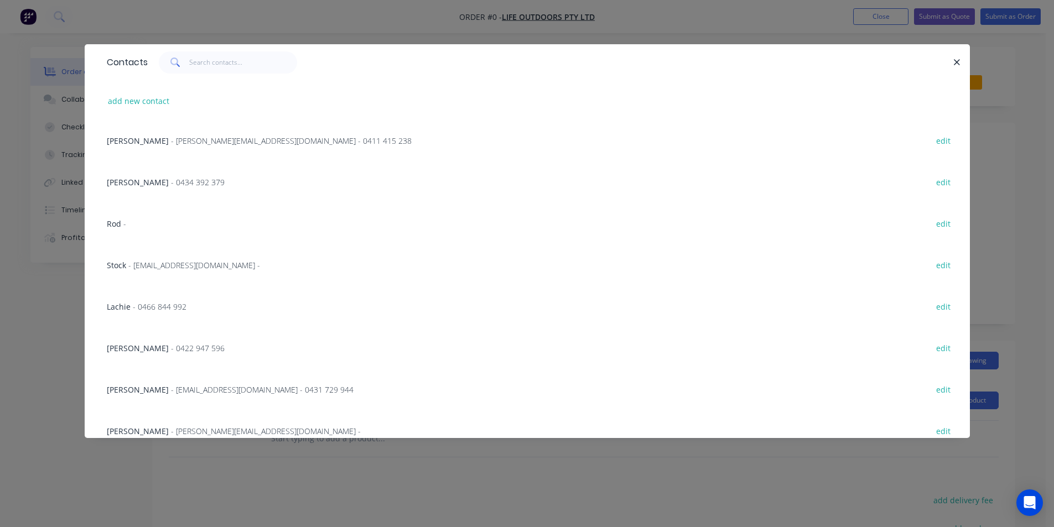
click at [171, 186] on span "- 0434 392 379" at bounding box center [198, 182] width 54 height 11
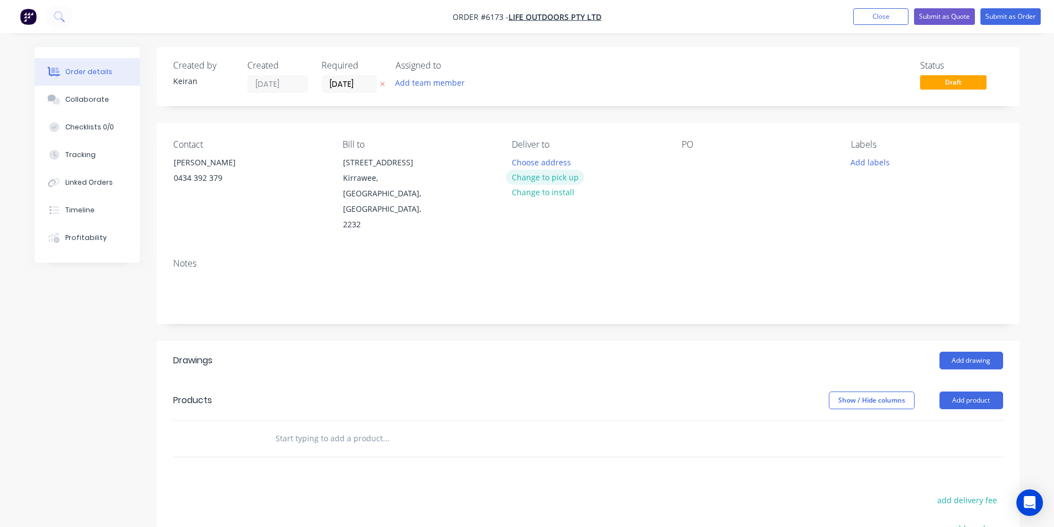
click at [558, 177] on button "Change to pick up" at bounding box center [545, 177] width 79 height 15
click at [686, 157] on div at bounding box center [691, 162] width 18 height 16
click at [878, 165] on button "Add labels" at bounding box center [870, 161] width 51 height 15
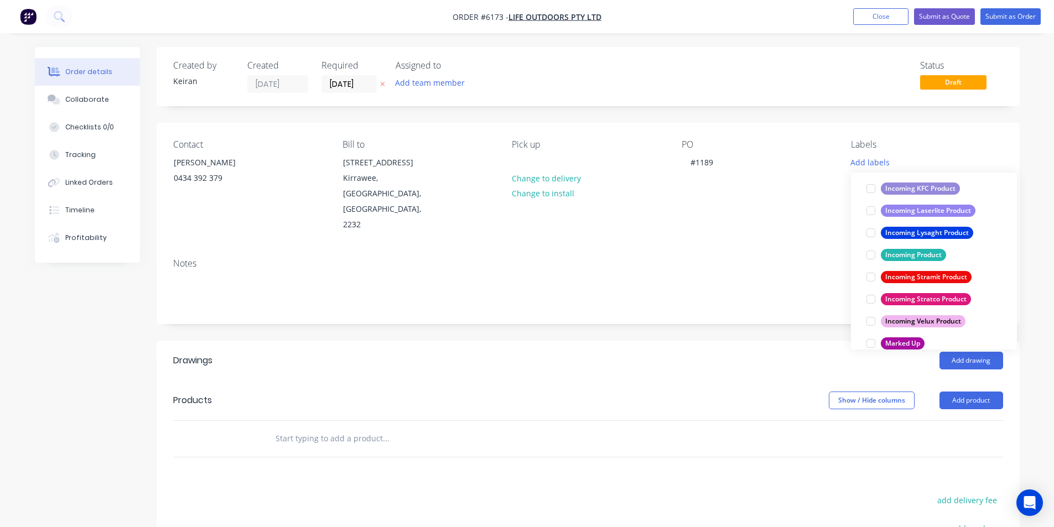
scroll to position [498, 0]
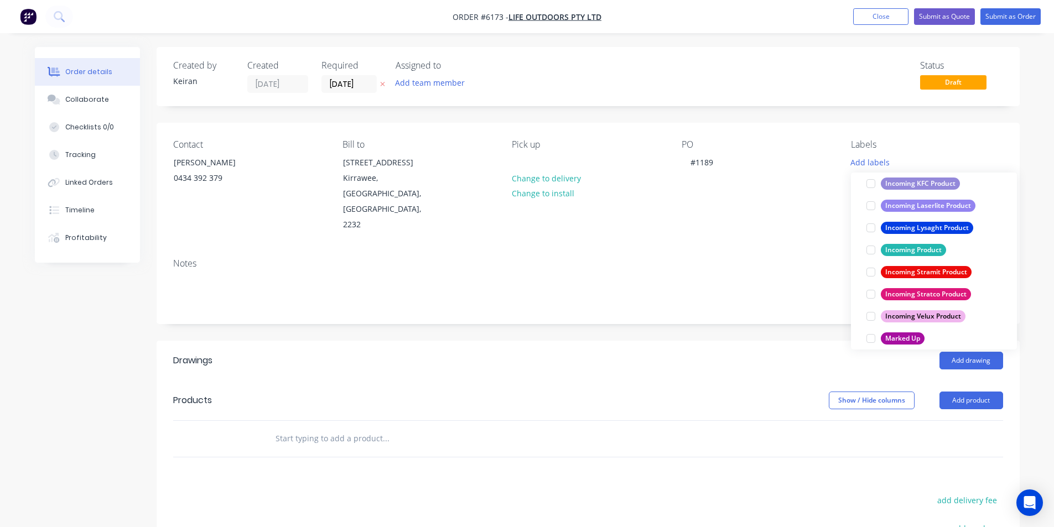
click at [874, 273] on div at bounding box center [871, 272] width 22 height 22
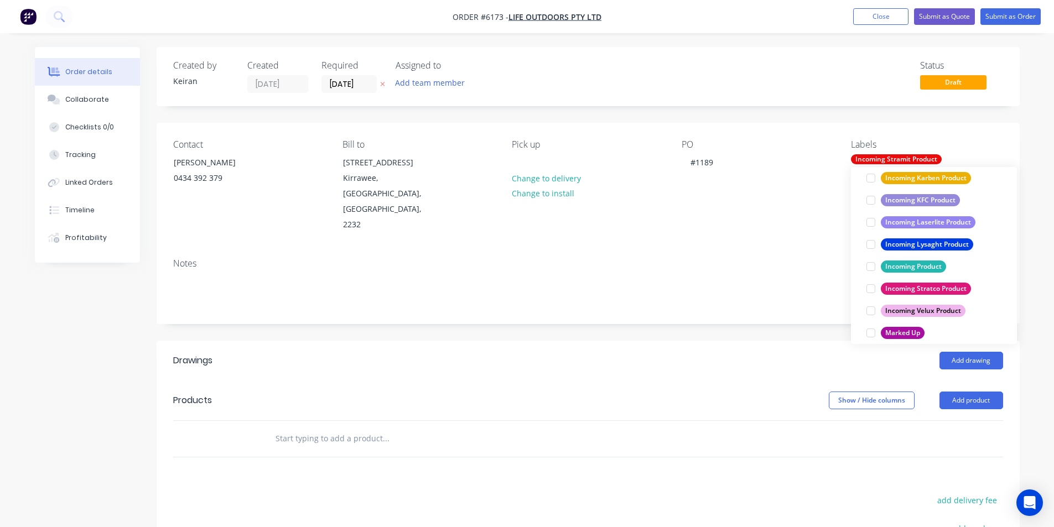
scroll to position [0, 0]
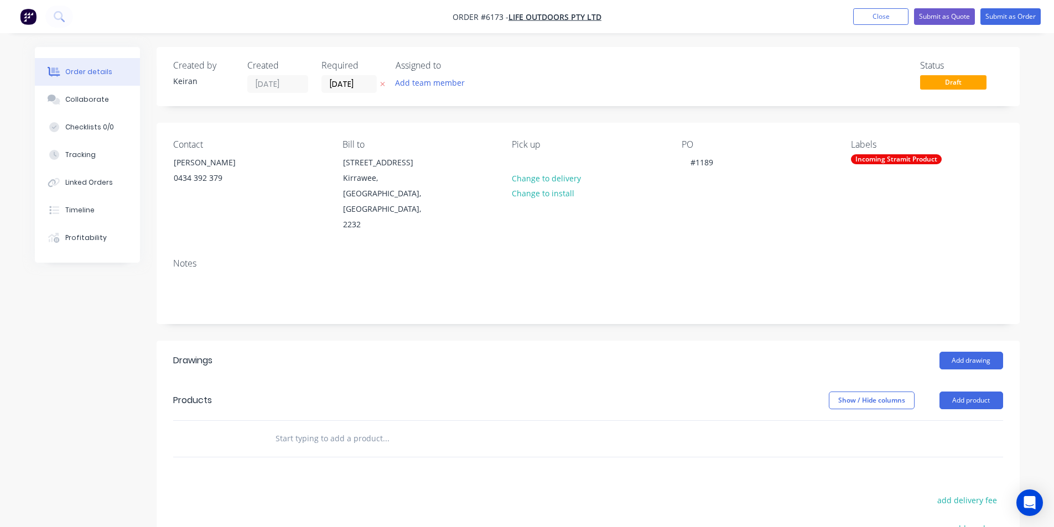
click at [548, 428] on div at bounding box center [432, 439] width 332 height 22
click at [511, 383] on header "Products Show / Hide columns Add product" at bounding box center [588, 401] width 863 height 40
click at [488, 428] on input "text" at bounding box center [385, 439] width 221 height 22
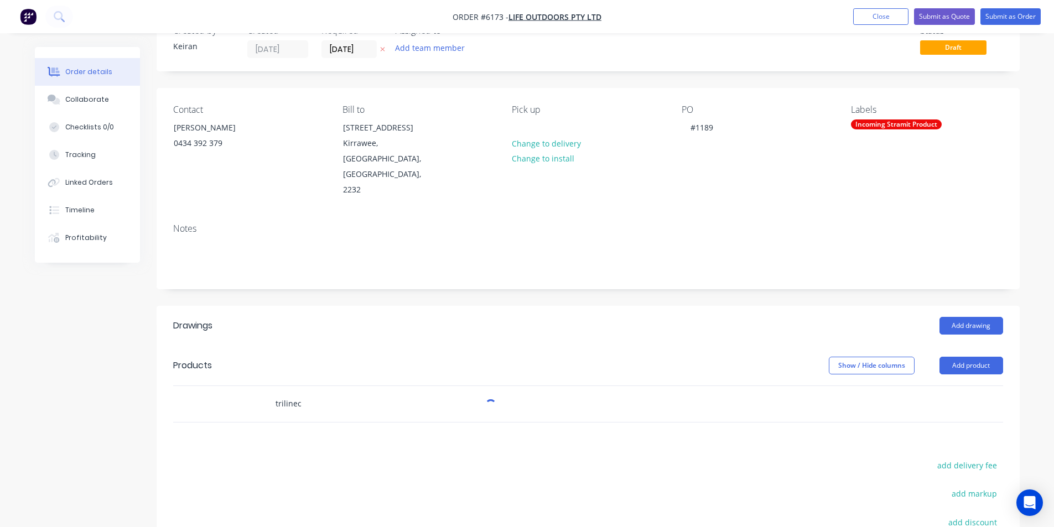
scroll to position [111, 0]
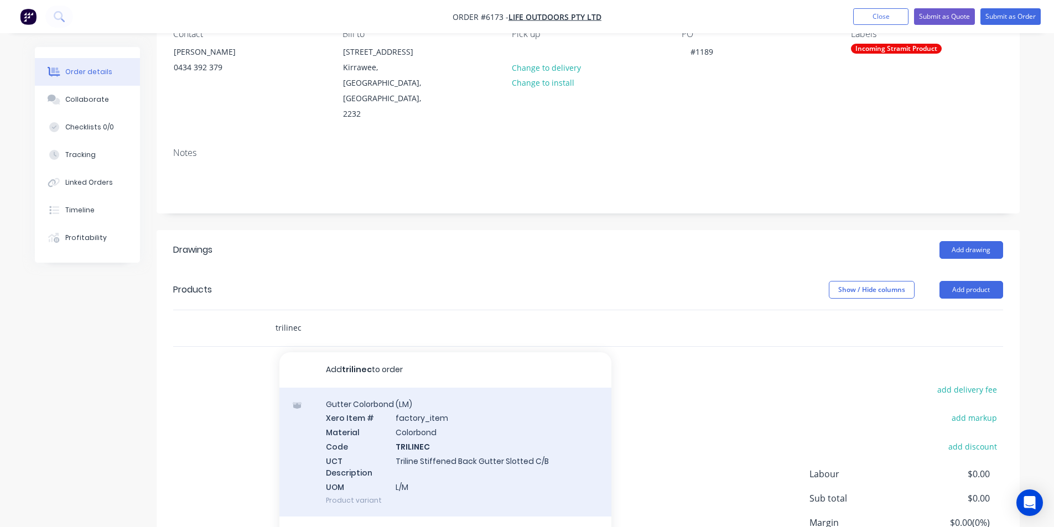
type input "trilinec"
click at [535, 438] on div "Gutter Colorbond (LM) Xero Item # factory_item Material Colorbond Code TRILINEC…" at bounding box center [445, 453] width 332 height 130
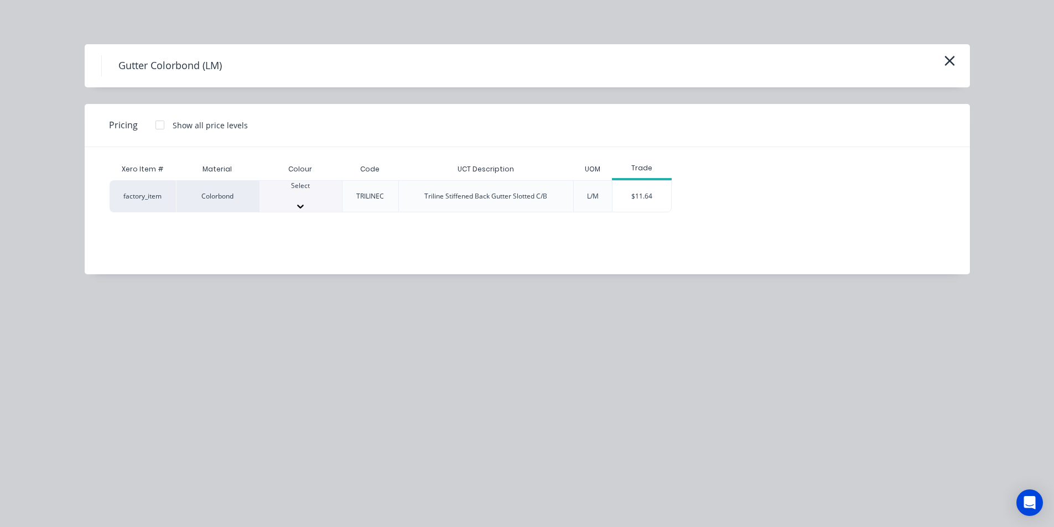
click at [309, 206] on div "Select" at bounding box center [301, 196] width 82 height 31
type input "iron"
click at [668, 202] on div "$11.64" at bounding box center [642, 200] width 59 height 38
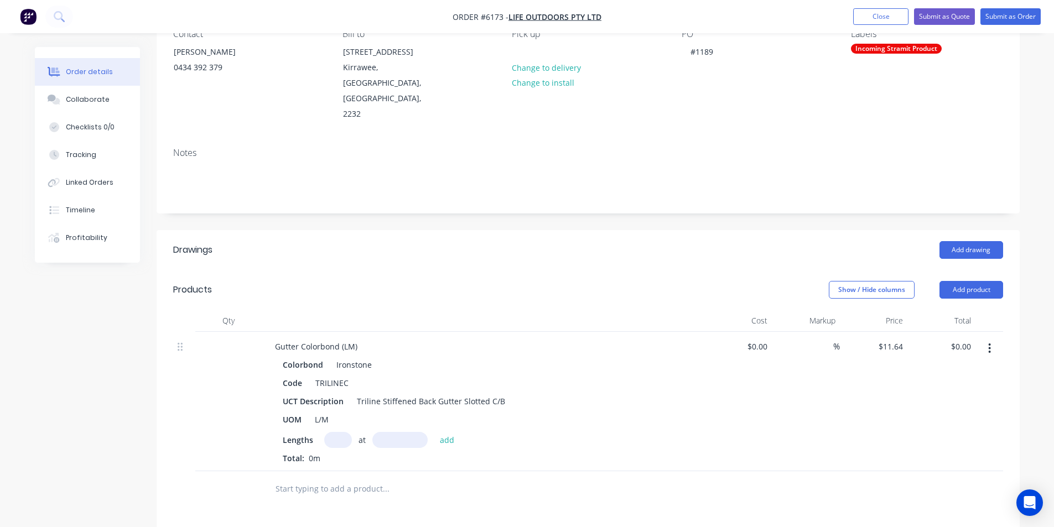
drag, startPoint x: 338, startPoint y: 416, endPoint x: 344, endPoint y: 415, distance: 6.3
click at [338, 432] on input "text" at bounding box center [338, 440] width 28 height 16
type input "1"
type input "7500"
click at [434, 432] on button "add" at bounding box center [447, 439] width 26 height 15
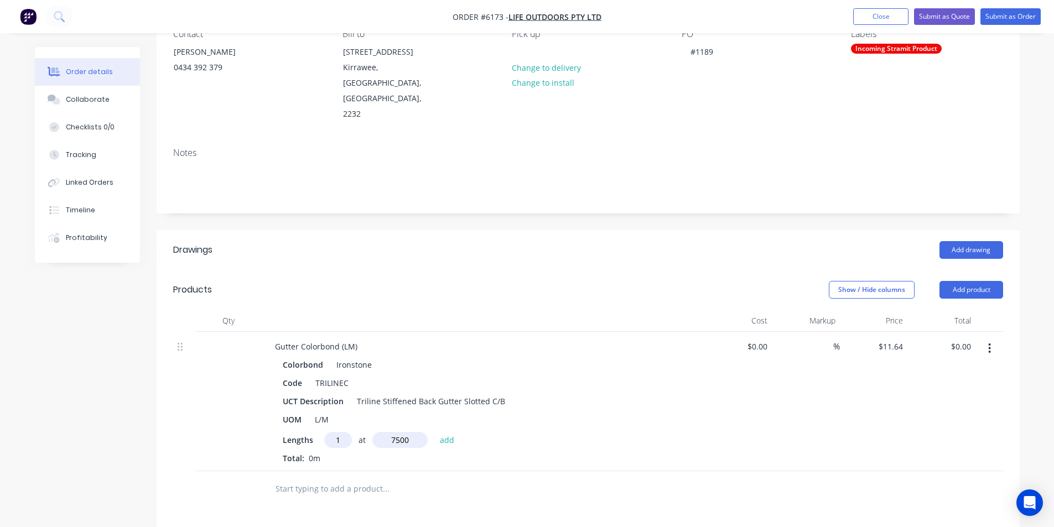
type input "$87.30"
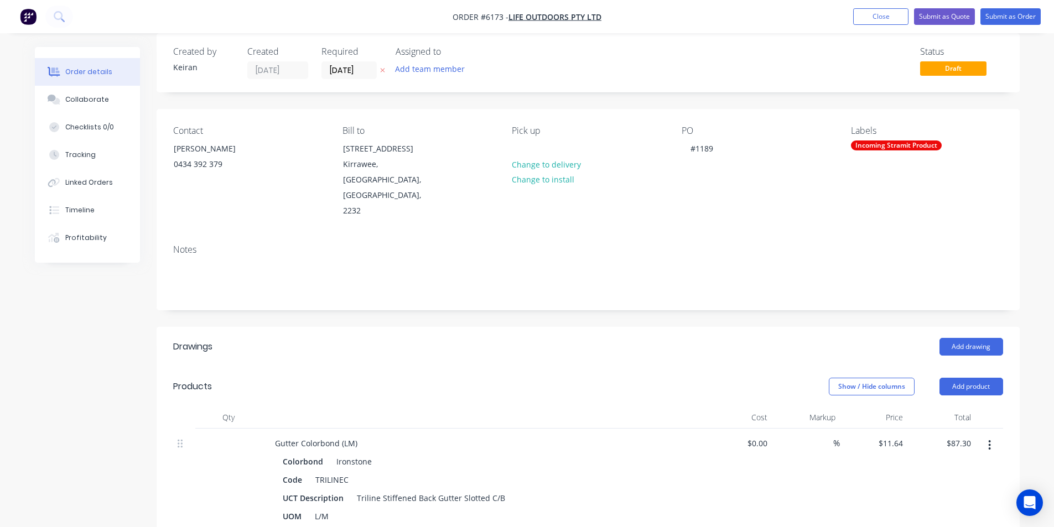
scroll to position [0, 0]
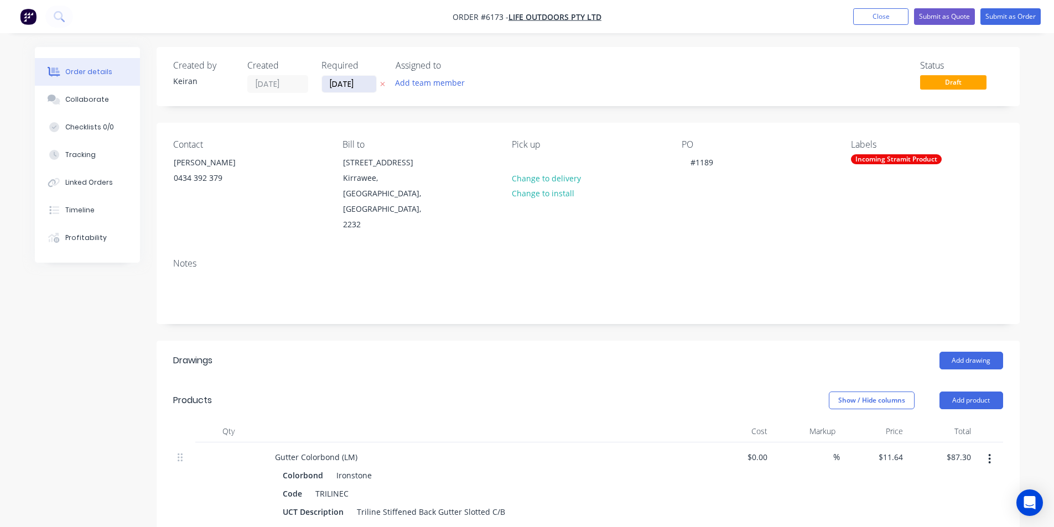
click at [356, 86] on input "[DATE]" at bounding box center [349, 84] width 54 height 17
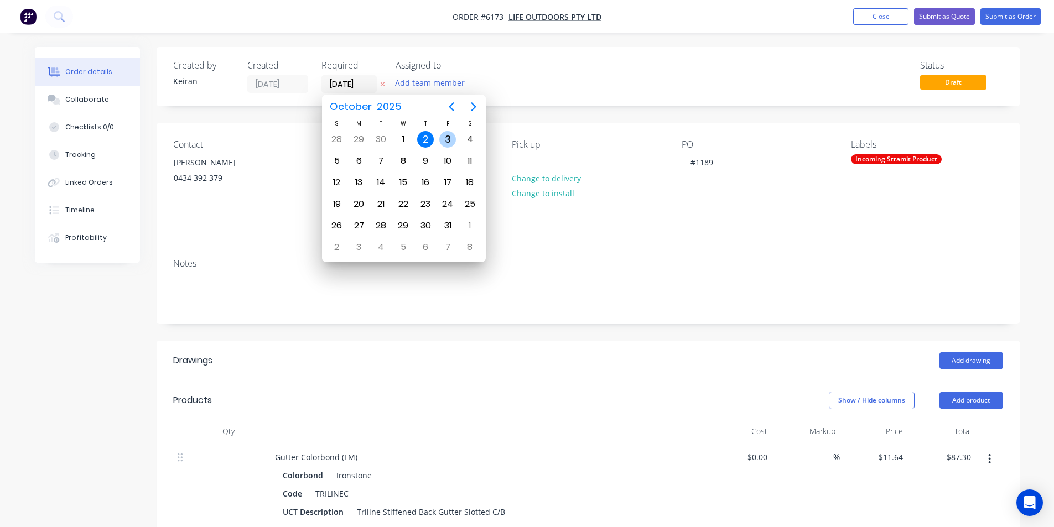
click at [448, 141] on div "3" at bounding box center [447, 139] width 17 height 17
type input "[DATE]"
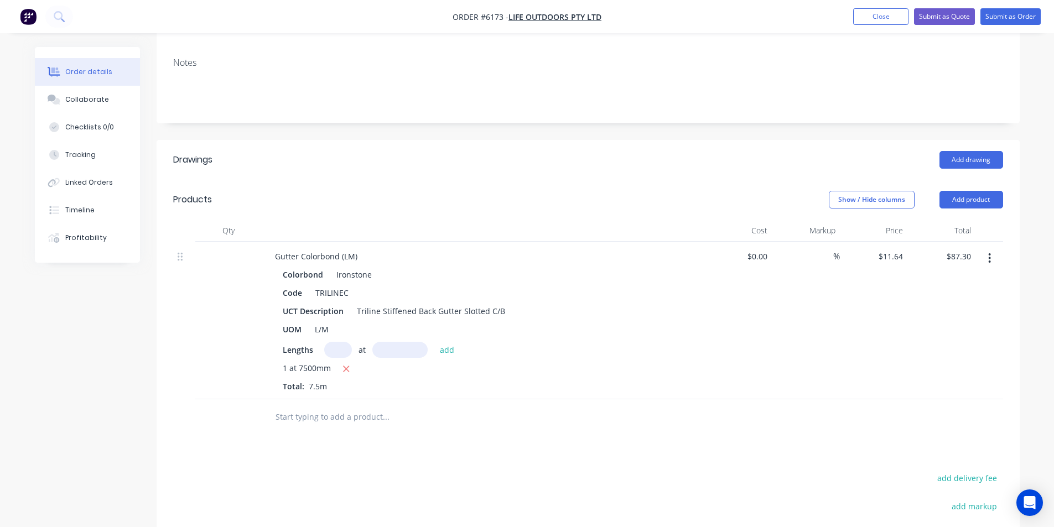
scroll to position [277, 0]
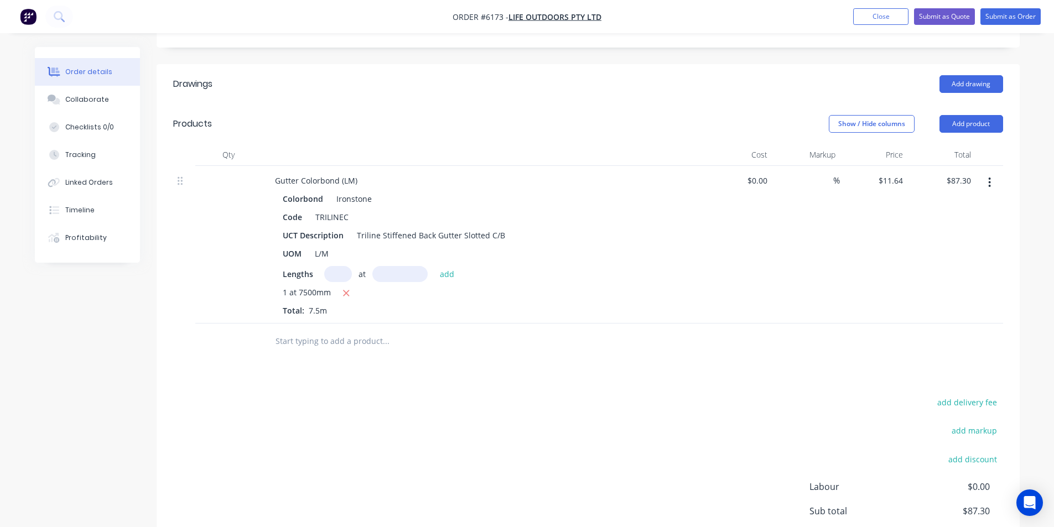
click at [346, 330] on input "text" at bounding box center [385, 341] width 221 height 22
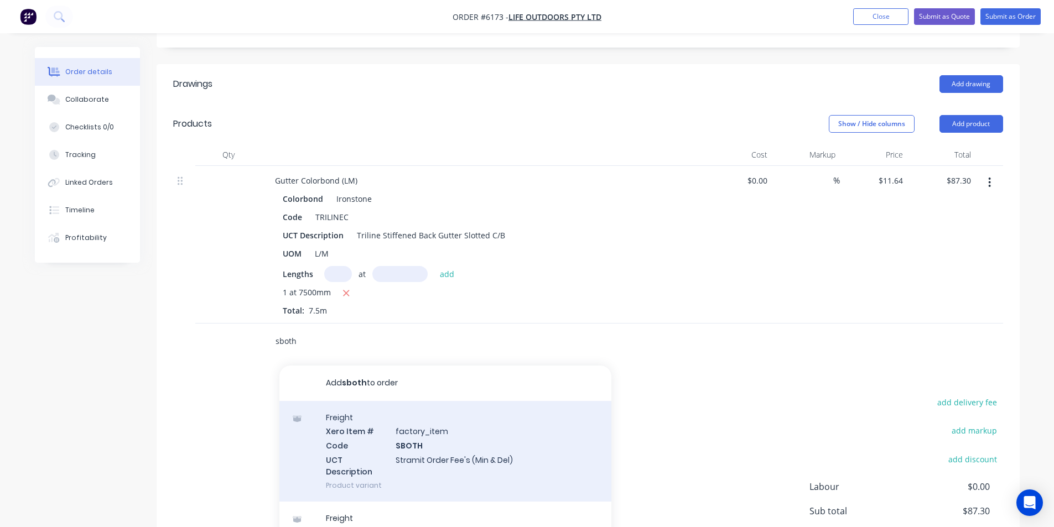
type input "sboth"
click at [511, 417] on div "Freight Xero Item # factory_item Code SBOTH UCT Description Stramit Order Fee's…" at bounding box center [445, 451] width 332 height 101
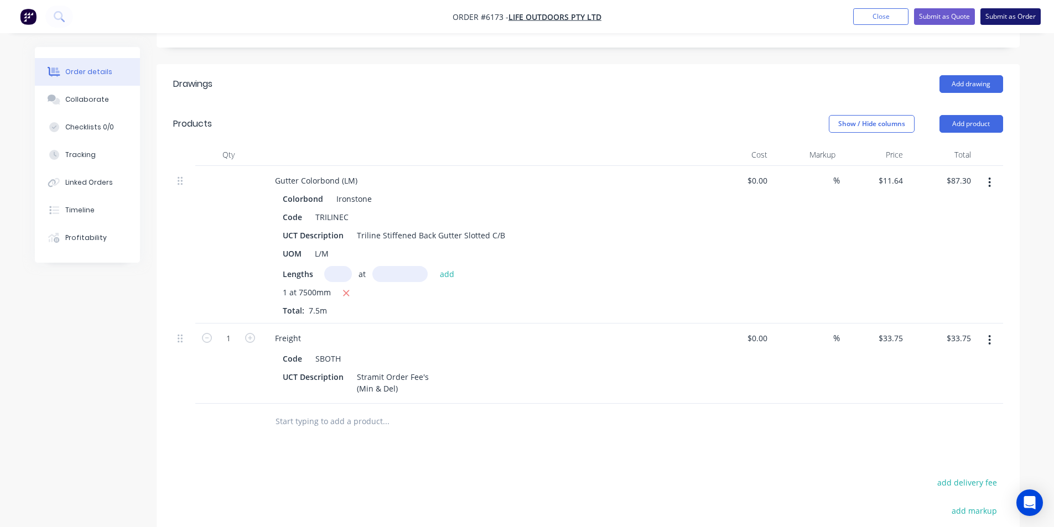
click at [996, 12] on button "Submit as Order" at bounding box center [1011, 16] width 60 height 17
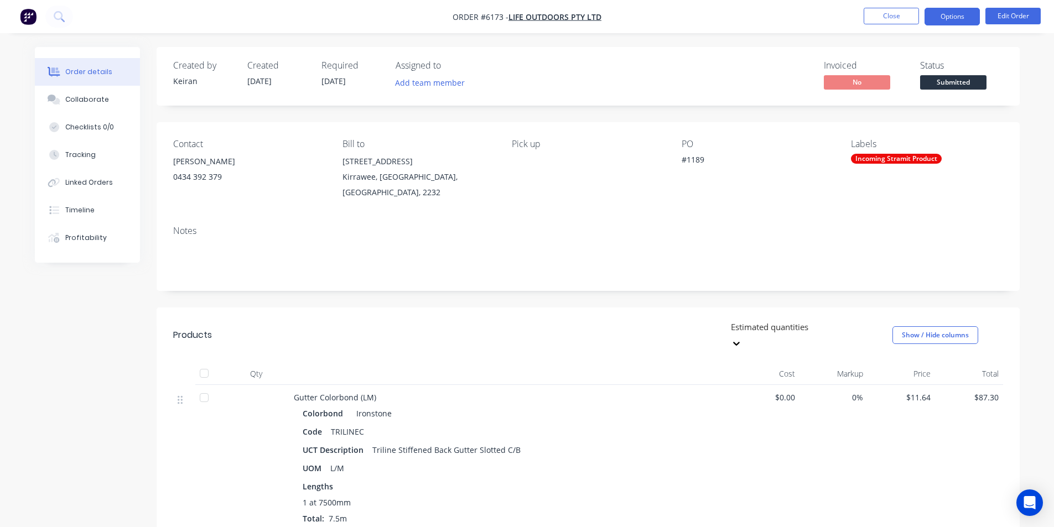
click at [960, 19] on button "Options" at bounding box center [952, 17] width 55 height 18
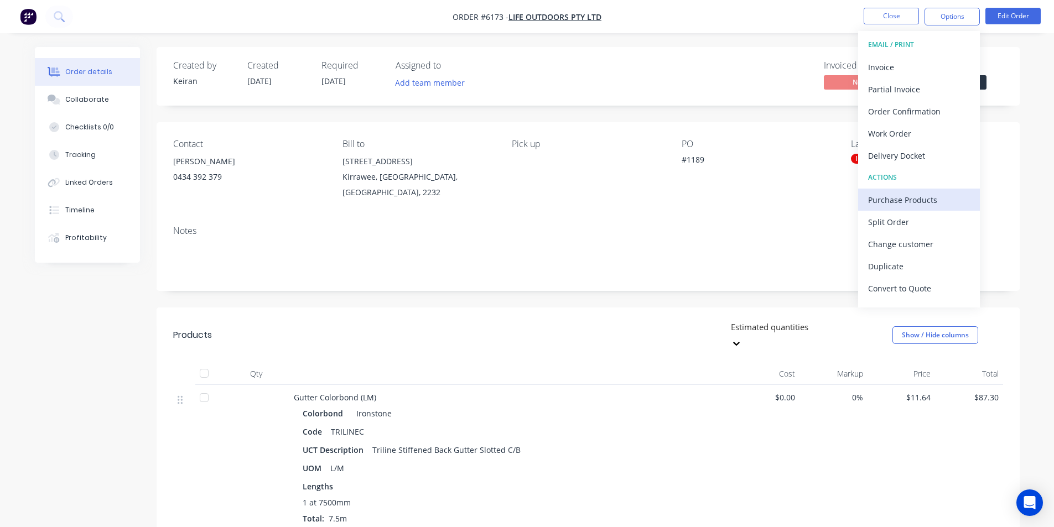
click at [921, 204] on div "Purchase Products" at bounding box center [919, 200] width 102 height 16
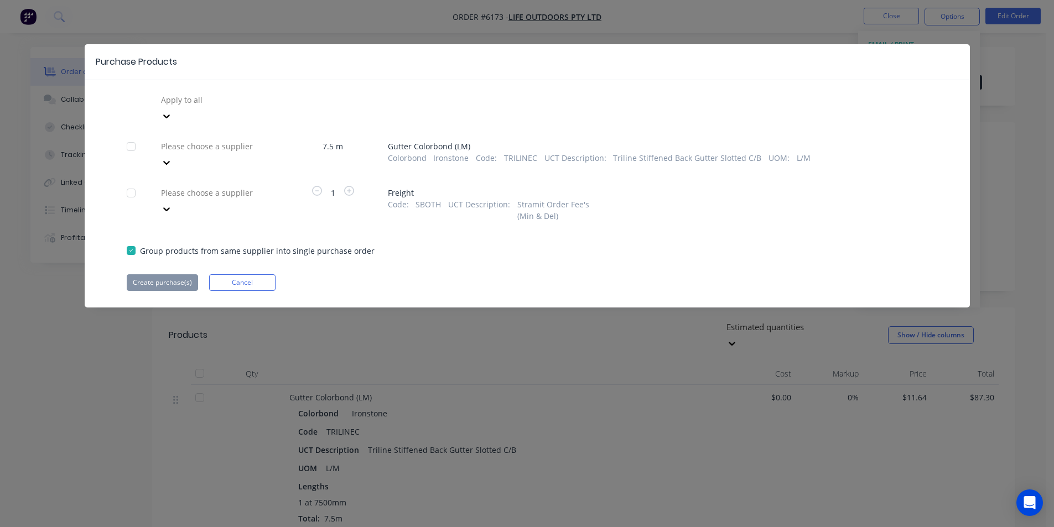
click at [256, 139] on div at bounding box center [239, 146] width 159 height 14
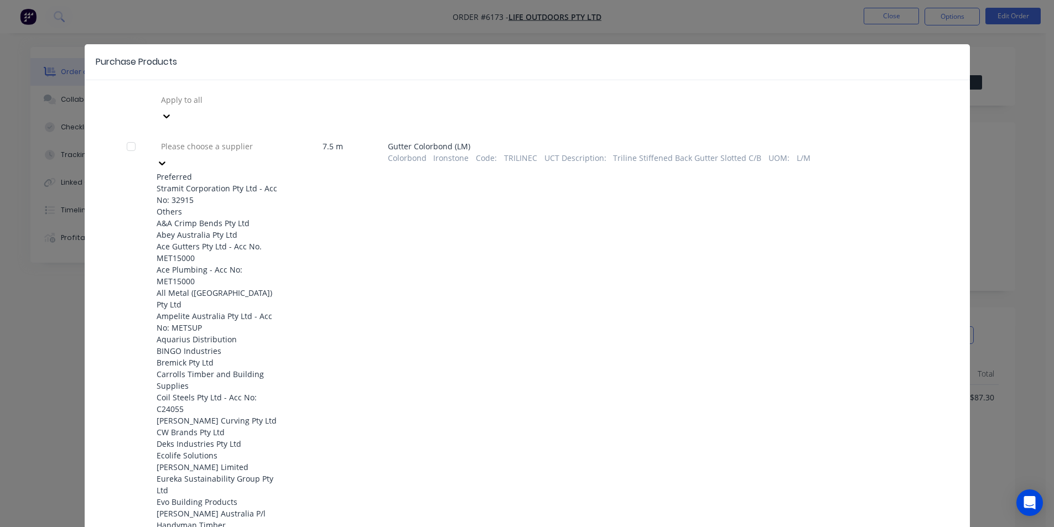
click at [244, 171] on div "Preferred Stramit Corporation Pty Ltd - Acc No: 32915" at bounding box center [218, 188] width 122 height 35
click at [245, 183] on div "Stramit Corporation Pty Ltd - Acc No: 32915" at bounding box center [218, 194] width 122 height 23
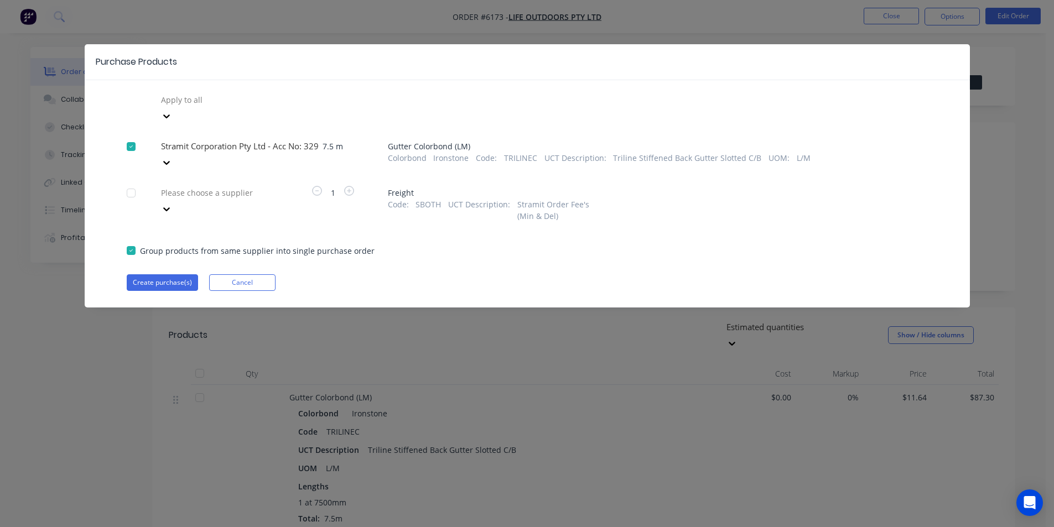
click at [242, 186] on div at bounding box center [239, 193] width 159 height 14
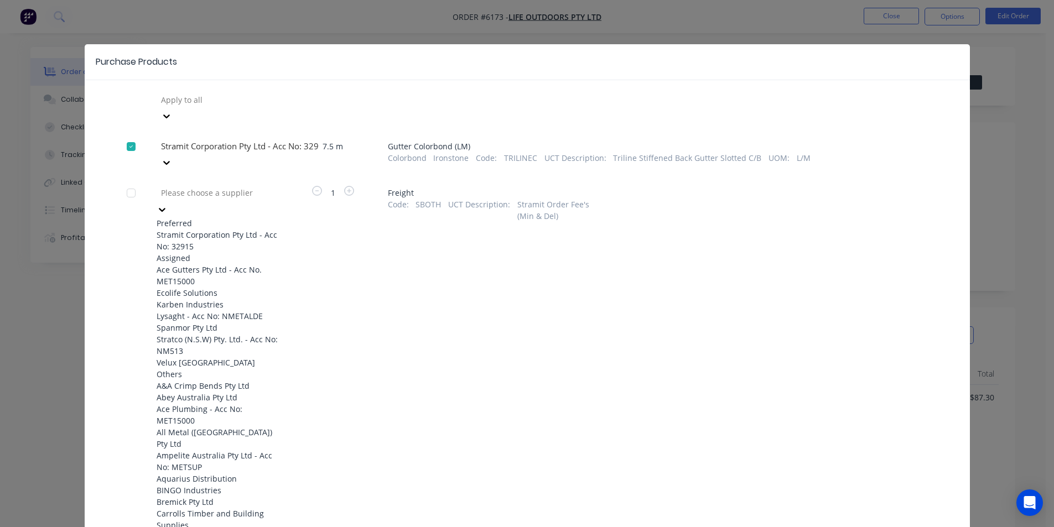
click at [222, 229] on div "Stramit Corporation Pty Ltd - Acc No: 32915" at bounding box center [218, 240] width 122 height 23
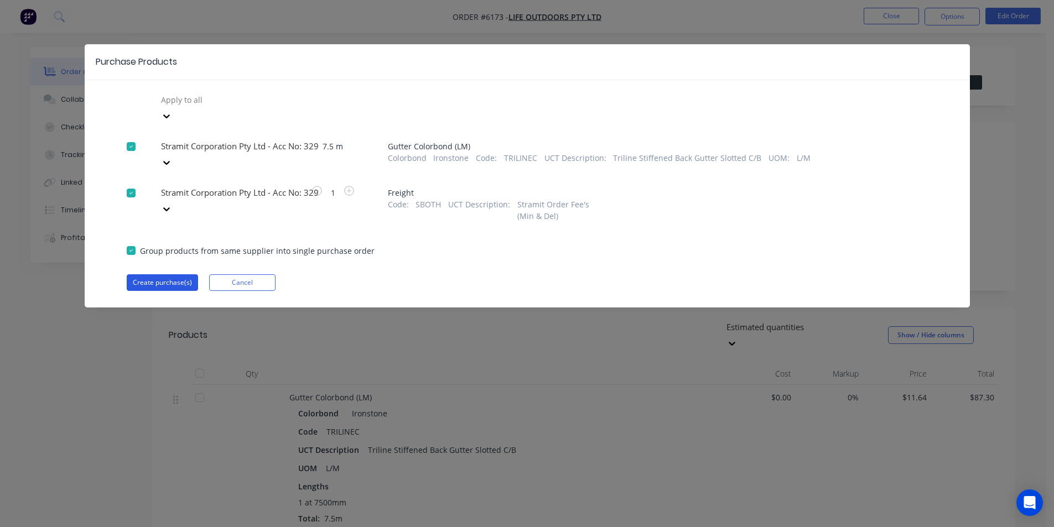
click at [177, 275] on button "Create purchase(s)" at bounding box center [162, 283] width 71 height 17
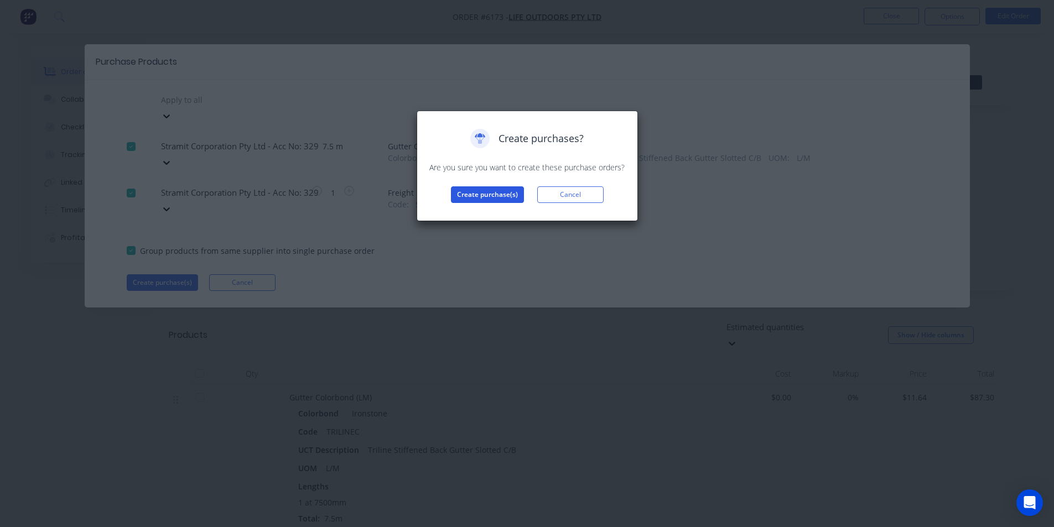
click at [494, 201] on button "Create purchase(s)" at bounding box center [487, 195] width 73 height 17
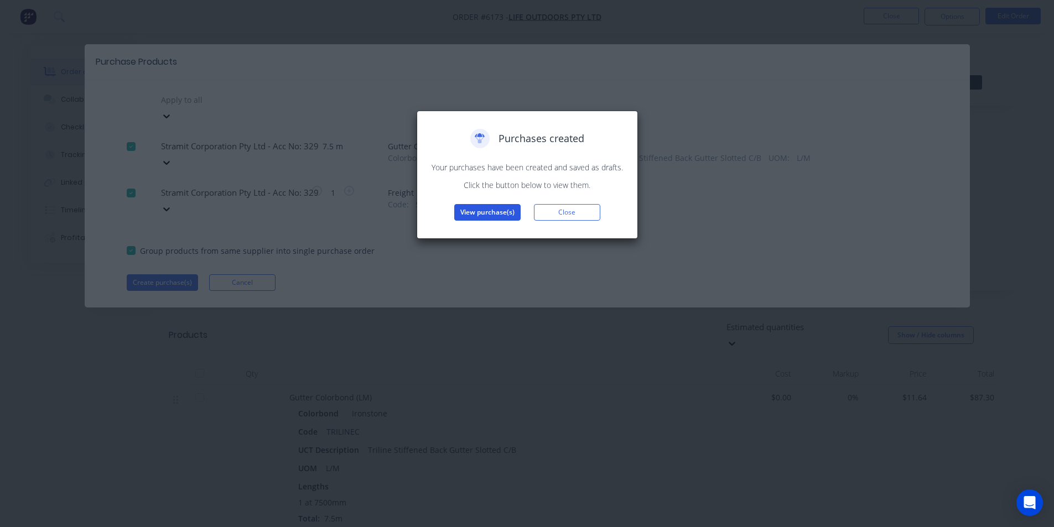
click at [495, 210] on button "View purchase(s)" at bounding box center [487, 212] width 66 height 17
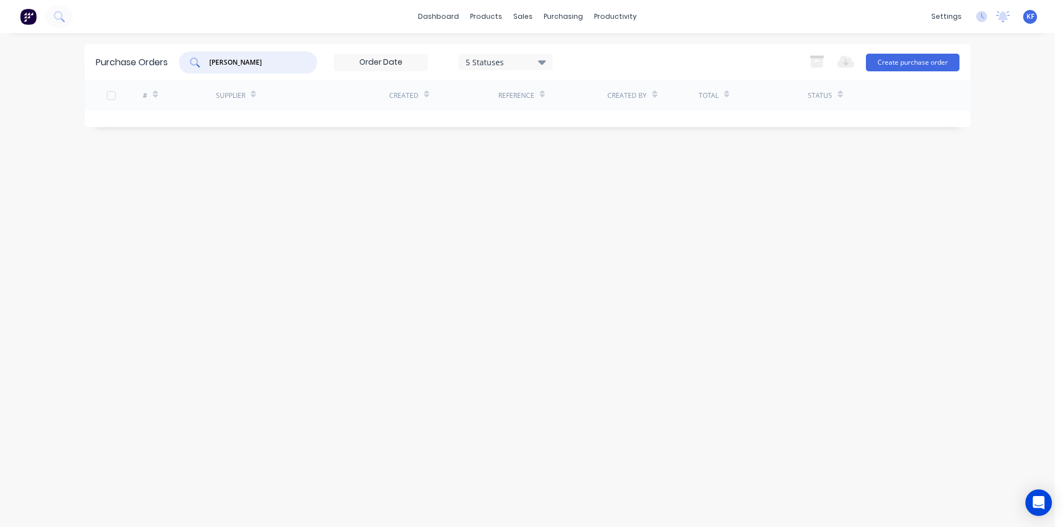
drag, startPoint x: 219, startPoint y: 61, endPoint x: 152, endPoint y: 54, distance: 67.8
click at [194, 60] on div "[PERSON_NAME]" at bounding box center [248, 62] width 138 height 22
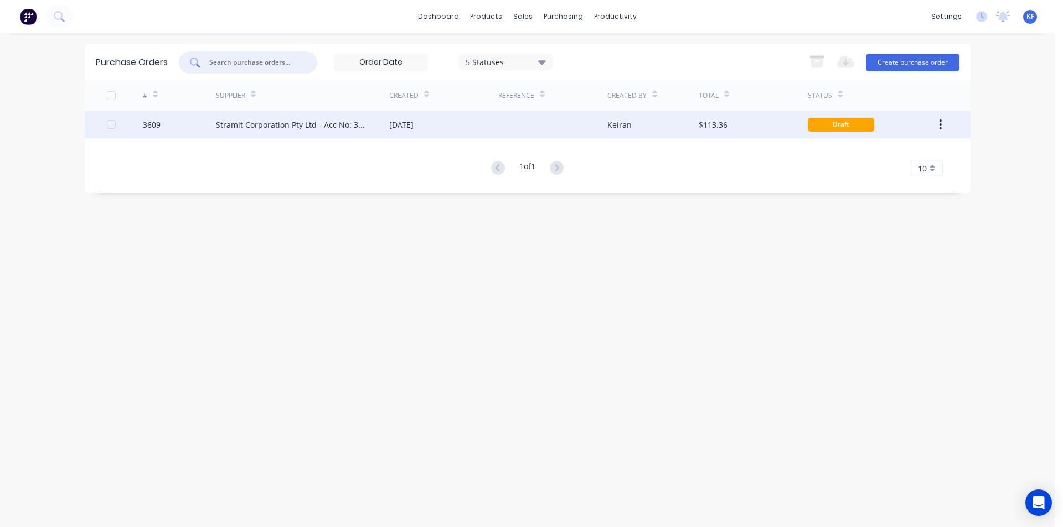
click at [443, 123] on div "[DATE]" at bounding box center [443, 125] width 109 height 28
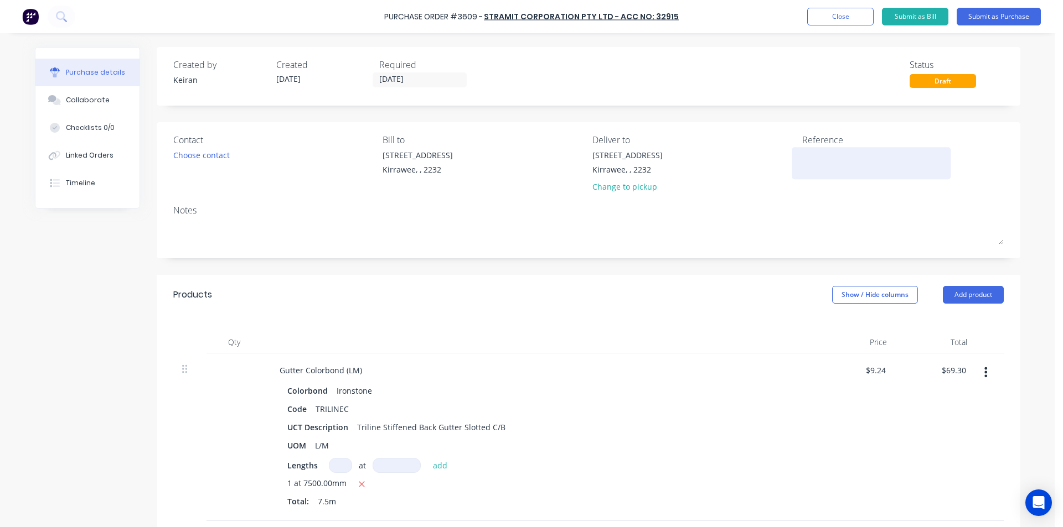
click at [824, 160] on textarea at bounding box center [871, 161] width 138 height 25
type textarea "LO#1189"
click at [385, 77] on input "[DATE]" at bounding box center [419, 80] width 93 height 14
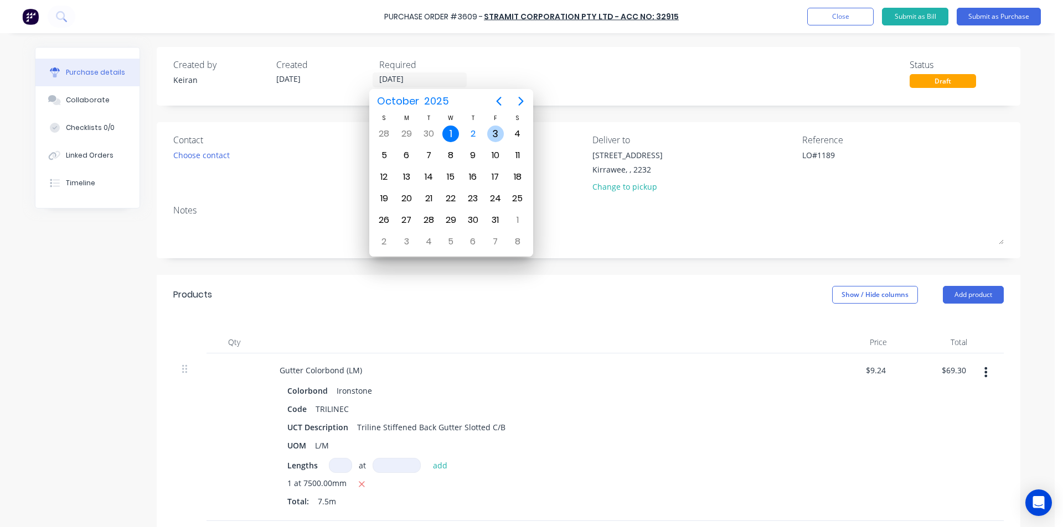
click at [493, 129] on div "3" at bounding box center [495, 134] width 17 height 17
type input "[DATE]"
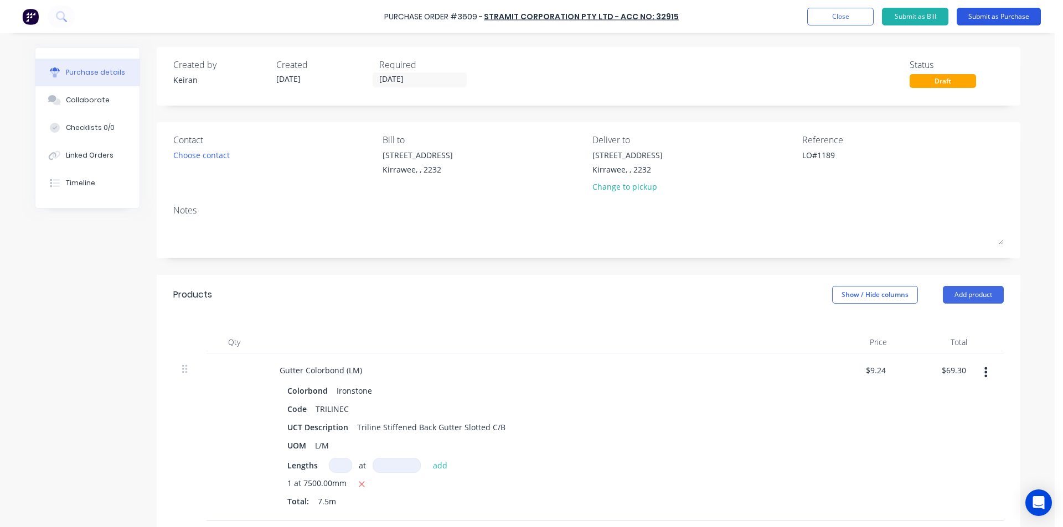
click at [993, 19] on button "Submit as Purchase" at bounding box center [998, 17] width 84 height 18
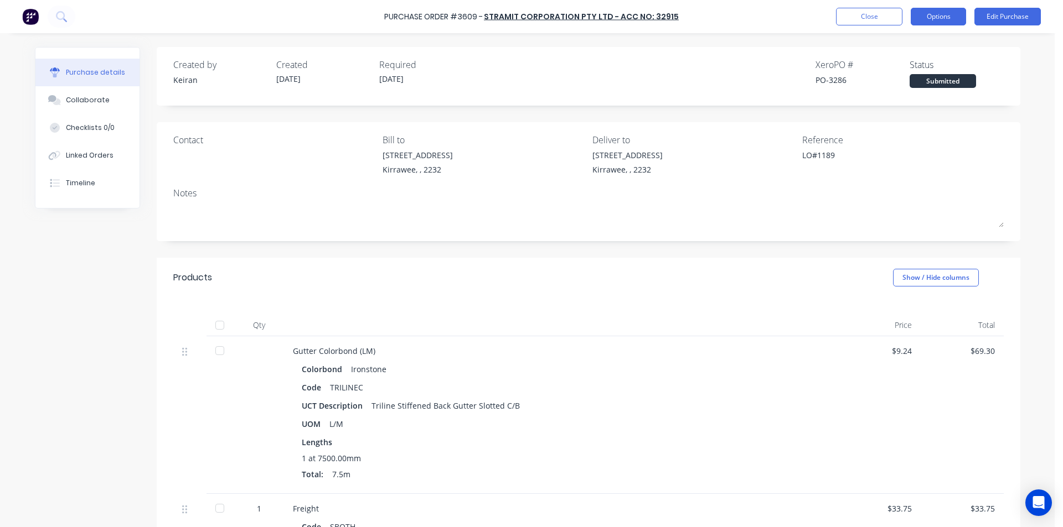
click at [930, 22] on button "Options" at bounding box center [937, 17] width 55 height 18
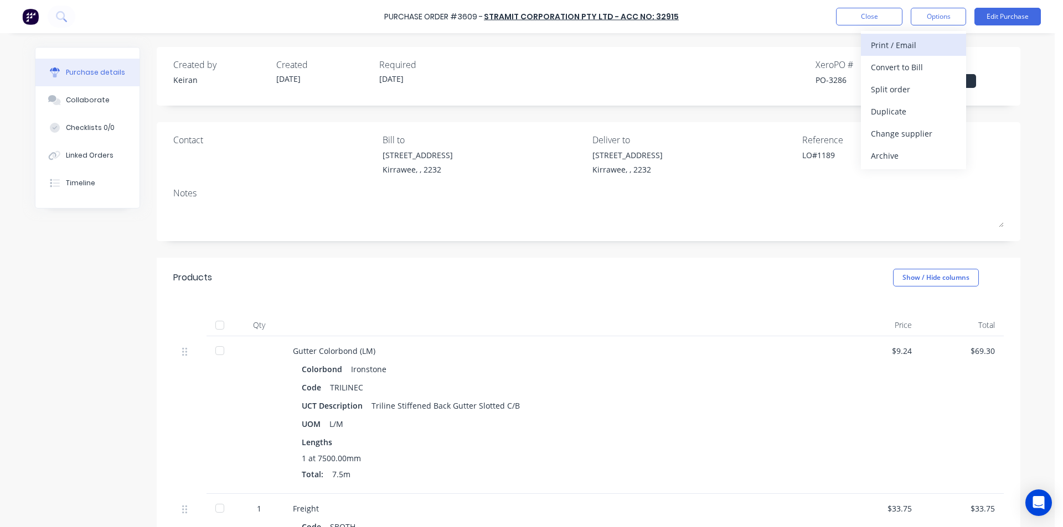
click at [910, 48] on div "Print / Email" at bounding box center [913, 45] width 85 height 16
click at [911, 97] on button "Without pricing" at bounding box center [913, 89] width 105 height 22
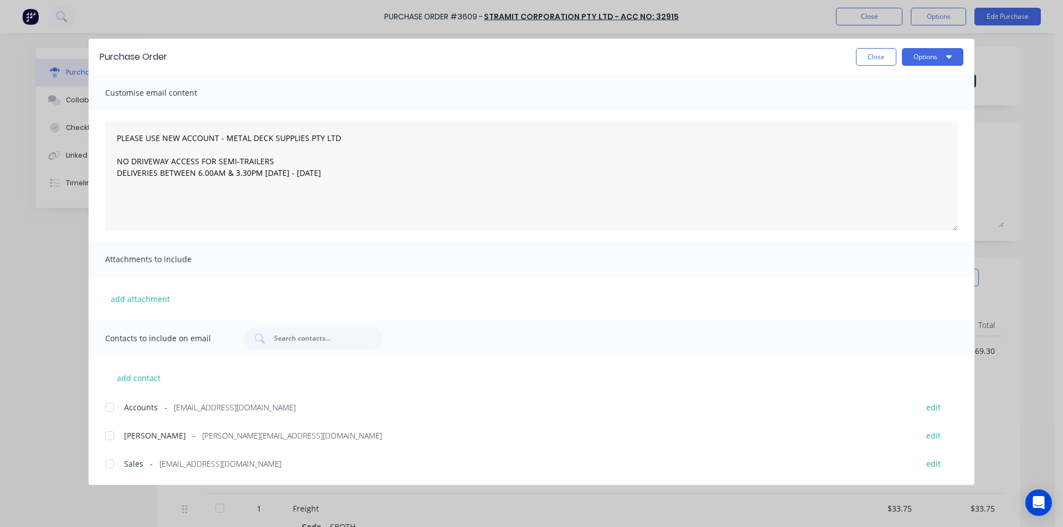
click at [103, 468] on div at bounding box center [110, 464] width 22 height 22
click at [922, 63] on button "Options" at bounding box center [932, 57] width 61 height 18
click at [908, 131] on div "Email" at bounding box center [910, 129] width 85 height 16
click at [878, 60] on button "Close" at bounding box center [876, 57] width 40 height 18
click at [878, 60] on div "Xero PO #" at bounding box center [862, 64] width 94 height 13
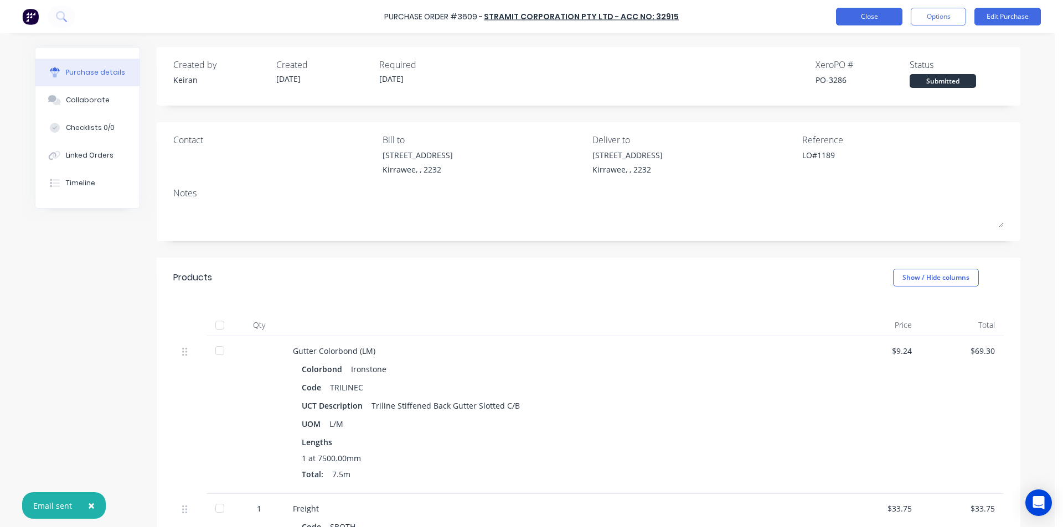
click at [873, 20] on button "Close" at bounding box center [869, 17] width 66 height 18
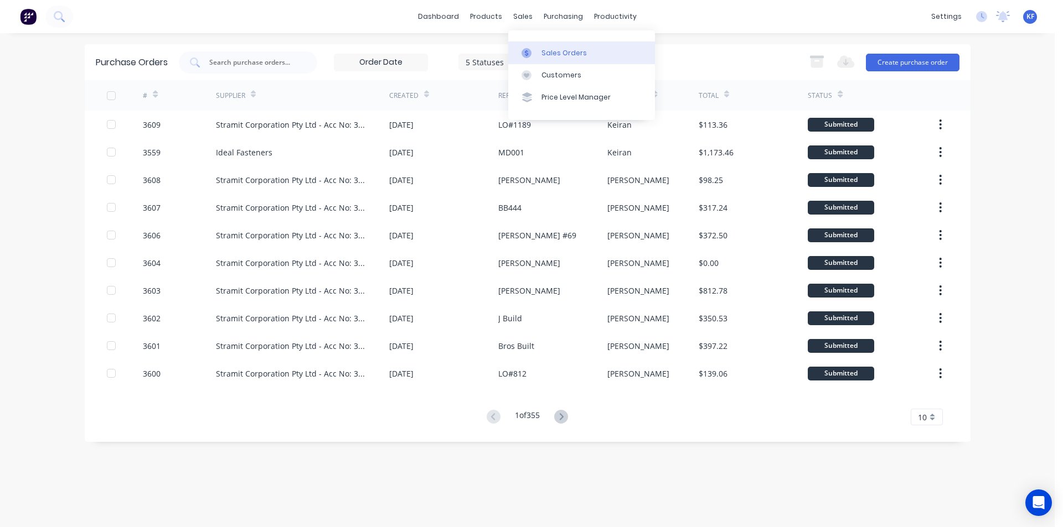
click at [556, 55] on div "Sales Orders" at bounding box center [563, 53] width 45 height 10
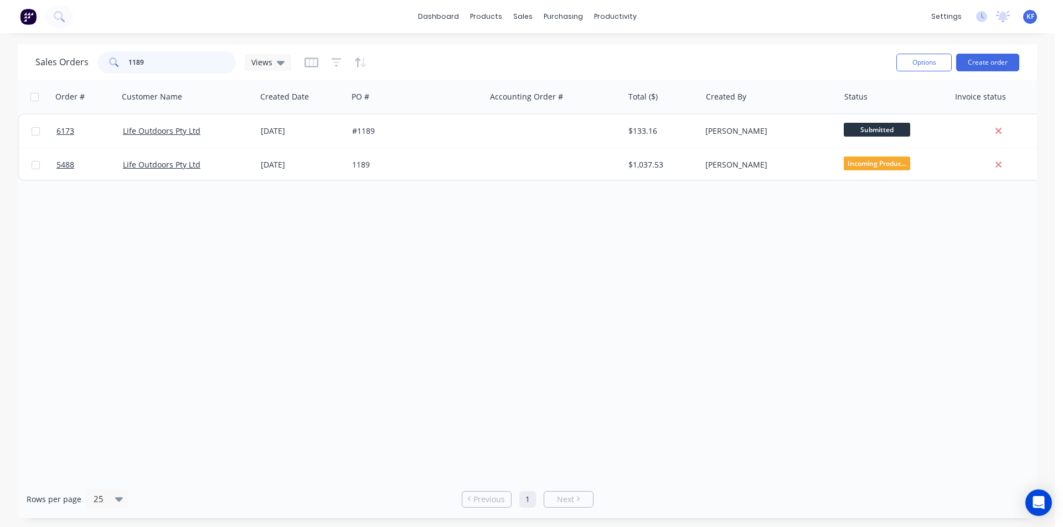
click at [103, 28] on div "dashboard products sales purchasing productivity dashboard products Product Cat…" at bounding box center [527, 263] width 1054 height 527
